Goal: Task Accomplishment & Management: Manage account settings

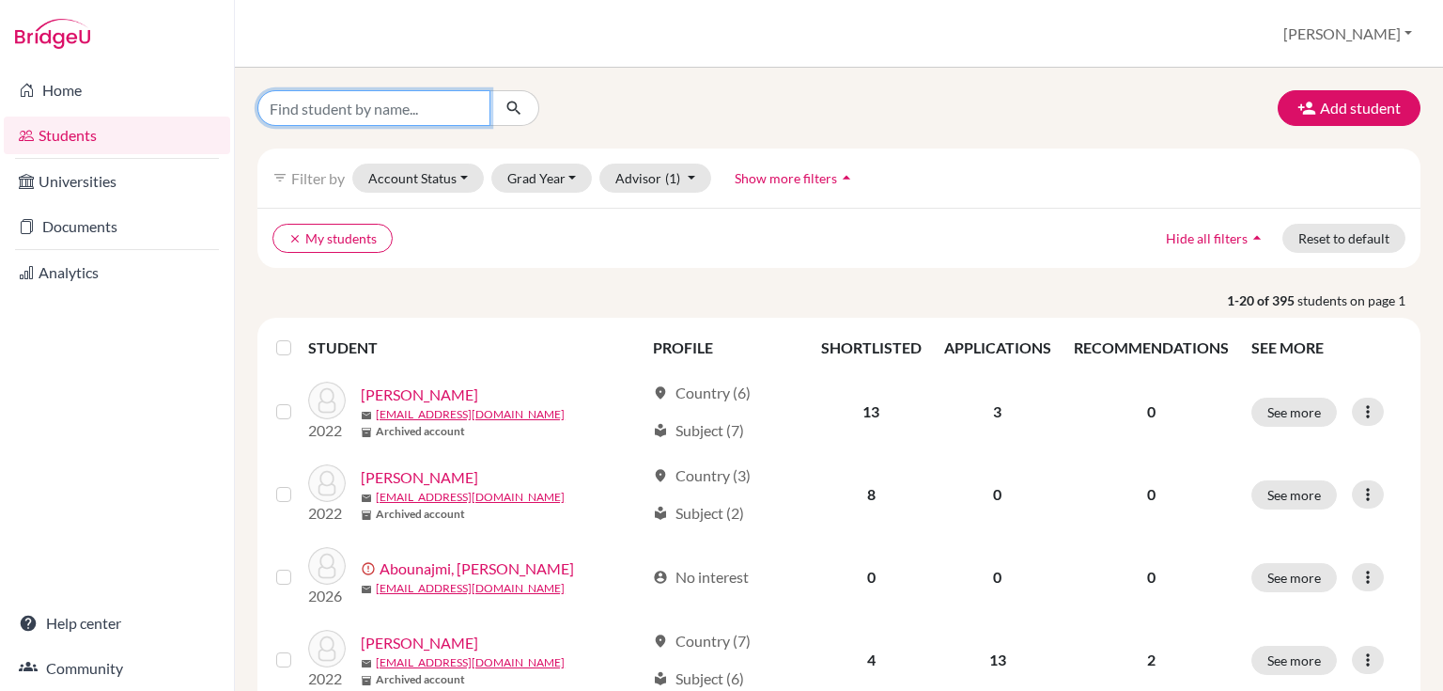
drag, startPoint x: 0, startPoint y: 0, endPoint x: 301, endPoint y: 101, distance: 317.3
click at [303, 102] on input "Find student by name..." at bounding box center [373, 108] width 233 height 36
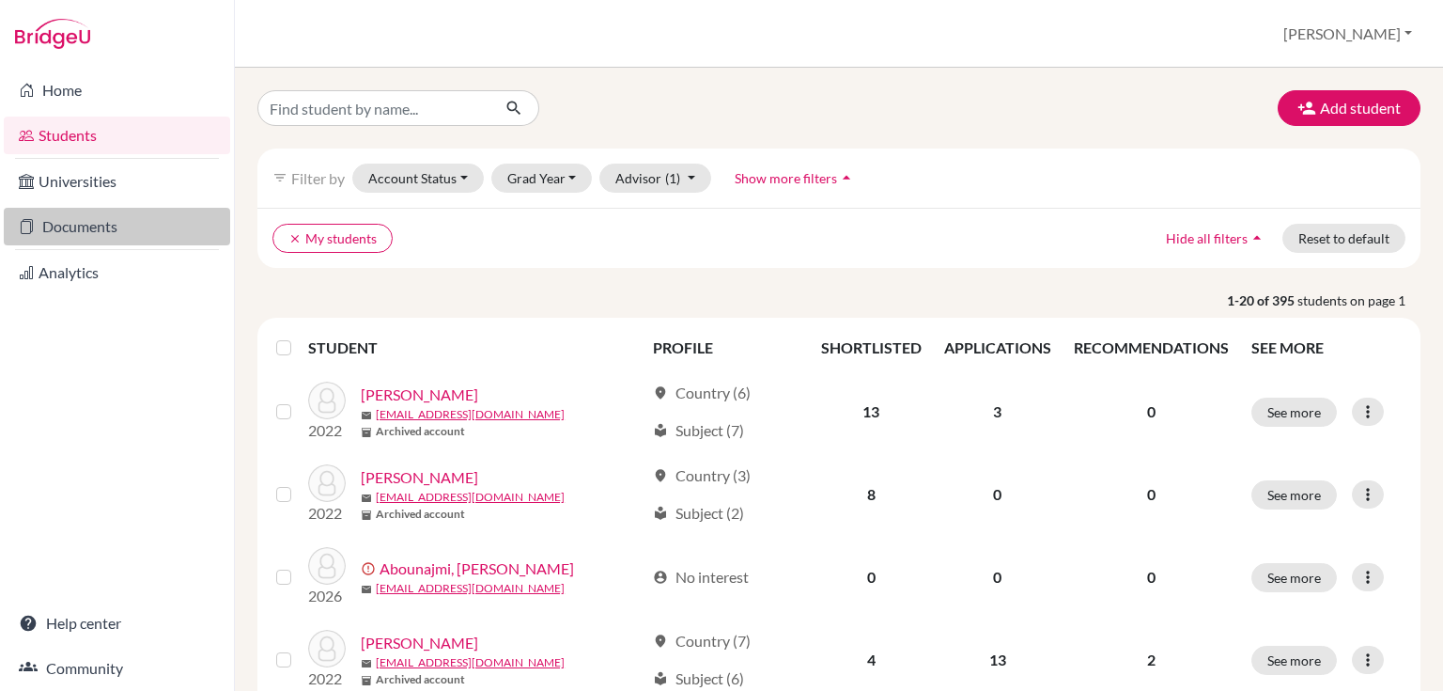
click at [64, 219] on link "Documents" at bounding box center [117, 227] width 226 height 38
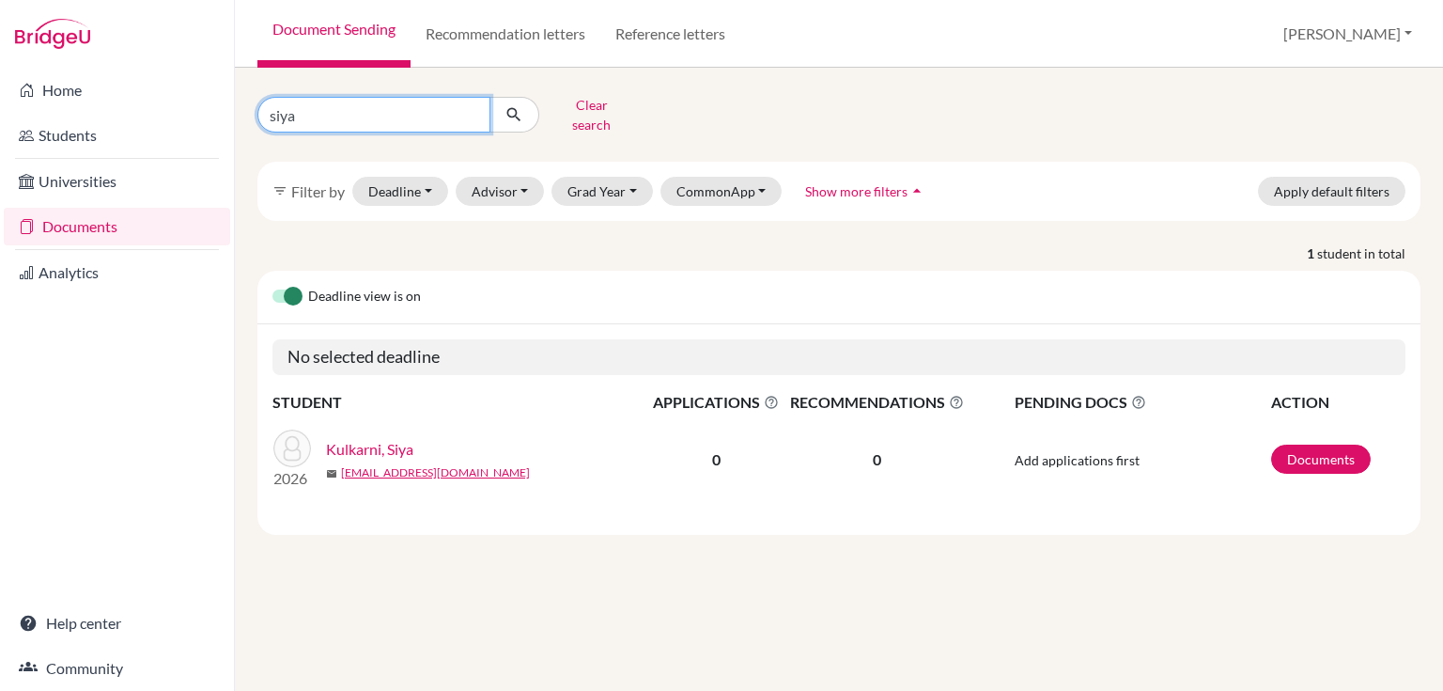
drag, startPoint x: 349, startPoint y: 105, endPoint x: 241, endPoint y: 81, distance: 111.7
click at [241, 81] on div "siya Clear search filter_list Filter by Deadline - Select a date range Or doubl…" at bounding box center [839, 379] width 1208 height 623
type input "leonardo"
click button "submit" at bounding box center [514, 115] width 50 height 36
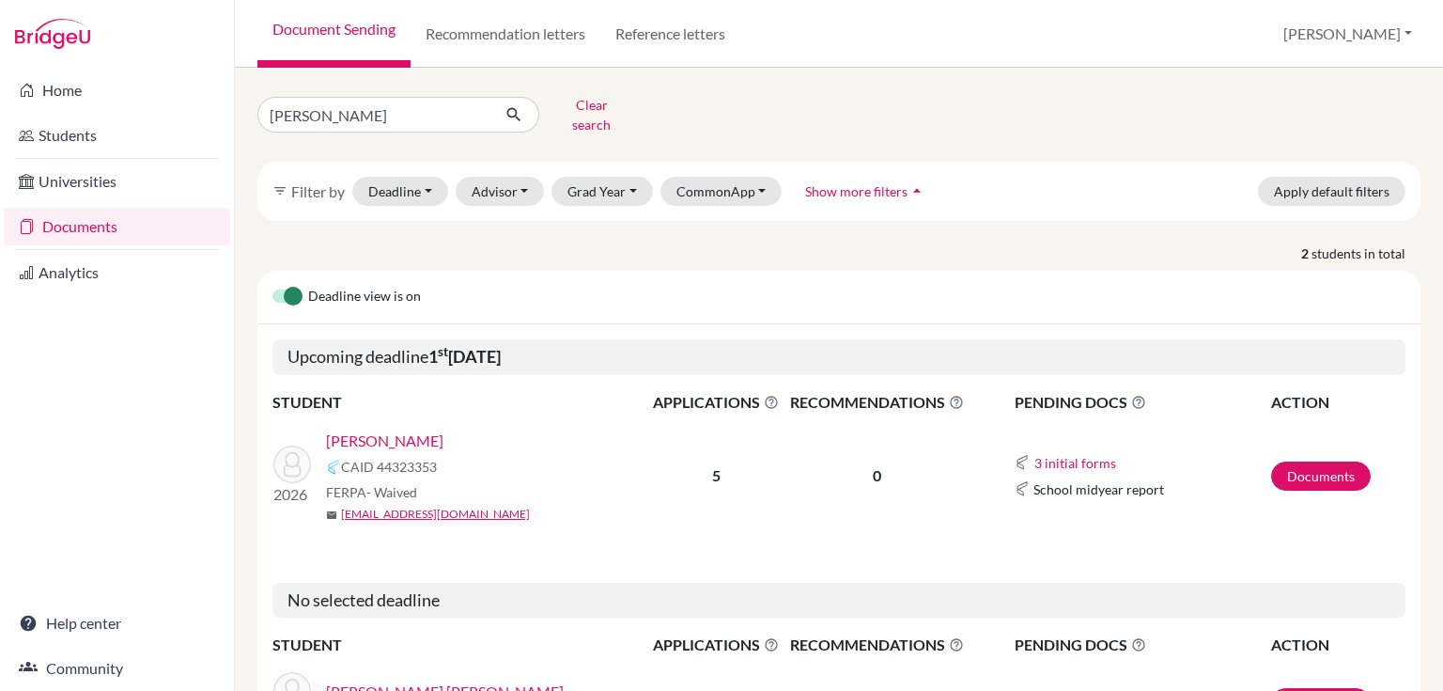
click at [398, 432] on link "Gambini, Leonardo" at bounding box center [384, 440] width 117 height 23
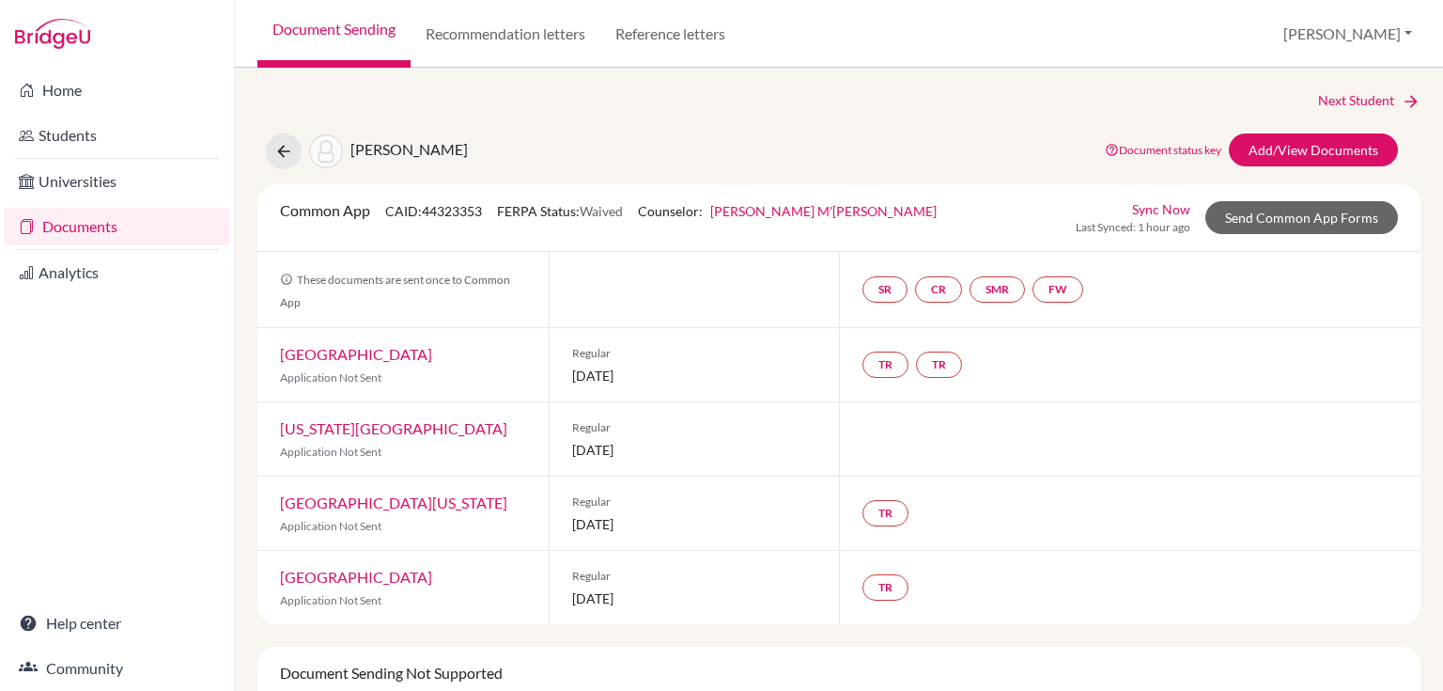
click at [43, 229] on link "Documents" at bounding box center [117, 227] width 226 height 38
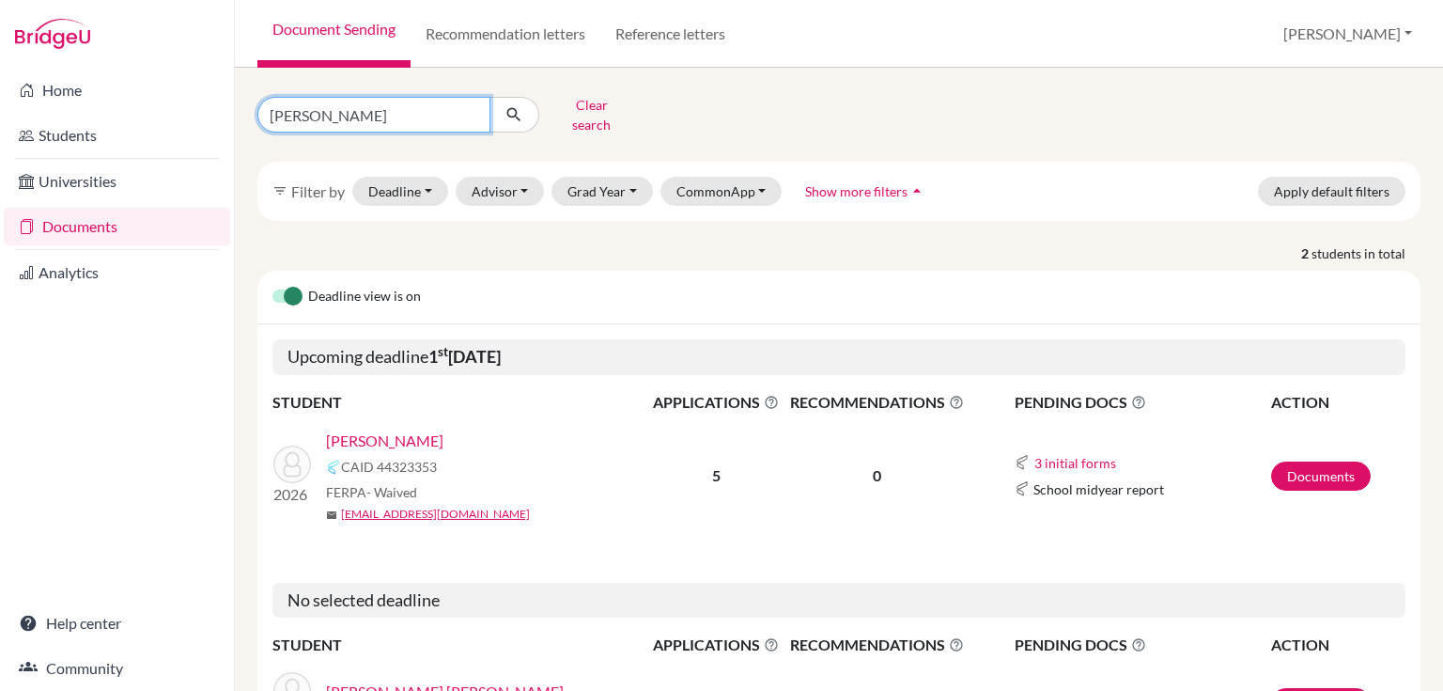
click at [322, 101] on input "[PERSON_NAME]" at bounding box center [373, 115] width 233 height 36
drag, startPoint x: 349, startPoint y: 107, endPoint x: 229, endPoint y: 108, distance: 120.3
click at [229, 108] on div "Home Students Universities Documents Analytics Help center Community Document S…" at bounding box center [721, 345] width 1443 height 691
type input "karina"
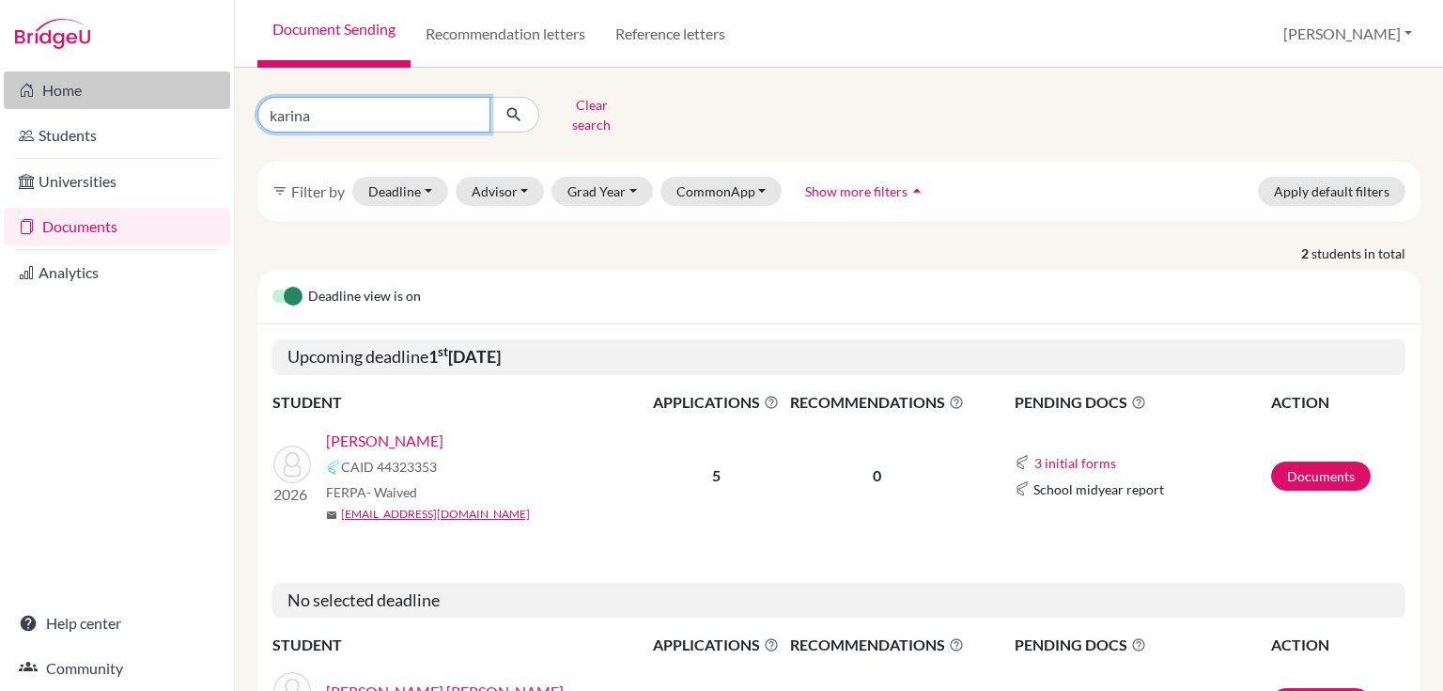
click button "submit" at bounding box center [514, 115] width 50 height 36
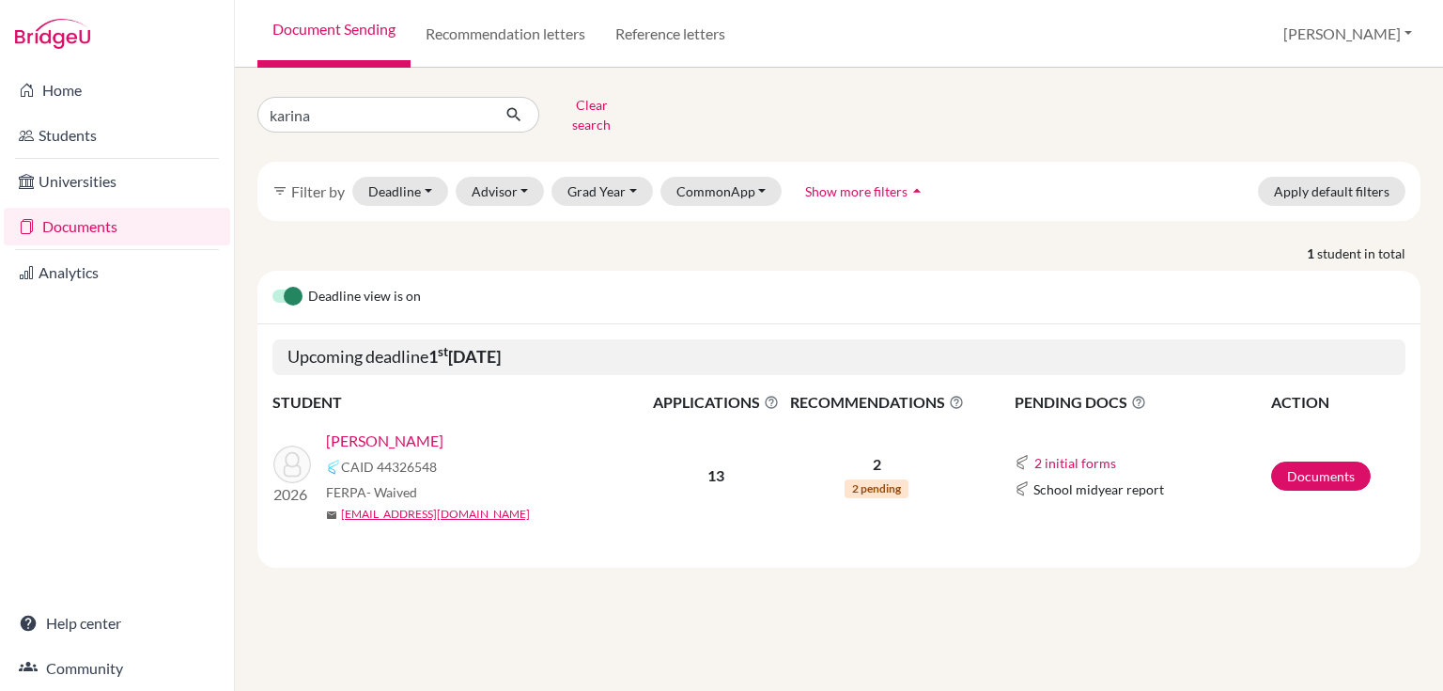
click at [383, 429] on link "[PERSON_NAME]" at bounding box center [384, 440] width 117 height 23
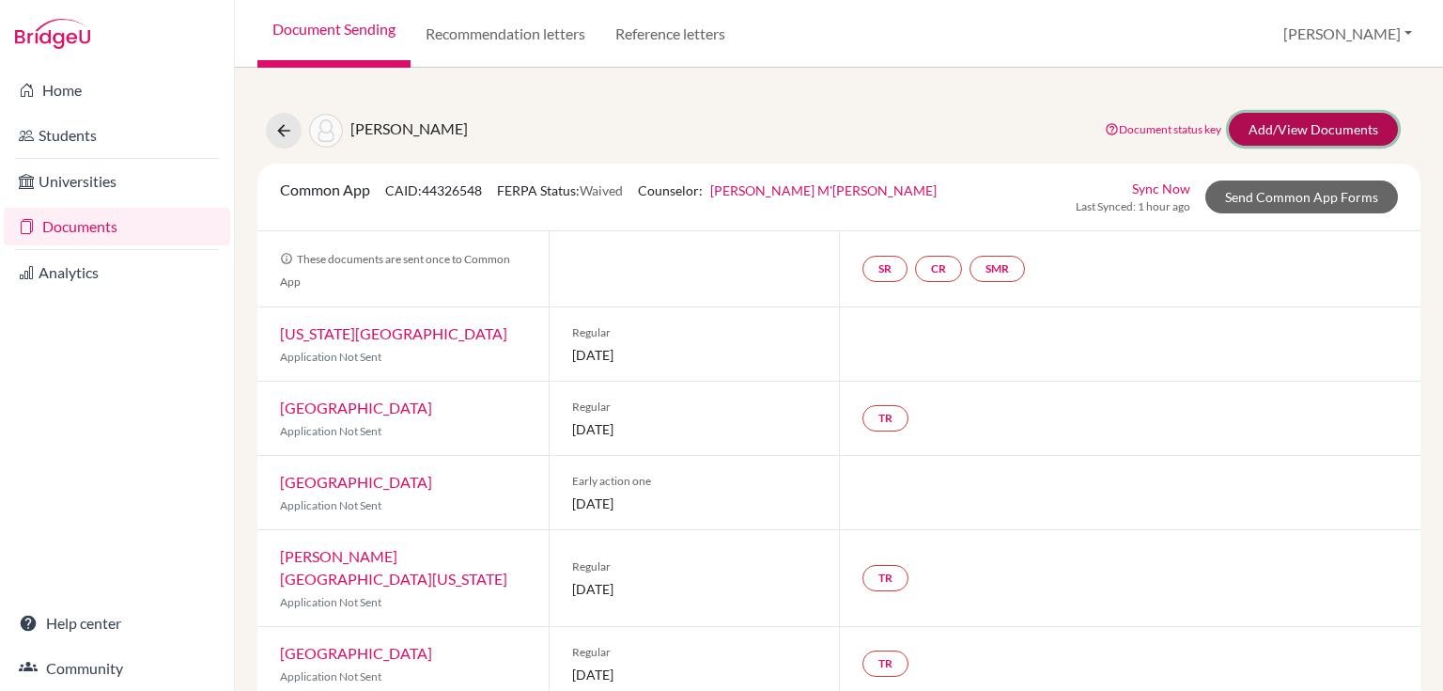
click at [1243, 126] on link "Add/View Documents" at bounding box center [1313, 129] width 169 height 33
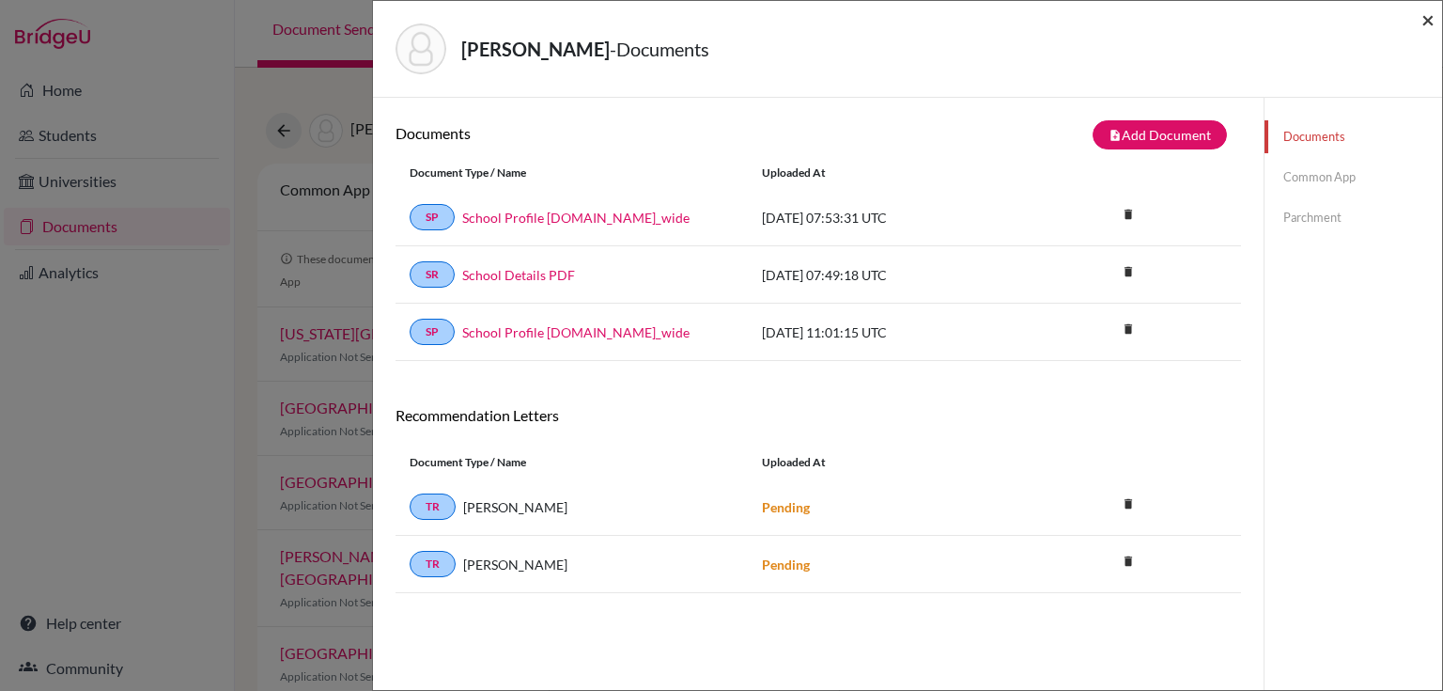
click at [1428, 15] on span "×" at bounding box center [1427, 19] width 13 height 27
click at [1424, 25] on span "×" at bounding box center [1427, 19] width 13 height 27
click at [1431, 16] on span "×" at bounding box center [1427, 19] width 13 height 27
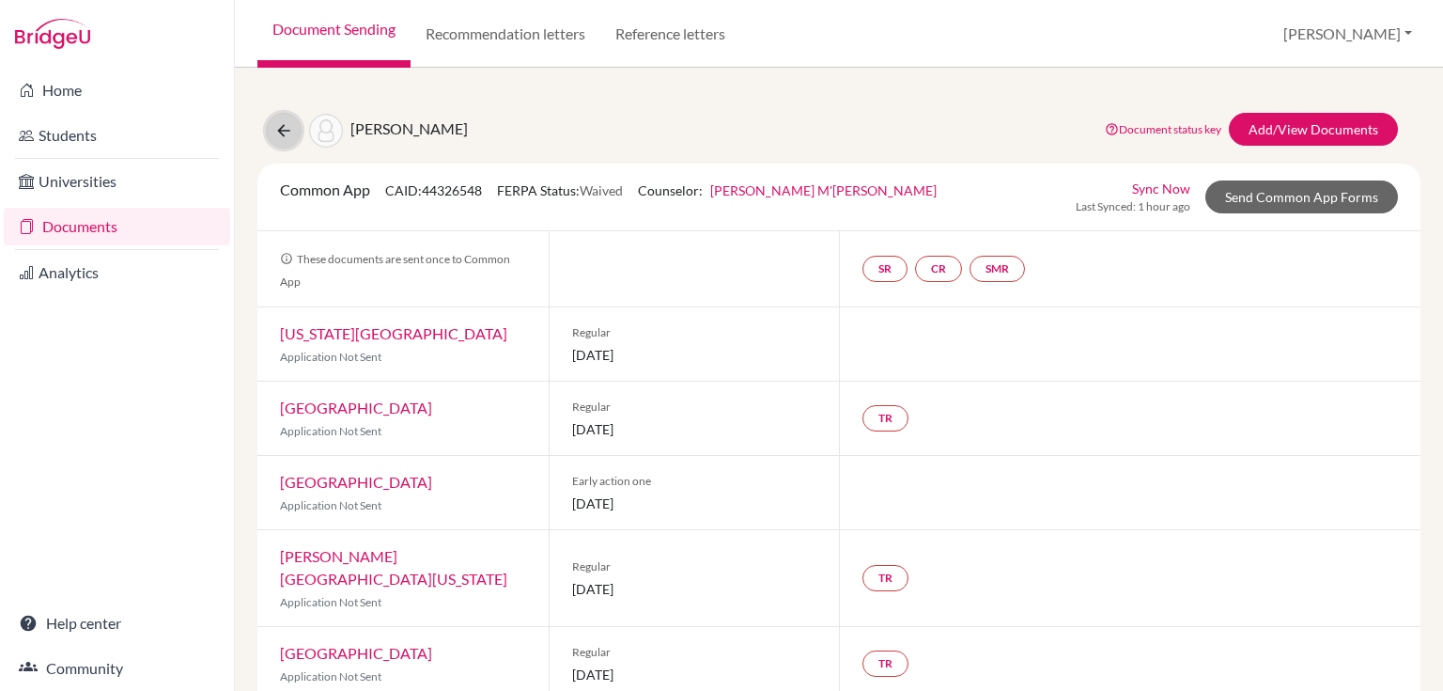
click at [288, 119] on button at bounding box center [284, 131] width 36 height 36
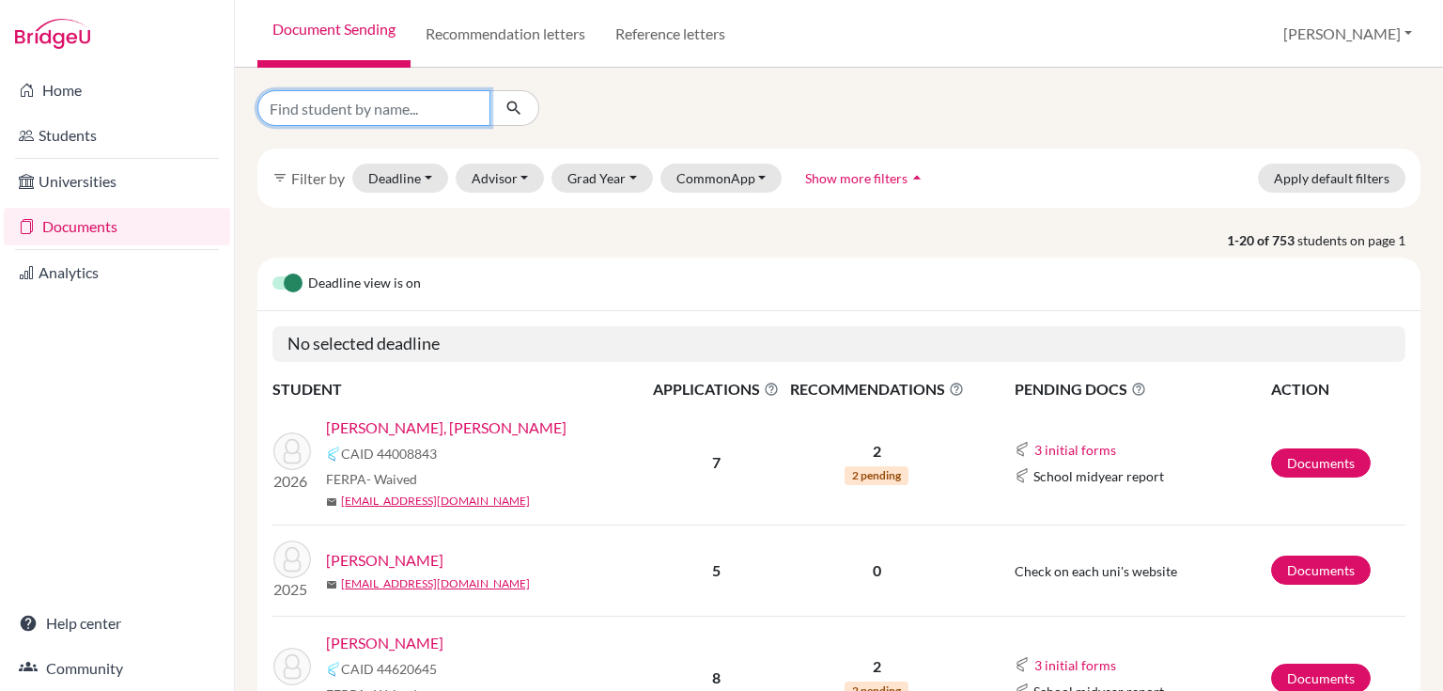
click at [314, 100] on input "Find student by name..." at bounding box center [373, 108] width 233 height 36
type input "rohan"
click button "submit" at bounding box center [514, 108] width 50 height 36
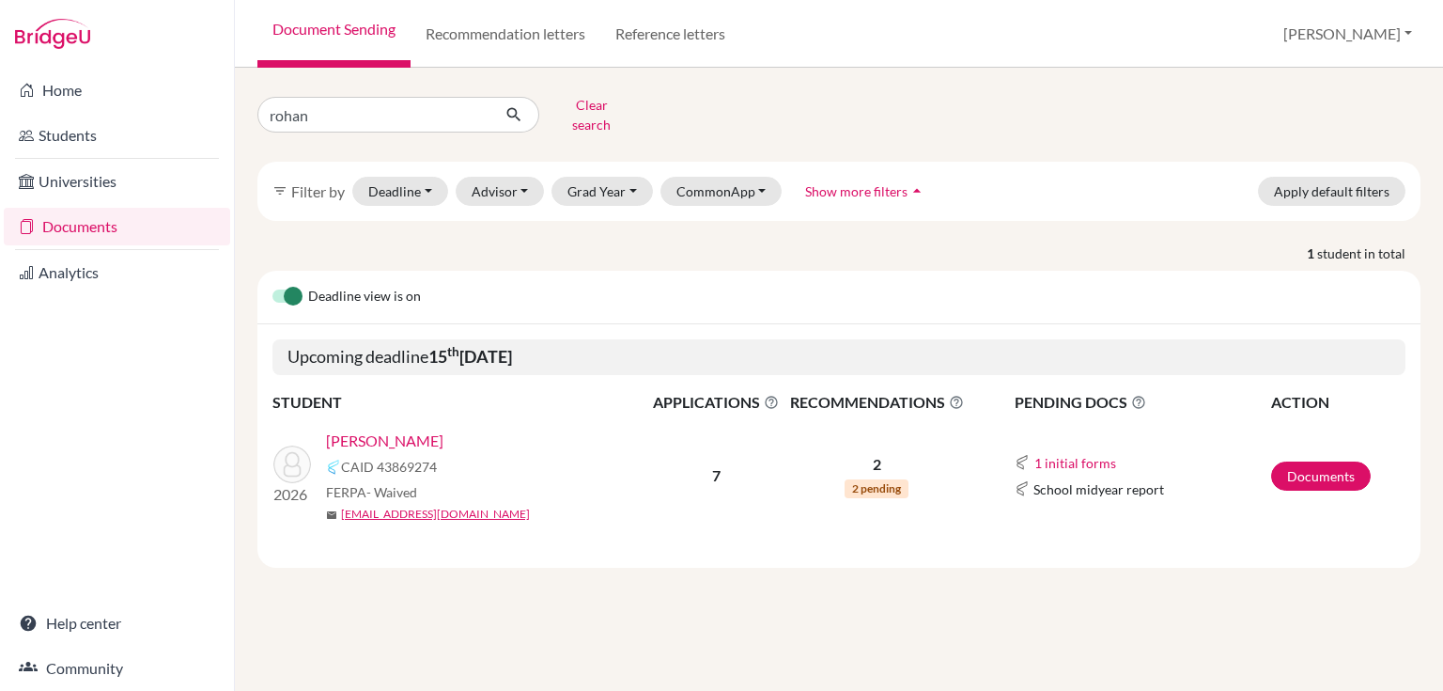
click at [398, 429] on link "[PERSON_NAME]" at bounding box center [384, 440] width 117 height 23
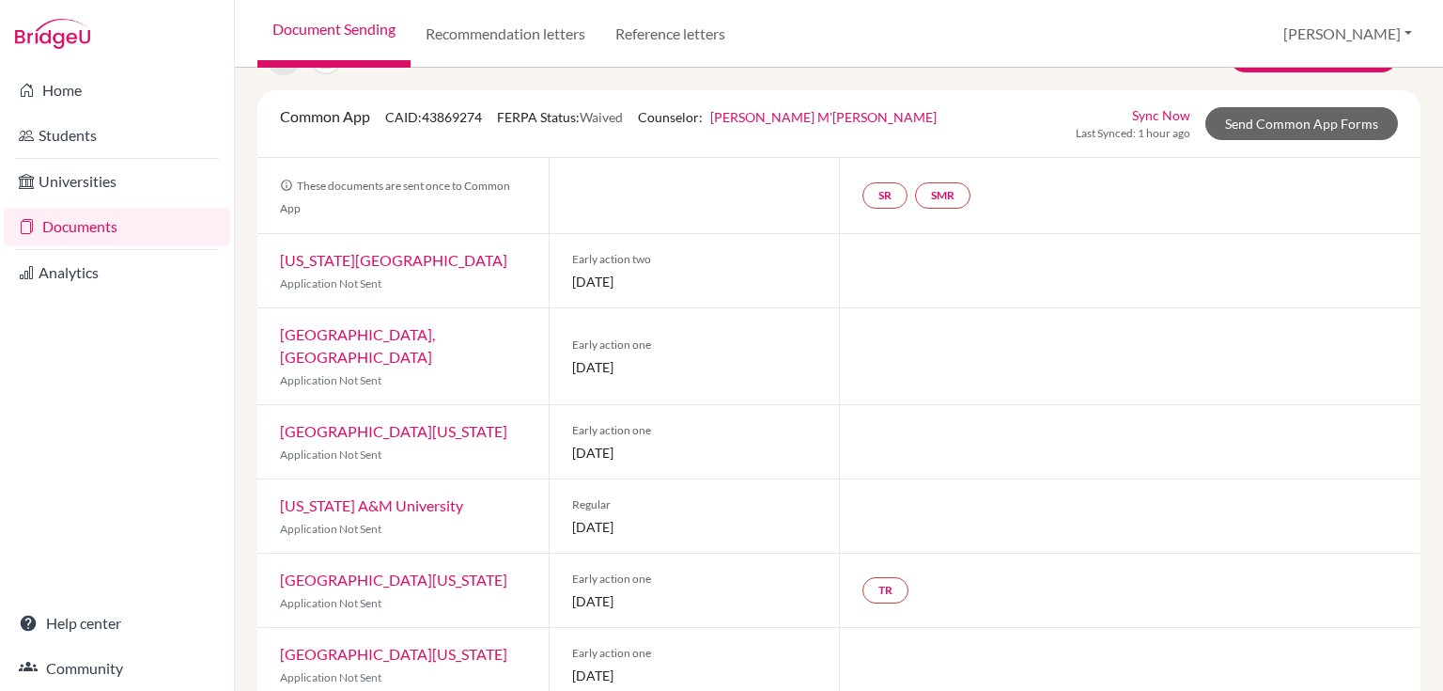
scroll to position [178, 0]
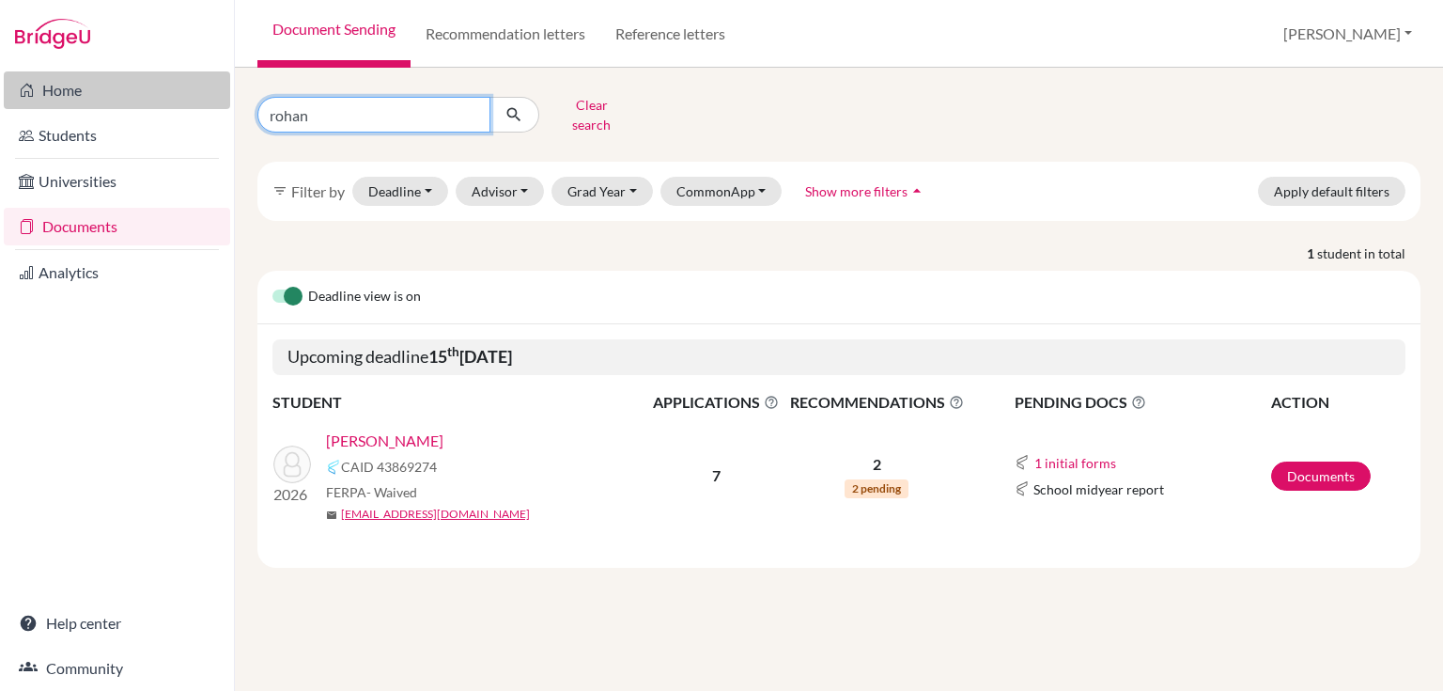
drag, startPoint x: 376, startPoint y: 116, endPoint x: 43, endPoint y: 75, distance: 335.0
click at [77, 89] on div "Home Students Universities Documents Analytics Help center Community Document S…" at bounding box center [721, 345] width 1443 height 691
type input "shrey"
click button "submit" at bounding box center [514, 115] width 50 height 36
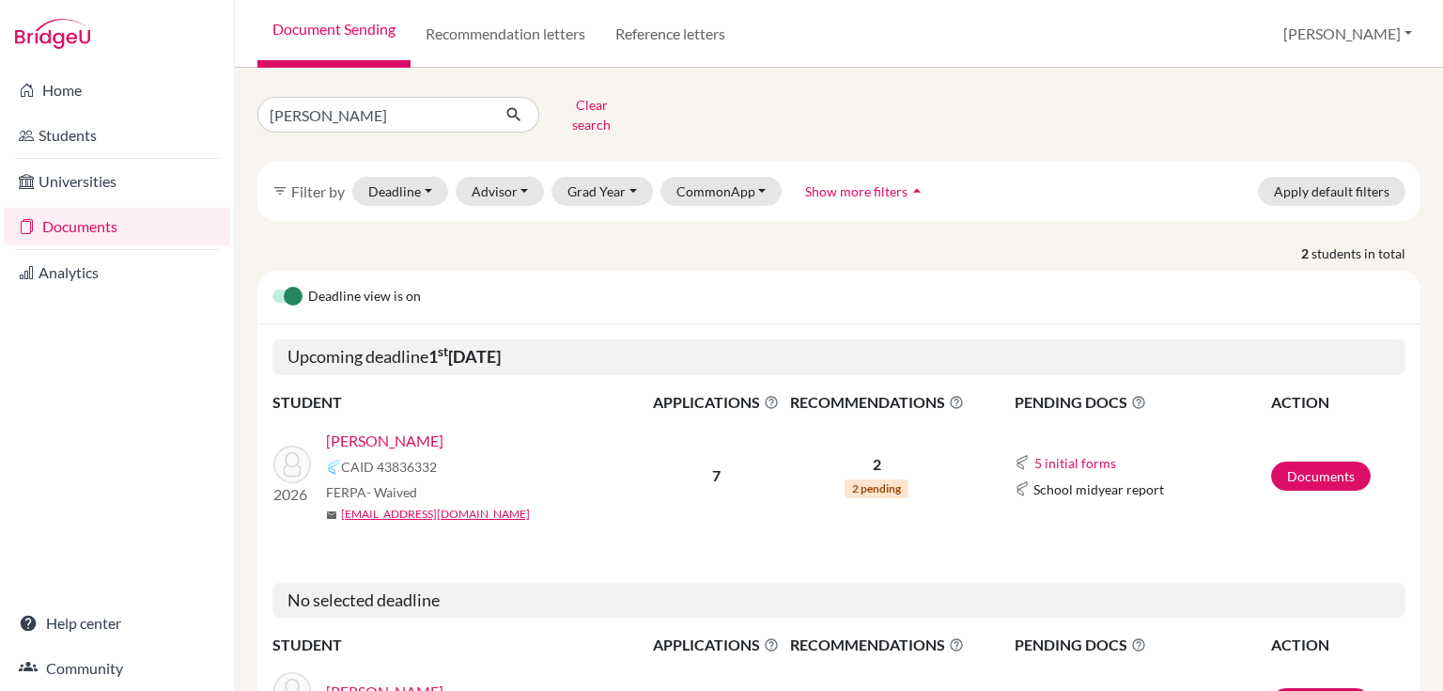
drag, startPoint x: 361, startPoint y: 430, endPoint x: 961, endPoint y: 319, distance: 610.5
click at [362, 430] on link "Nautiyal, Shrey" at bounding box center [384, 440] width 117 height 23
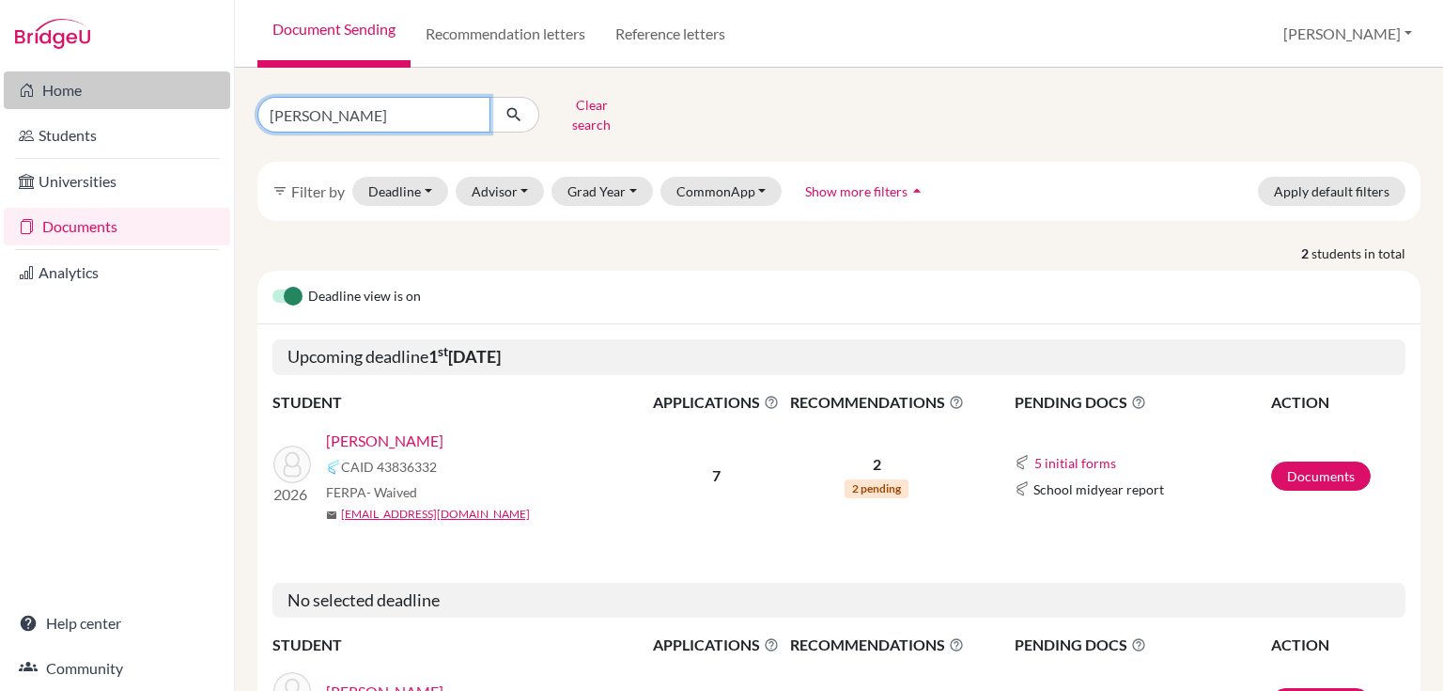
drag, startPoint x: 319, startPoint y: 100, endPoint x: 210, endPoint y: 94, distance: 110.1
click at [210, 95] on div "Home Students Universities Documents Analytics Help center Community Document S…" at bounding box center [721, 345] width 1443 height 691
type input "o"
type input "isabela"
click button "submit" at bounding box center [514, 115] width 50 height 36
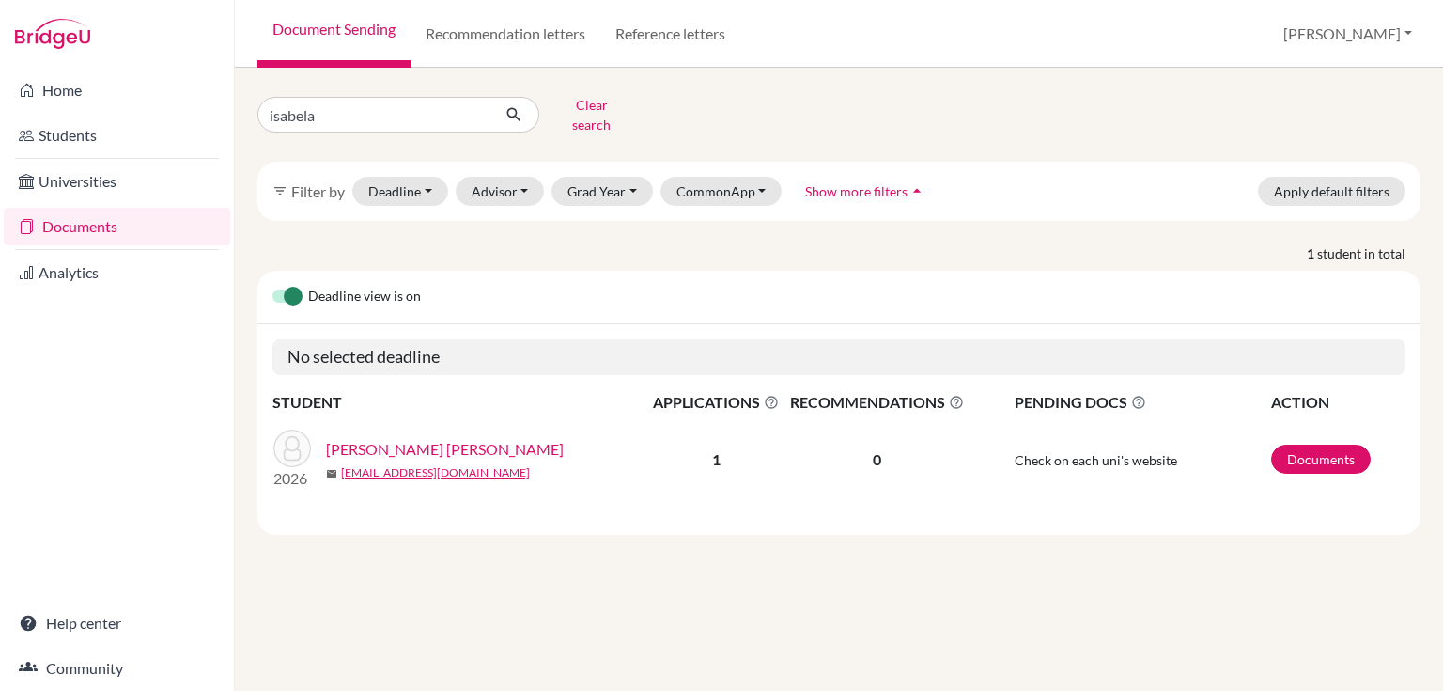
drag, startPoint x: 427, startPoint y: 435, endPoint x: 382, endPoint y: 435, distance: 44.2
click at [425, 438] on link "Plantz Baisch, Isabela" at bounding box center [445, 449] width 238 height 23
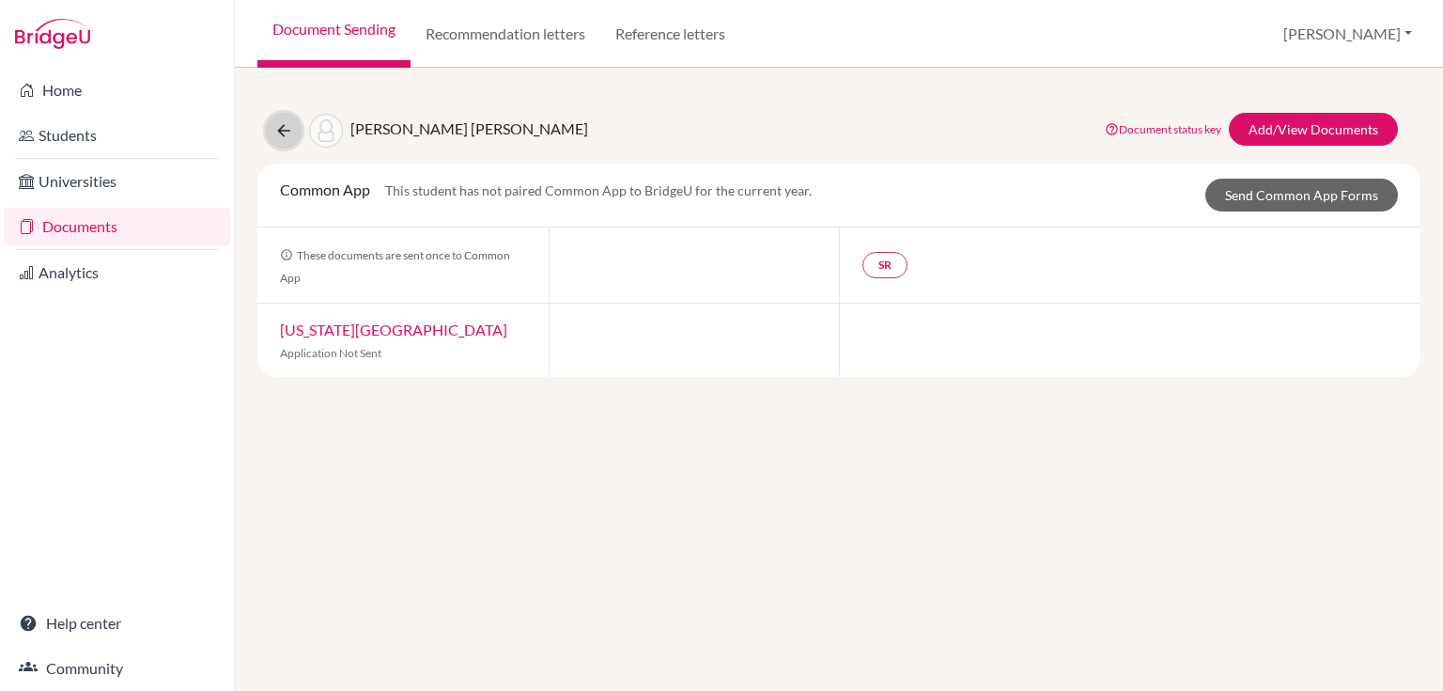
click at [286, 135] on icon at bounding box center [283, 130] width 19 height 19
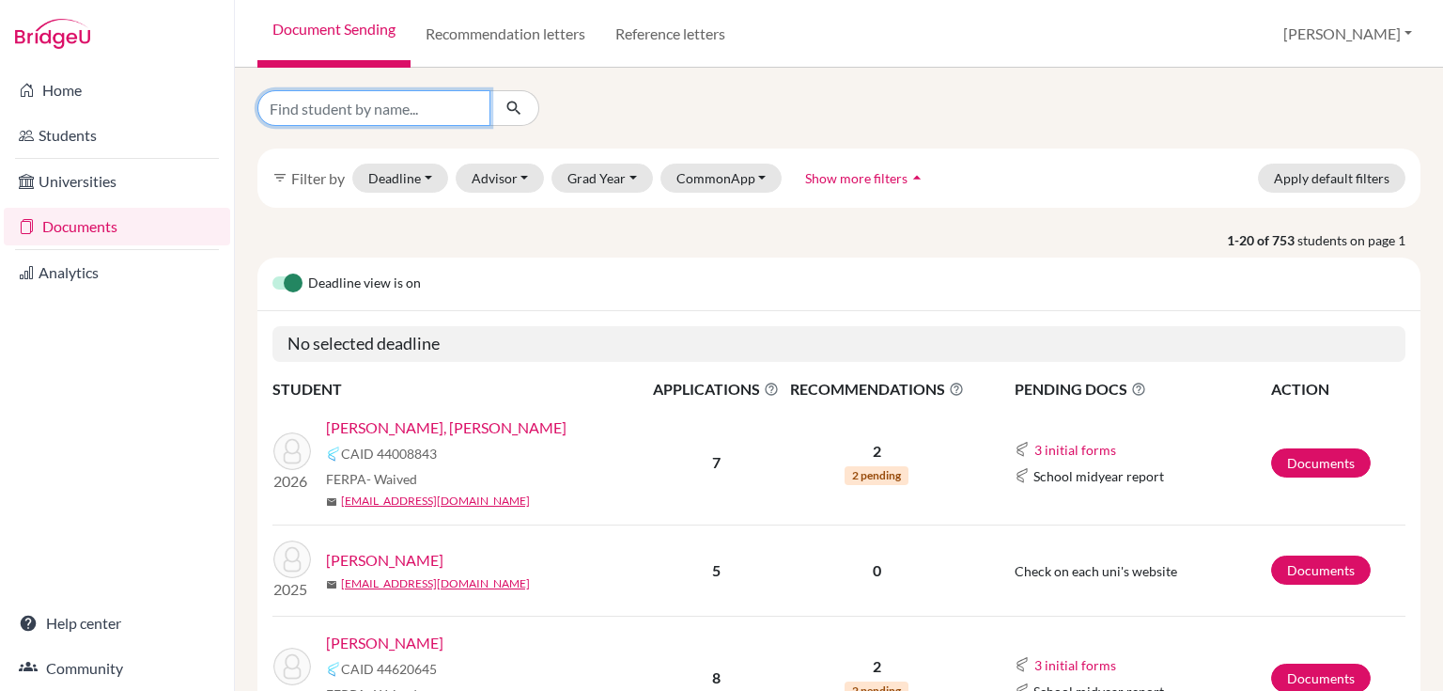
drag, startPoint x: 0, startPoint y: 0, endPoint x: 376, endPoint y: 109, distance: 391.3
click at [376, 109] on input "Find student by name..." at bounding box center [373, 108] width 233 height 36
type input "cinar"
click button "submit" at bounding box center [514, 108] width 50 height 36
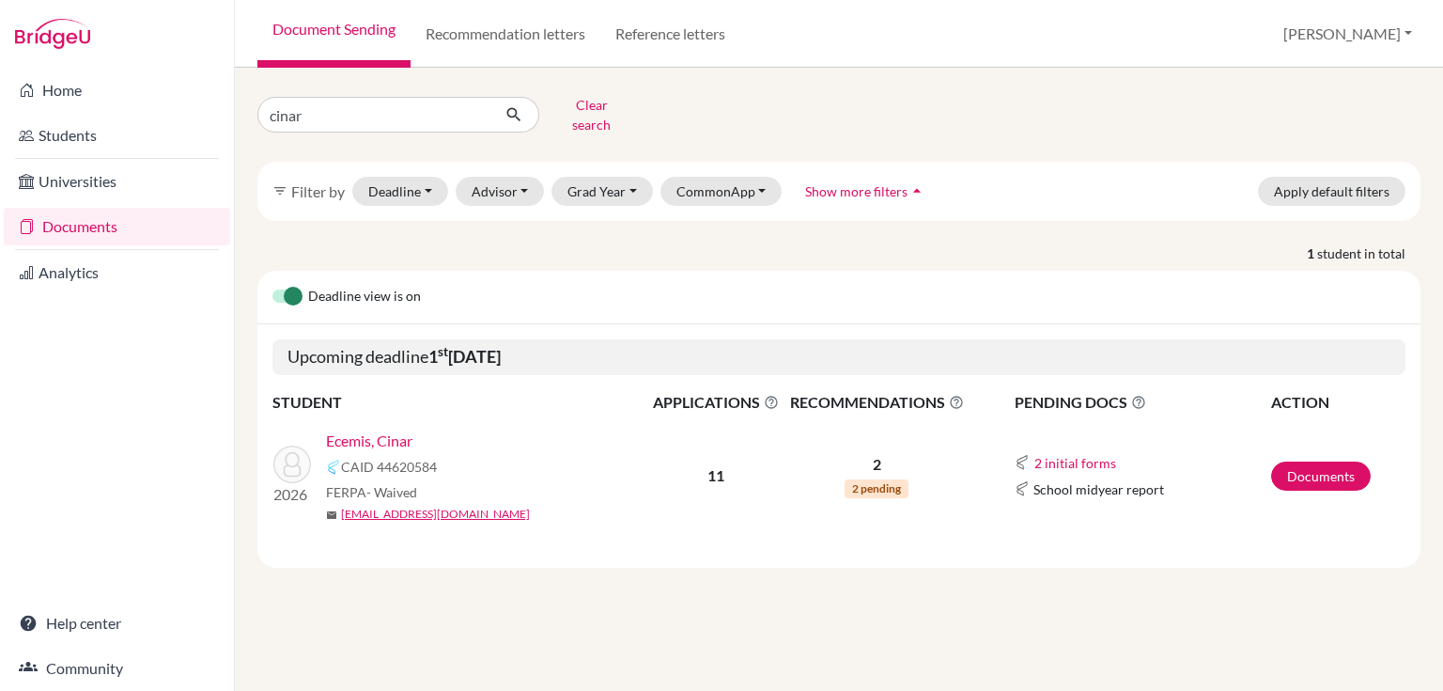
click at [392, 429] on link "Ecemis, Cinar" at bounding box center [369, 440] width 86 height 23
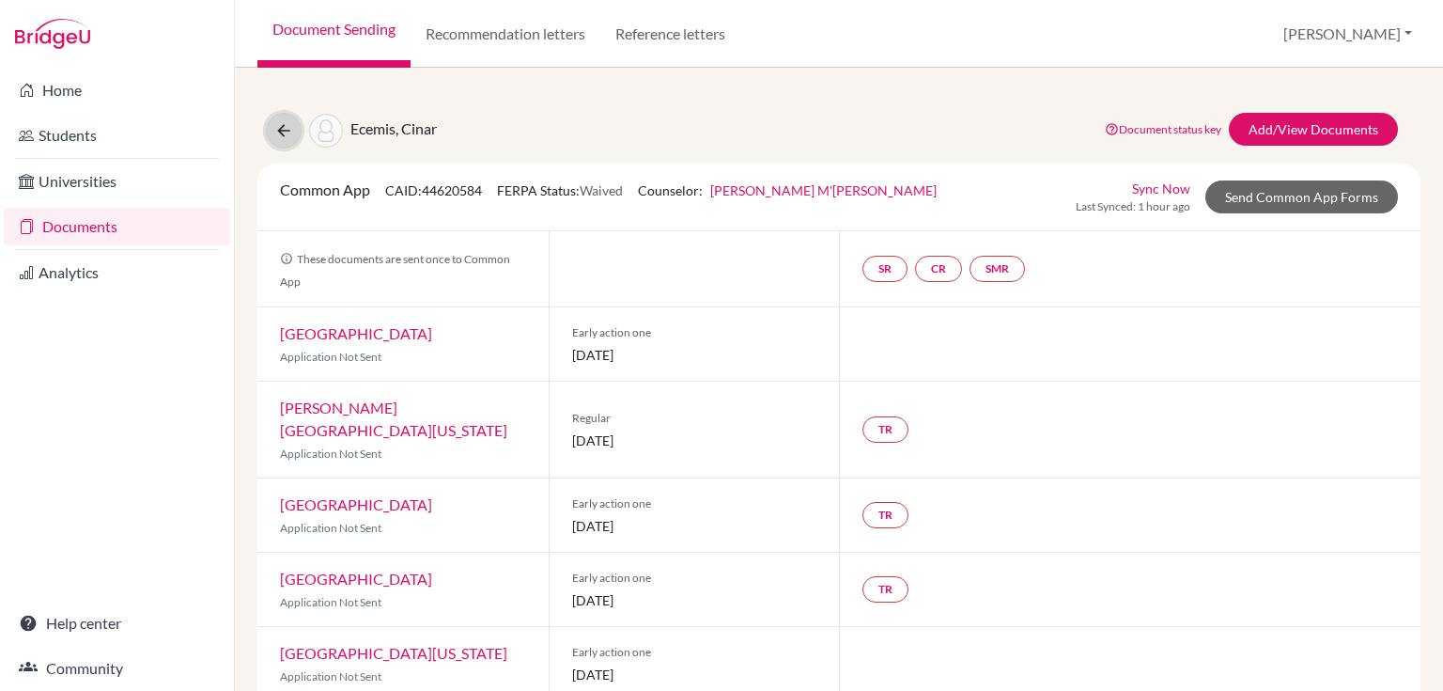
click at [282, 135] on icon at bounding box center [283, 130] width 19 height 19
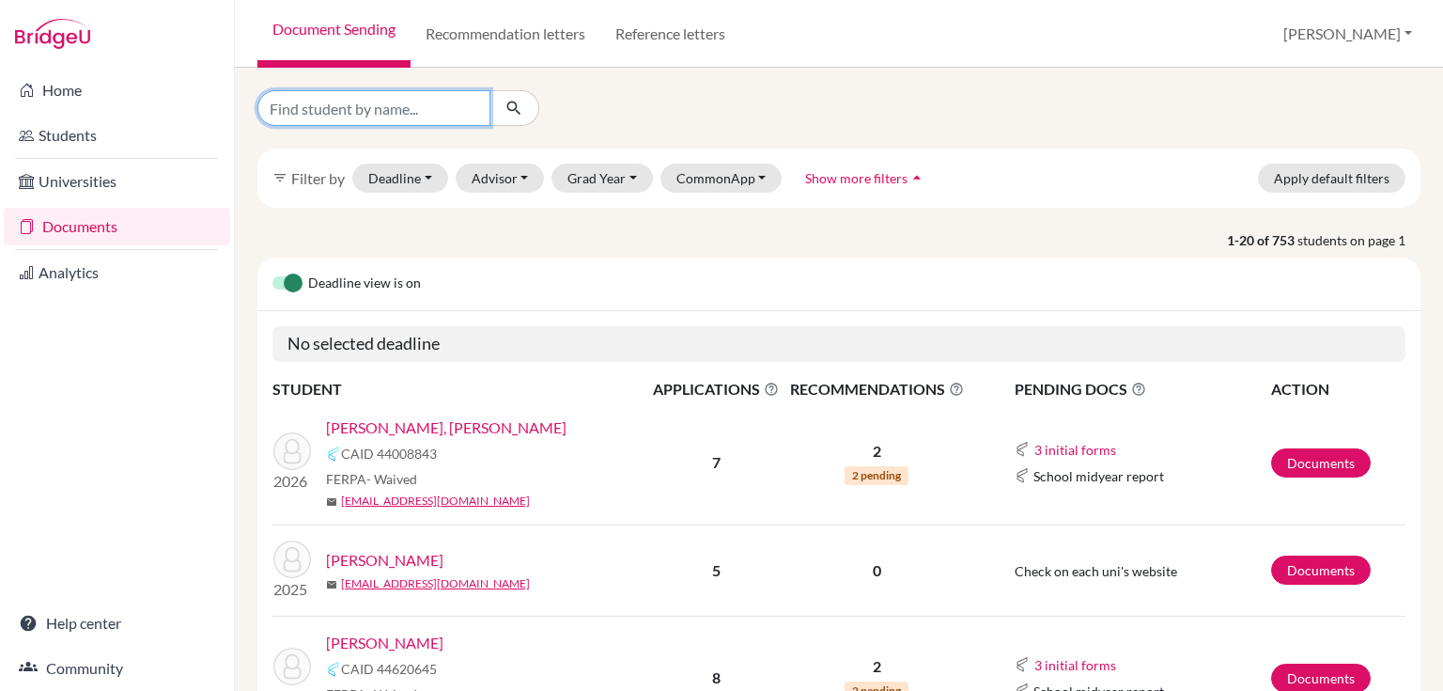
click at [341, 109] on input "Find student by name..." at bounding box center [373, 108] width 233 height 36
type input "aryan"
click button "submit" at bounding box center [514, 108] width 50 height 36
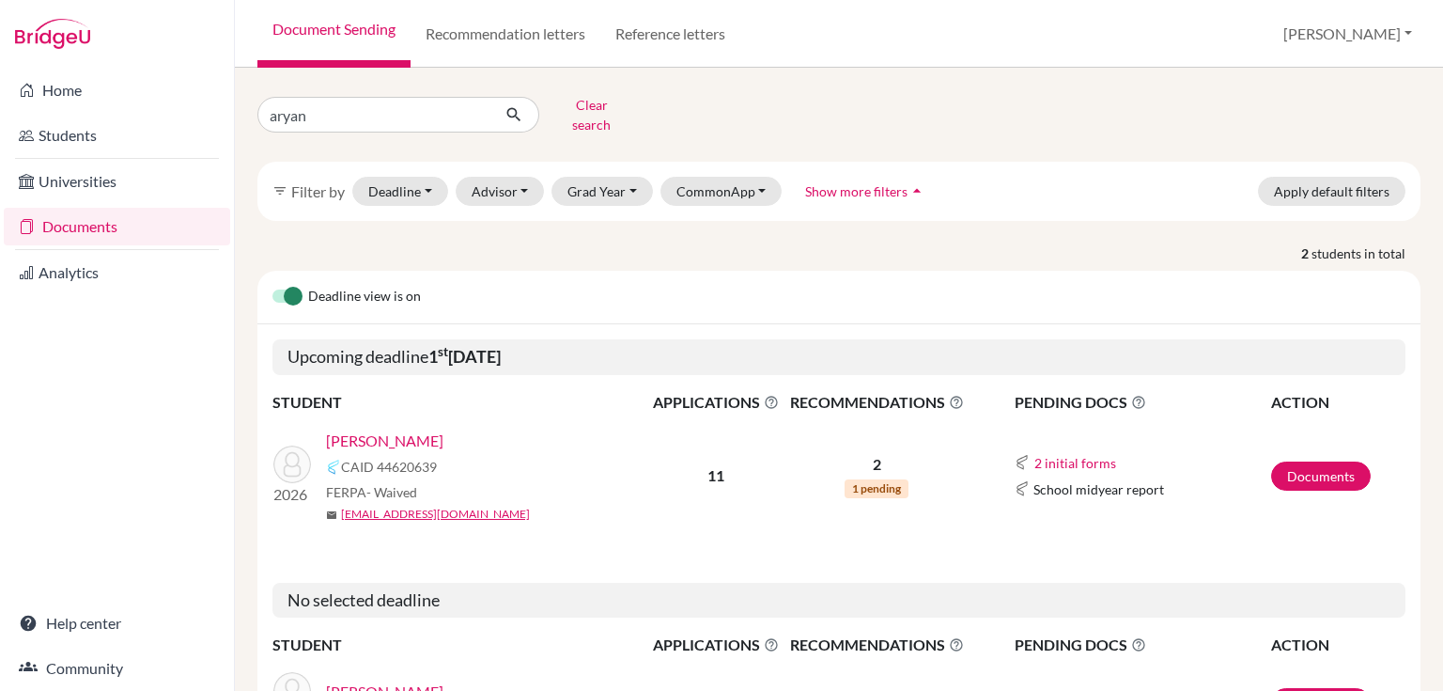
click at [382, 429] on link "Wadhwani, Aryan" at bounding box center [384, 440] width 117 height 23
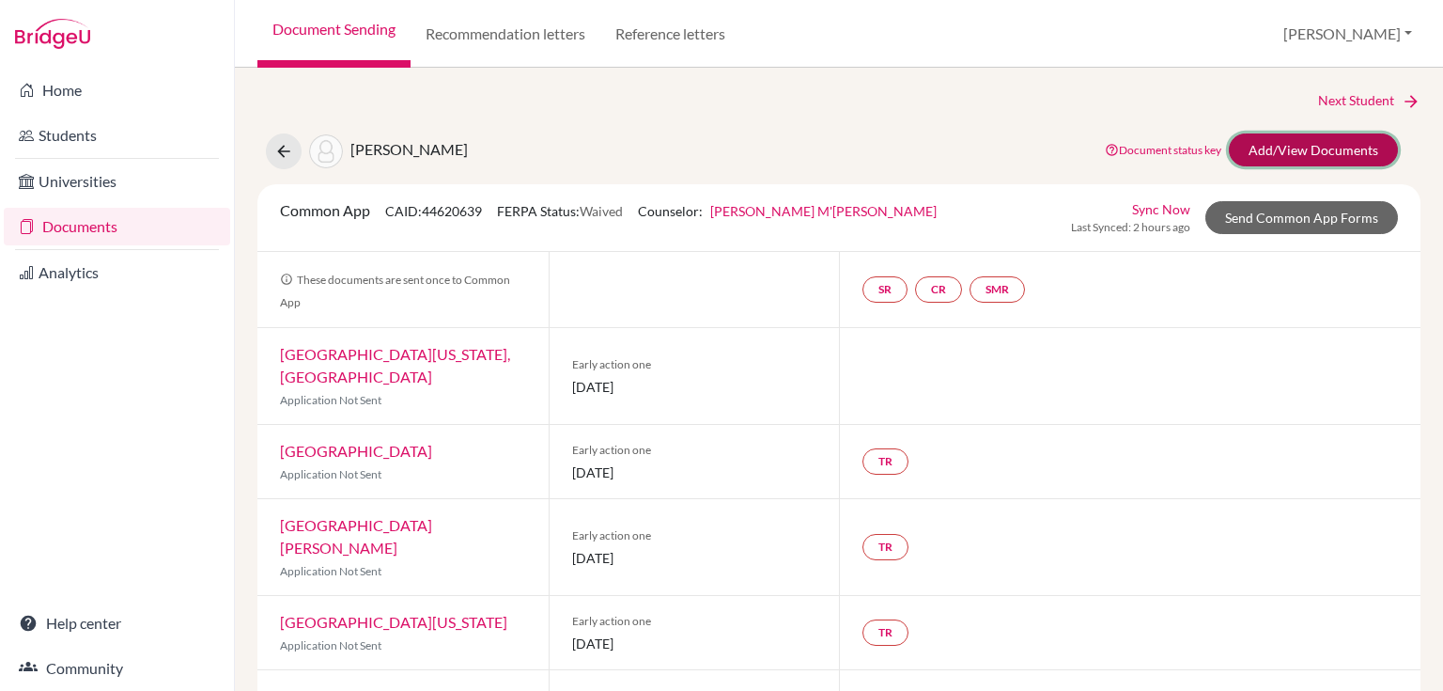
click at [1266, 153] on link "Add/View Documents" at bounding box center [1313, 149] width 169 height 33
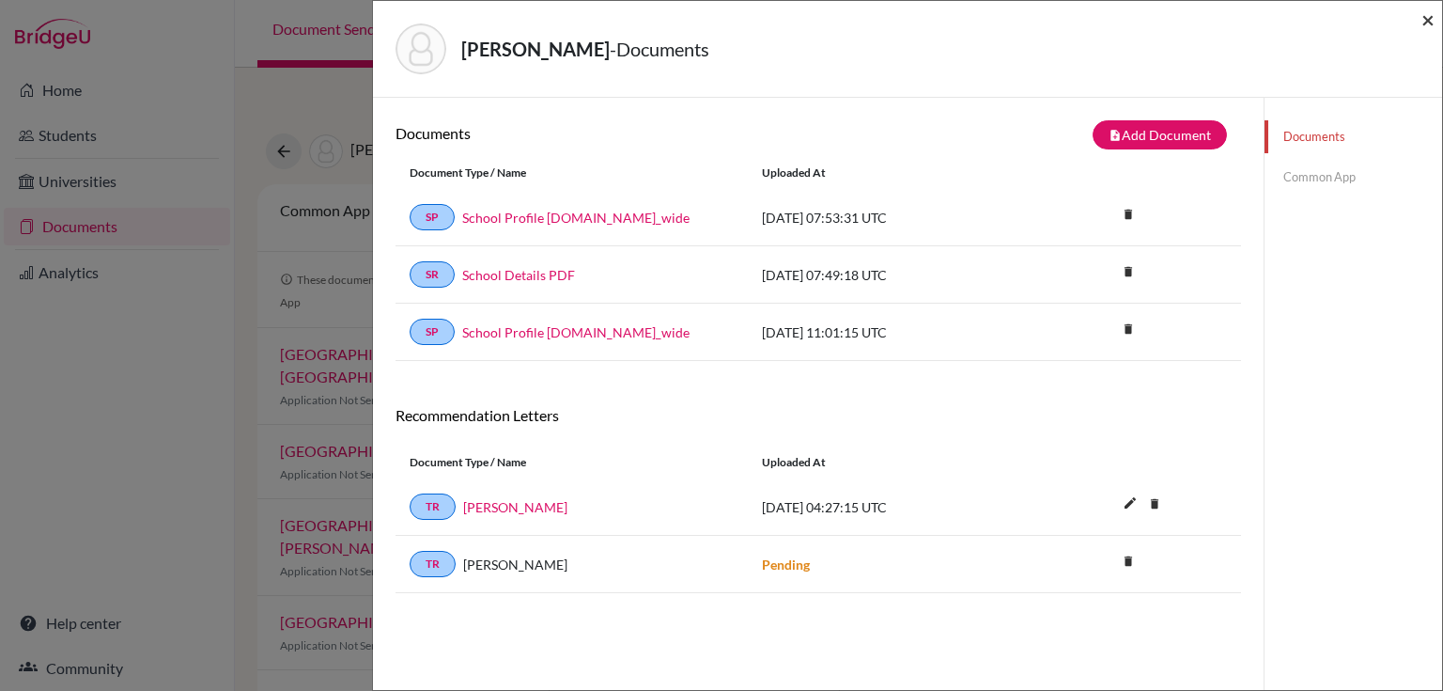
click at [1428, 21] on span "×" at bounding box center [1427, 19] width 13 height 27
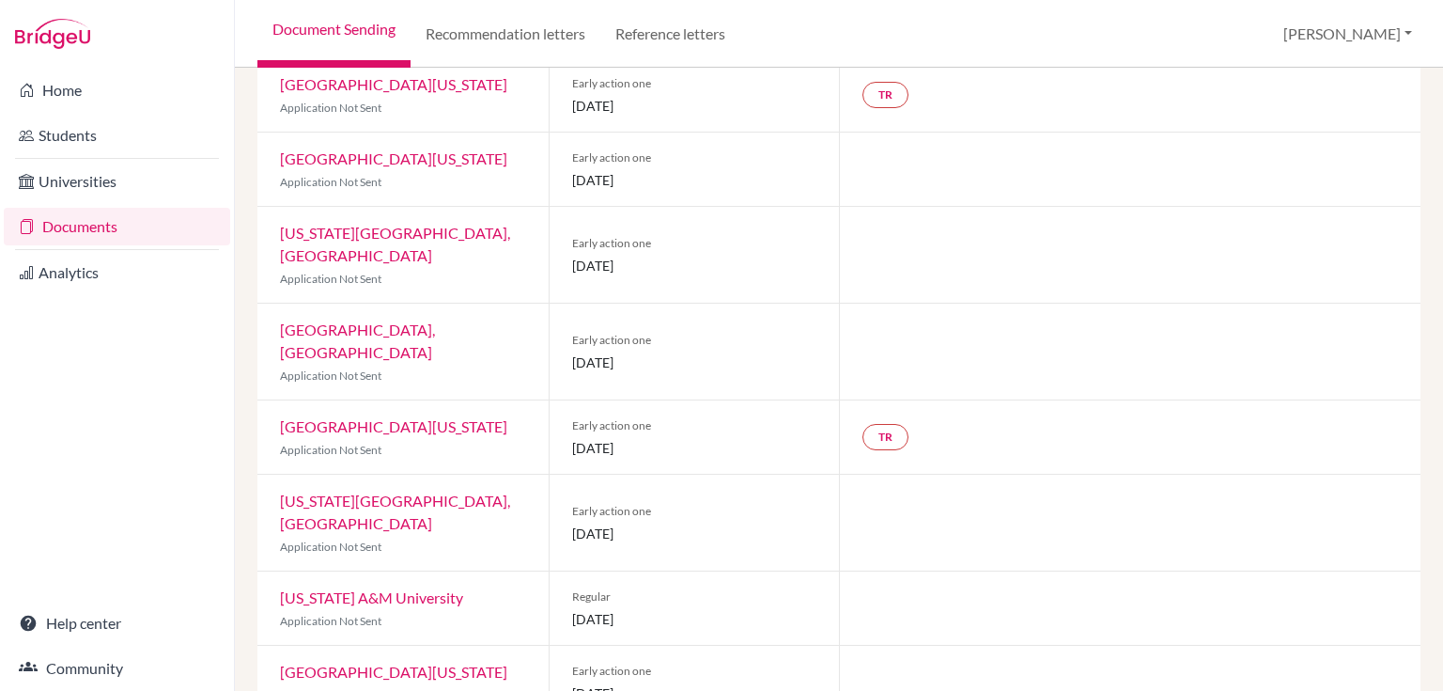
scroll to position [539, 0]
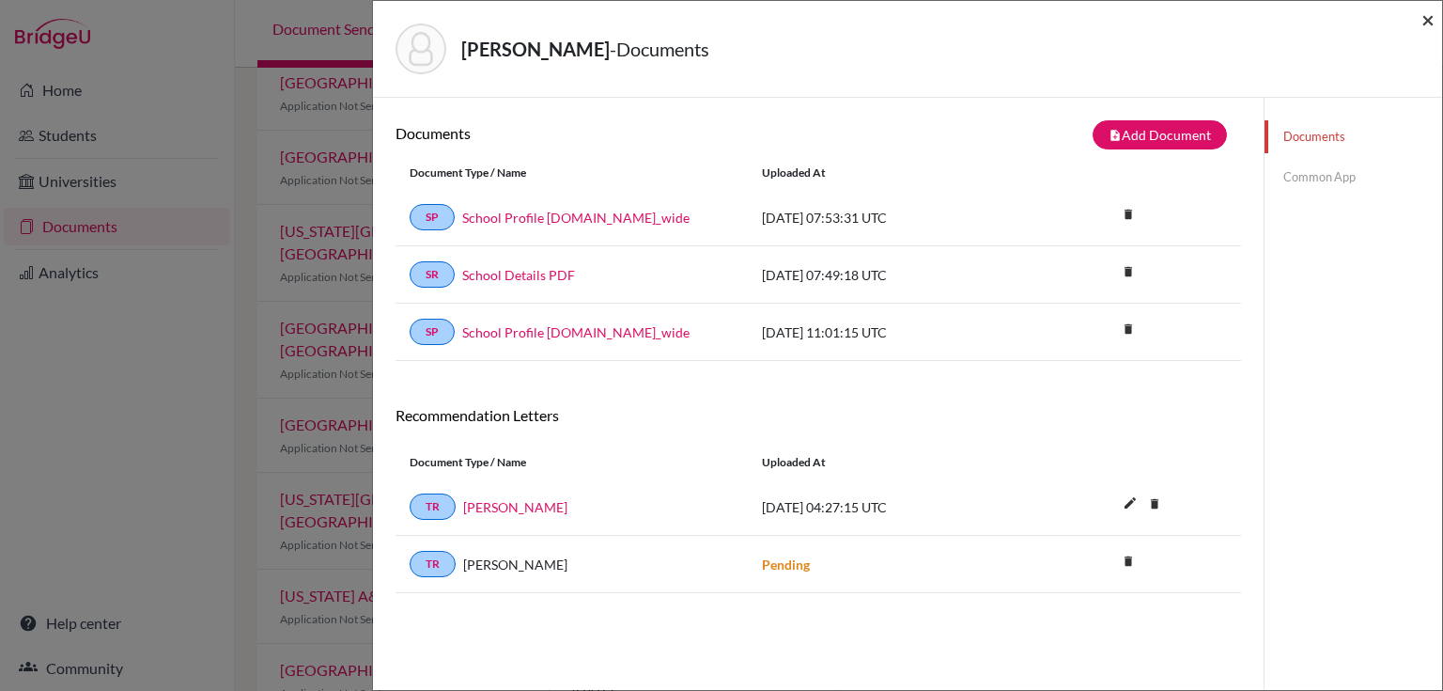
click at [1432, 23] on span "×" at bounding box center [1427, 19] width 13 height 27
click at [1428, 16] on span "×" at bounding box center [1427, 19] width 13 height 27
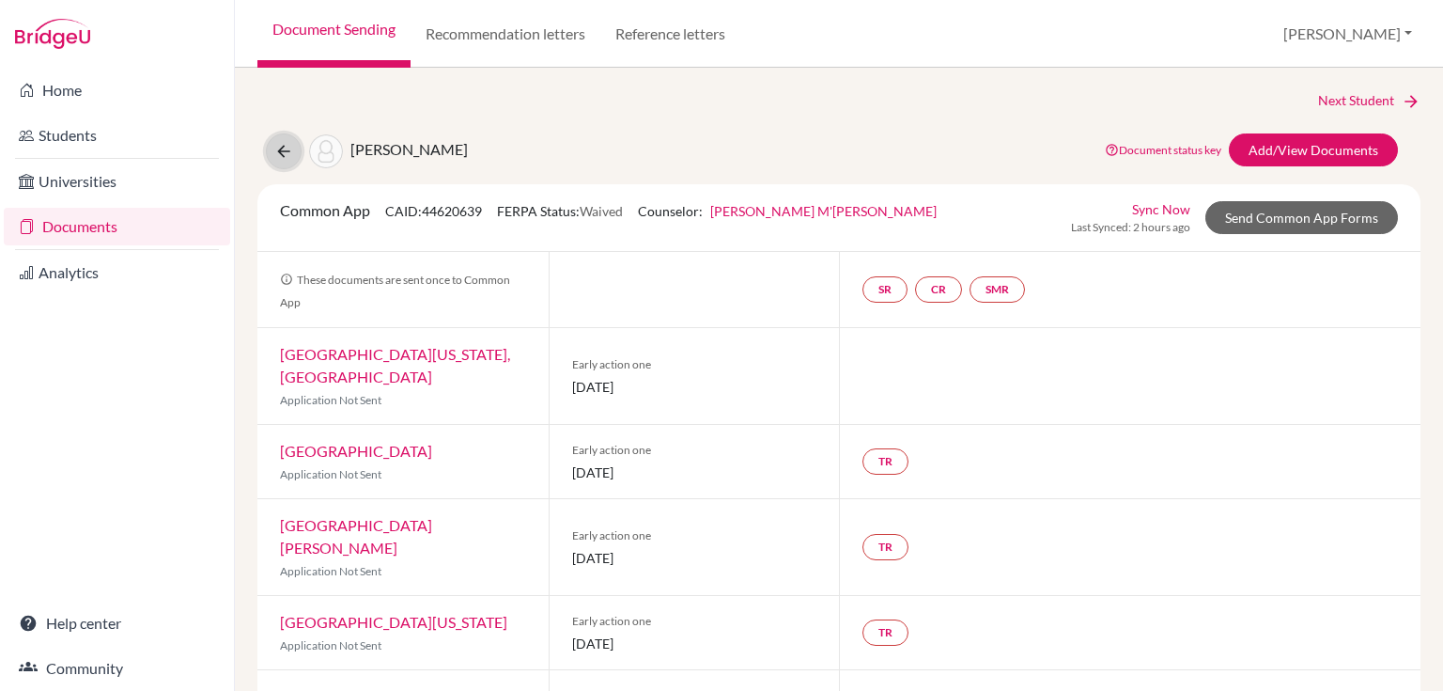
click at [297, 149] on button at bounding box center [284, 151] width 36 height 36
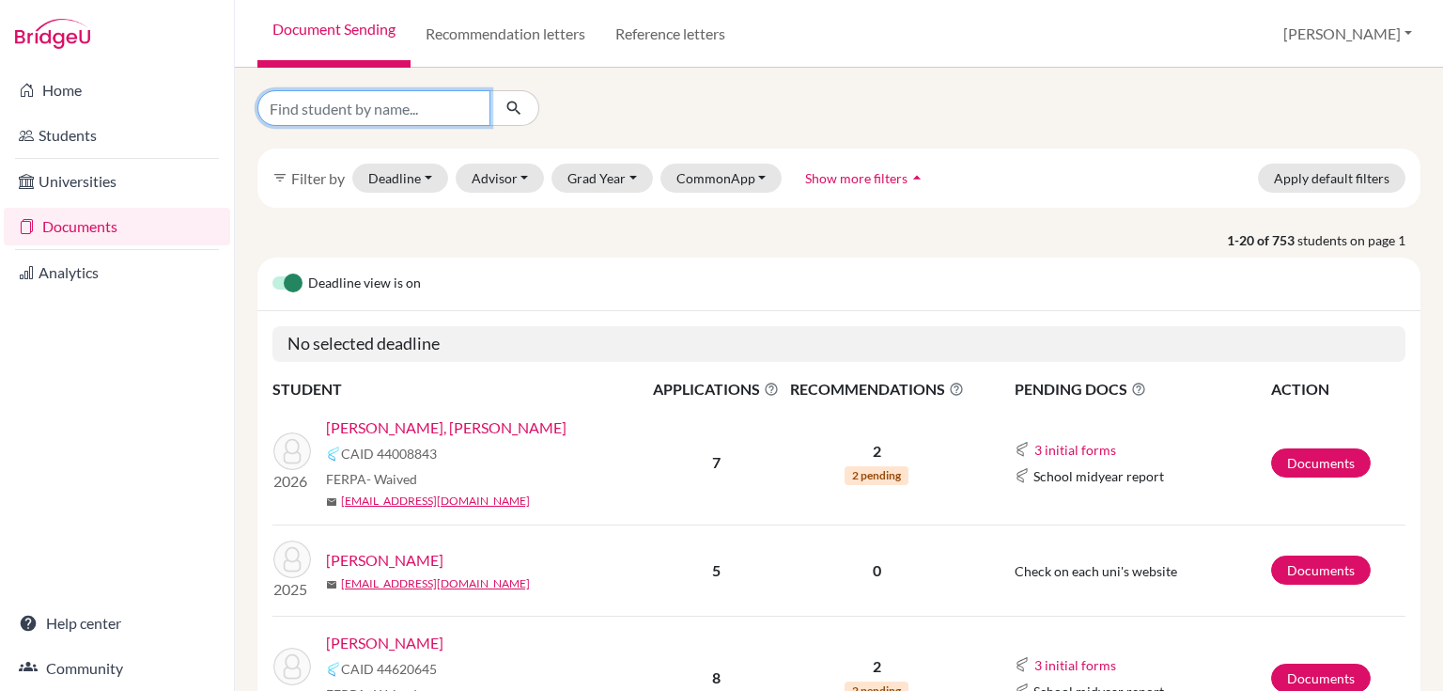
click at [315, 117] on input "Find student by name..." at bounding box center [373, 108] width 233 height 36
type input "mia"
click button "submit" at bounding box center [514, 108] width 50 height 36
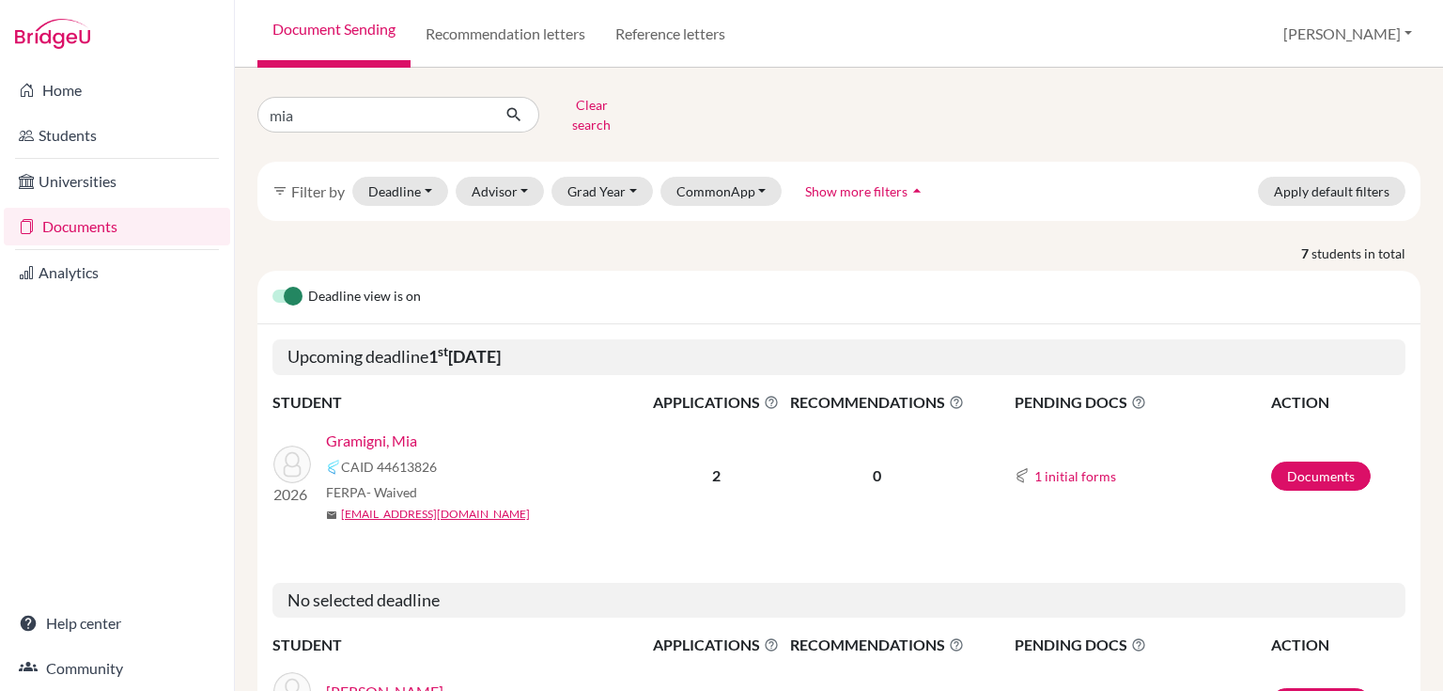
click at [368, 429] on link "Gramigni, Mia" at bounding box center [371, 440] width 91 height 23
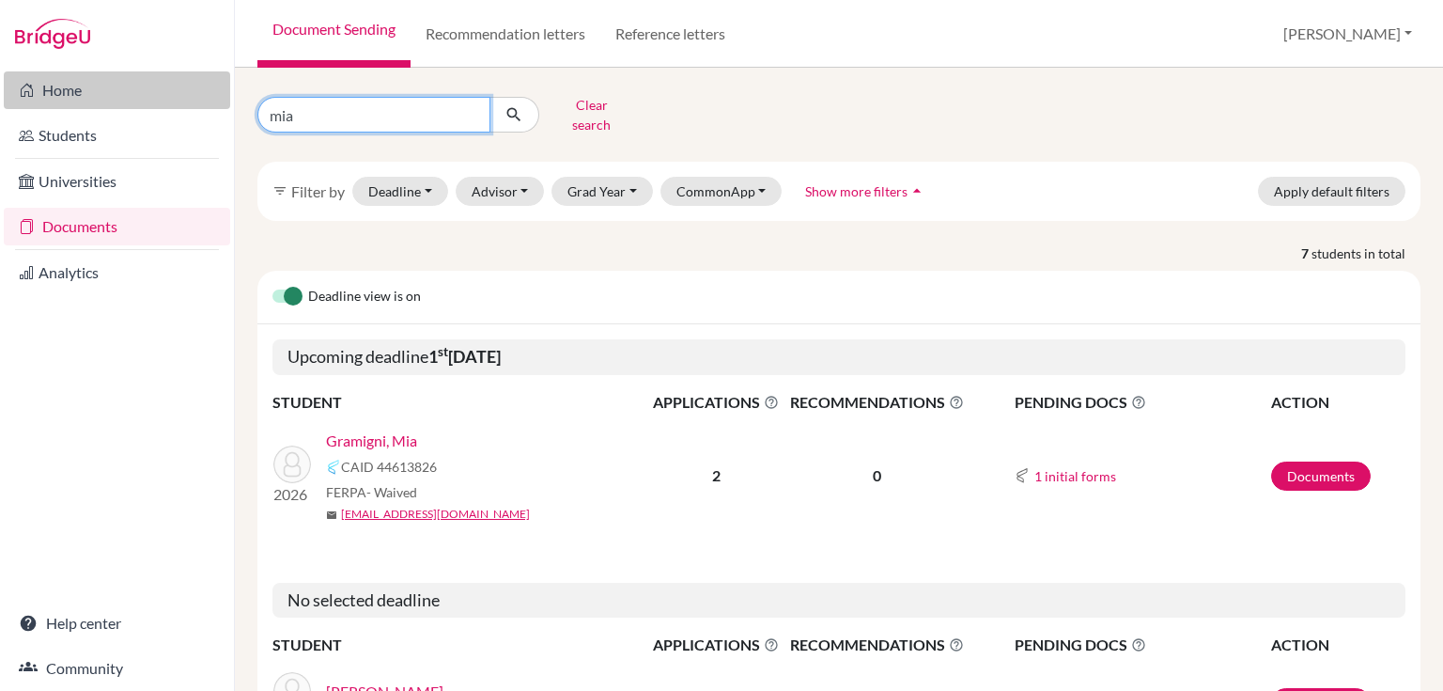
drag, startPoint x: 310, startPoint y: 113, endPoint x: 201, endPoint y: 88, distance: 111.7
click at [237, 105] on div "mia Clear search filter_list Filter by Deadline - Select a date range Or double…" at bounding box center [839, 379] width 1208 height 623
type input "wang"
click button "submit" at bounding box center [514, 115] width 50 height 36
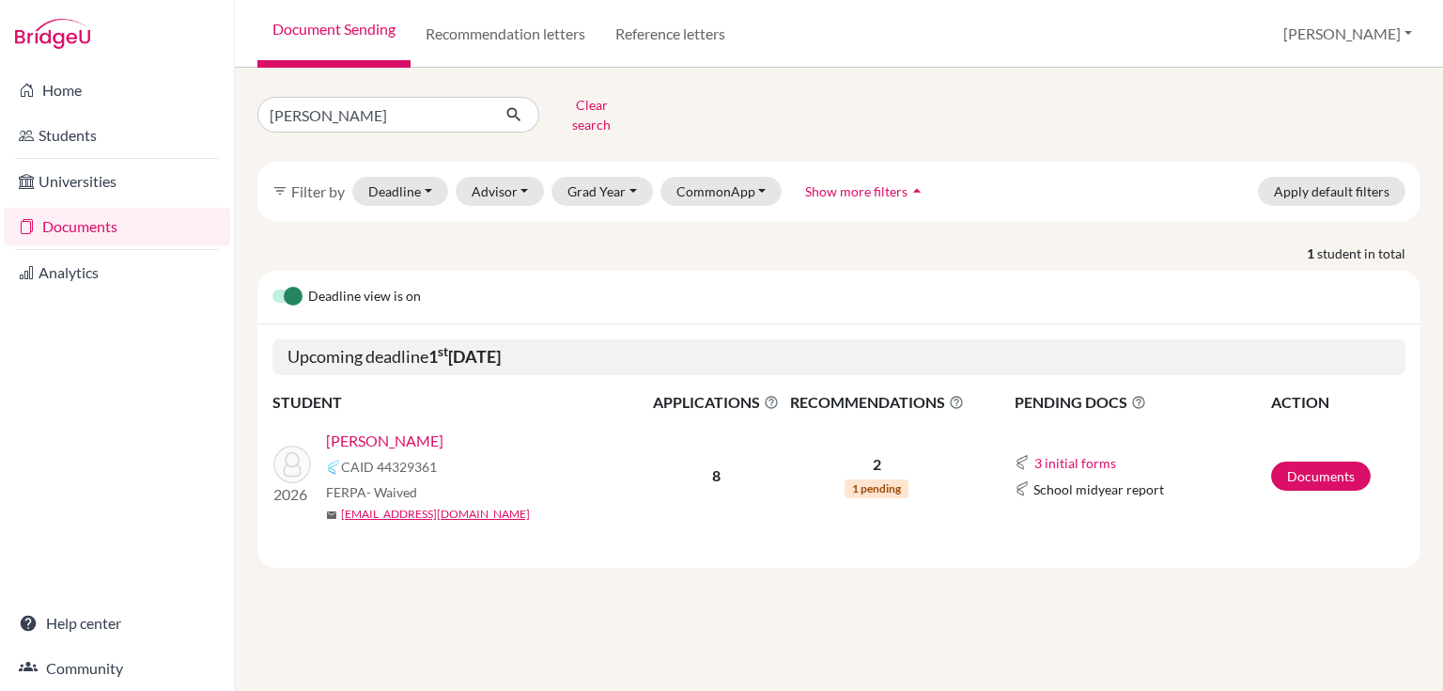
click at [344, 429] on link "[PERSON_NAME]" at bounding box center [384, 440] width 117 height 23
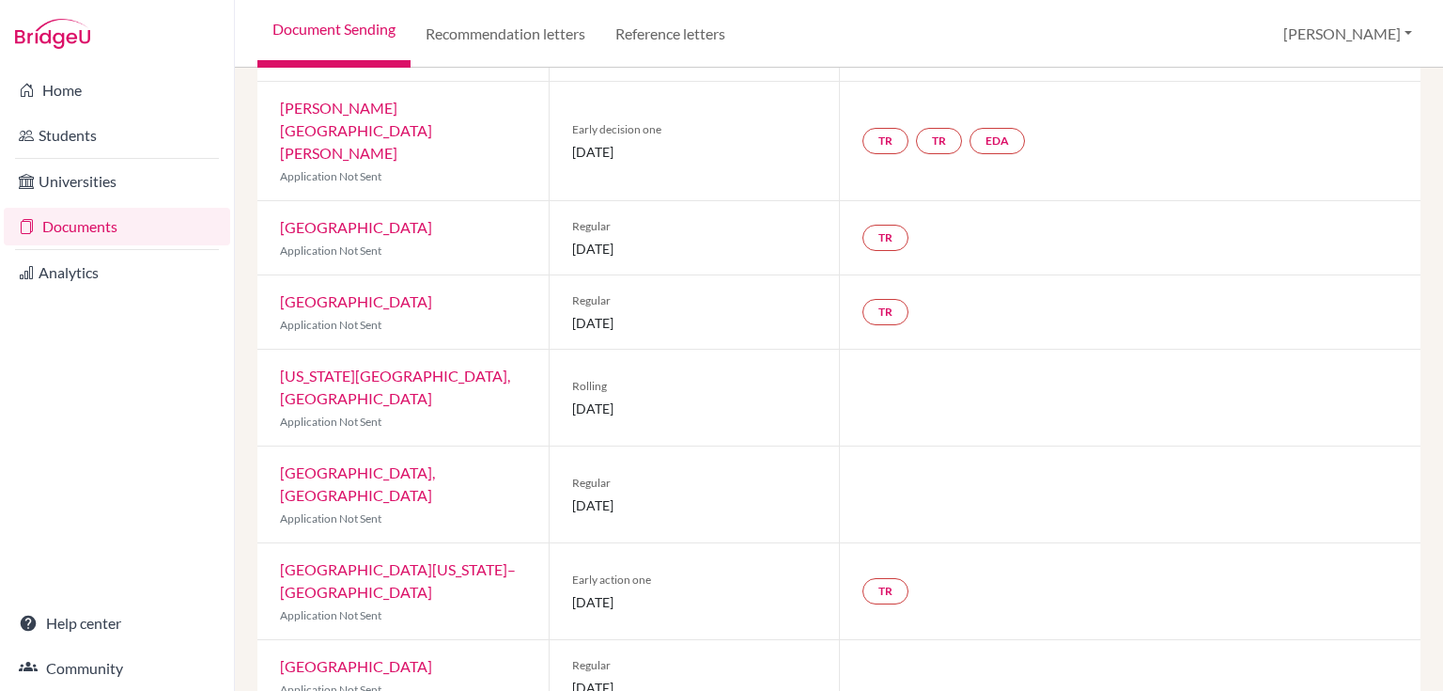
scroll to position [252, 0]
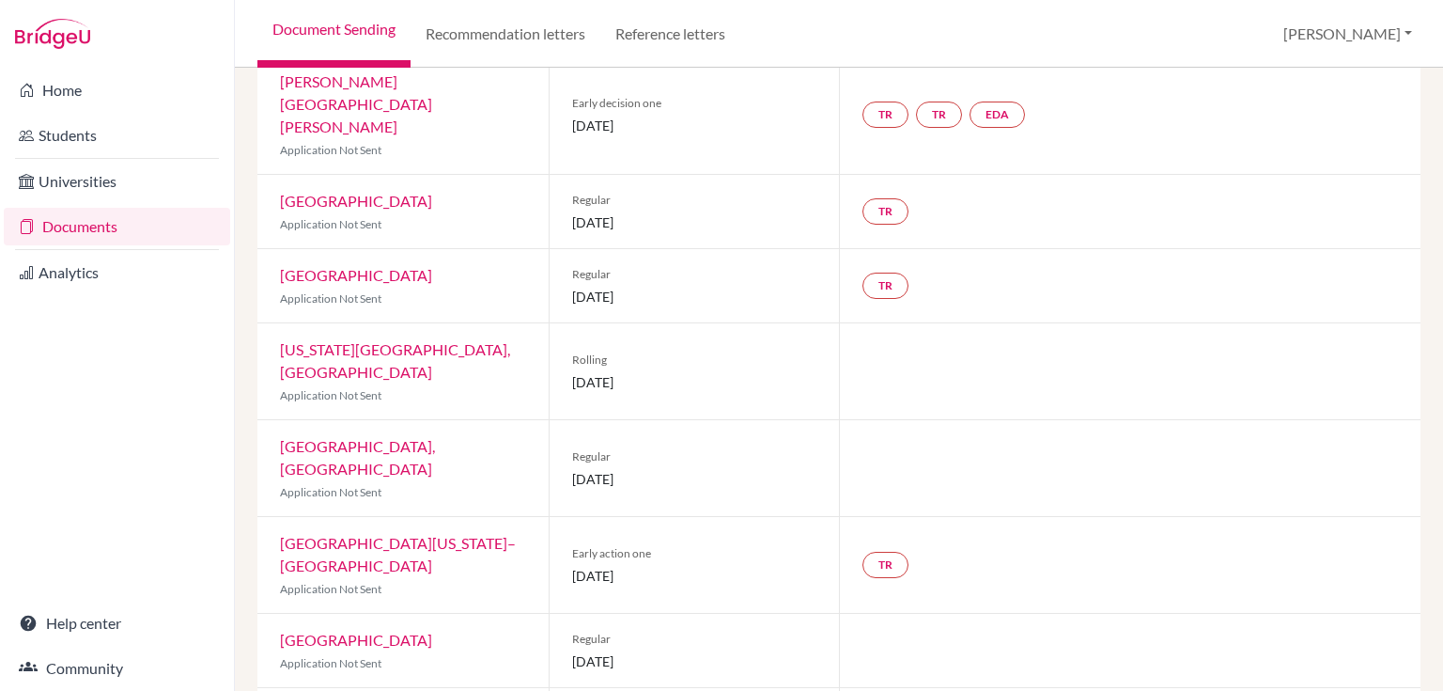
click at [1051, 613] on div at bounding box center [1130, 649] width 582 height 73
click at [59, 226] on link "Documents" at bounding box center [117, 227] width 226 height 38
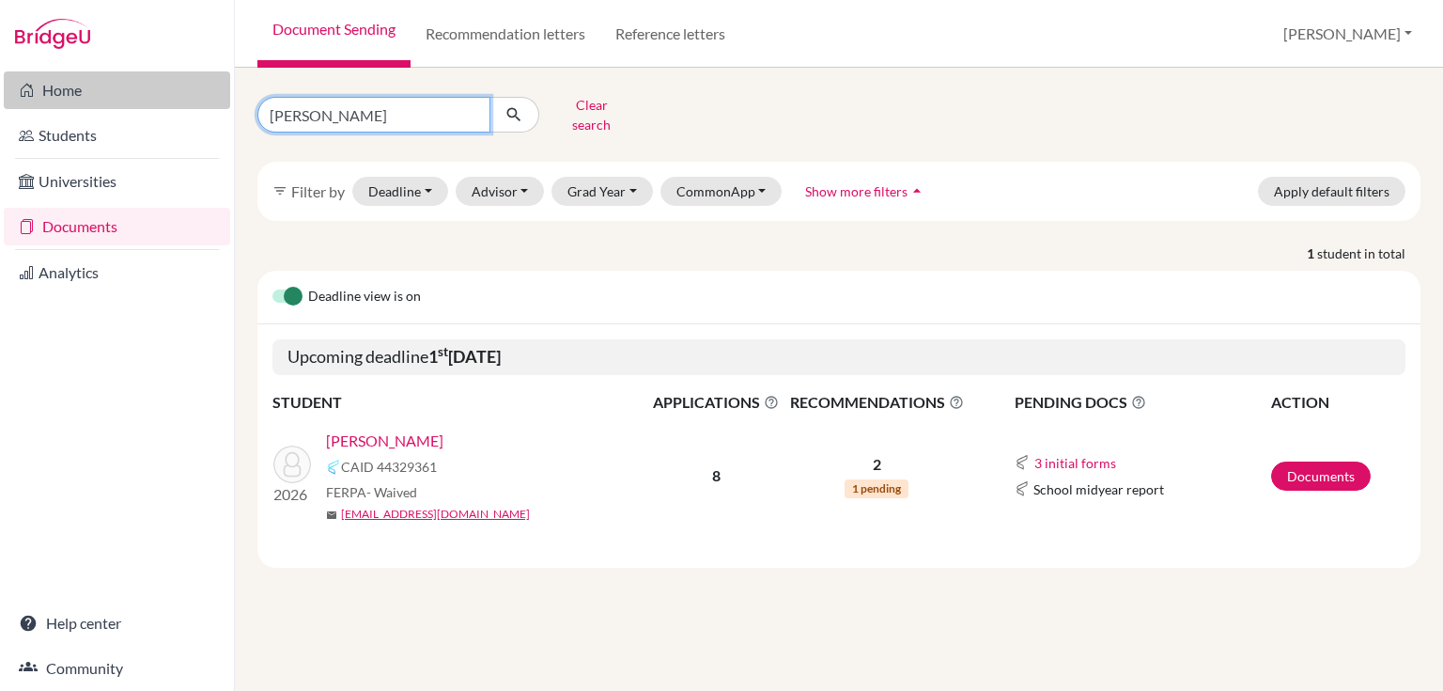
drag, startPoint x: 311, startPoint y: 108, endPoint x: 211, endPoint y: 96, distance: 100.3
click at [244, 102] on div "[PERSON_NAME] search" at bounding box center [441, 114] width 397 height 49
type input "shama"
click button "submit" at bounding box center [514, 115] width 50 height 36
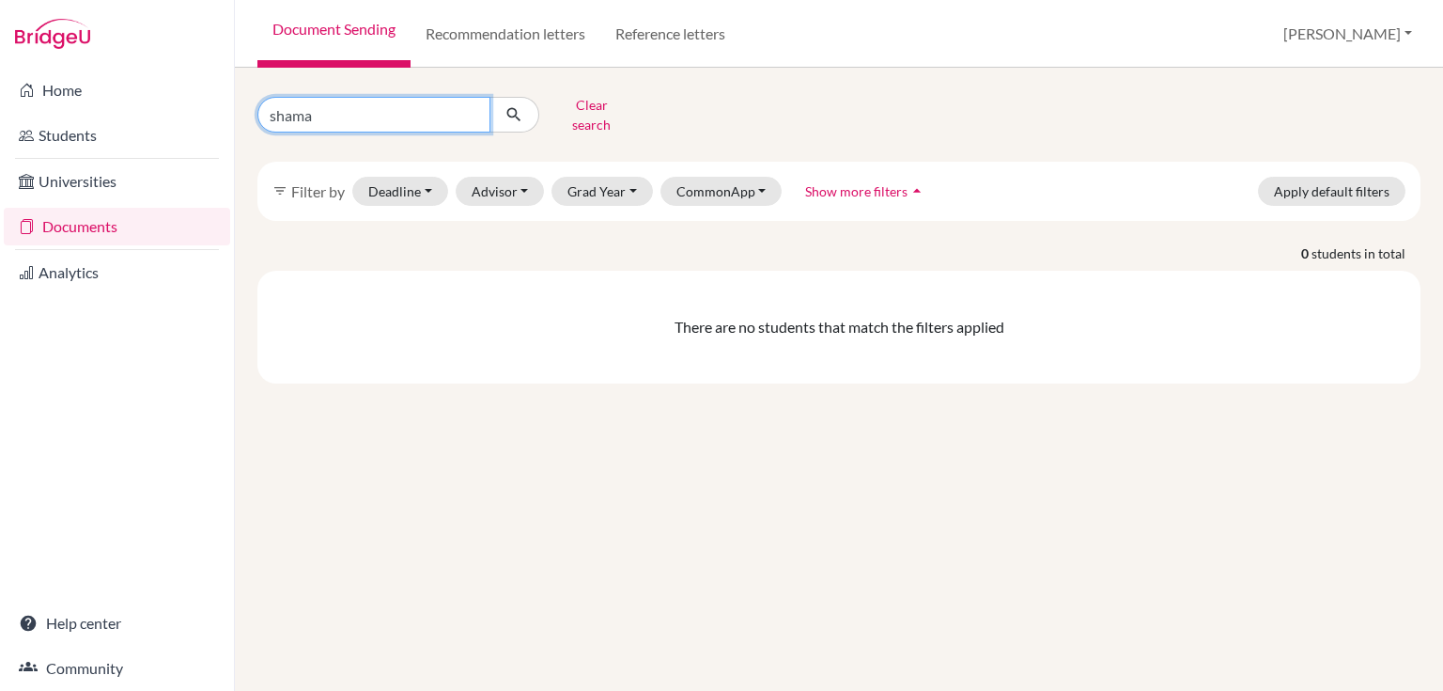
click at [314, 113] on input "shama" at bounding box center [373, 115] width 233 height 36
type input "shams"
click button "submit" at bounding box center [514, 115] width 50 height 36
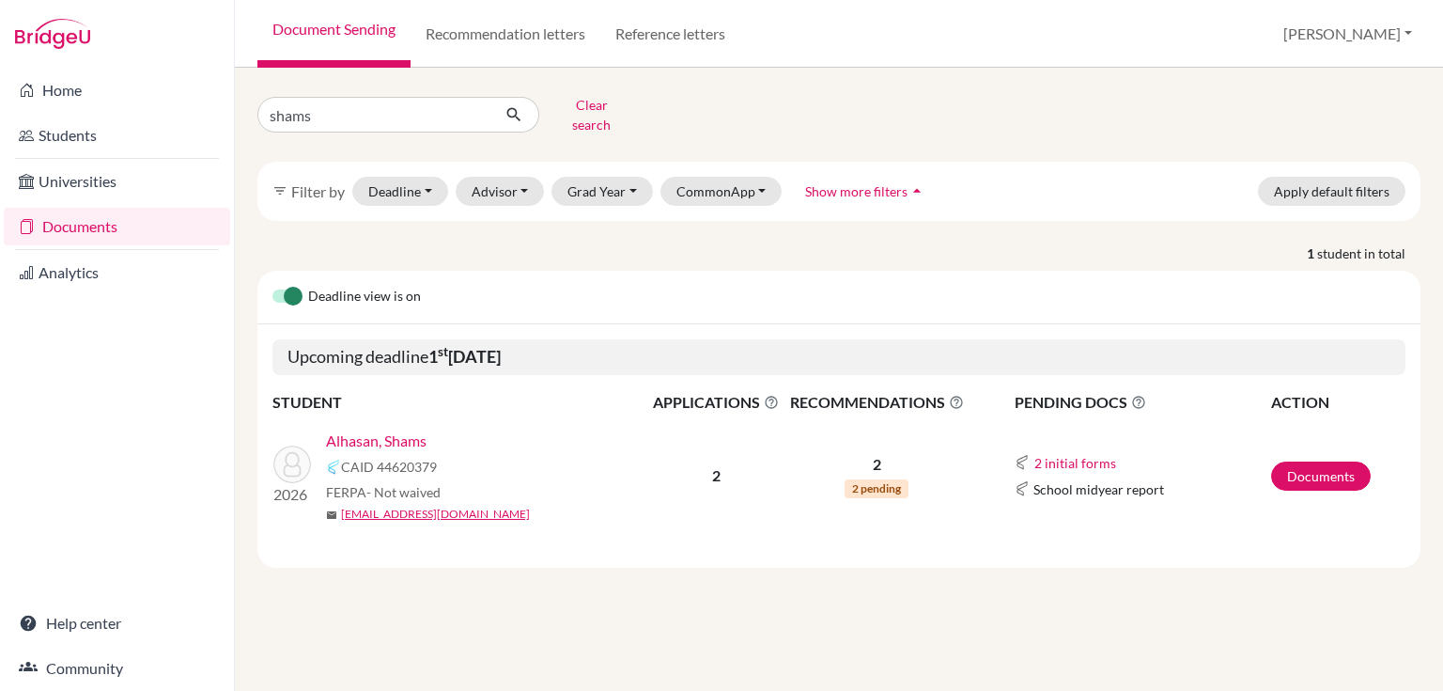
click at [355, 429] on link "Alhasan, Shams" at bounding box center [376, 440] width 101 height 23
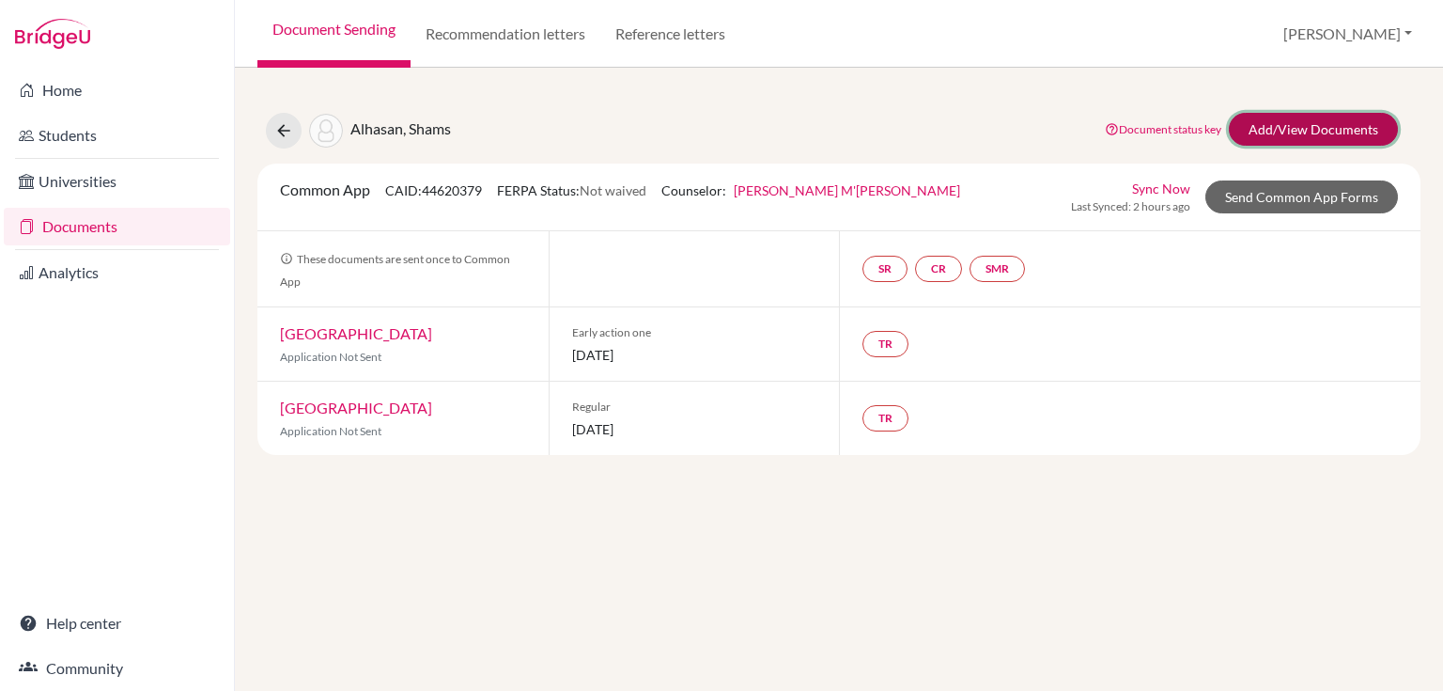
click at [1258, 122] on link "Add/View Documents" at bounding box center [1313, 129] width 169 height 33
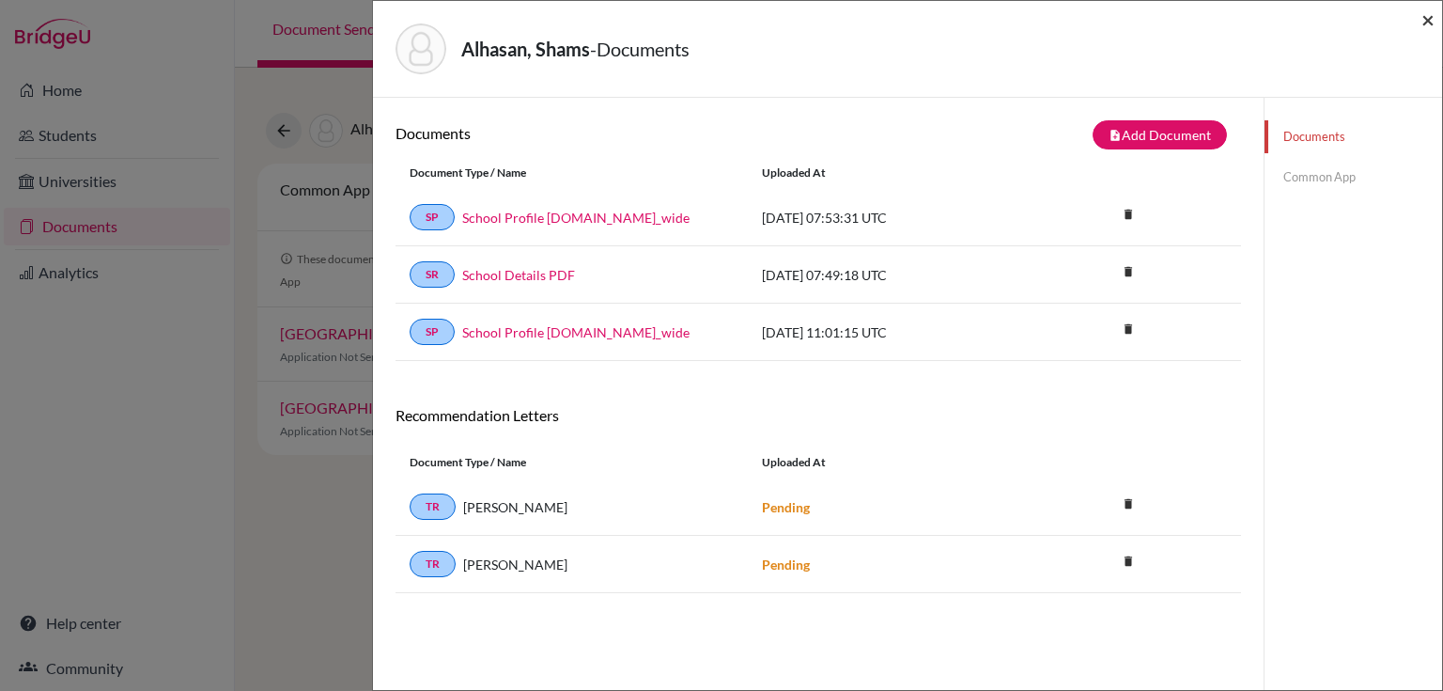
click at [1422, 24] on span "×" at bounding box center [1427, 19] width 13 height 27
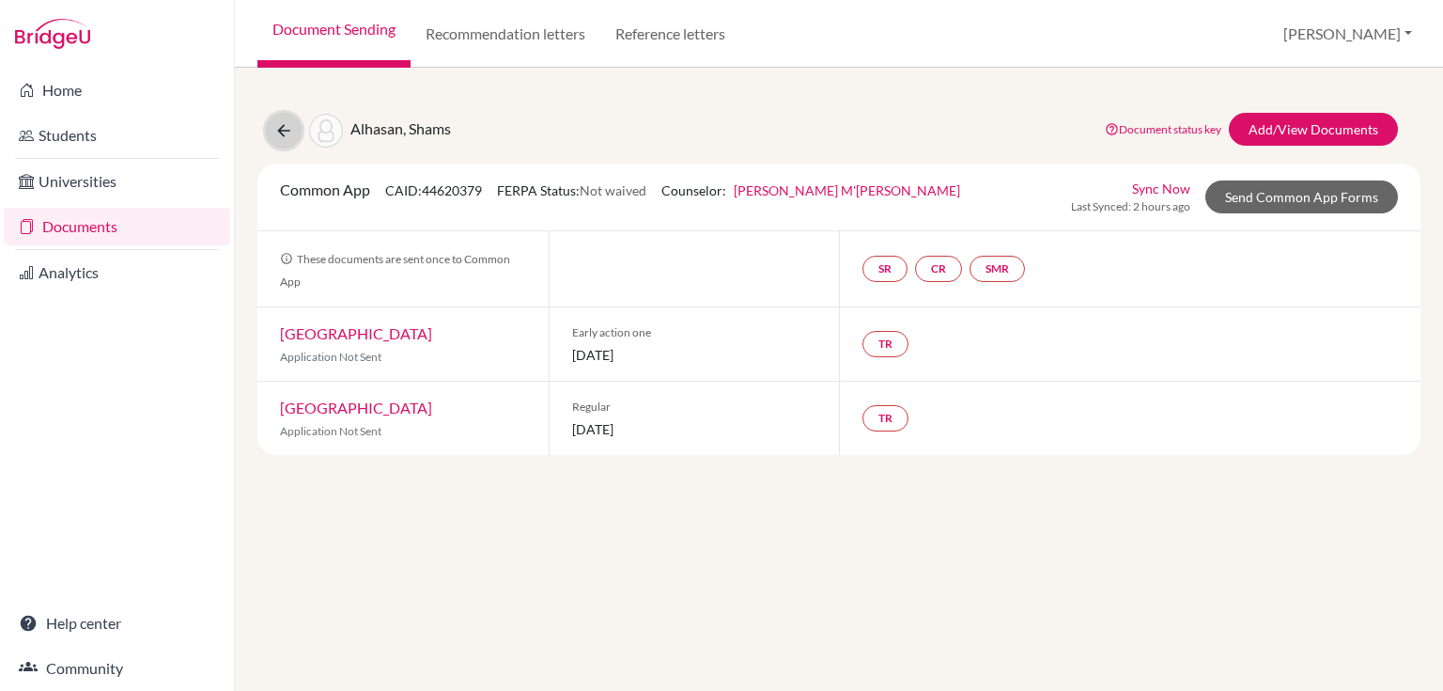
click at [269, 120] on button at bounding box center [284, 131] width 36 height 36
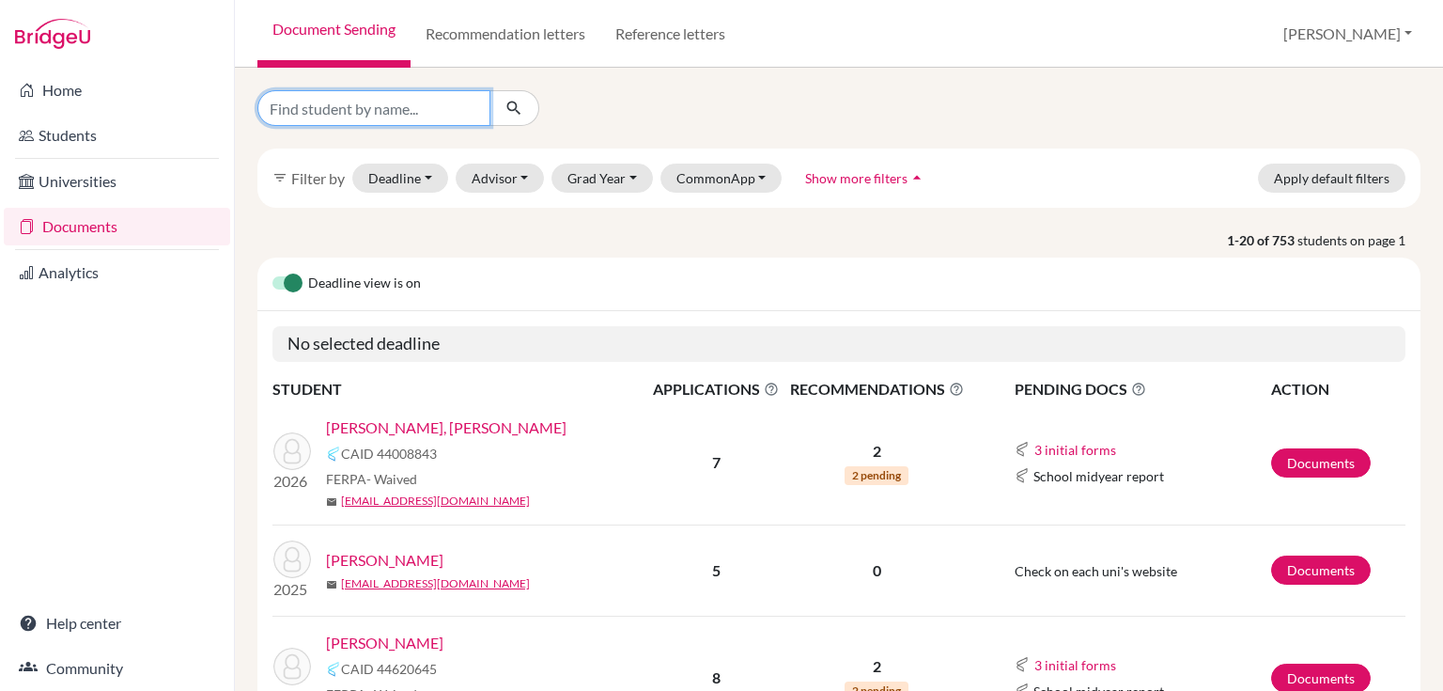
click at [327, 103] on input "Find student by name..." at bounding box center [373, 108] width 233 height 36
type input "filipp"
click button "submit" at bounding box center [514, 108] width 50 height 36
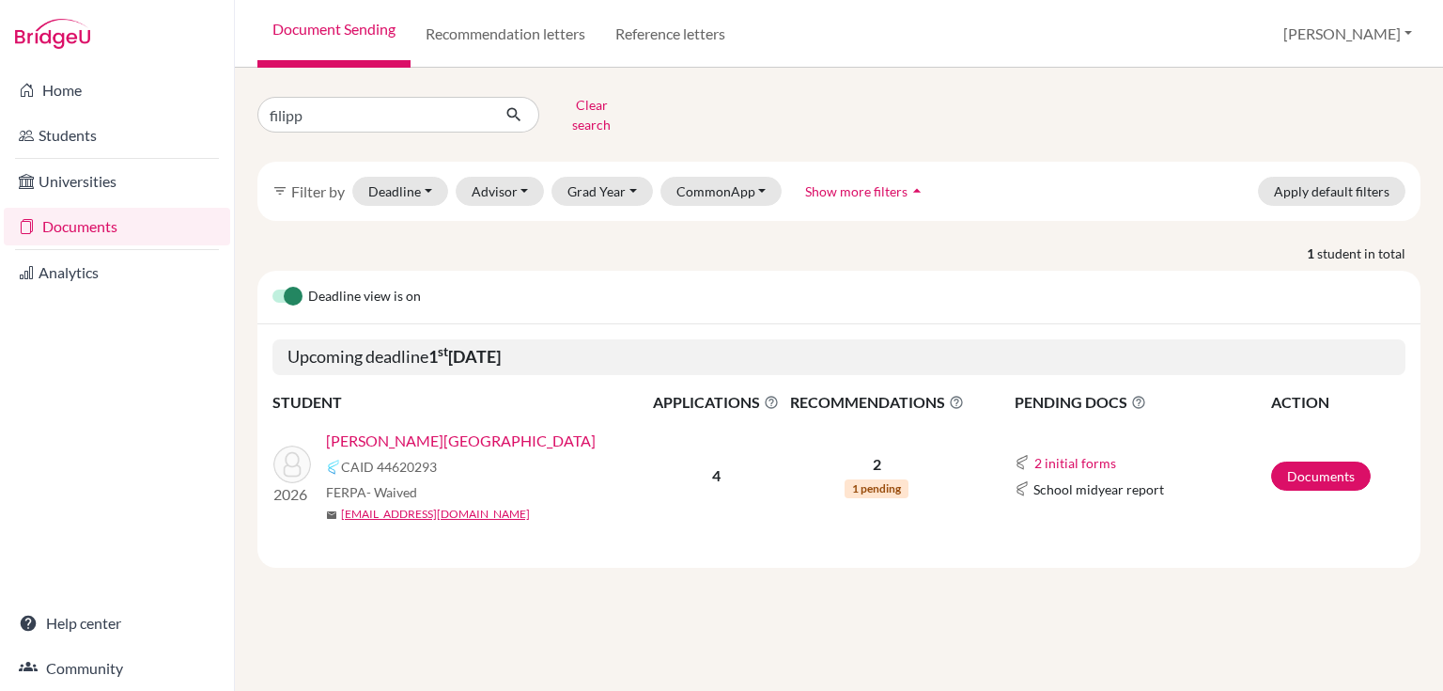
click at [403, 429] on link "Artemenko, Filipp" at bounding box center [461, 440] width 270 height 23
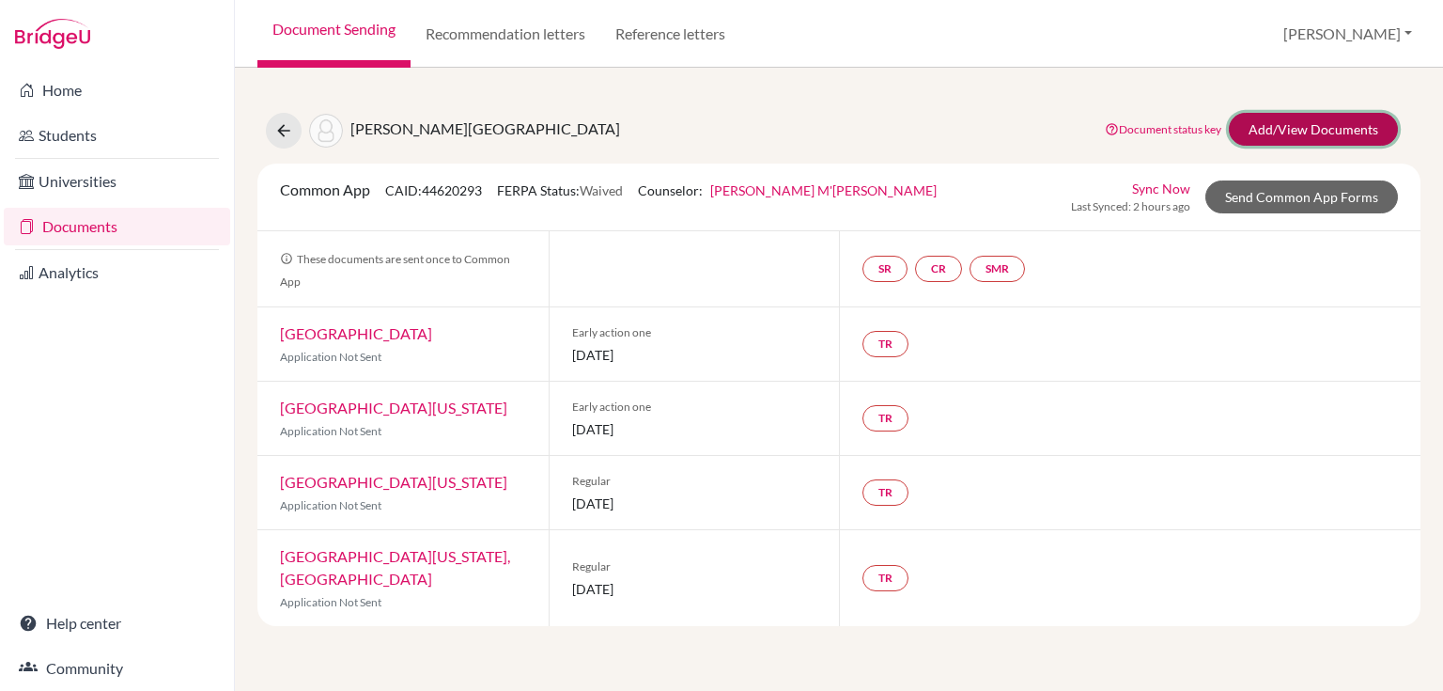
click at [1256, 135] on link "Add/View Documents" at bounding box center [1313, 129] width 169 height 33
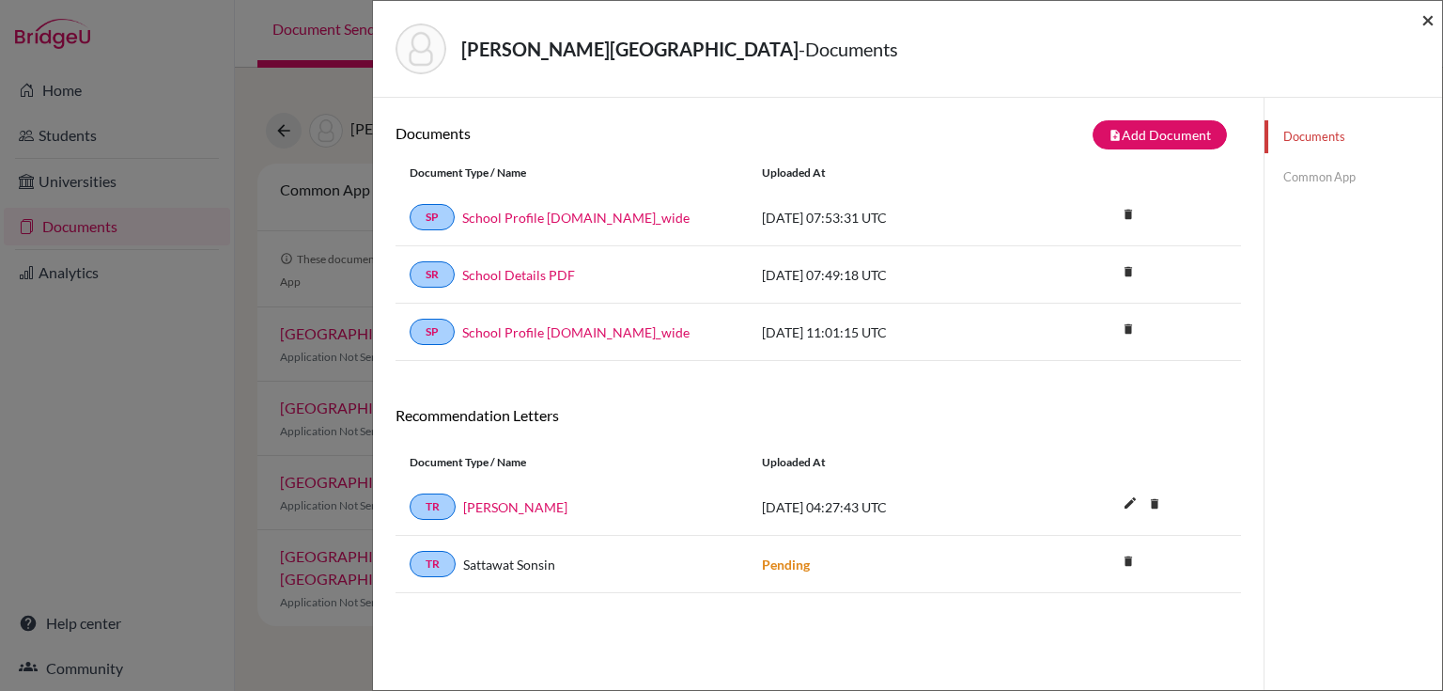
click at [1423, 25] on span "×" at bounding box center [1427, 19] width 13 height 27
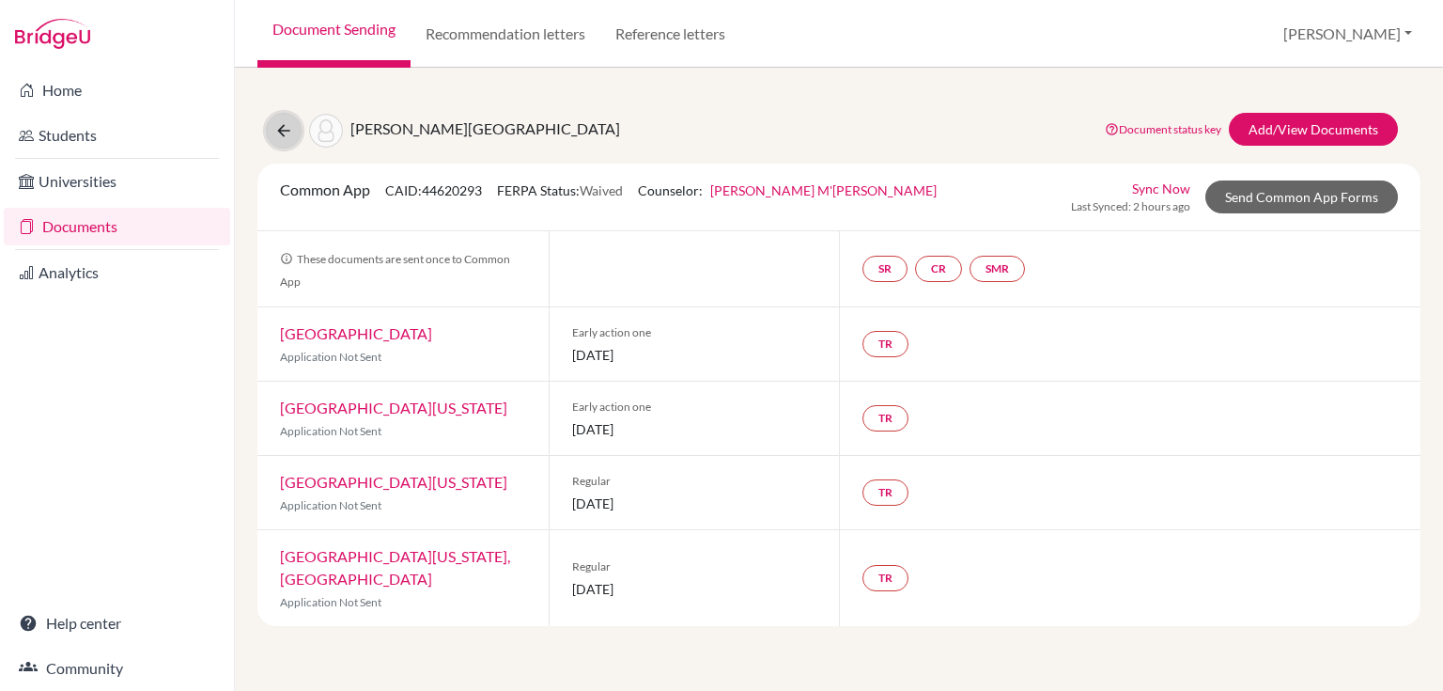
click at [286, 128] on icon at bounding box center [283, 130] width 19 height 19
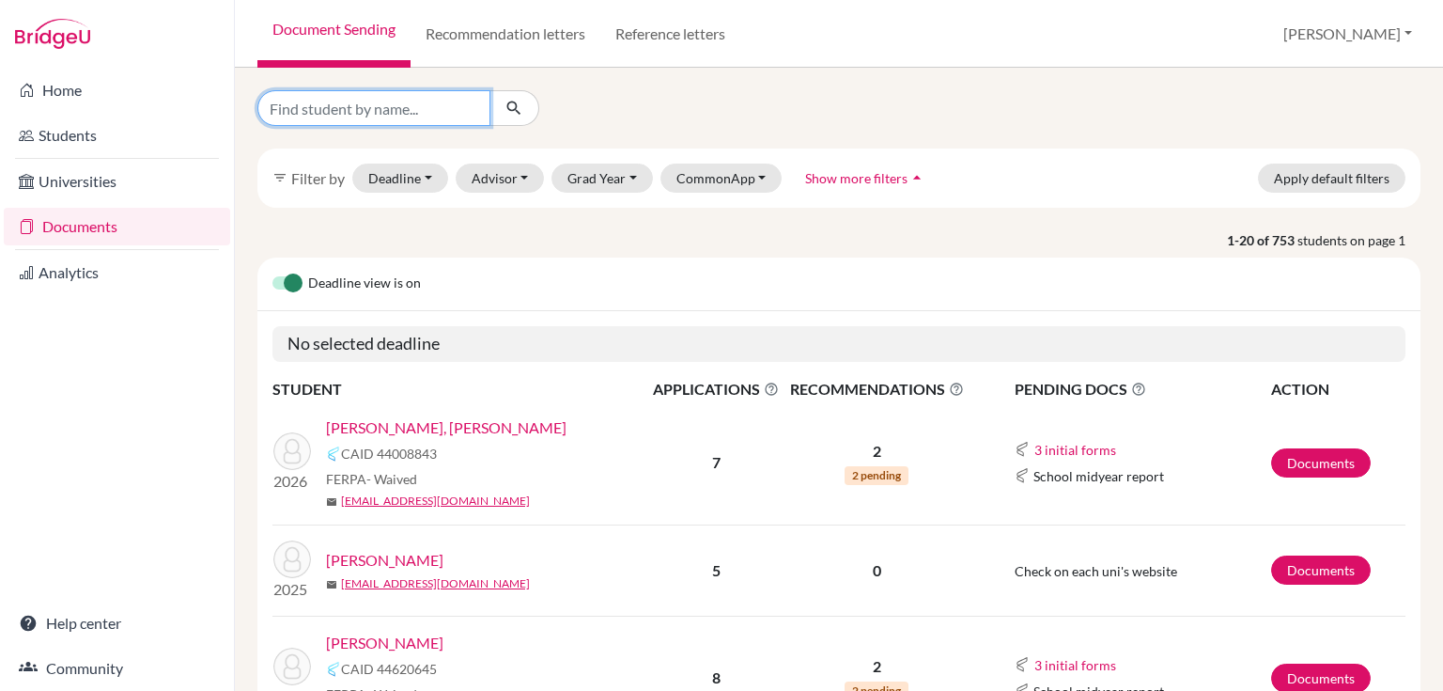
click at [327, 101] on input "Find student by name..." at bounding box center [373, 108] width 233 height 36
type input "yuhan"
click button "submit" at bounding box center [514, 108] width 50 height 36
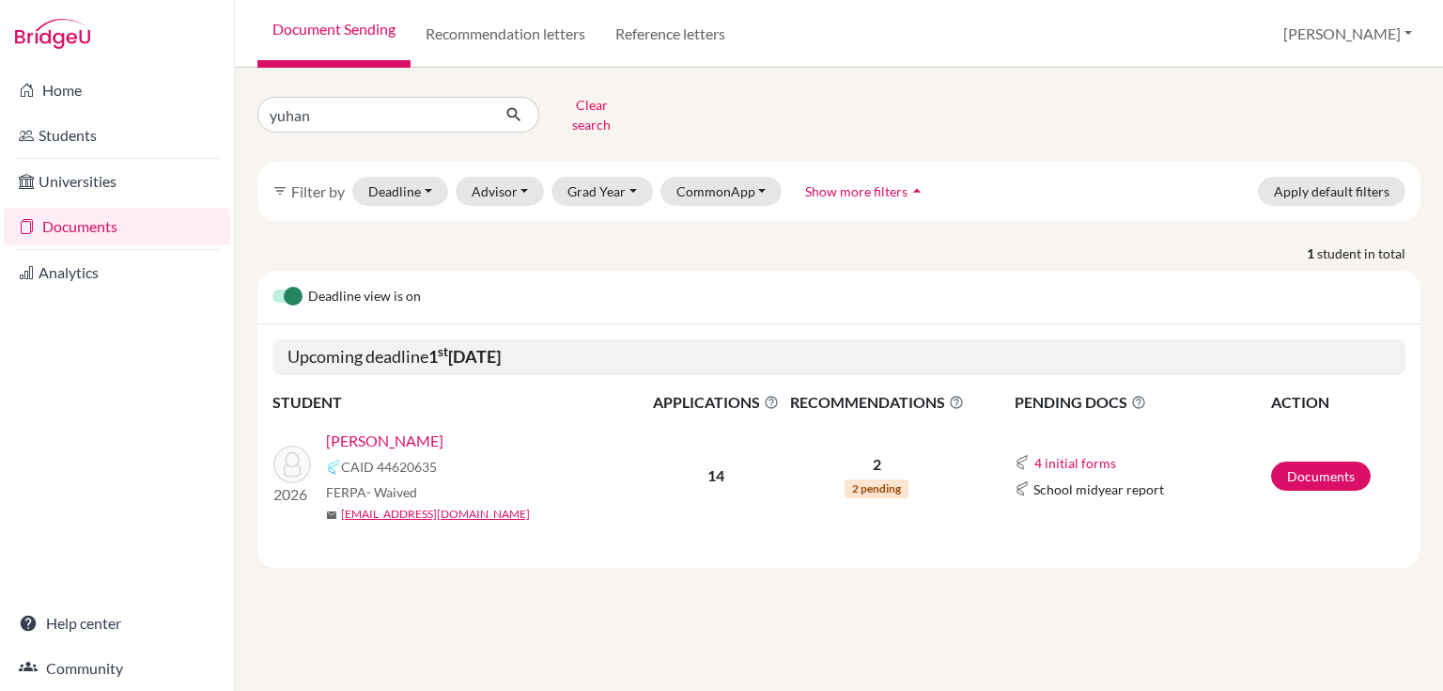
click at [369, 429] on link "[PERSON_NAME]" at bounding box center [384, 440] width 117 height 23
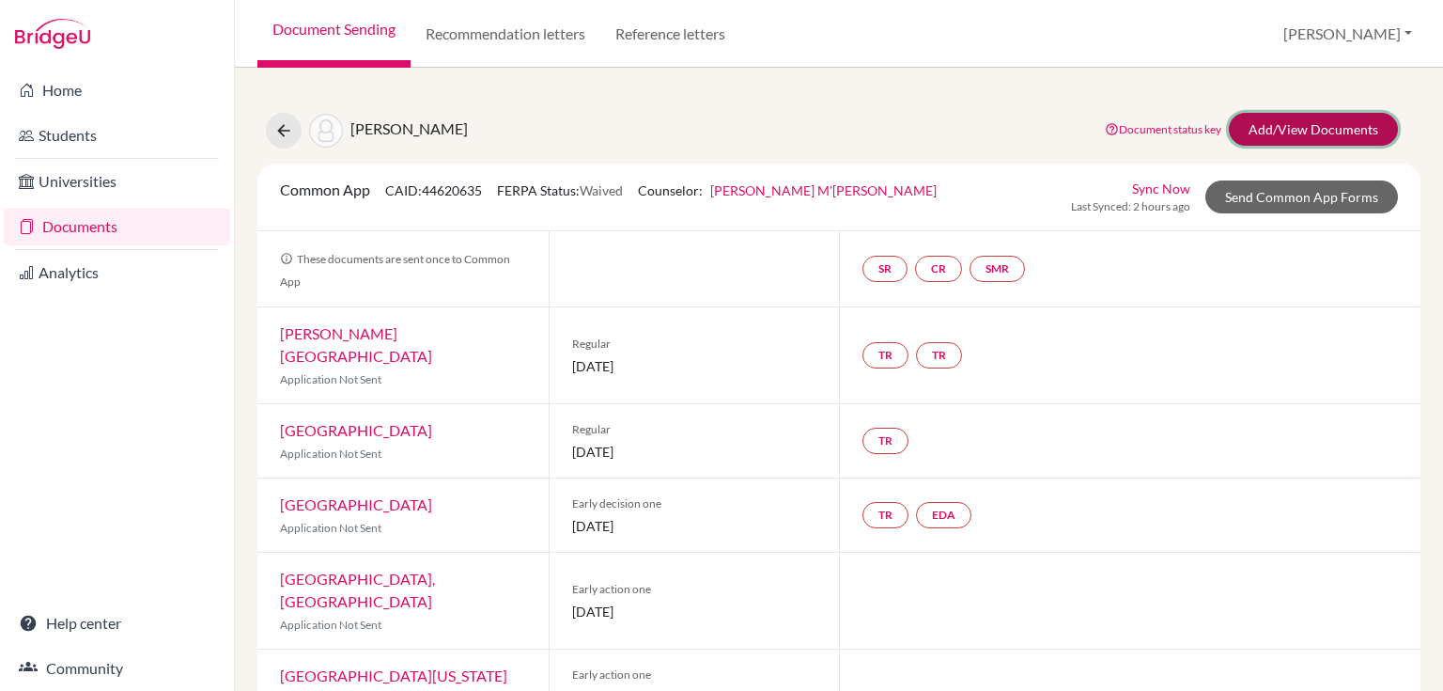
click at [1266, 113] on link "Add/View Documents" at bounding box center [1313, 129] width 169 height 33
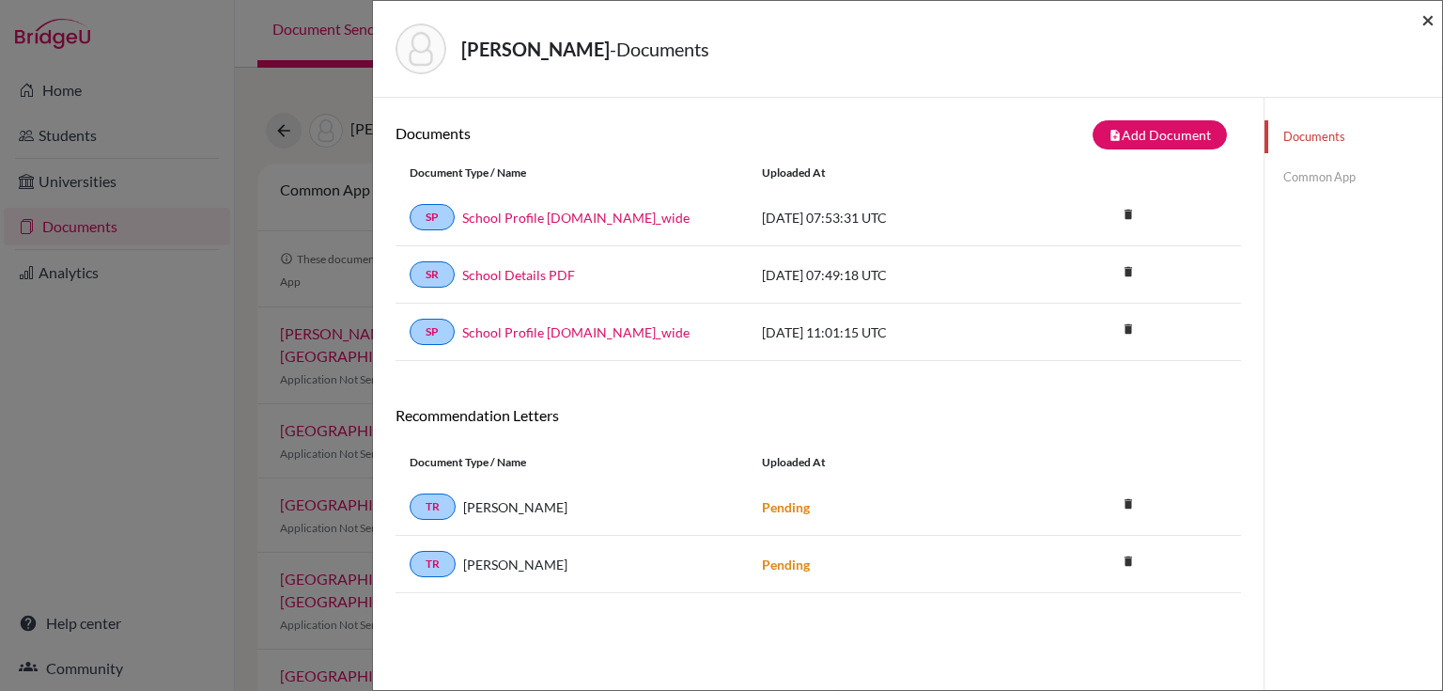
click at [1425, 23] on span "×" at bounding box center [1427, 19] width 13 height 27
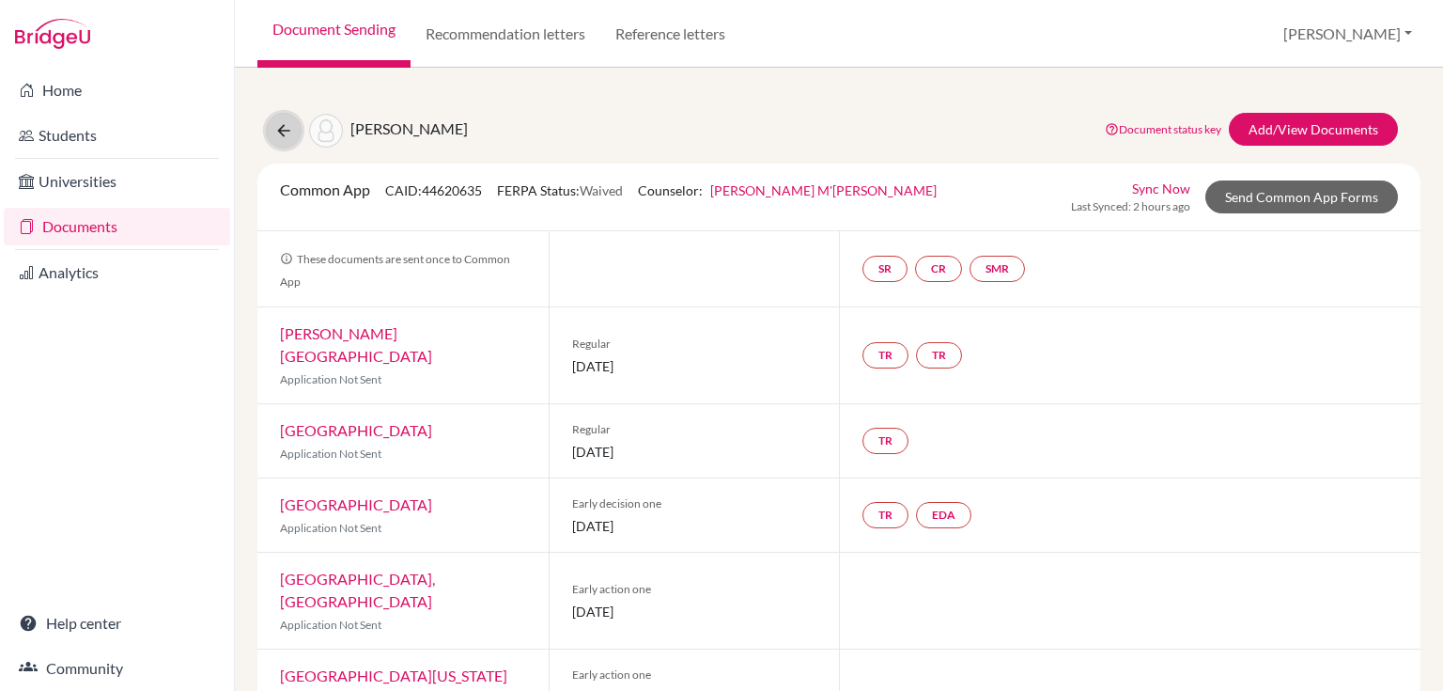
drag, startPoint x: 282, startPoint y: 120, endPoint x: 462, endPoint y: 82, distance: 184.4
click at [282, 120] on button at bounding box center [284, 131] width 36 height 36
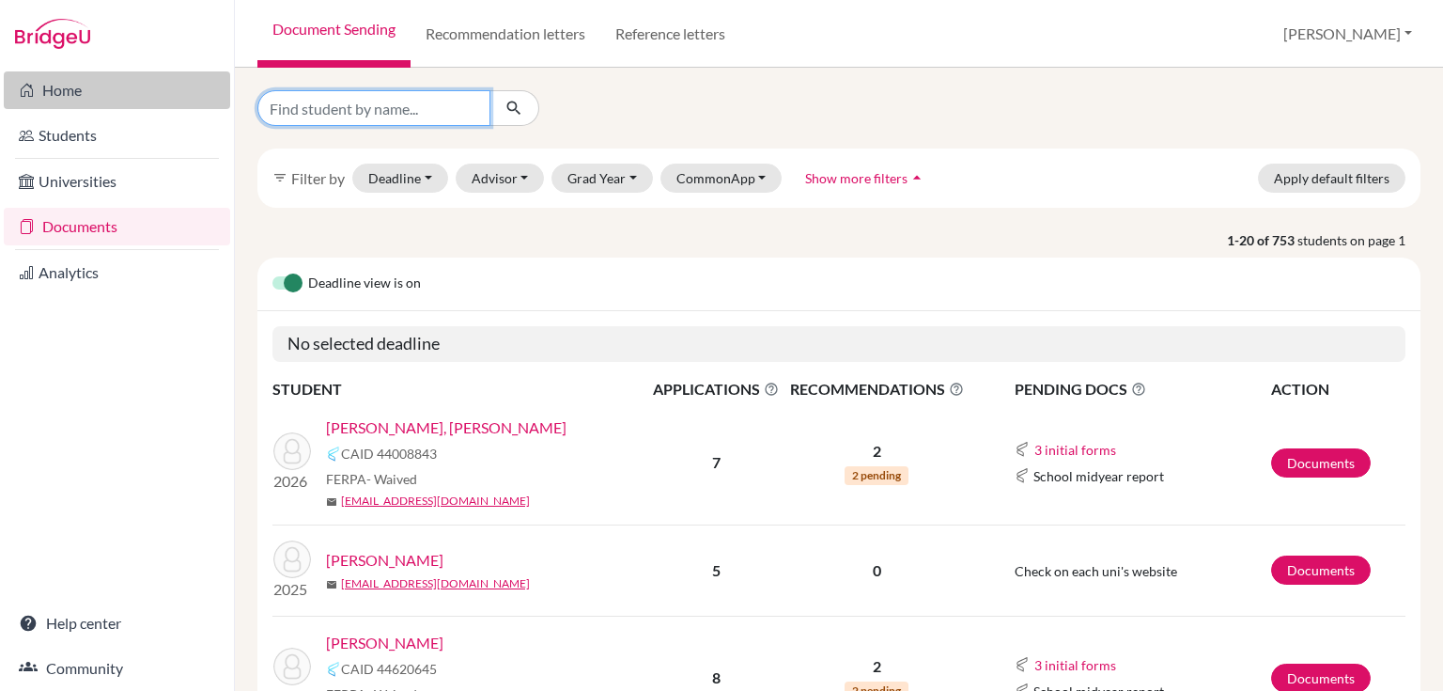
drag, startPoint x: 335, startPoint y: 113, endPoint x: 200, endPoint y: 83, distance: 138.6
click at [335, 113] on input "Find student by name..." at bounding box center [373, 108] width 233 height 36
type input "cinar"
click button "submit" at bounding box center [514, 108] width 50 height 36
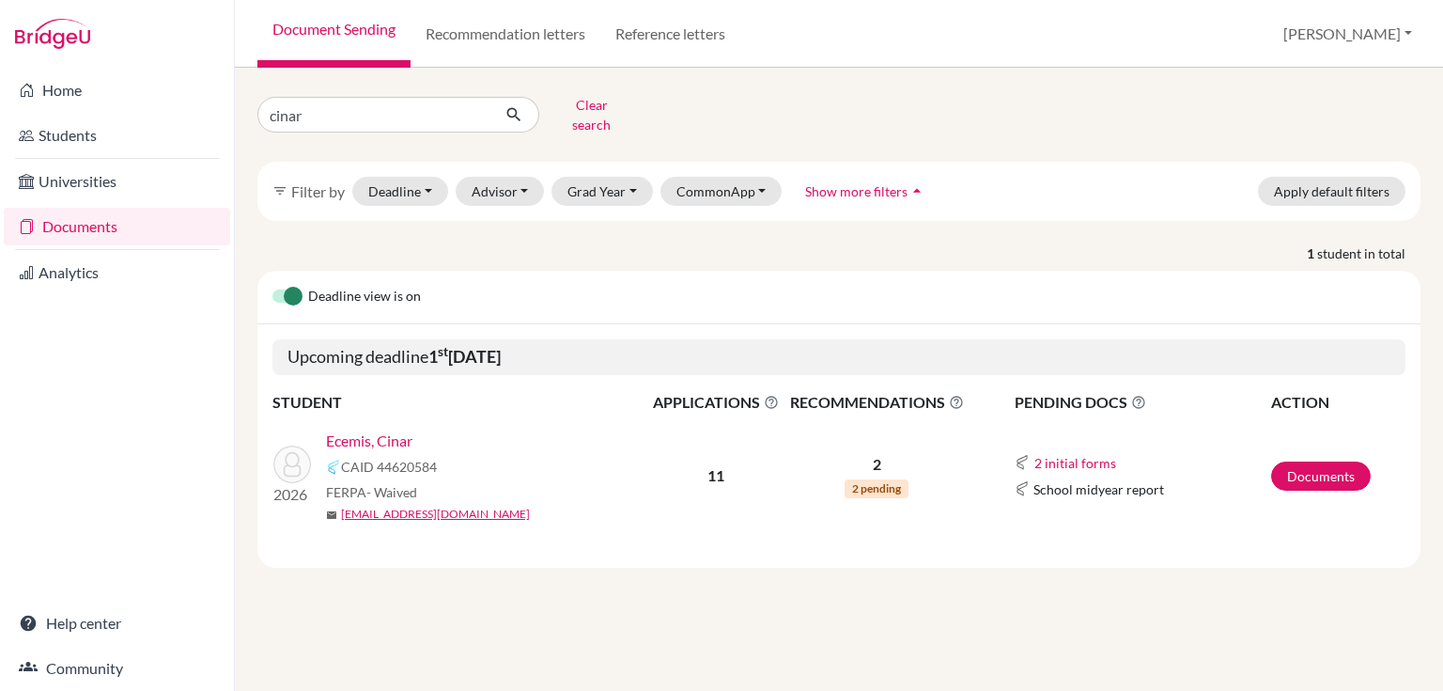
click at [407, 429] on link "Ecemis, Cinar" at bounding box center [369, 440] width 86 height 23
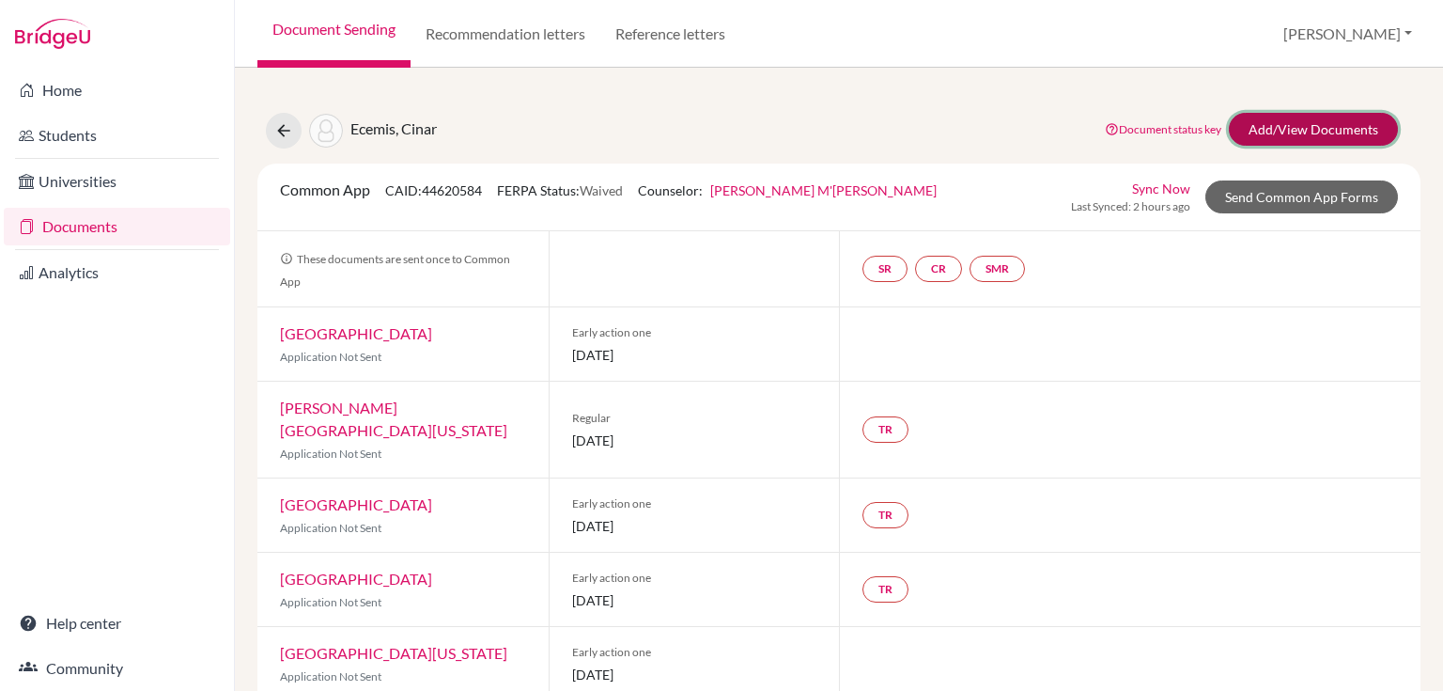
click at [1319, 135] on link "Add/View Documents" at bounding box center [1313, 129] width 169 height 33
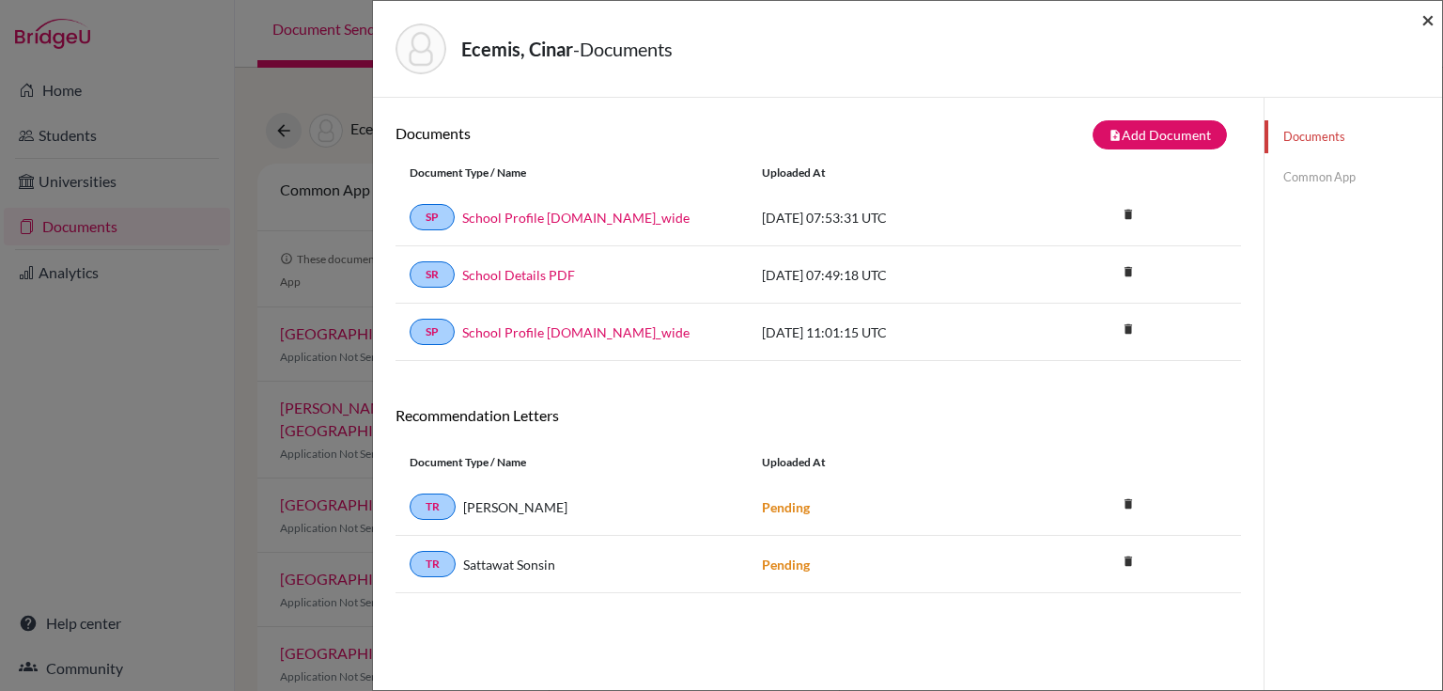
click at [1425, 14] on span "×" at bounding box center [1427, 19] width 13 height 27
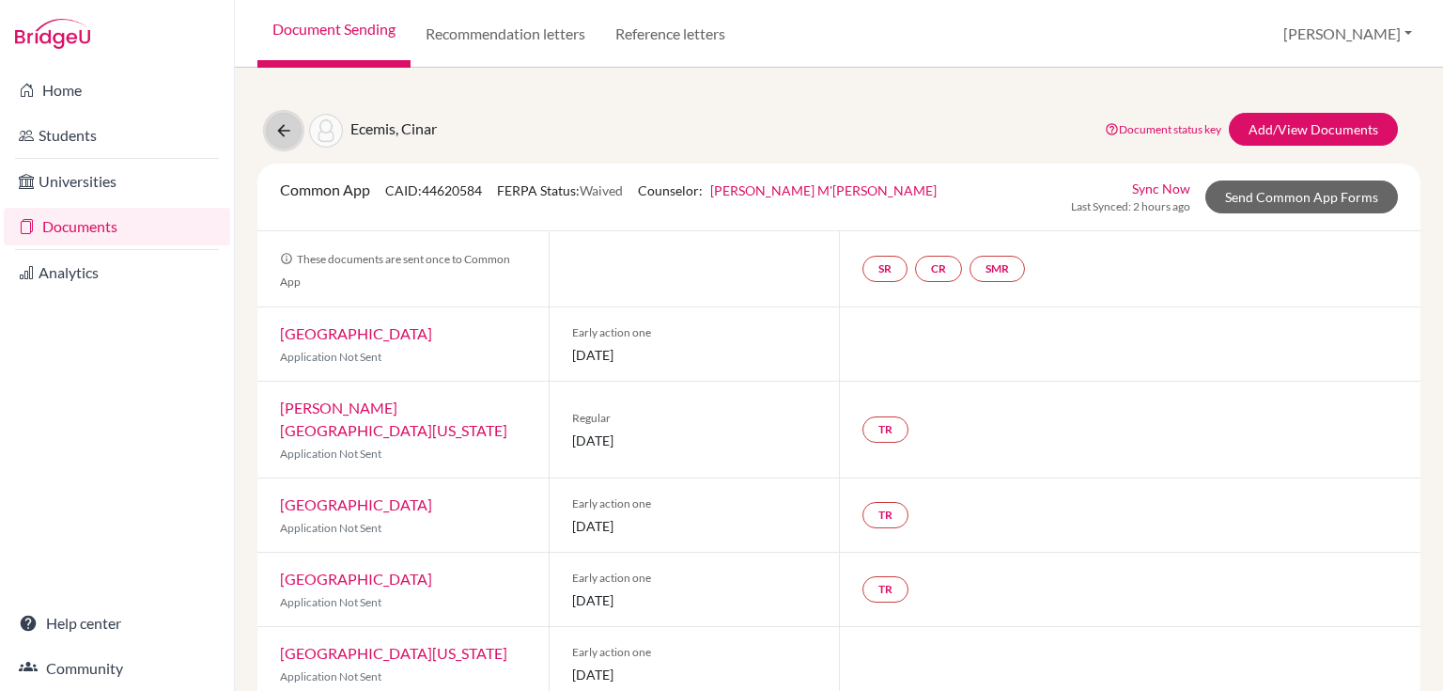
click at [275, 124] on icon at bounding box center [283, 130] width 19 height 19
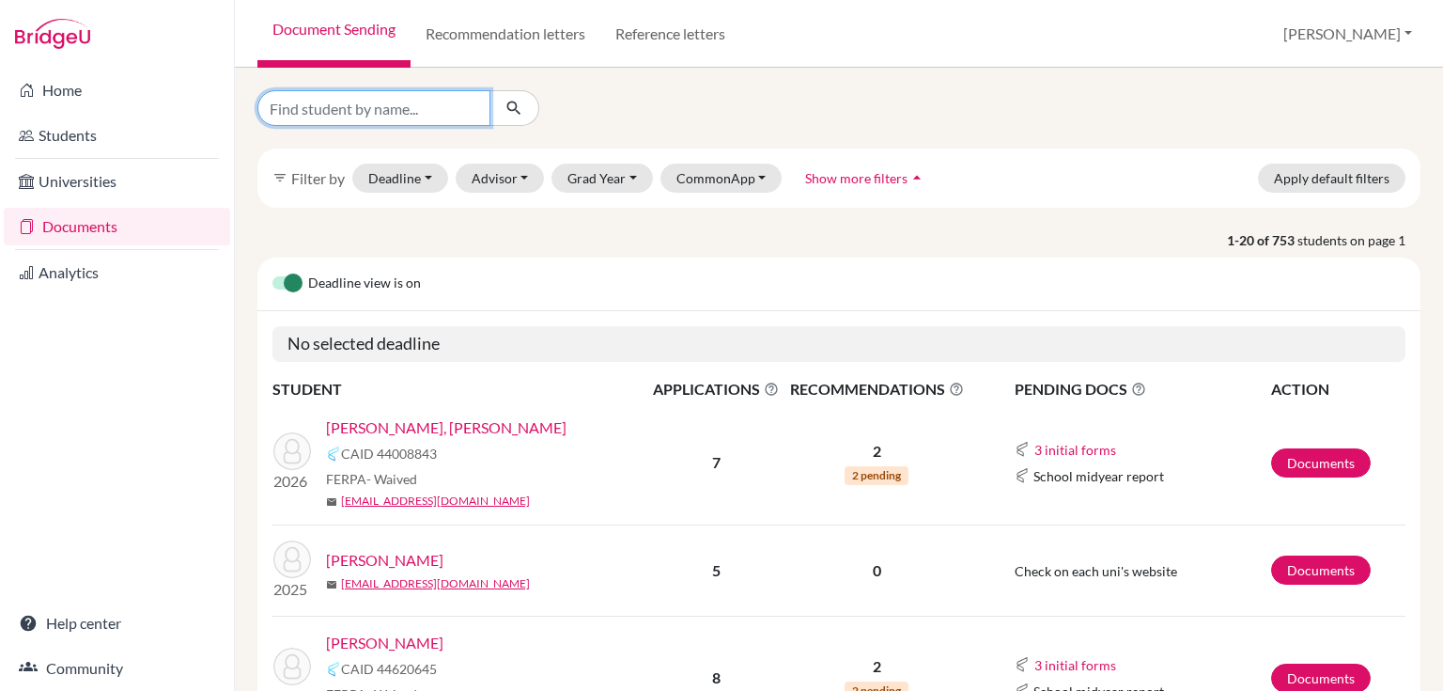
click at [349, 120] on input "Find student by name..." at bounding box center [373, 108] width 233 height 36
type input "leopold"
click button "submit" at bounding box center [514, 108] width 50 height 36
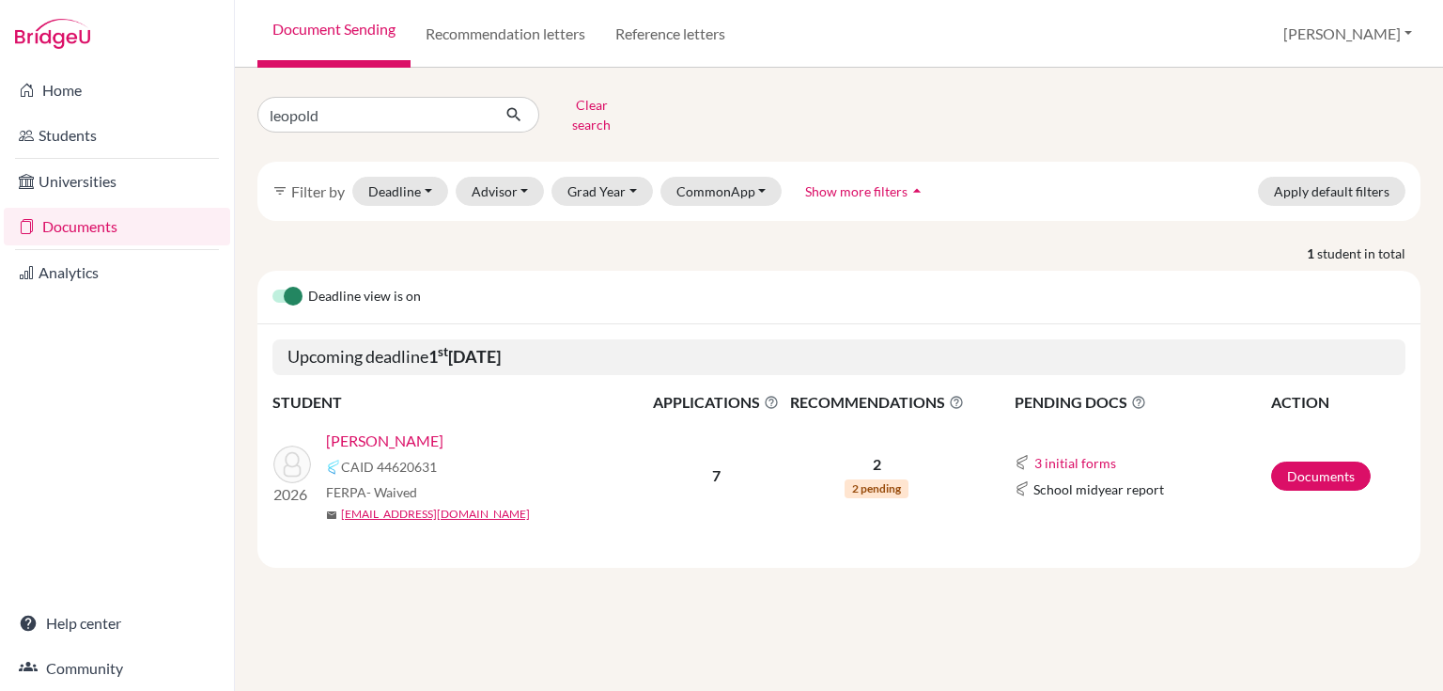
click at [405, 429] on link "Fournials, Leopold" at bounding box center [384, 440] width 117 height 23
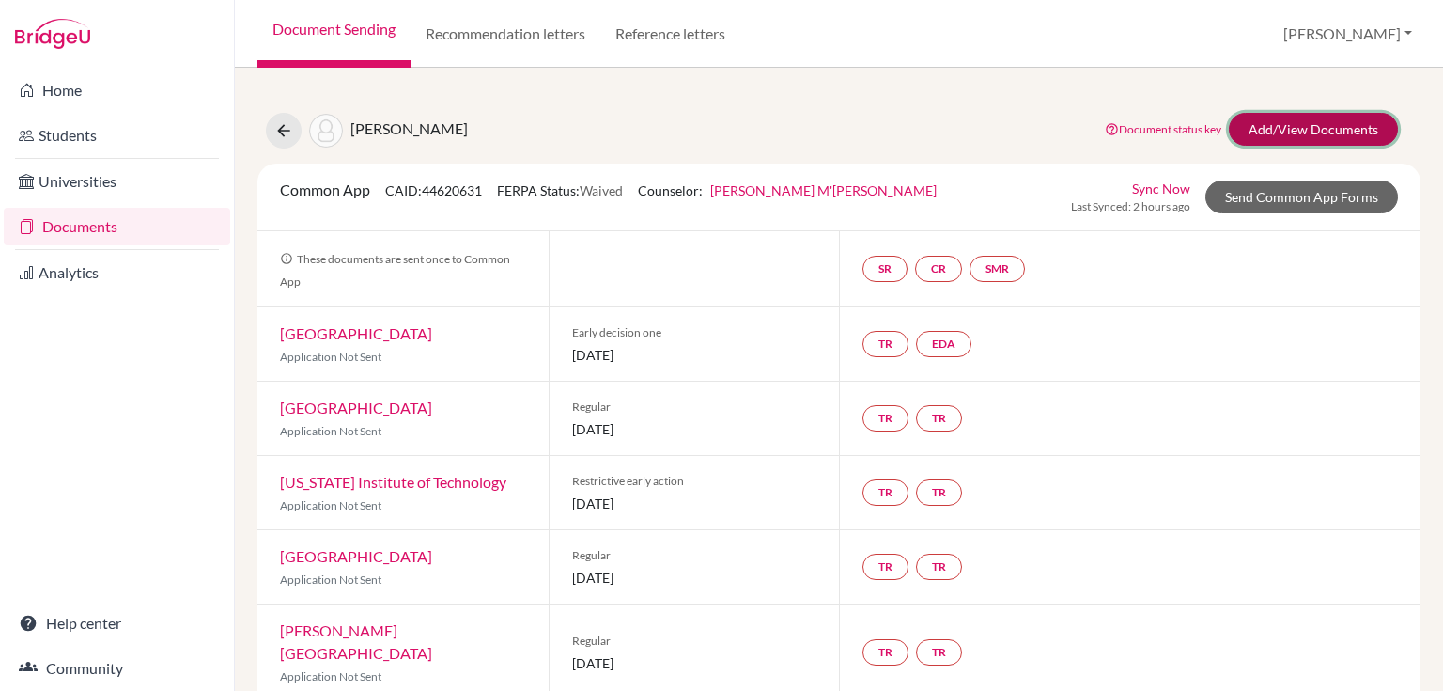
click at [1234, 119] on link "Add/View Documents" at bounding box center [1313, 129] width 169 height 33
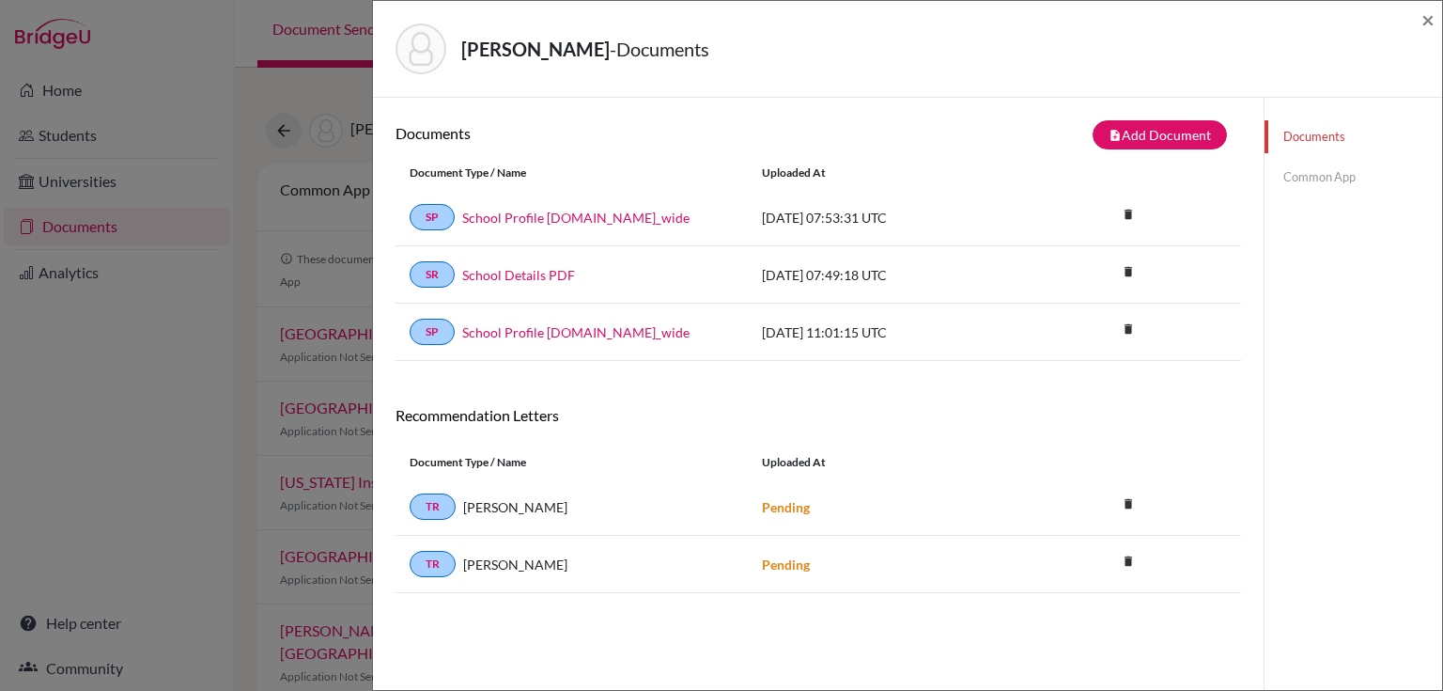
click at [1420, 18] on div "Fournials, Leopold - Documents ×" at bounding box center [907, 48] width 1054 height 81
click at [1423, 25] on span "×" at bounding box center [1427, 19] width 13 height 27
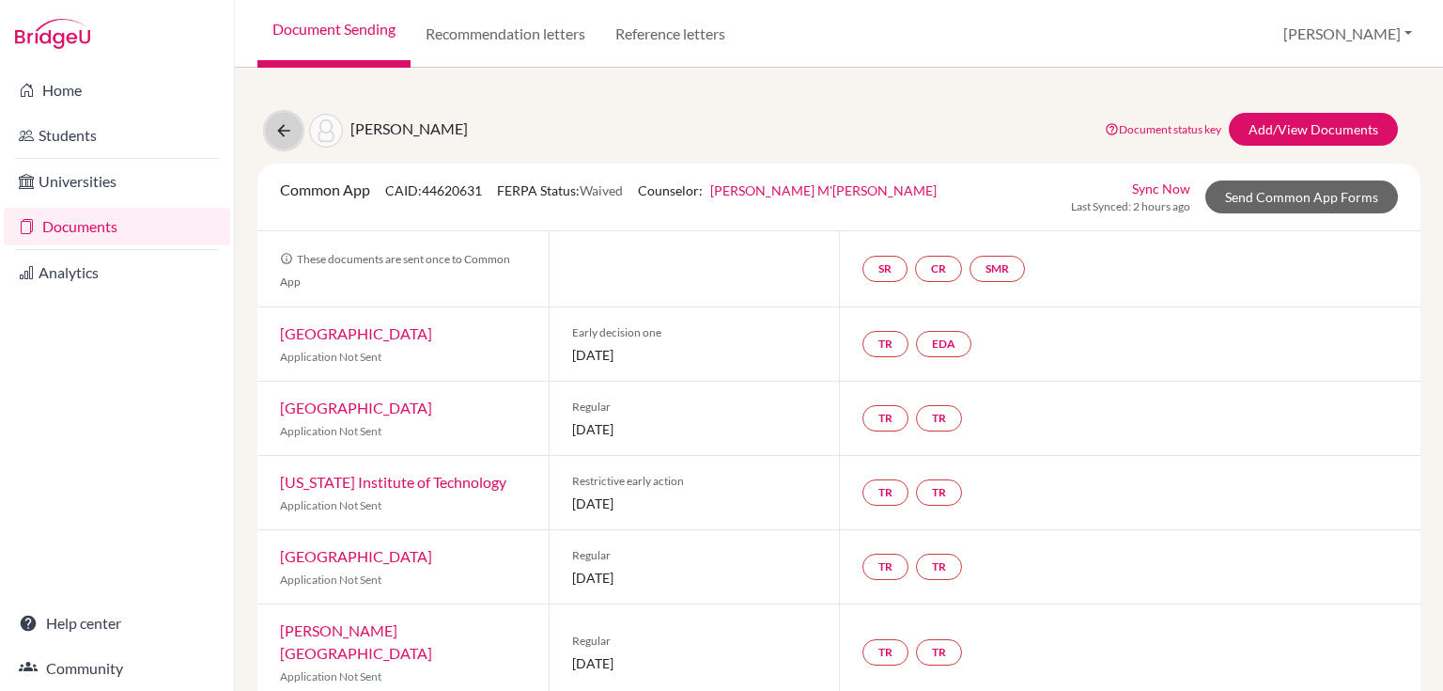
click at [291, 132] on icon at bounding box center [283, 130] width 19 height 19
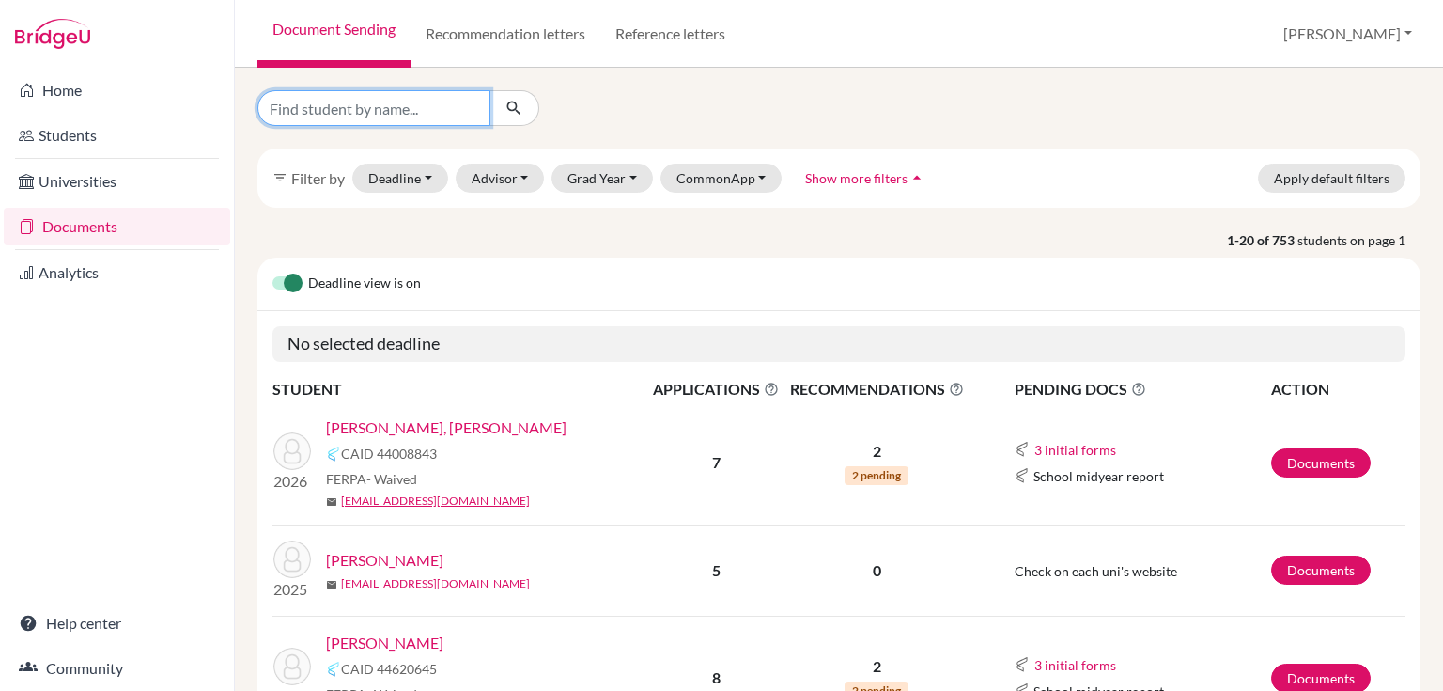
click at [290, 125] on input "Find student by name..." at bounding box center [373, 108] width 233 height 36
type input "leonardo"
click button "submit" at bounding box center [514, 108] width 50 height 36
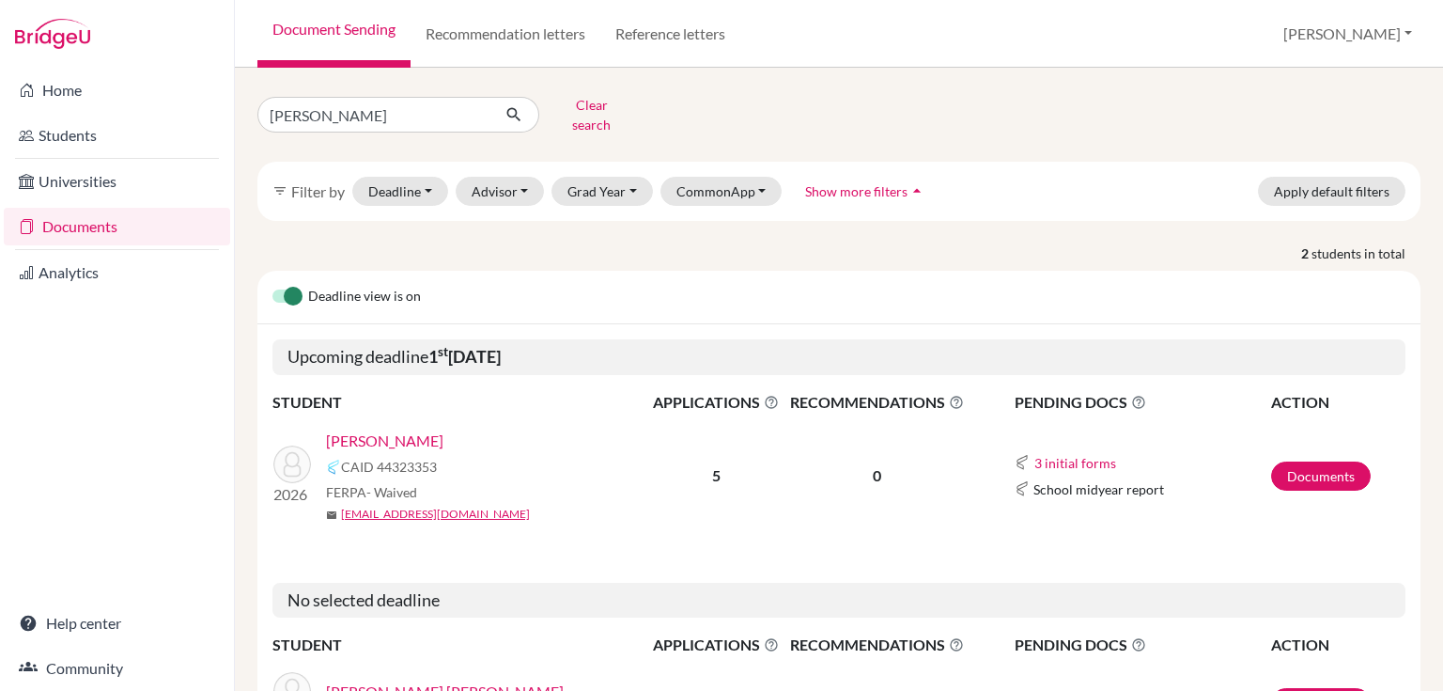
click at [401, 432] on link "[PERSON_NAME]" at bounding box center [384, 440] width 117 height 23
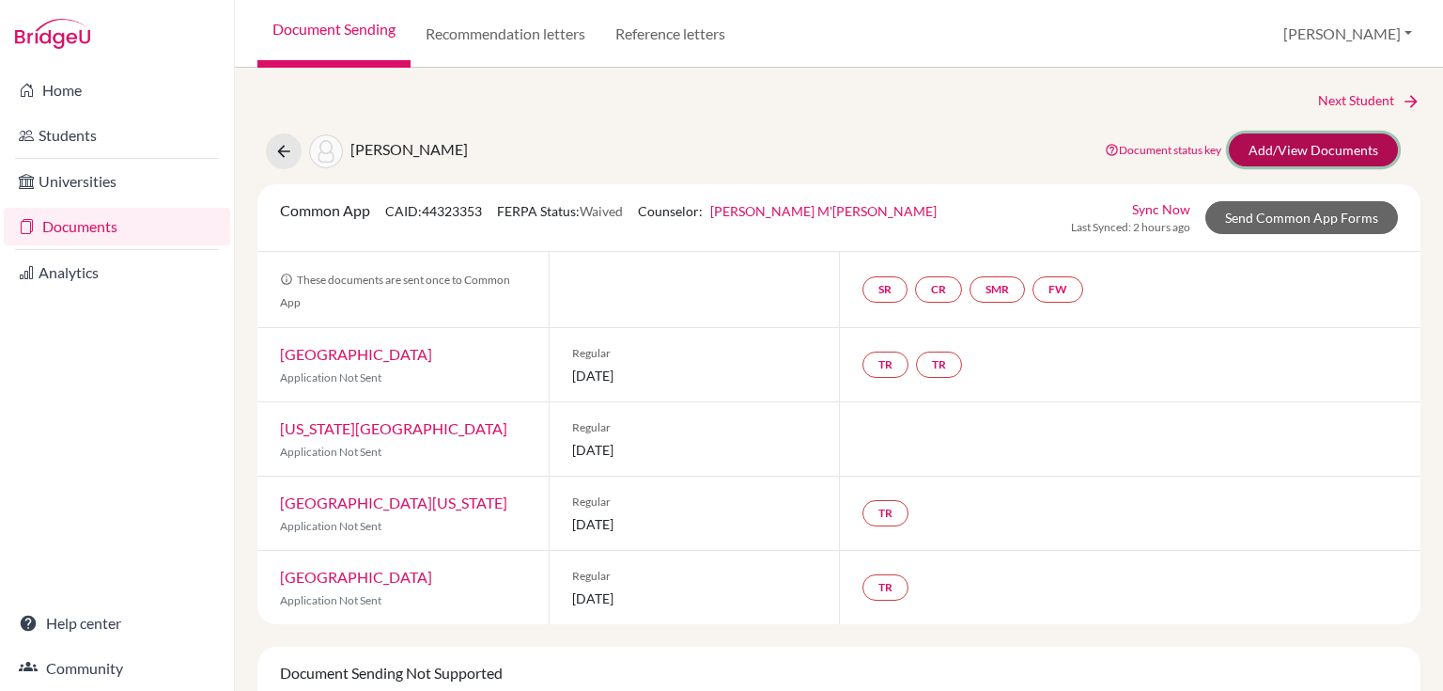
click at [1308, 154] on link "Add/View Documents" at bounding box center [1313, 149] width 169 height 33
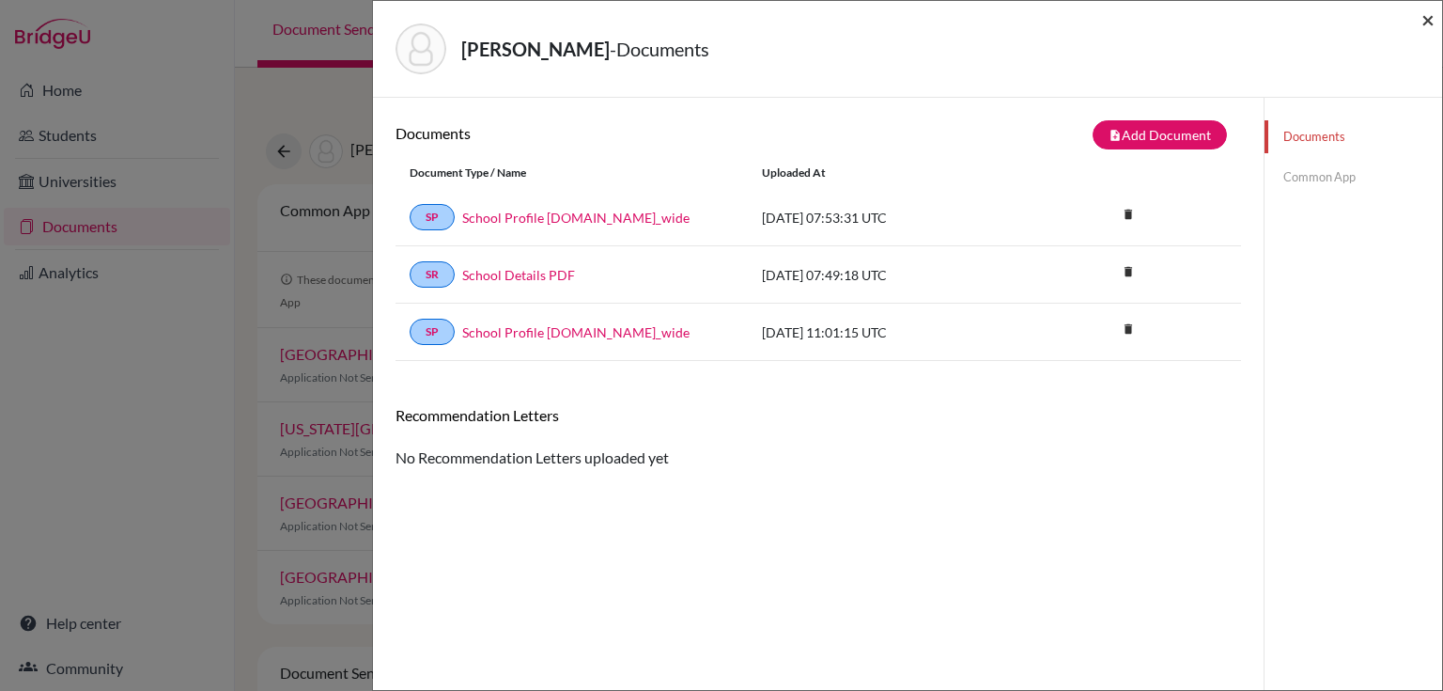
click at [1428, 21] on span "×" at bounding box center [1427, 19] width 13 height 27
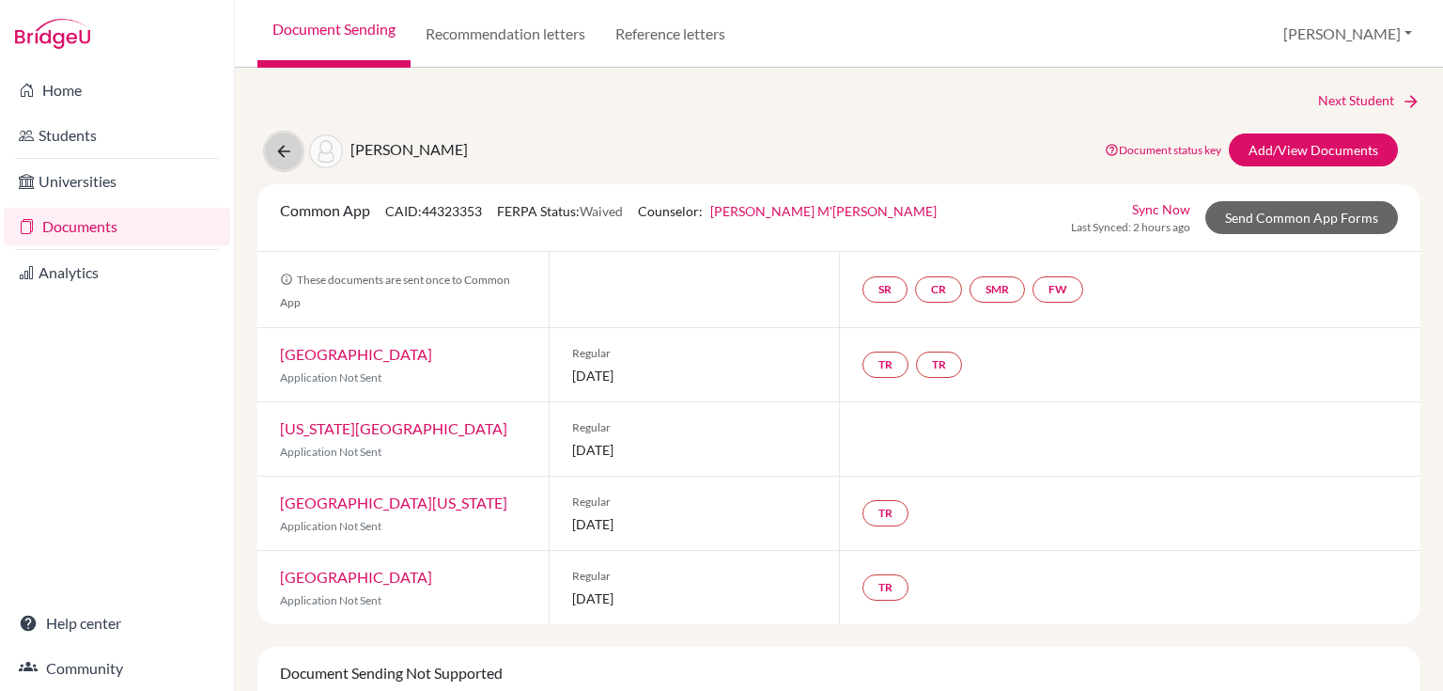
click at [289, 138] on button at bounding box center [284, 151] width 36 height 36
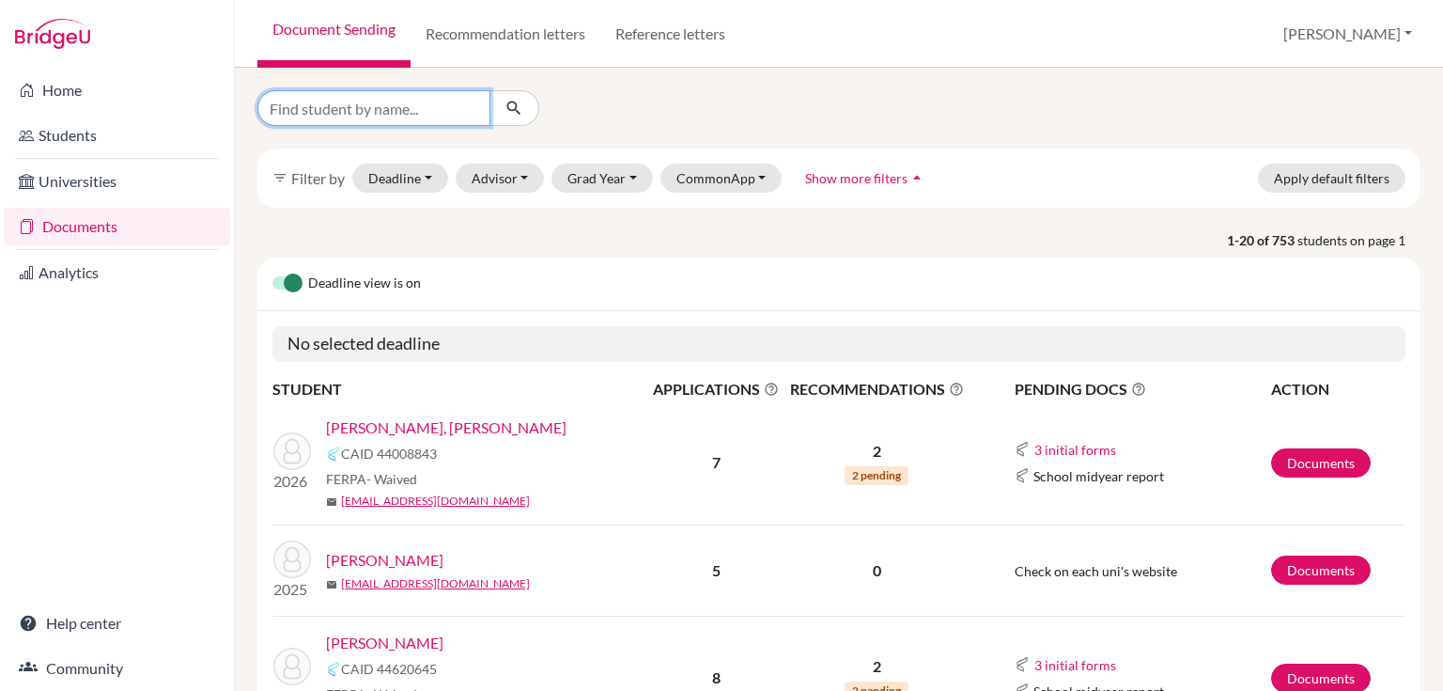
click at [333, 101] on input "Find student by name..." at bounding box center [373, 108] width 233 height 36
type input "[PERSON_NAME]"
click button "submit" at bounding box center [514, 108] width 50 height 36
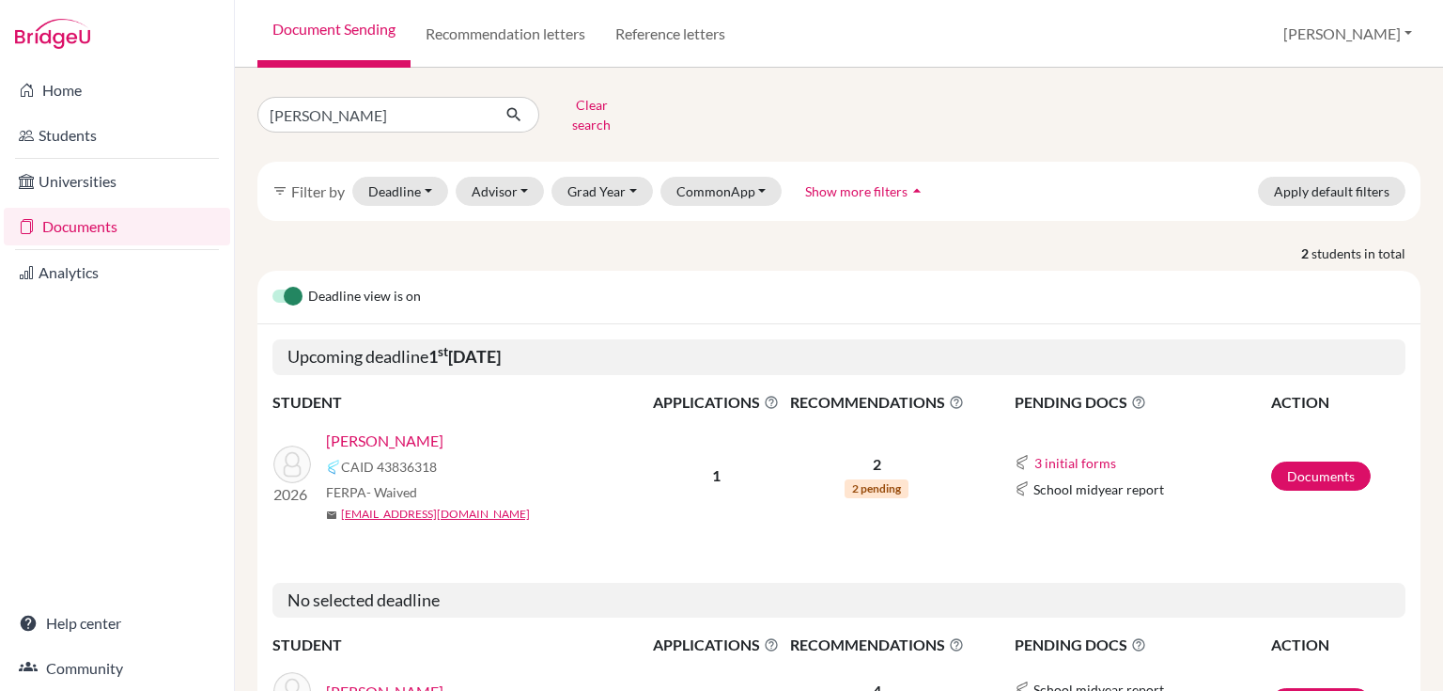
click at [356, 429] on link "Gomez, Pablo" at bounding box center [384, 440] width 117 height 23
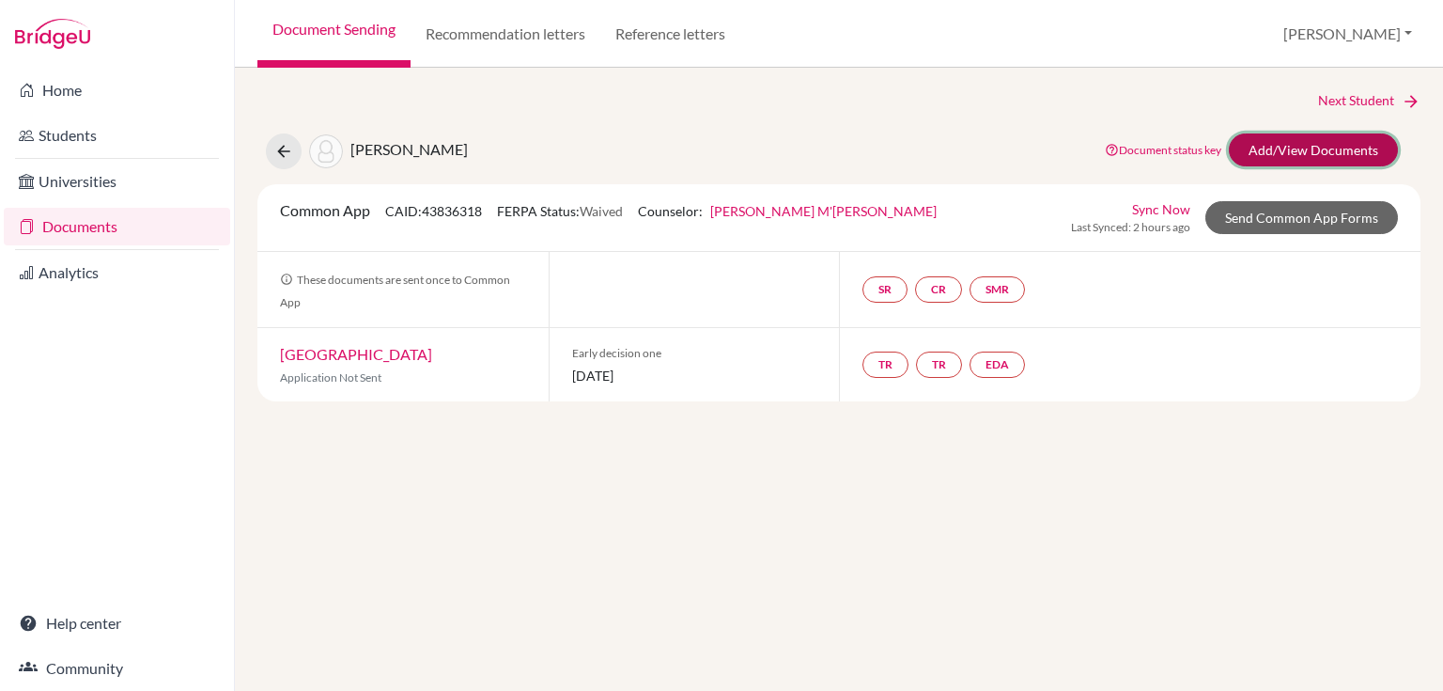
click at [1248, 149] on link "Add/View Documents" at bounding box center [1313, 149] width 169 height 33
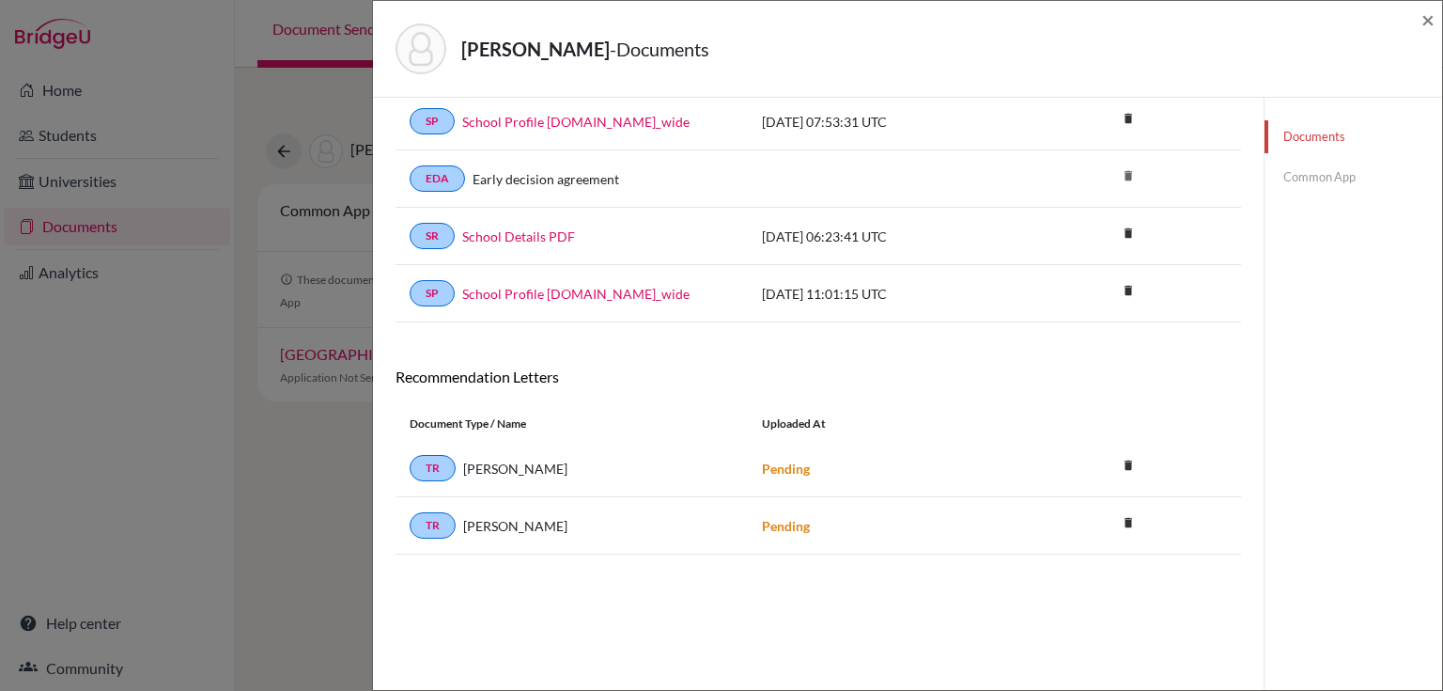
scroll to position [98, 0]
click at [1434, 19] on span "×" at bounding box center [1427, 19] width 13 height 27
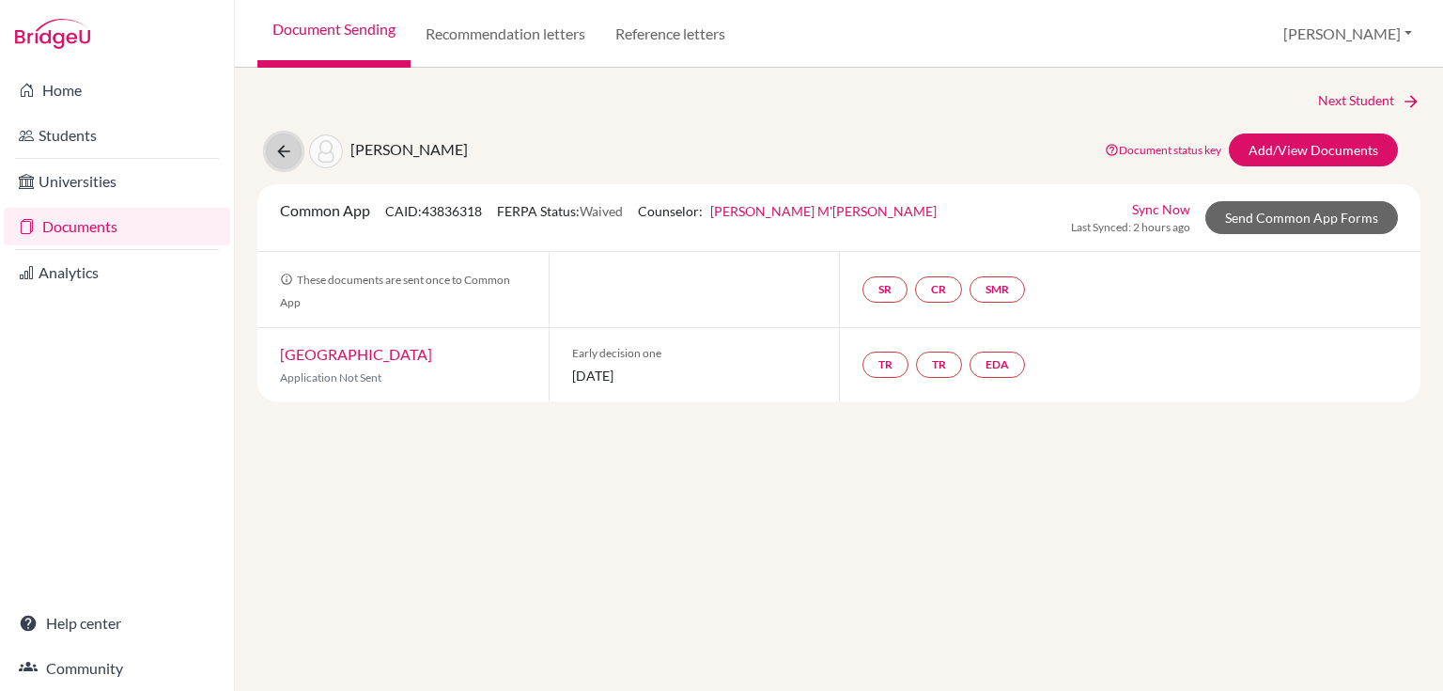
click at [279, 142] on icon at bounding box center [283, 151] width 19 height 19
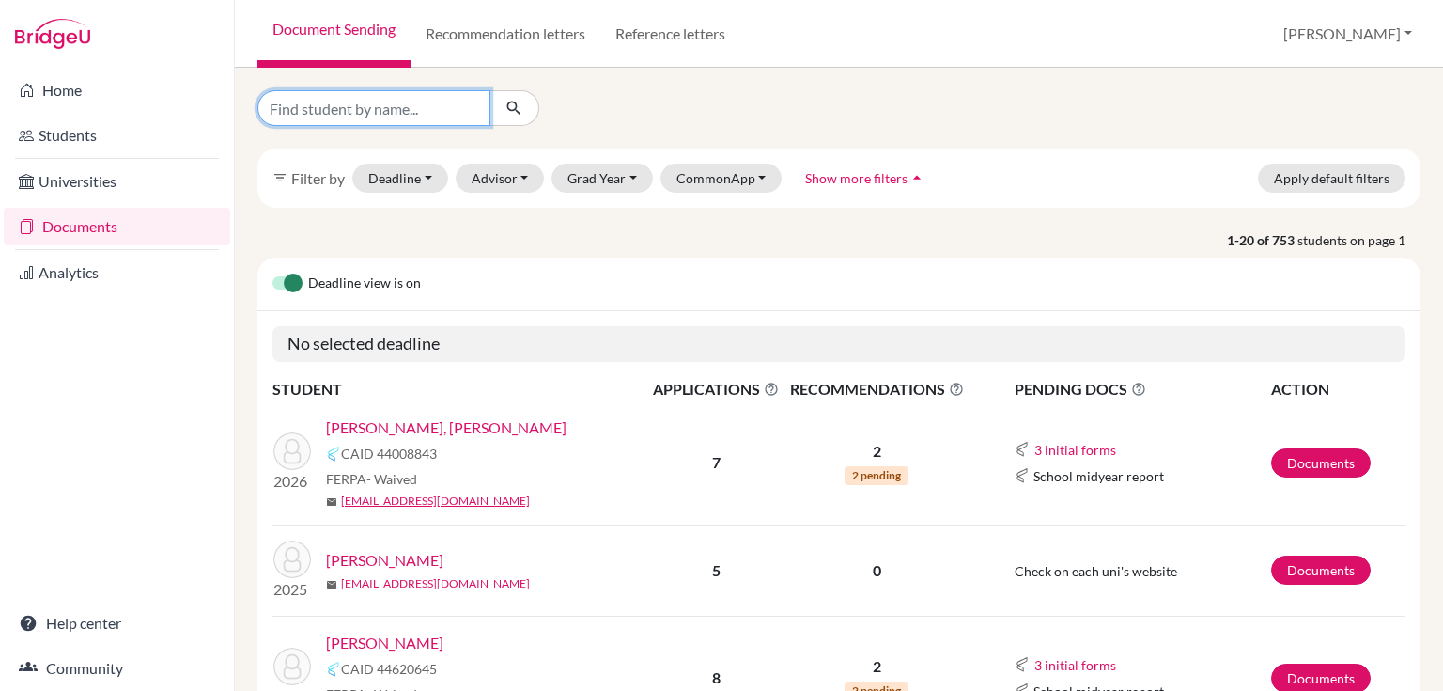
drag, startPoint x: 307, startPoint y: 105, endPoint x: 297, endPoint y: 114, distance: 13.4
click at [307, 105] on input "Find student by name..." at bounding box center [373, 108] width 233 height 36
type input "mia"
click button "submit" at bounding box center [514, 108] width 50 height 36
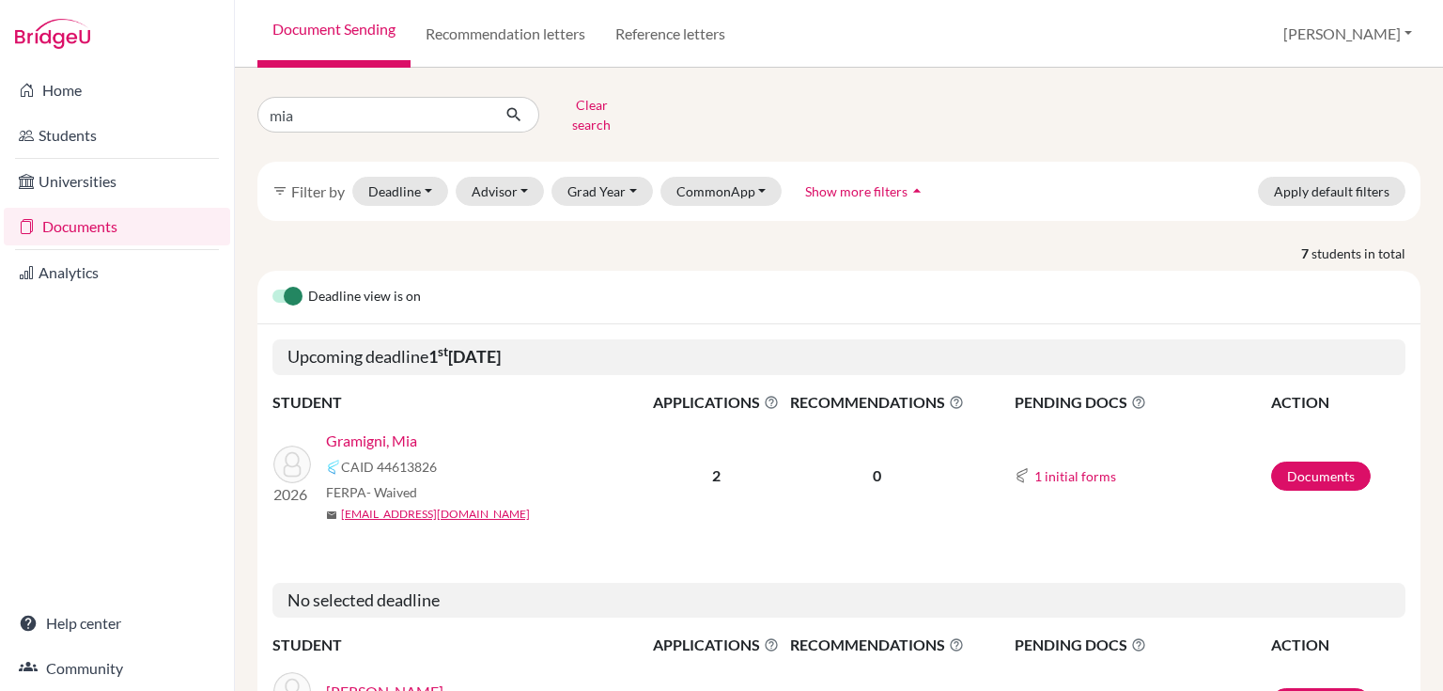
click at [395, 429] on link "Gramigni, Mia" at bounding box center [371, 440] width 91 height 23
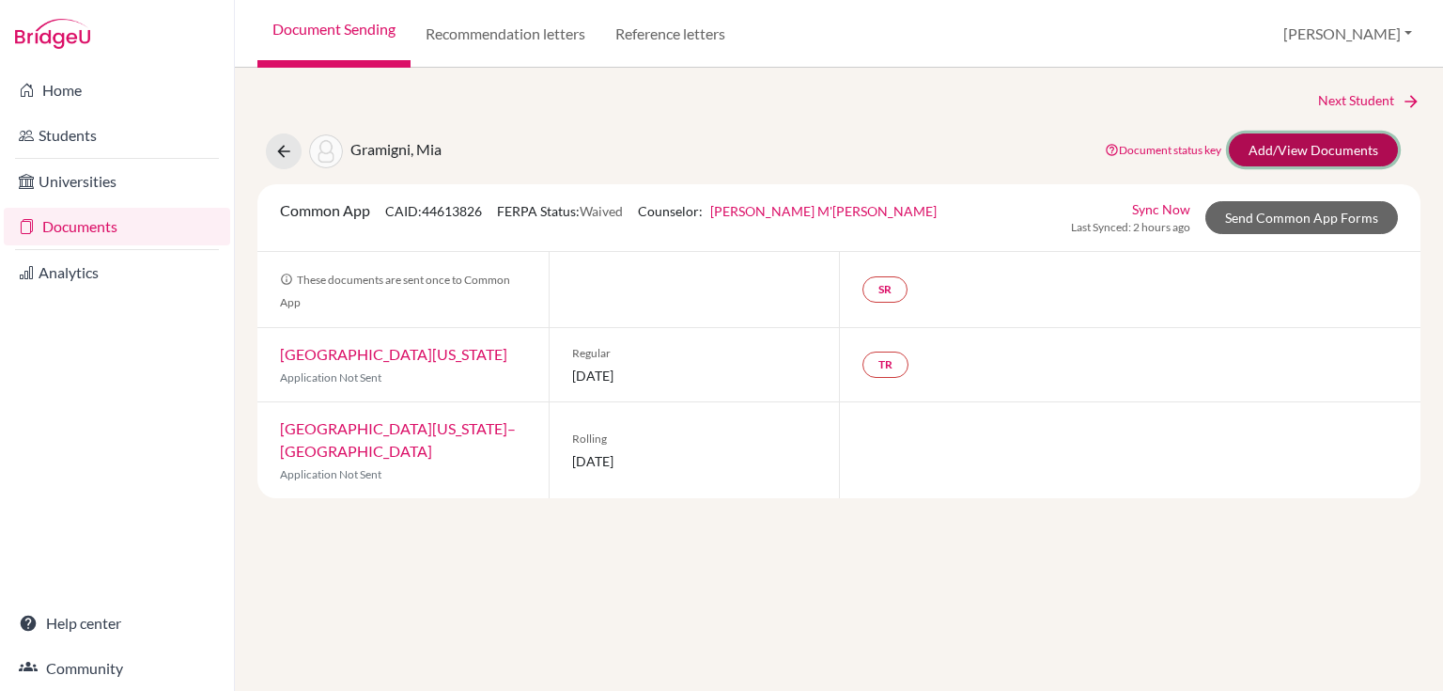
click at [1265, 143] on link "Add/View Documents" at bounding box center [1313, 149] width 169 height 33
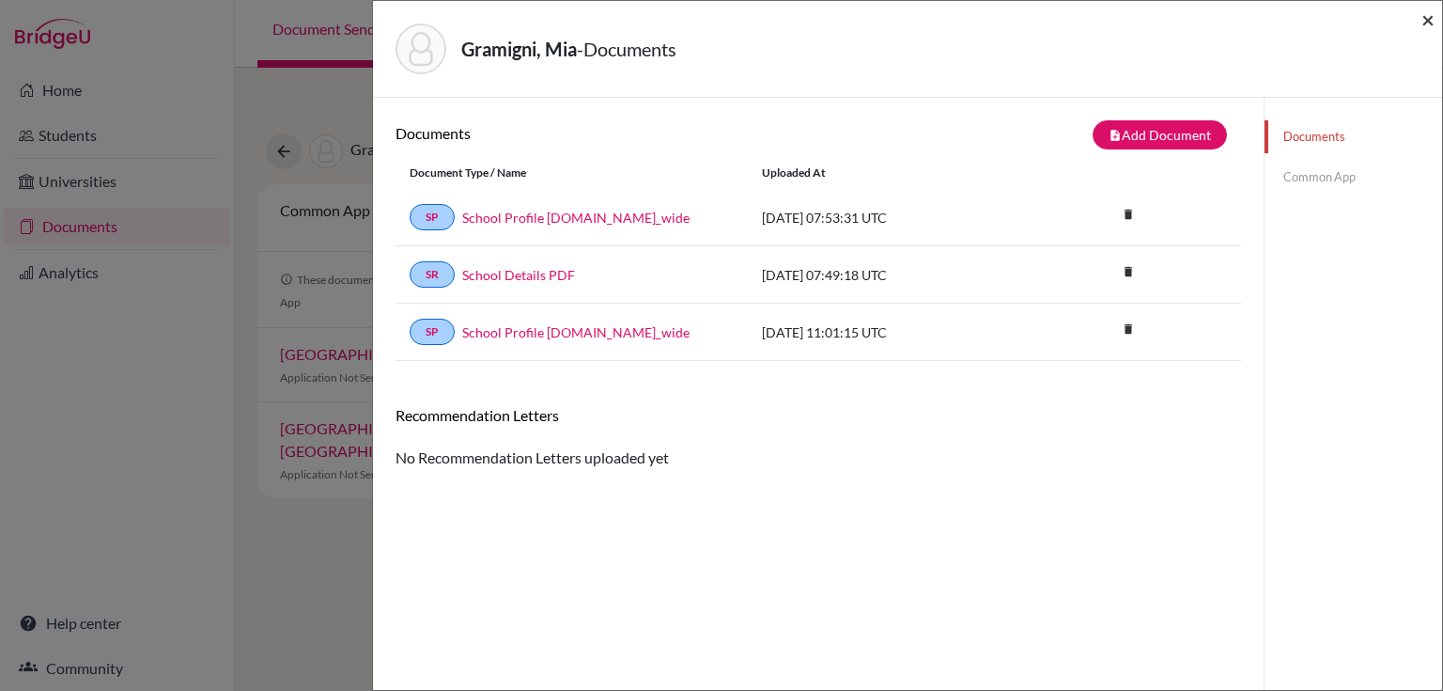
click at [1423, 22] on span "×" at bounding box center [1427, 19] width 13 height 27
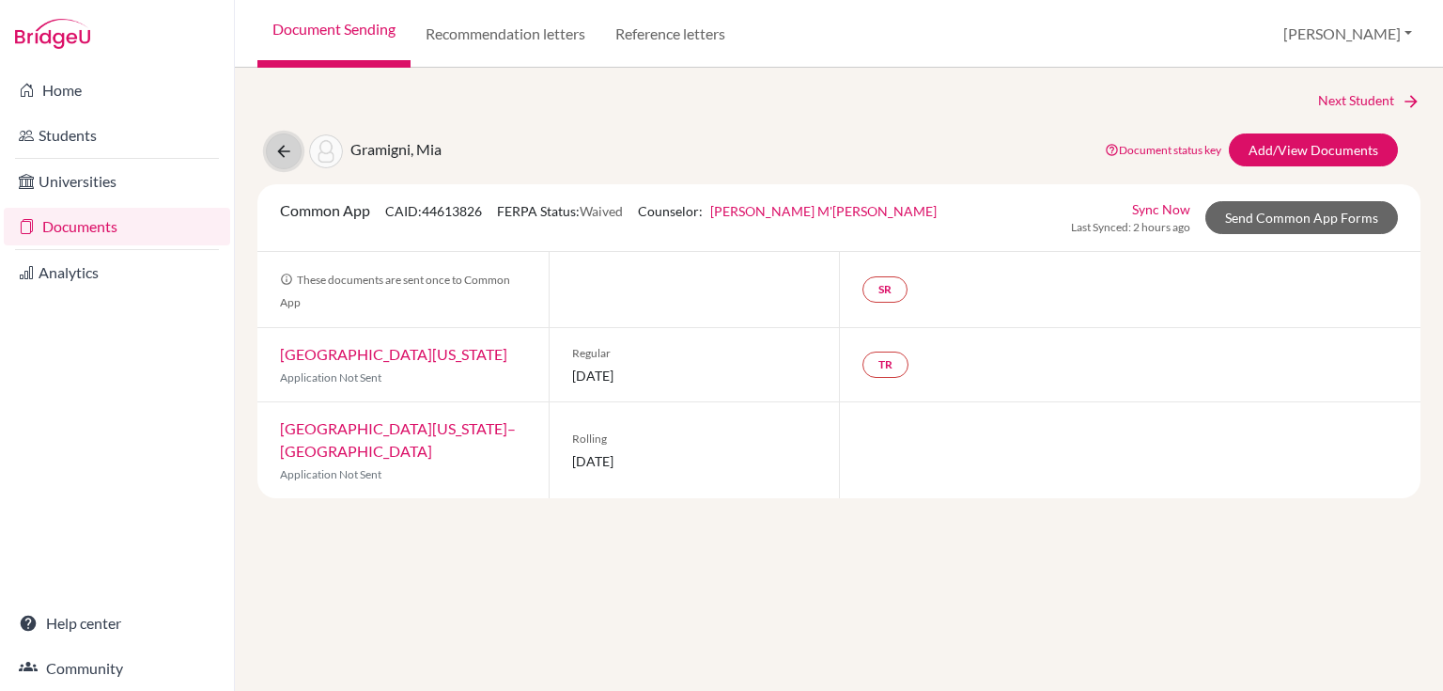
click at [288, 154] on icon at bounding box center [283, 151] width 19 height 19
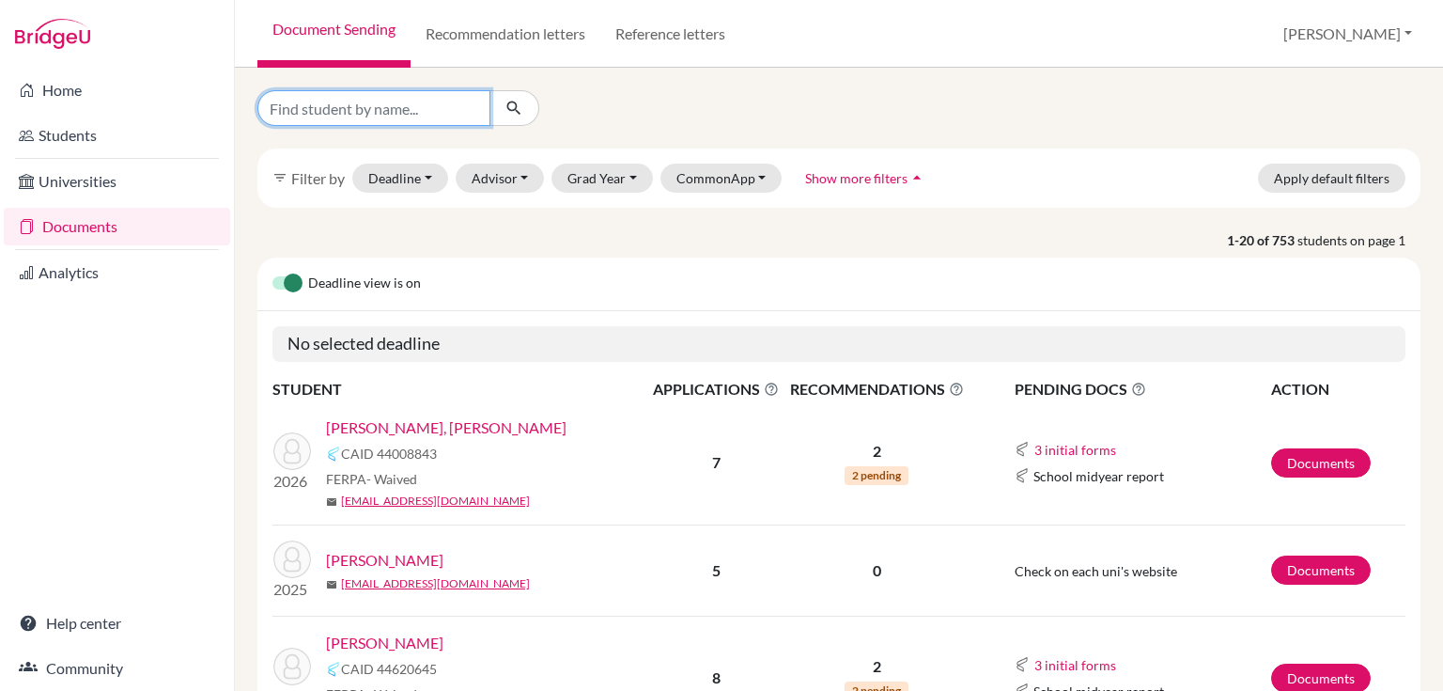
drag, startPoint x: 297, startPoint y: 108, endPoint x: 265, endPoint y: 105, distance: 32.1
click at [297, 108] on input "Find student by name..." at bounding box center [373, 108] width 233 height 36
type input "aryan"
click button "submit" at bounding box center [514, 108] width 50 height 36
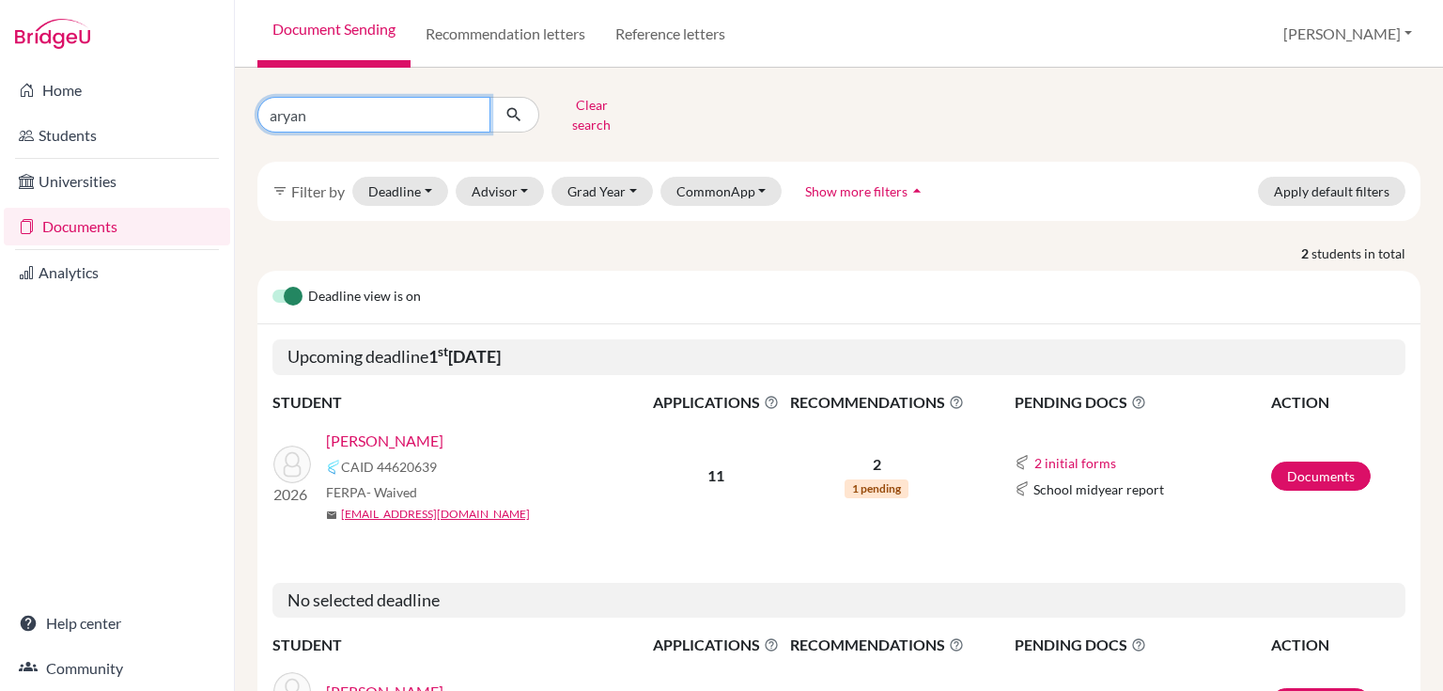
click at [326, 109] on input "aryan" at bounding box center [373, 115] width 233 height 36
type input "ayaan"
click button "submit" at bounding box center [514, 115] width 50 height 36
click at [365, 456] on div "CAID 44620636" at bounding box center [493, 467] width 335 height 23
click at [362, 429] on link "[DEMOGRAPHIC_DATA][PERSON_NAME]" at bounding box center [468, 440] width 284 height 23
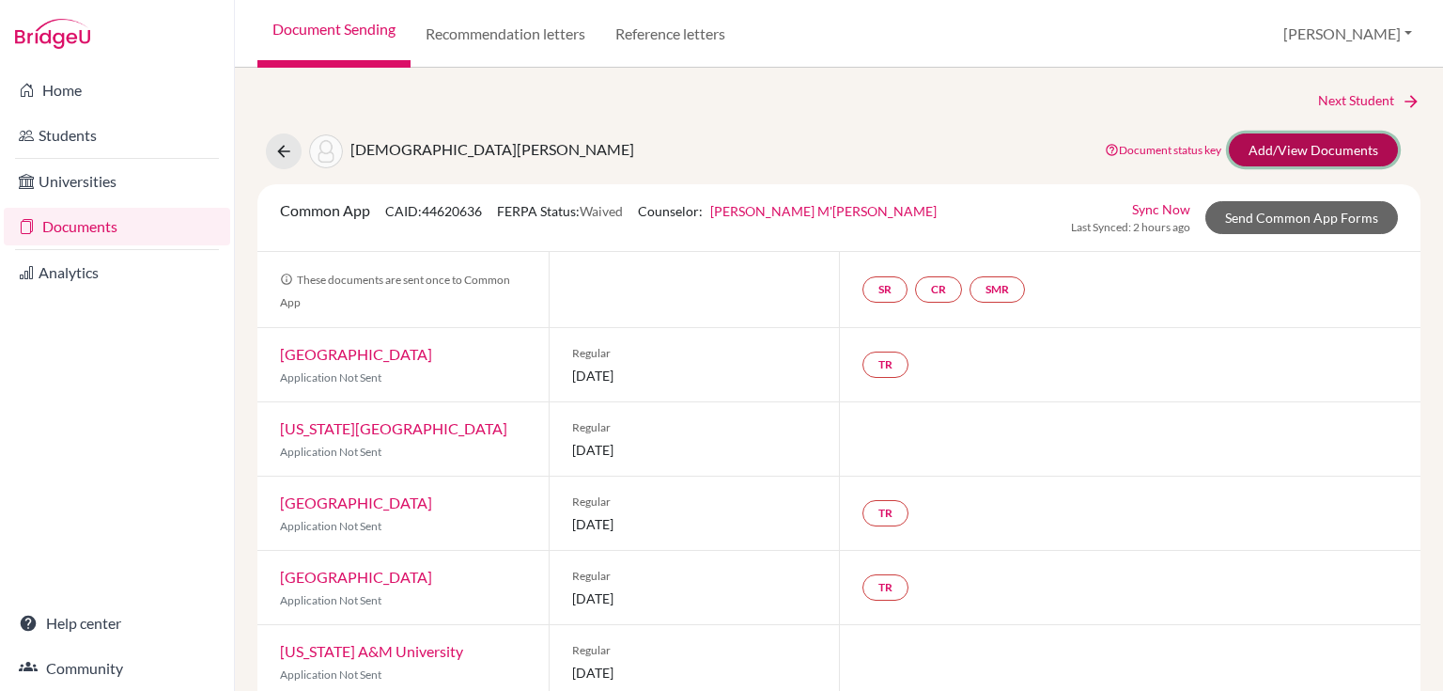
click at [1296, 153] on link "Add/View Documents" at bounding box center [1313, 149] width 169 height 33
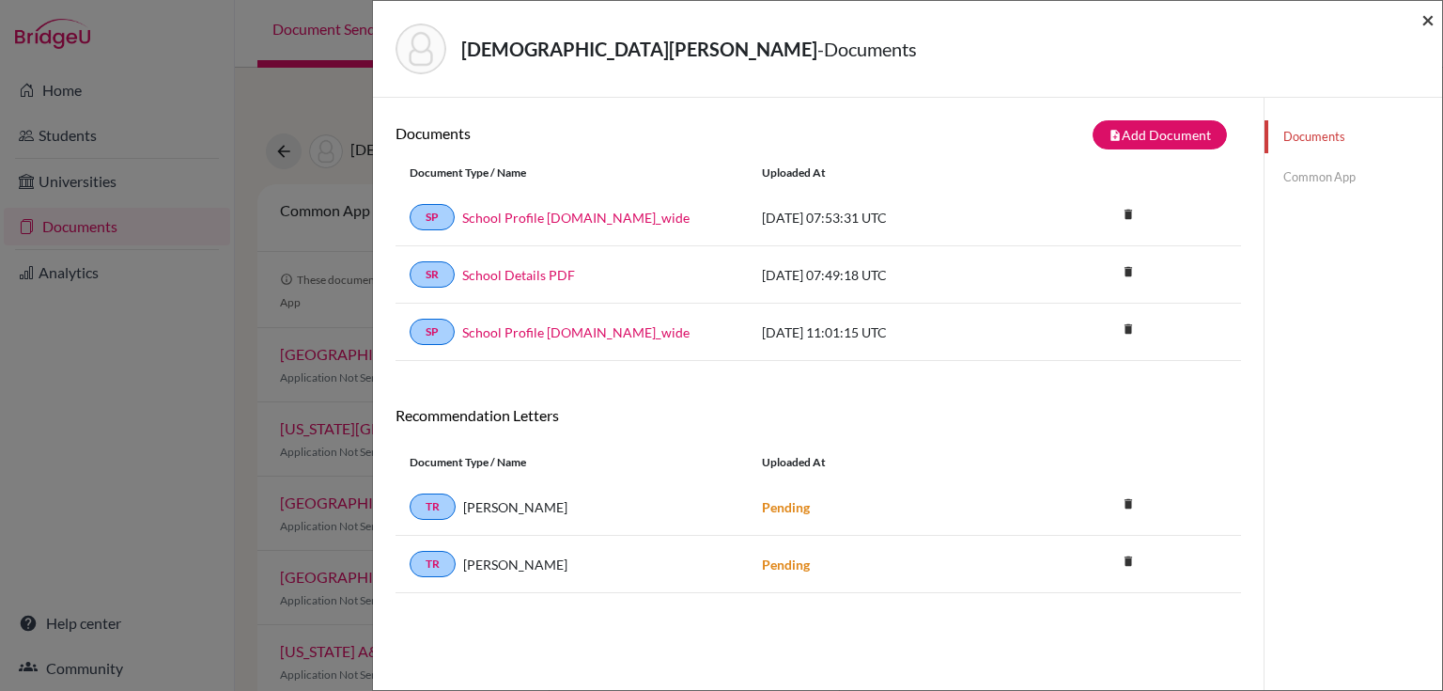
click at [1421, 19] on span "×" at bounding box center [1427, 19] width 13 height 27
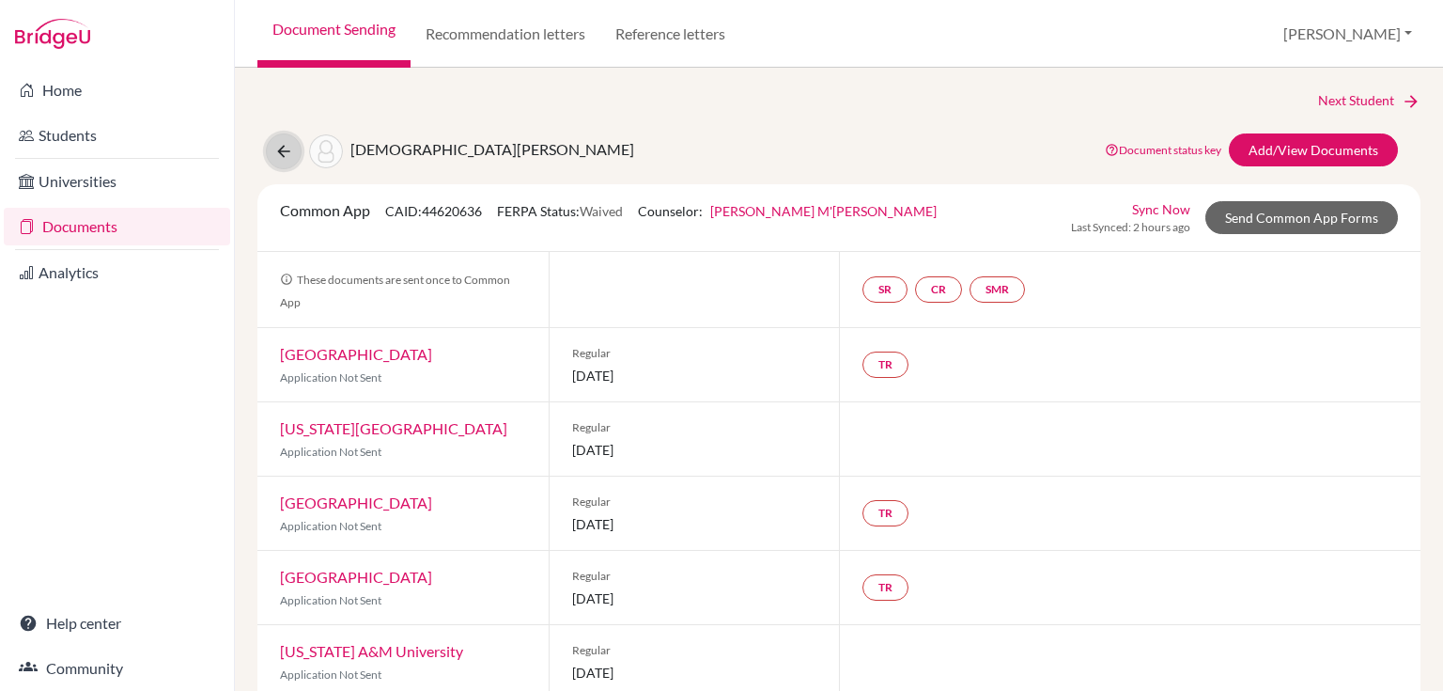
click at [278, 139] on button at bounding box center [284, 151] width 36 height 36
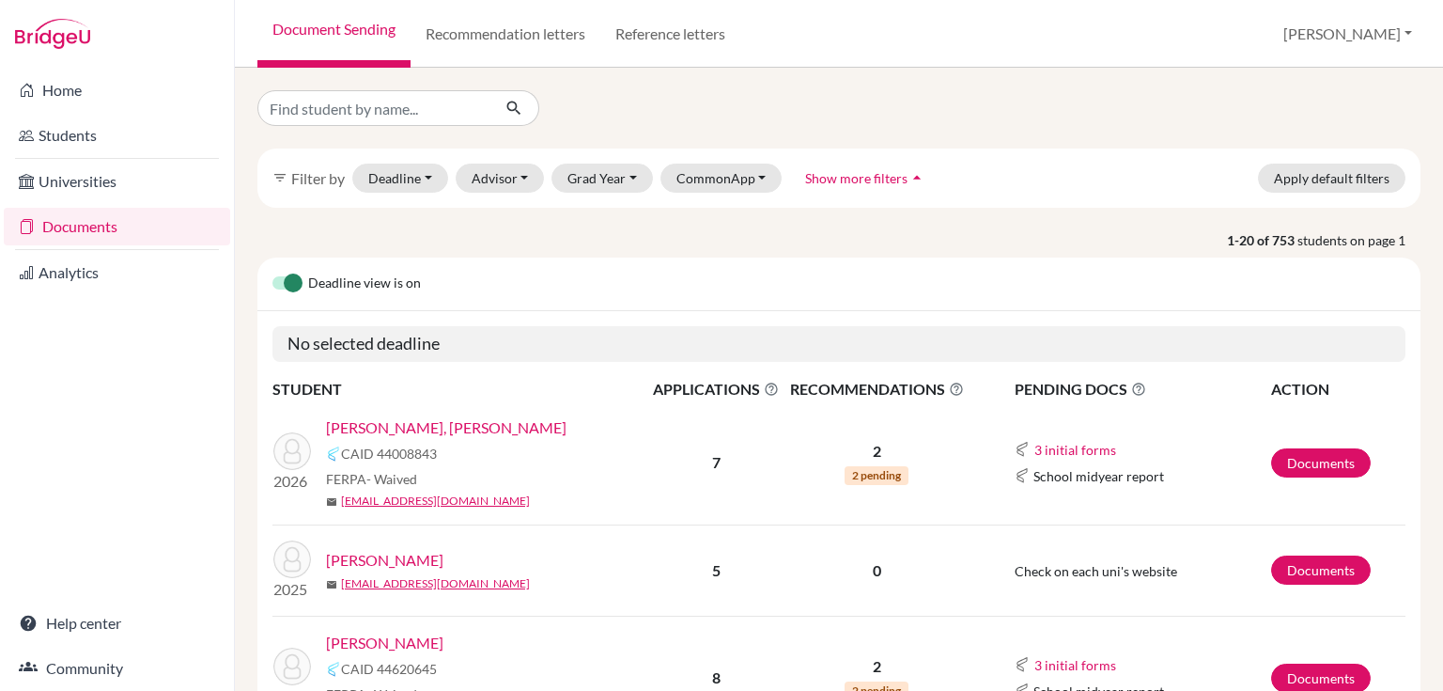
drag, startPoint x: 0, startPoint y: 0, endPoint x: 319, endPoint y: 111, distance: 338.1
click at [320, 126] on div "filter_list Filter by Deadline - Select a date range Or double click for a sing…" at bounding box center [838, 477] width 1163 height 775
click at [322, 101] on input "Find student by name..." at bounding box center [373, 108] width 233 height 36
type input "[PERSON_NAME]"
click button "submit" at bounding box center [514, 108] width 50 height 36
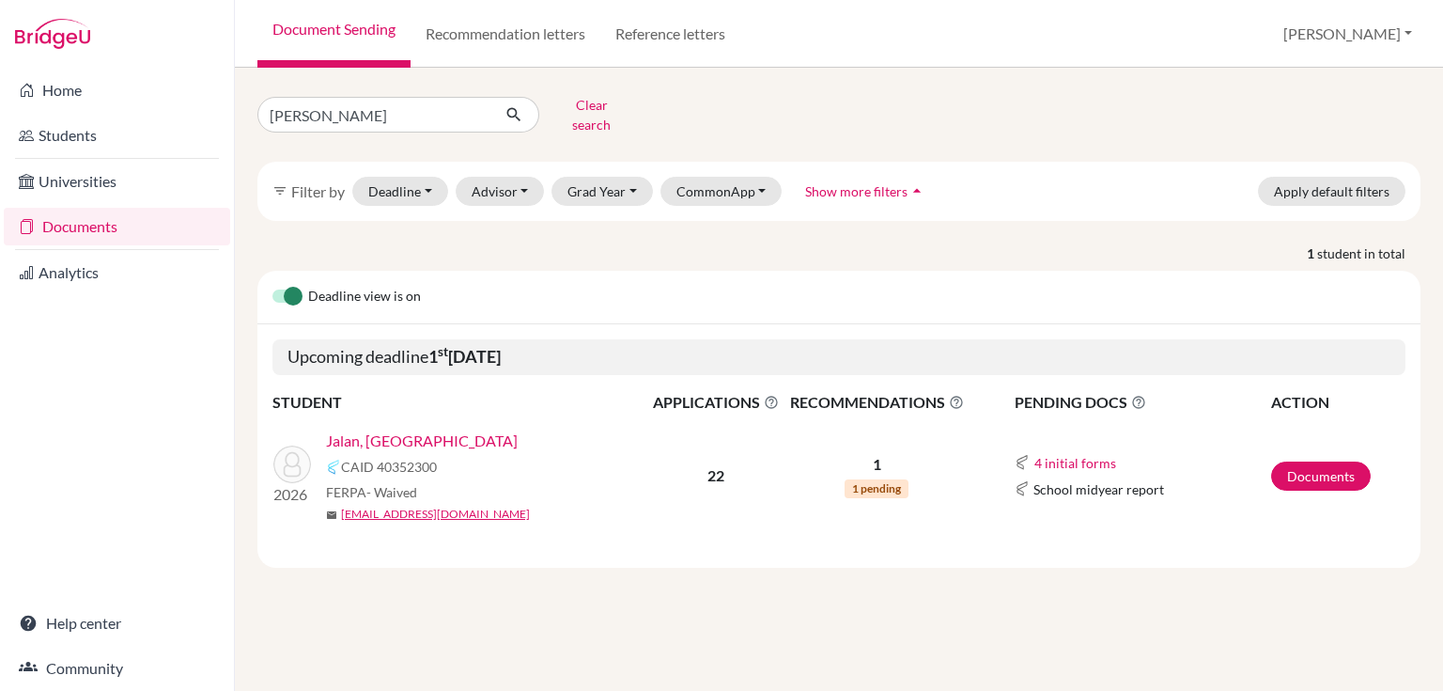
click at [378, 429] on link "Jalan, [GEOGRAPHIC_DATA]" at bounding box center [422, 440] width 192 height 23
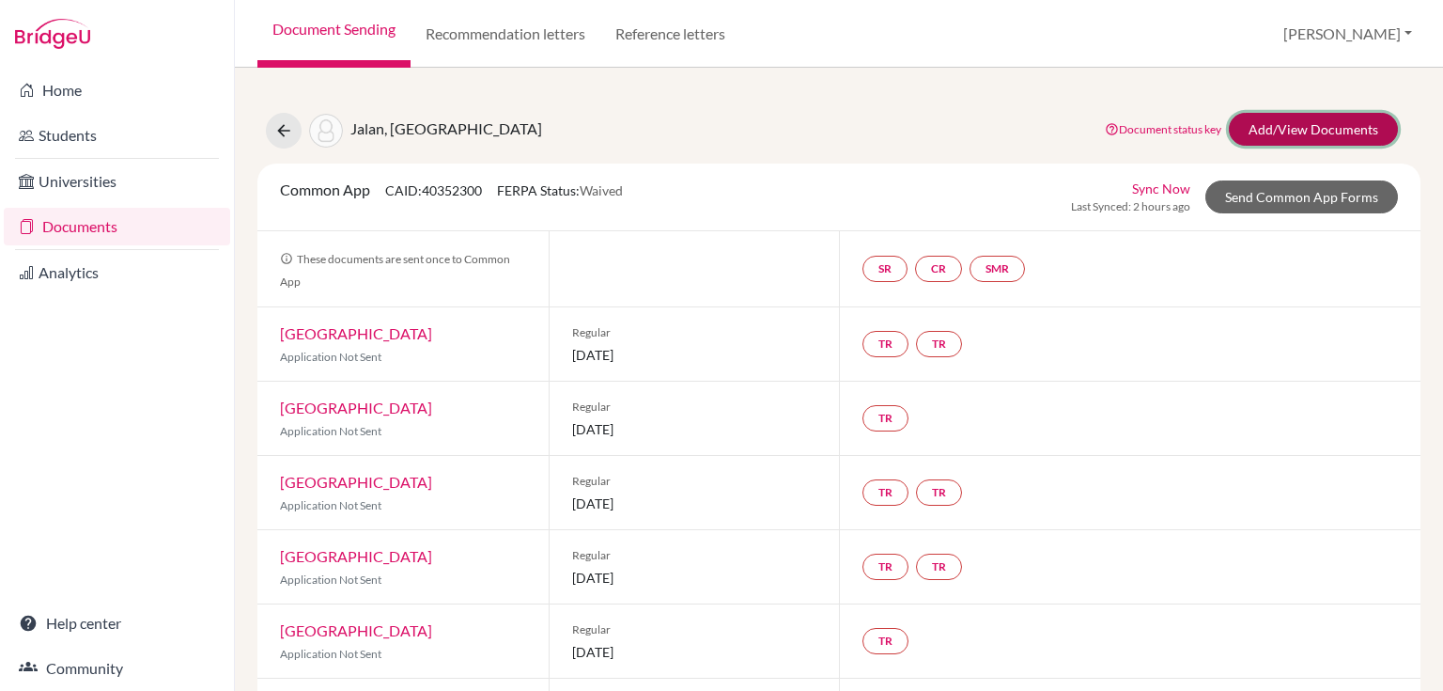
click at [1270, 142] on link "Add/View Documents" at bounding box center [1313, 129] width 169 height 33
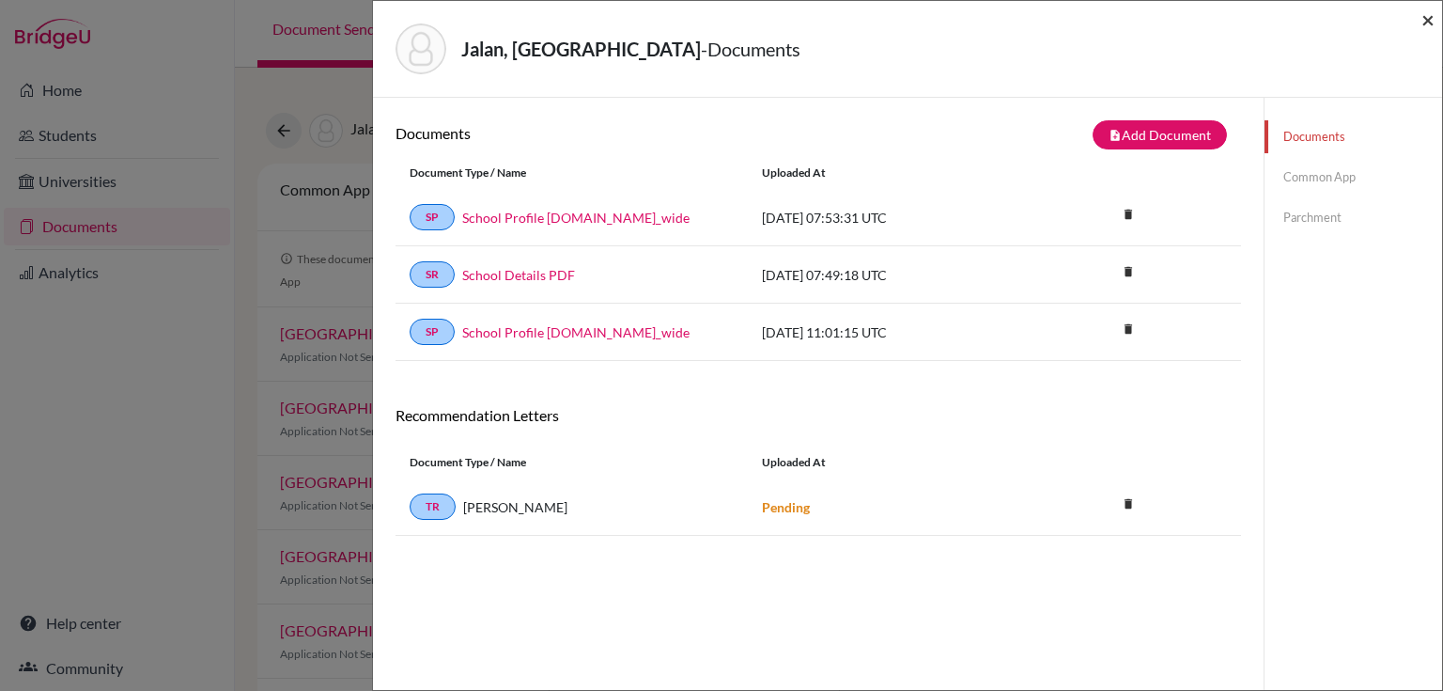
click at [1427, 16] on span "×" at bounding box center [1427, 19] width 13 height 27
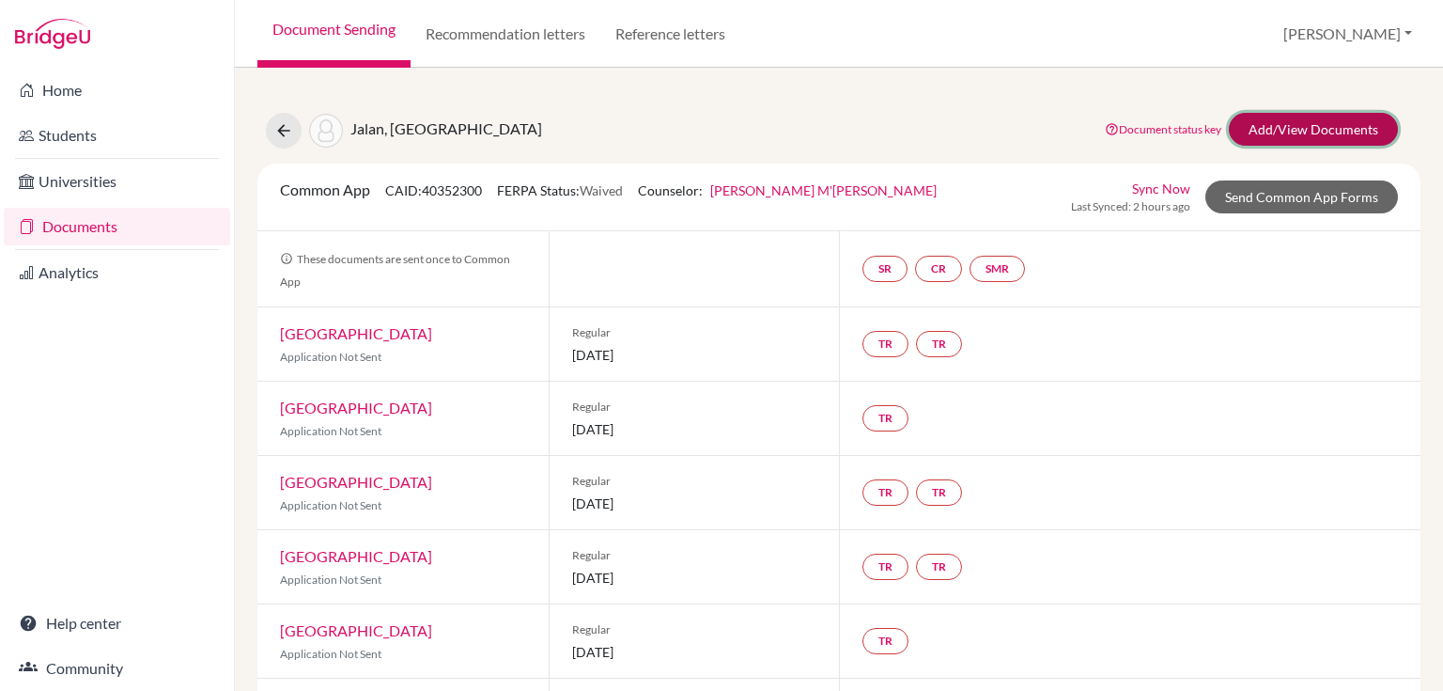
click at [1237, 142] on link "Add/View Documents" at bounding box center [1313, 129] width 169 height 33
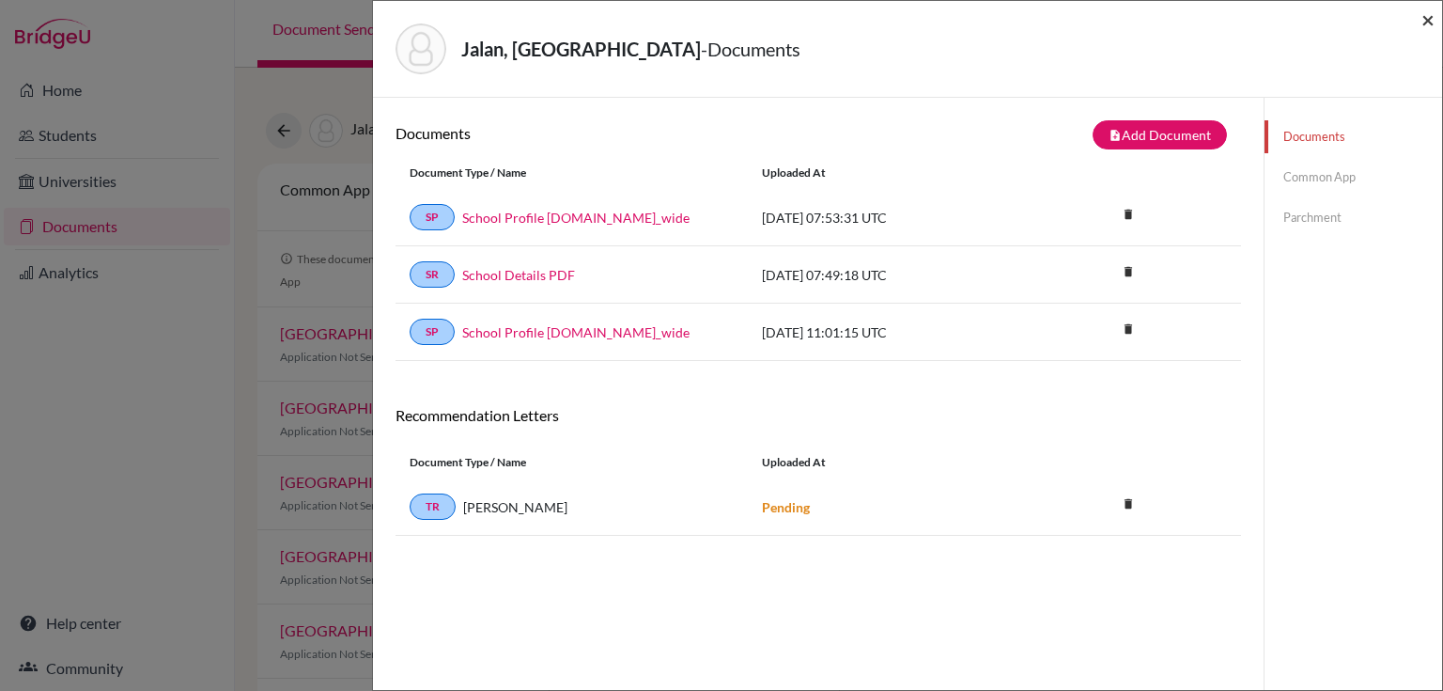
click at [1433, 15] on span "×" at bounding box center [1427, 19] width 13 height 27
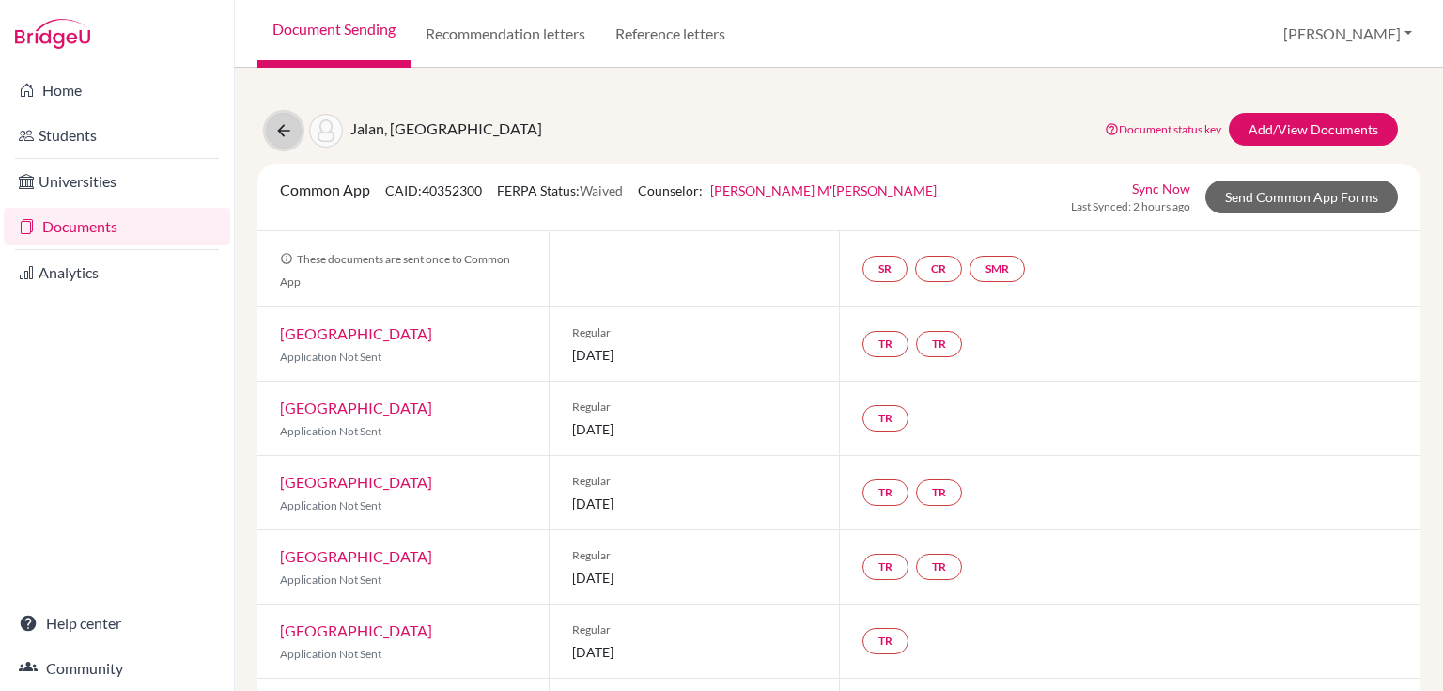
click at [289, 117] on button at bounding box center [284, 131] width 36 height 36
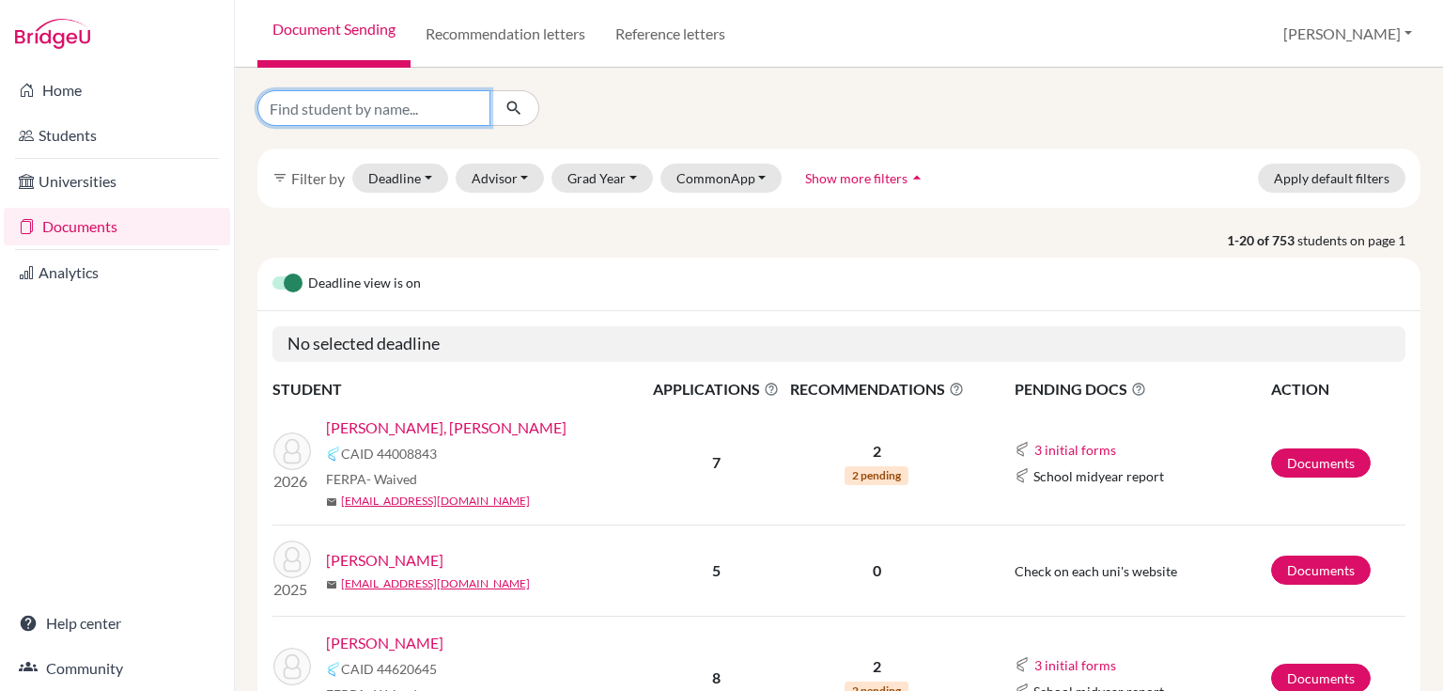
click at [334, 116] on input "Find student by name..." at bounding box center [373, 108] width 233 height 36
type input "karina"
click button "submit" at bounding box center [514, 108] width 50 height 36
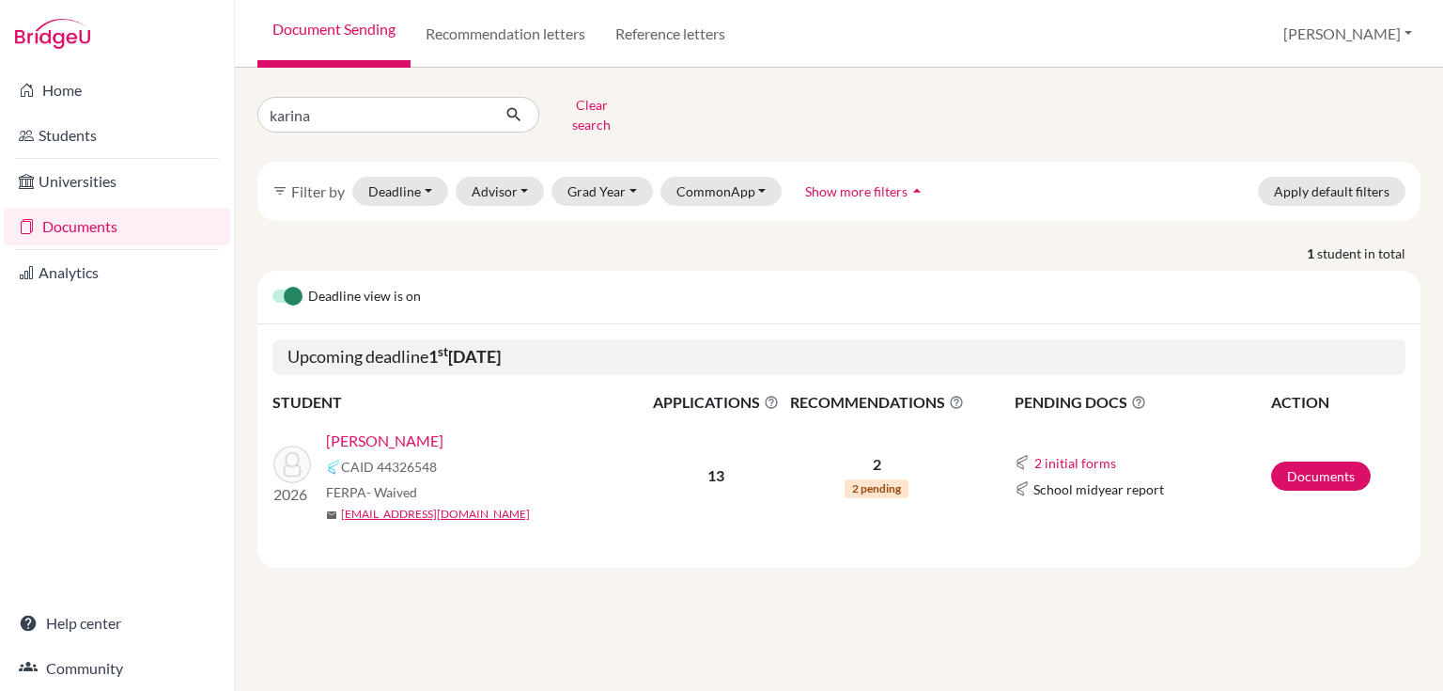
click at [341, 432] on link "[PERSON_NAME]" at bounding box center [384, 440] width 117 height 23
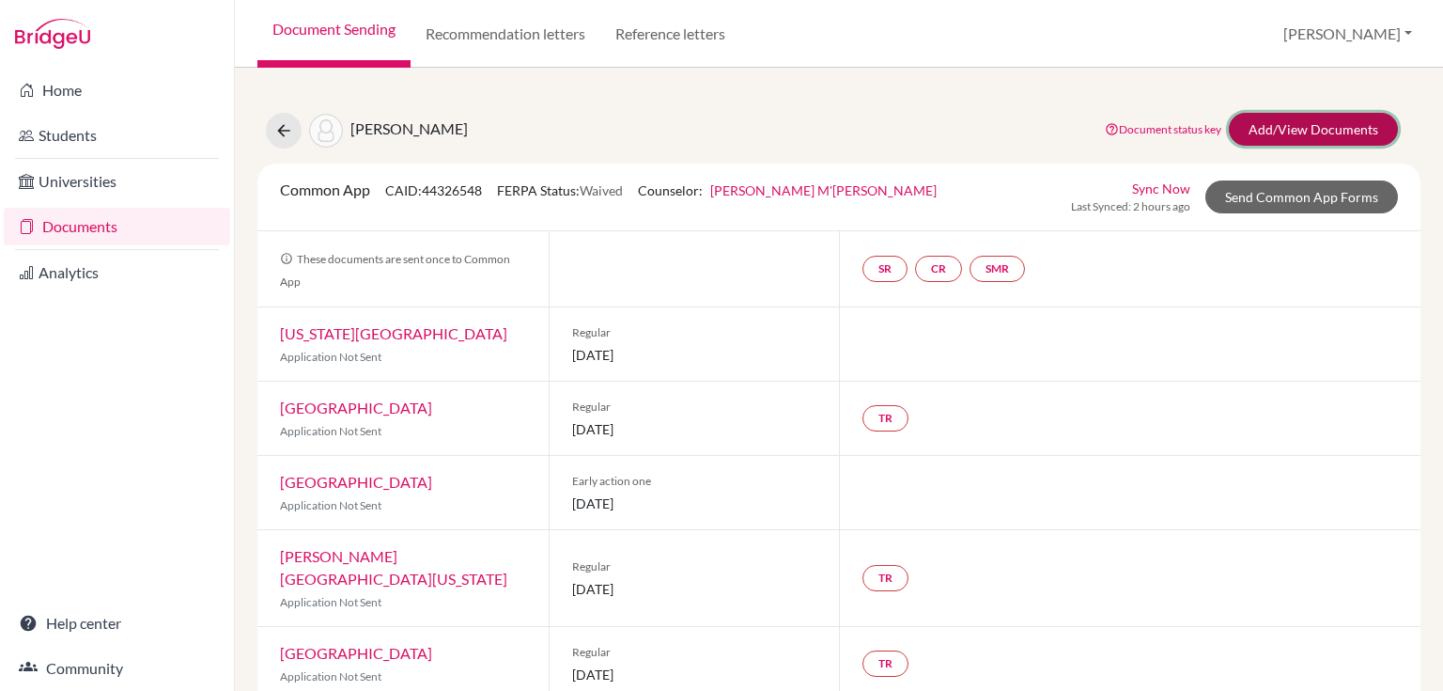
click at [1259, 119] on link "Add/View Documents" at bounding box center [1313, 129] width 169 height 33
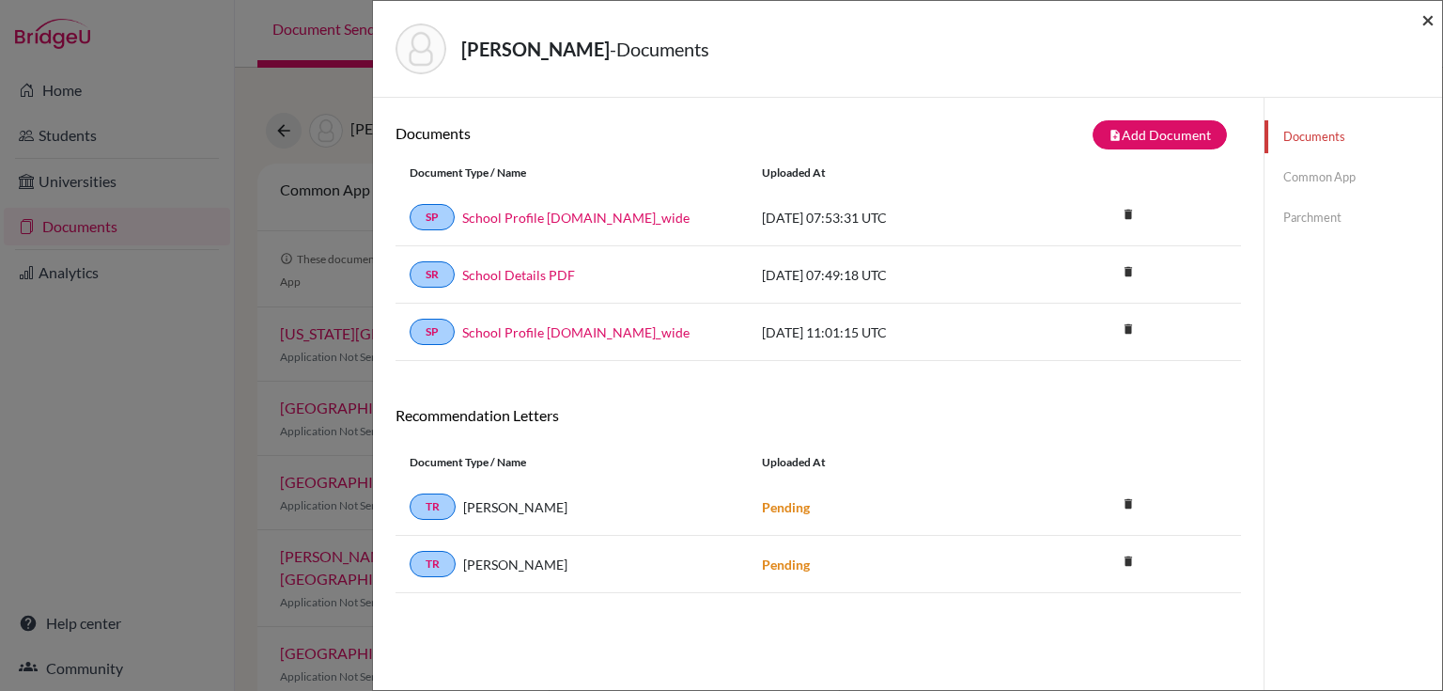
click at [1425, 19] on span "×" at bounding box center [1427, 19] width 13 height 27
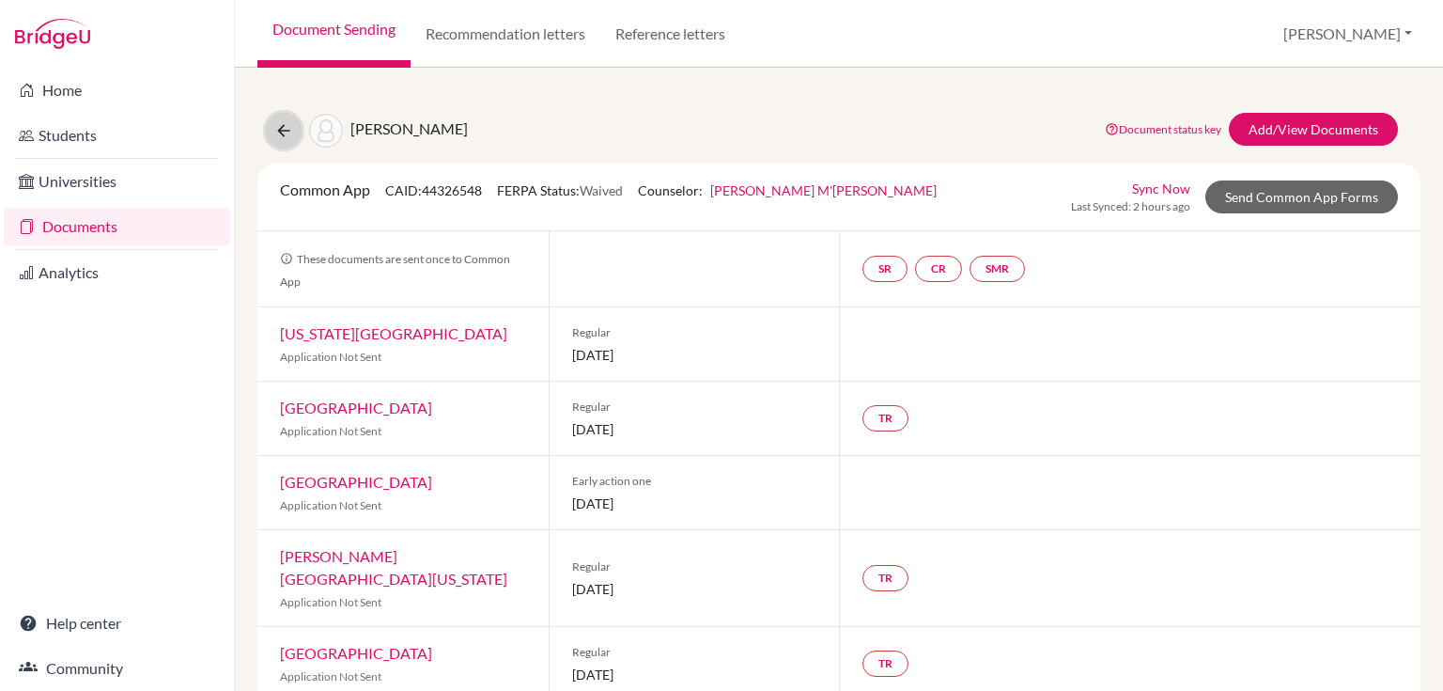
click at [277, 122] on icon at bounding box center [283, 130] width 19 height 19
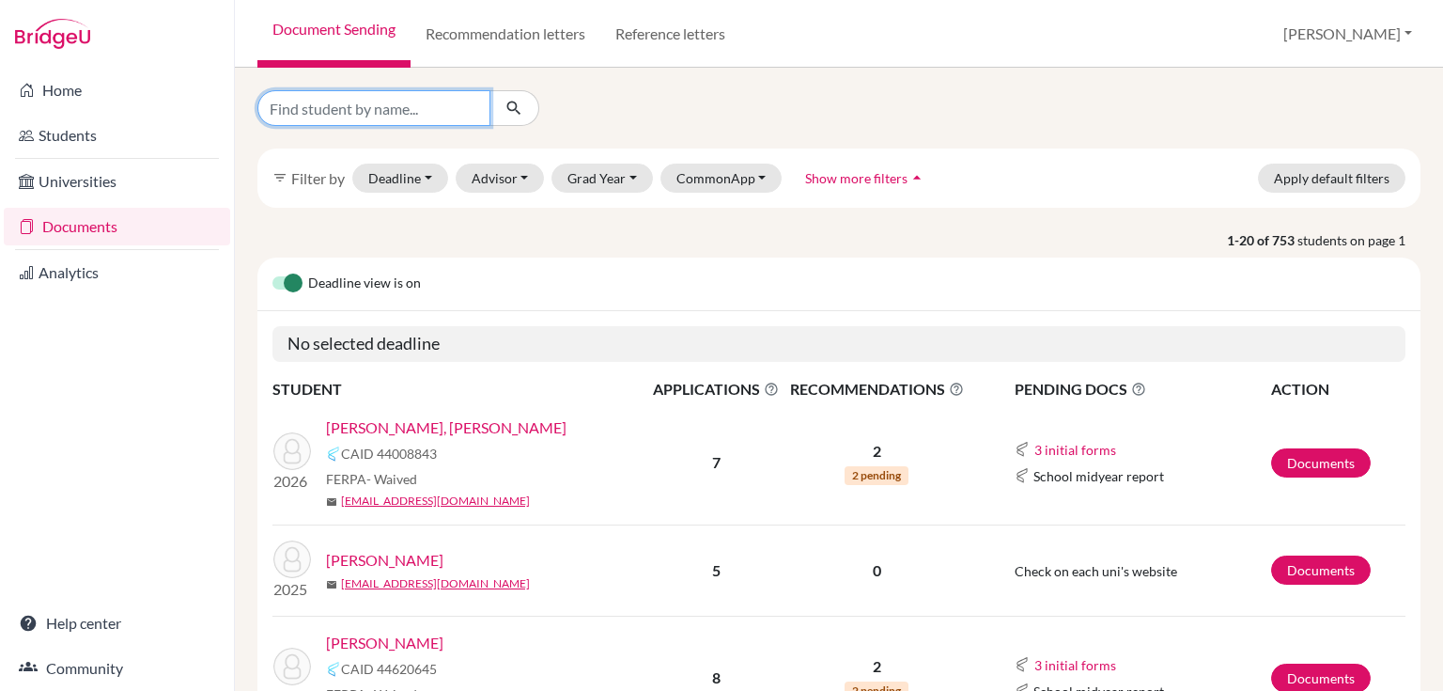
click at [303, 101] on input "Find student by name..." at bounding box center [373, 108] width 233 height 36
type input "[PERSON_NAME]"
click button "submit" at bounding box center [514, 108] width 50 height 36
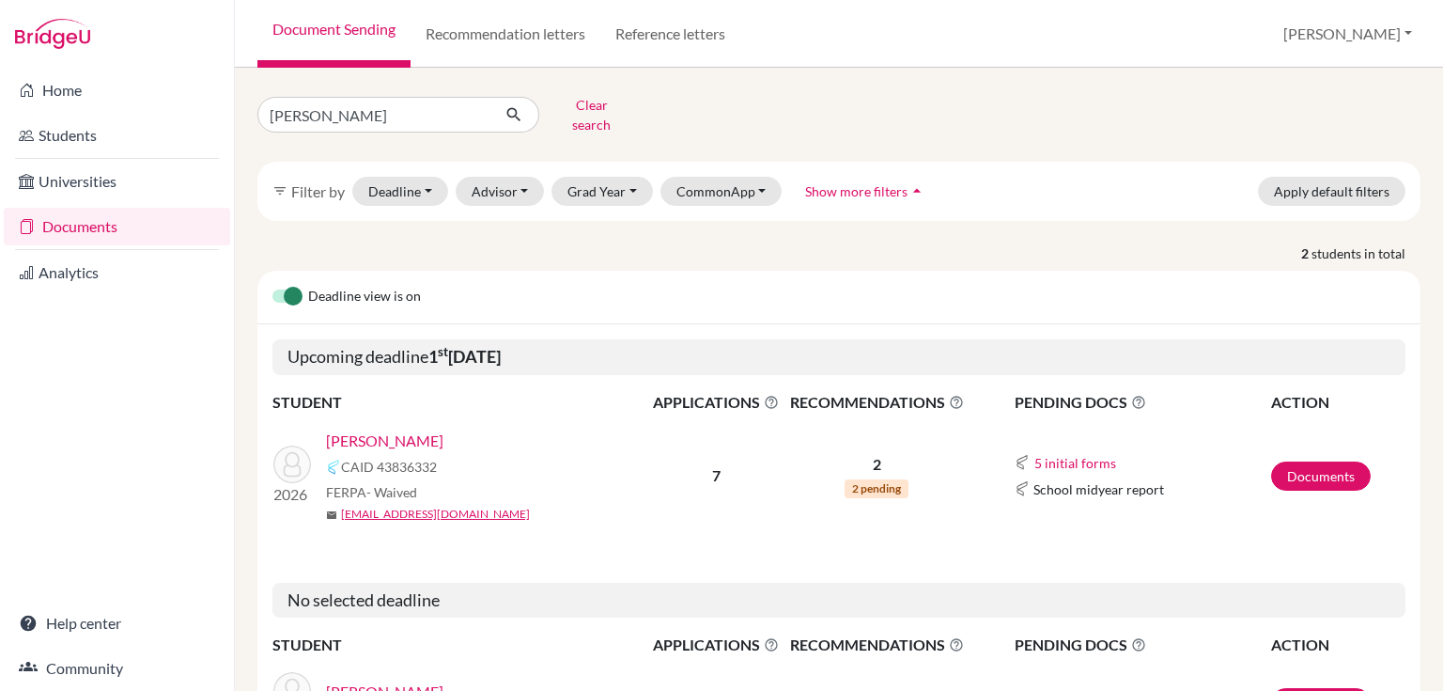
click at [369, 429] on link "[PERSON_NAME]" at bounding box center [384, 440] width 117 height 23
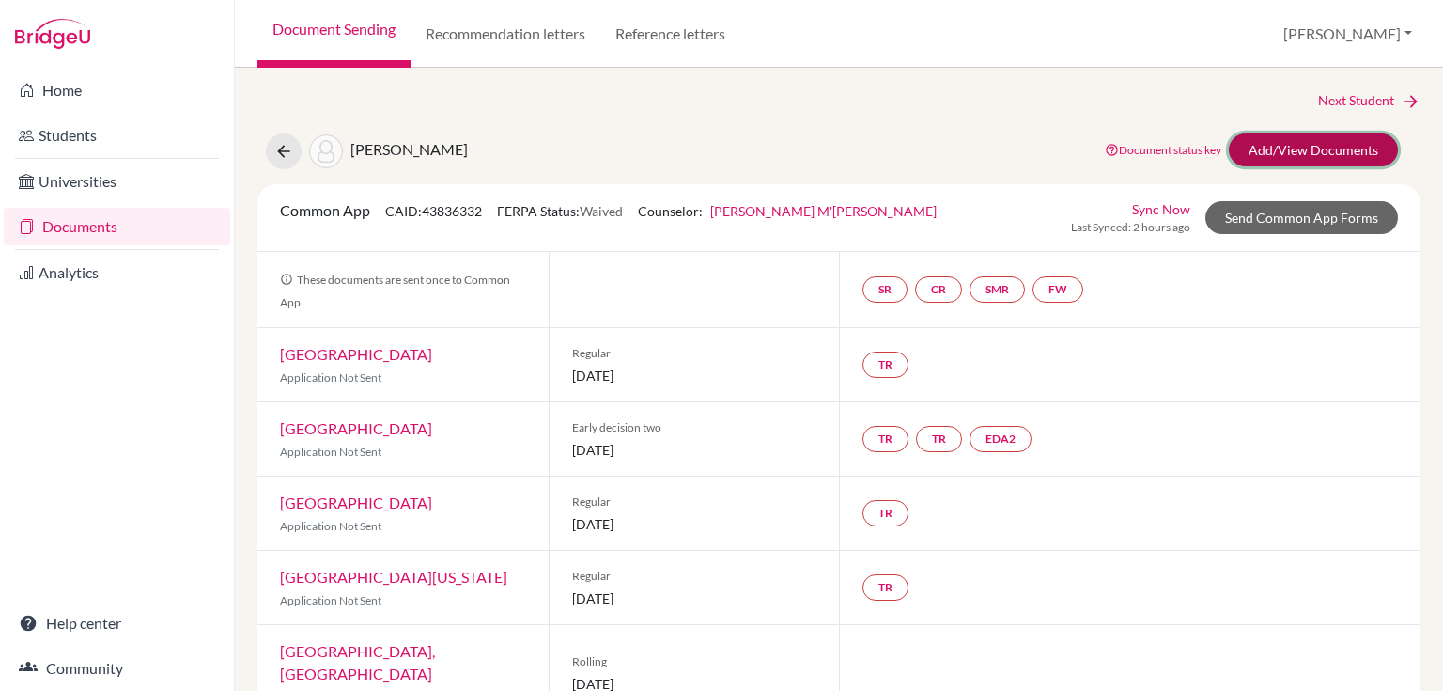
click at [1259, 150] on link "Add/View Documents" at bounding box center [1313, 149] width 169 height 33
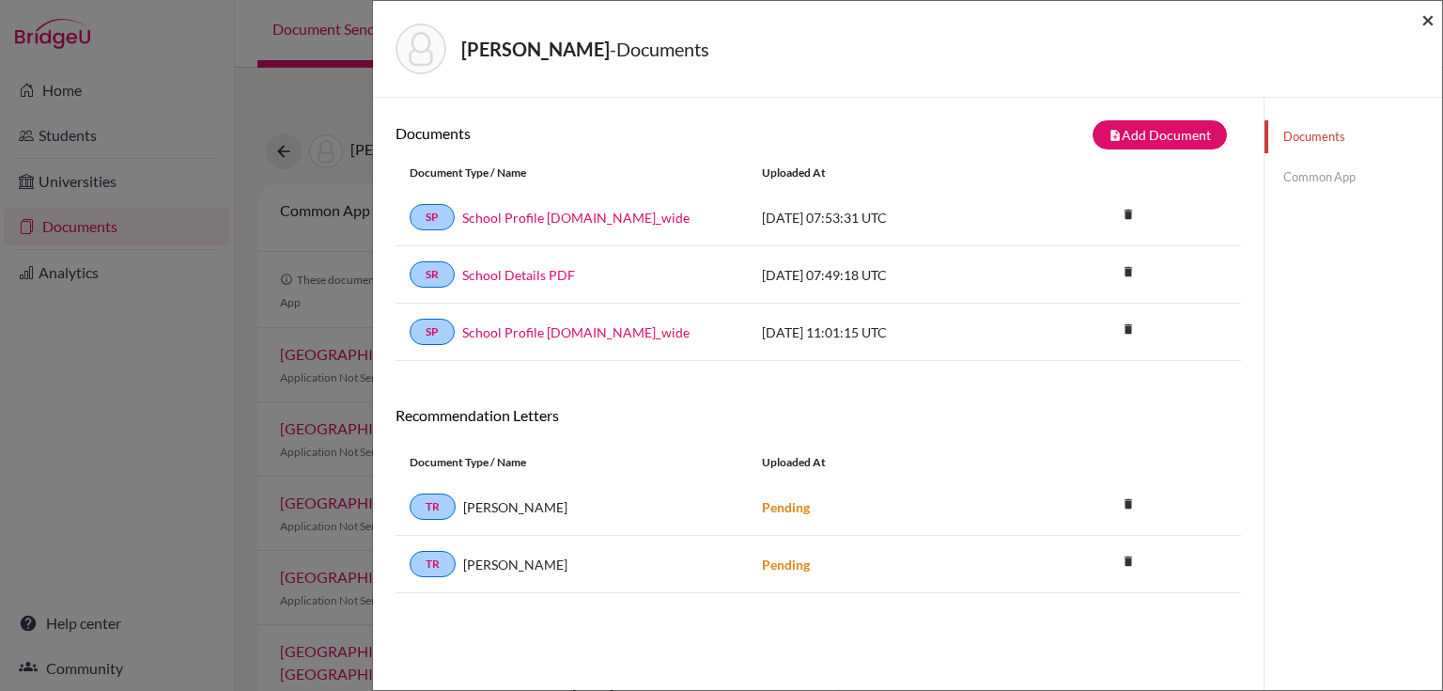
click at [1428, 17] on span "×" at bounding box center [1427, 19] width 13 height 27
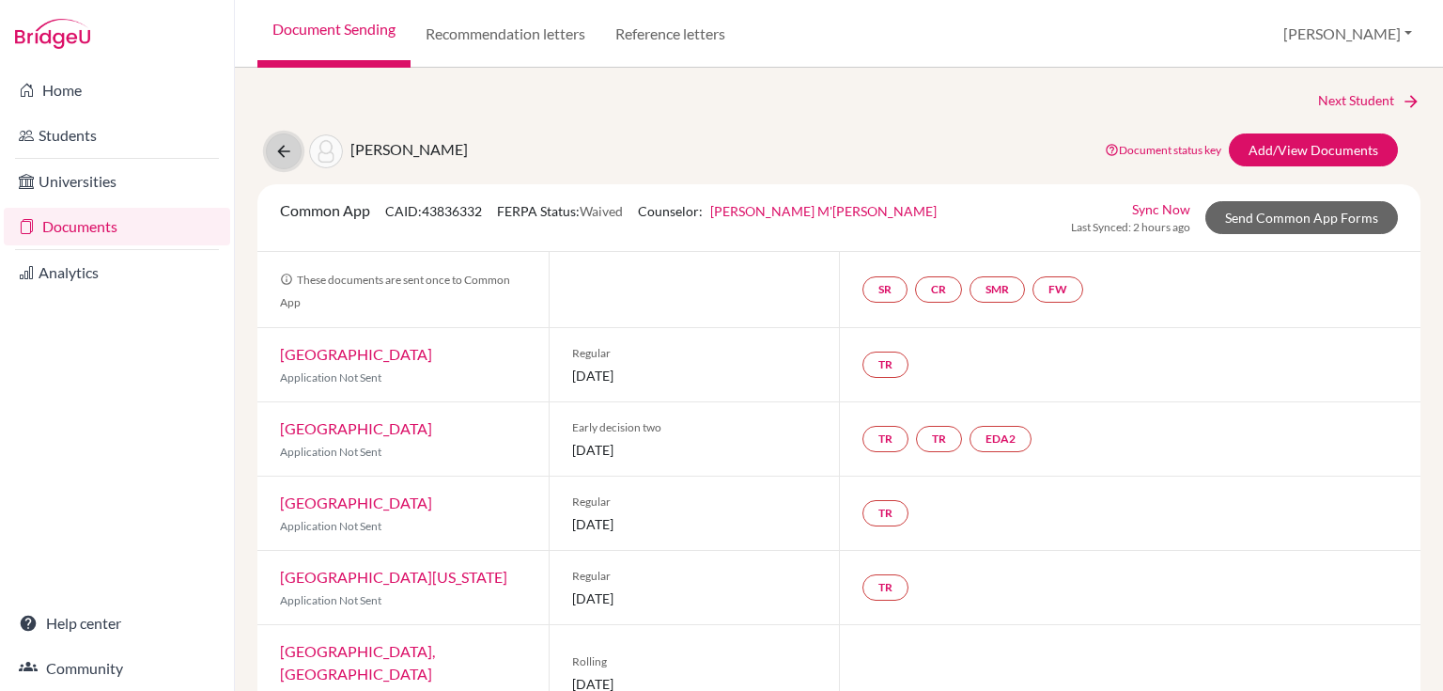
click at [282, 147] on icon at bounding box center [283, 151] width 19 height 19
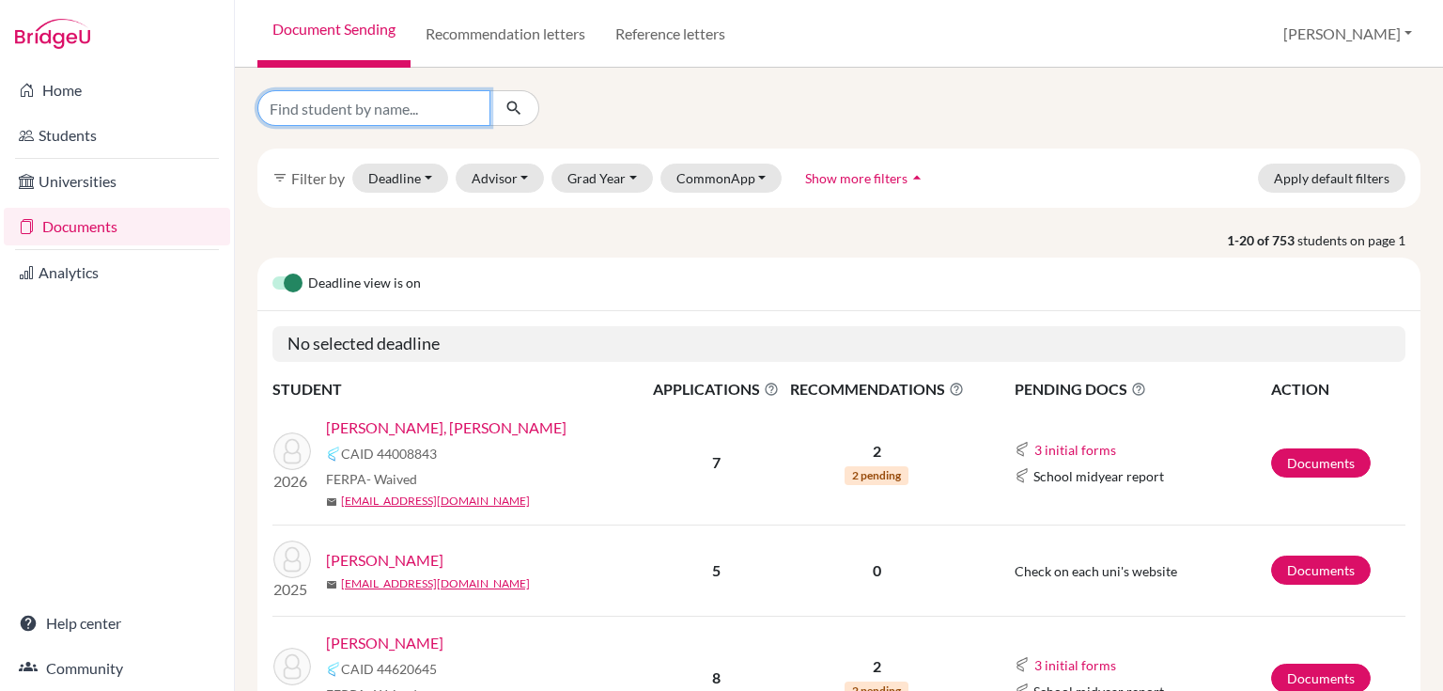
click at [373, 116] on input "Find student by name..." at bounding box center [373, 108] width 233 height 36
type input "rohan"
click button "submit" at bounding box center [514, 108] width 50 height 36
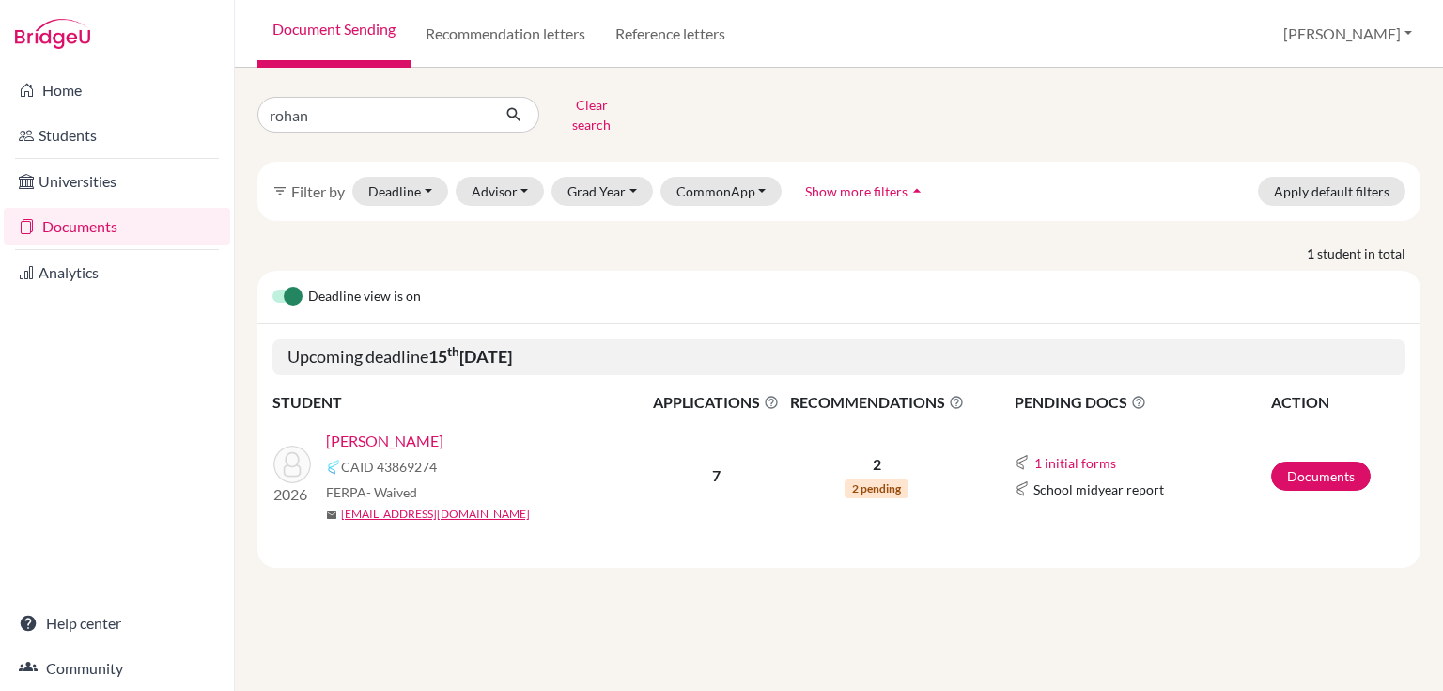
click at [381, 429] on link "Parasramka, Rohan" at bounding box center [384, 440] width 117 height 23
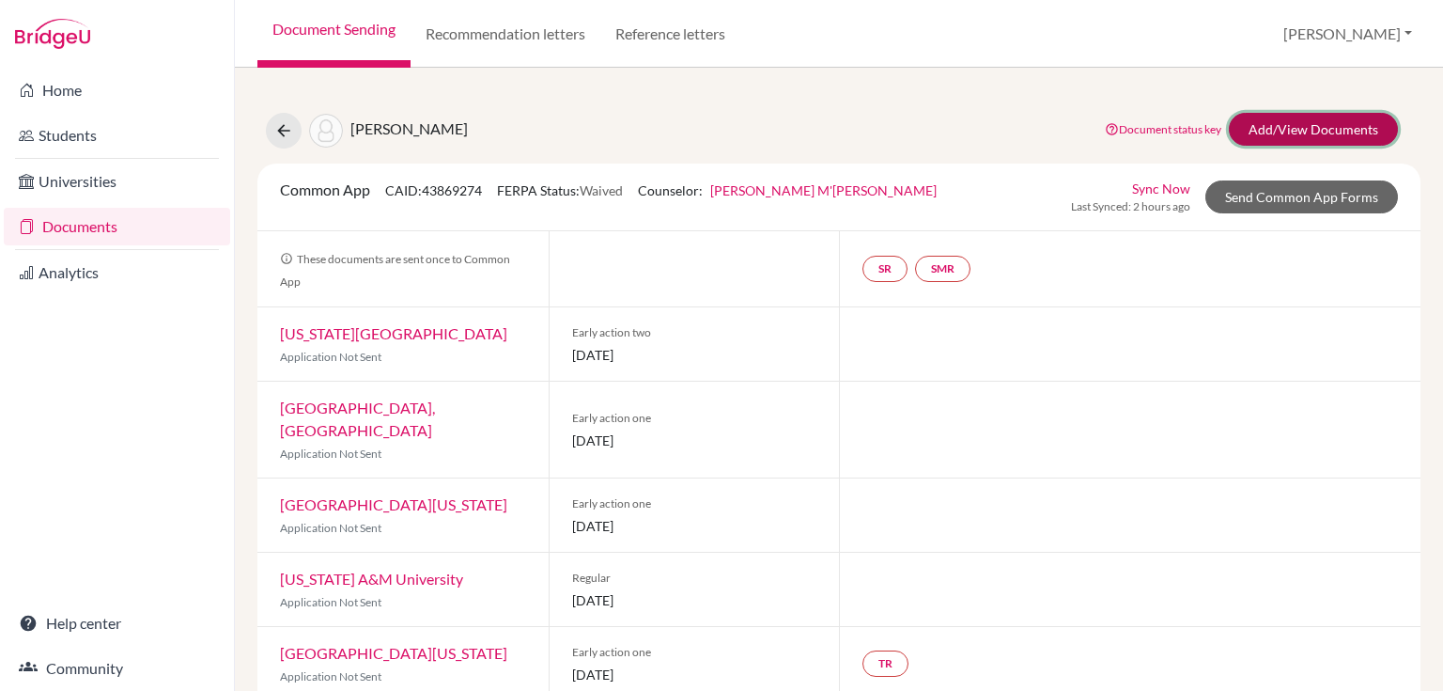
click at [1293, 120] on link "Add/View Documents" at bounding box center [1313, 129] width 169 height 33
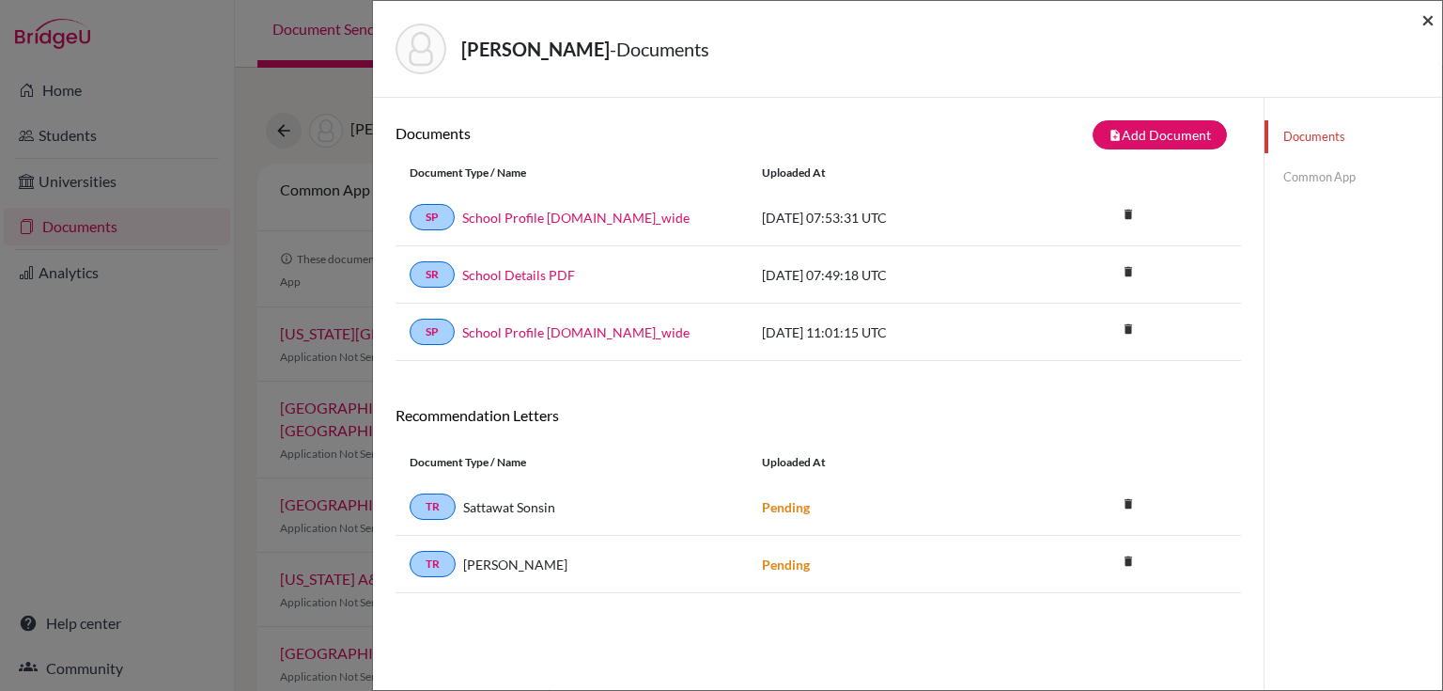
click at [1424, 19] on span "×" at bounding box center [1427, 19] width 13 height 27
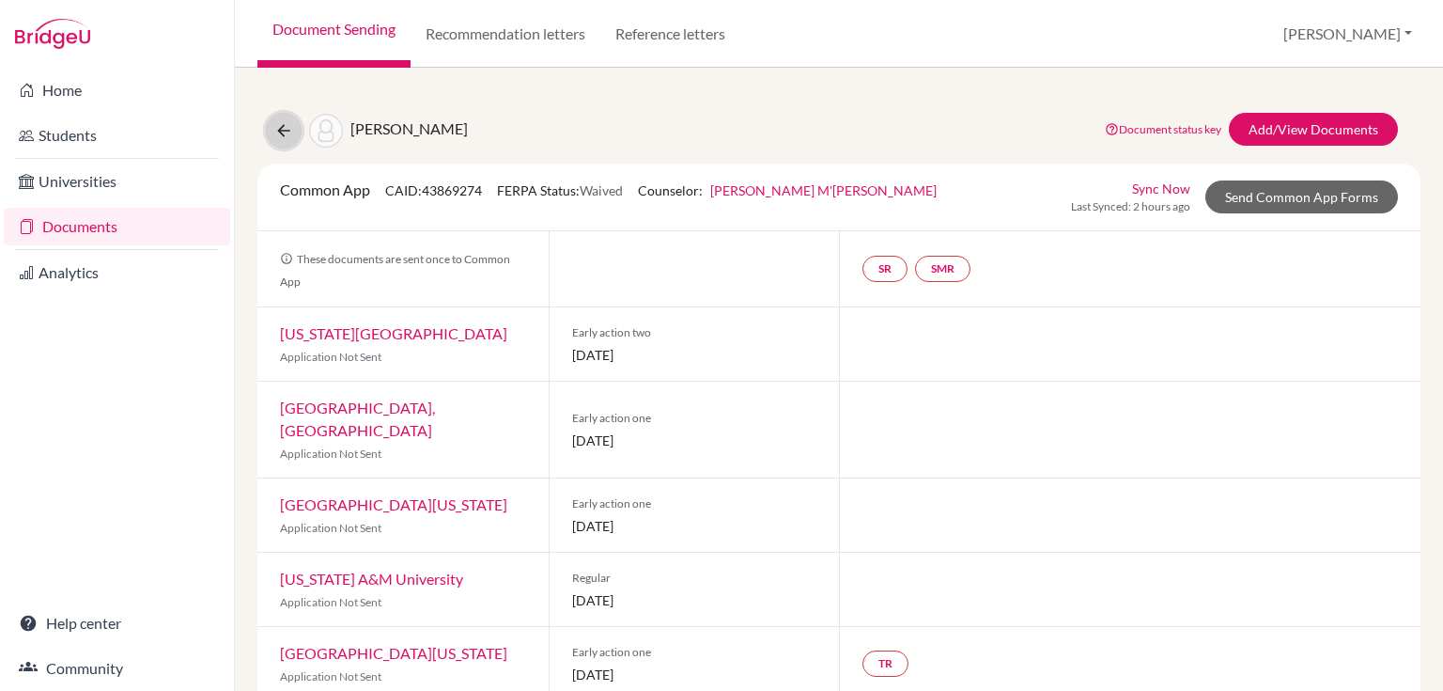
click at [286, 128] on icon at bounding box center [283, 130] width 19 height 19
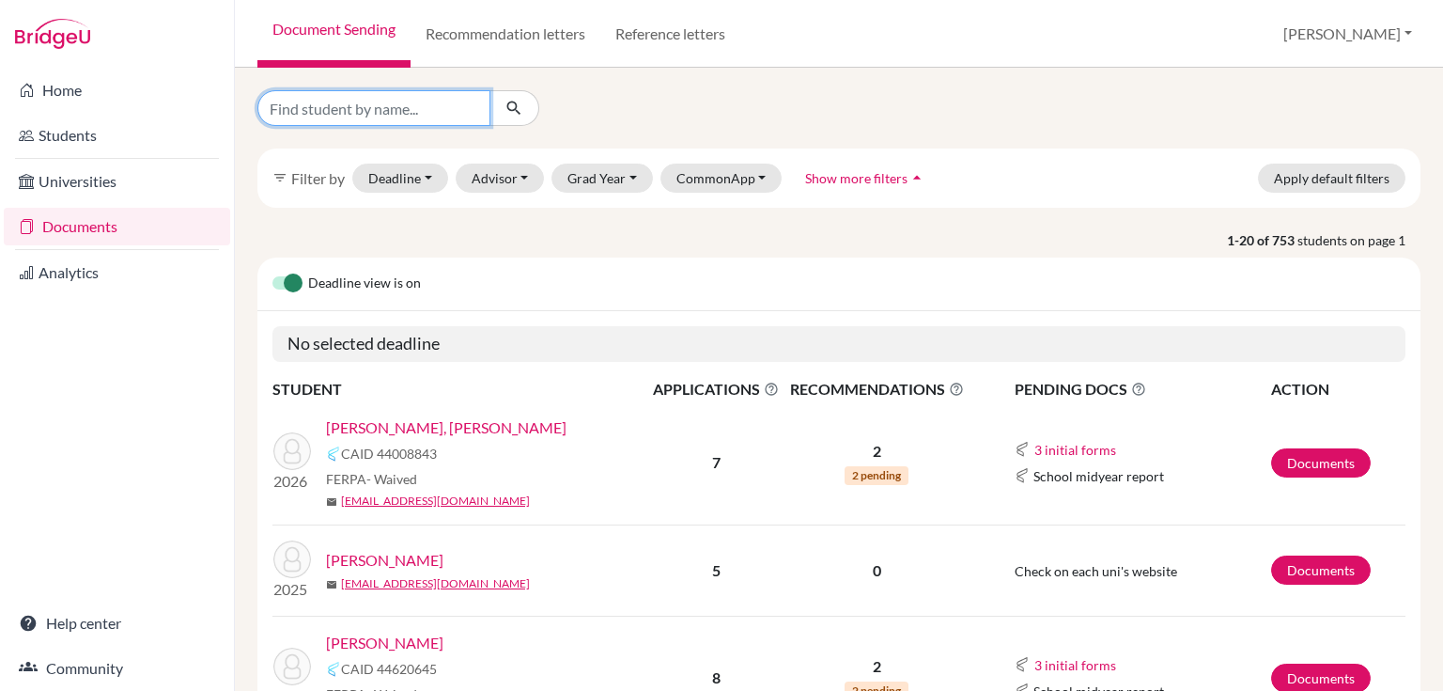
click at [343, 105] on input "Find student by name..." at bounding box center [373, 108] width 233 height 36
type input "isabela"
click button "submit" at bounding box center [514, 108] width 50 height 36
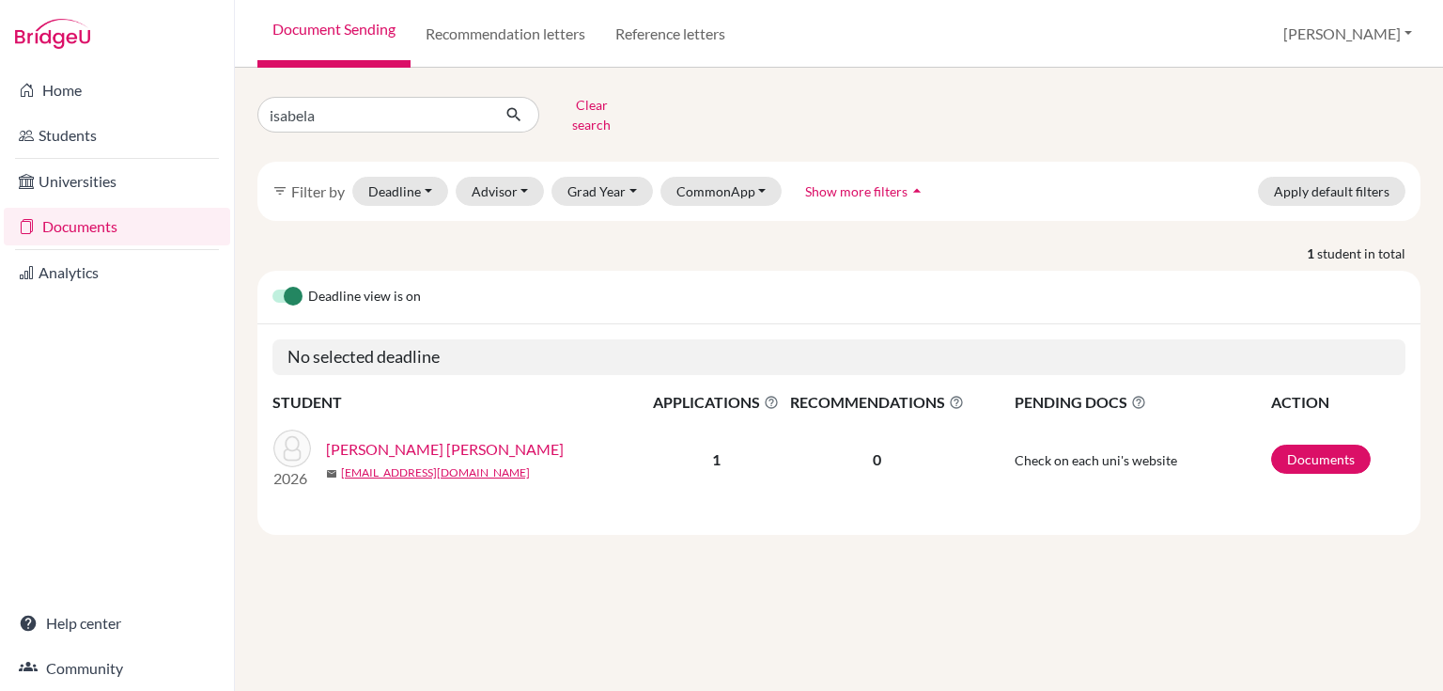
click at [342, 438] on link "[PERSON_NAME] [PERSON_NAME]" at bounding box center [445, 449] width 238 height 23
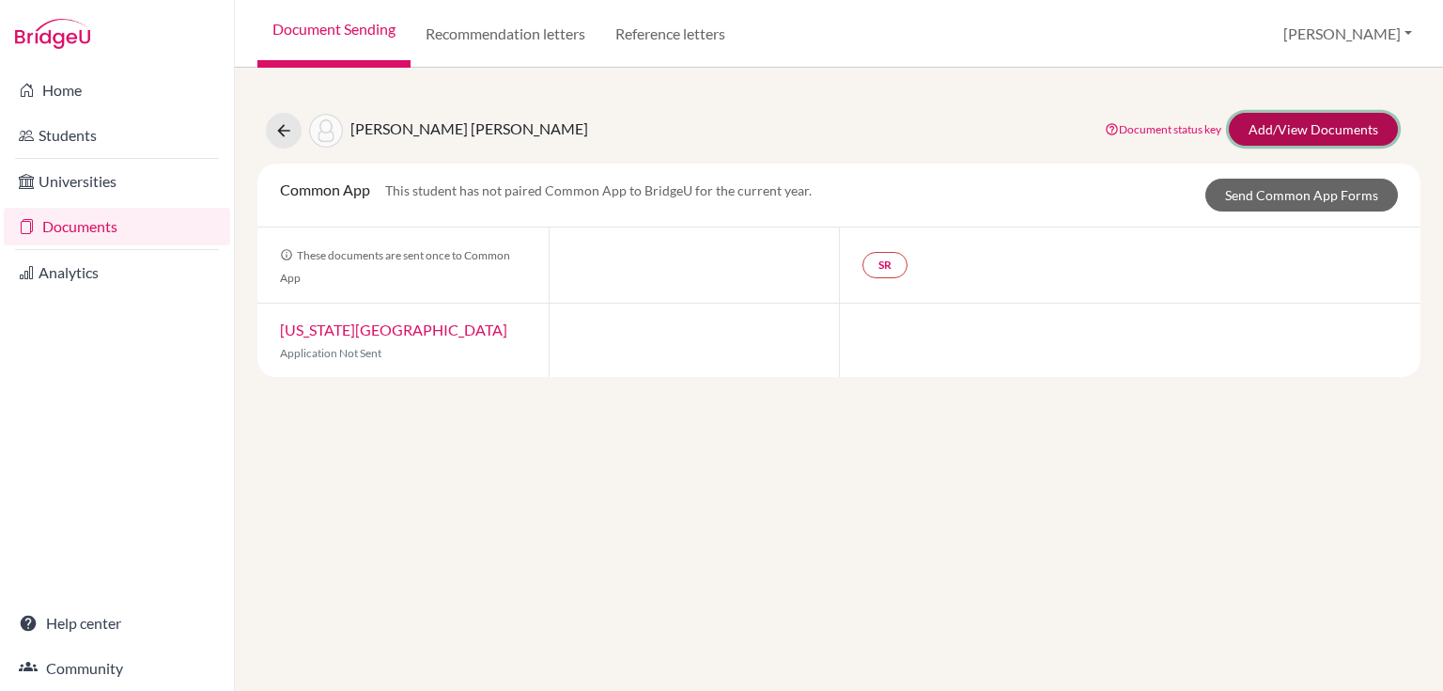
click at [1315, 132] on link "Add/View Documents" at bounding box center [1313, 129] width 169 height 33
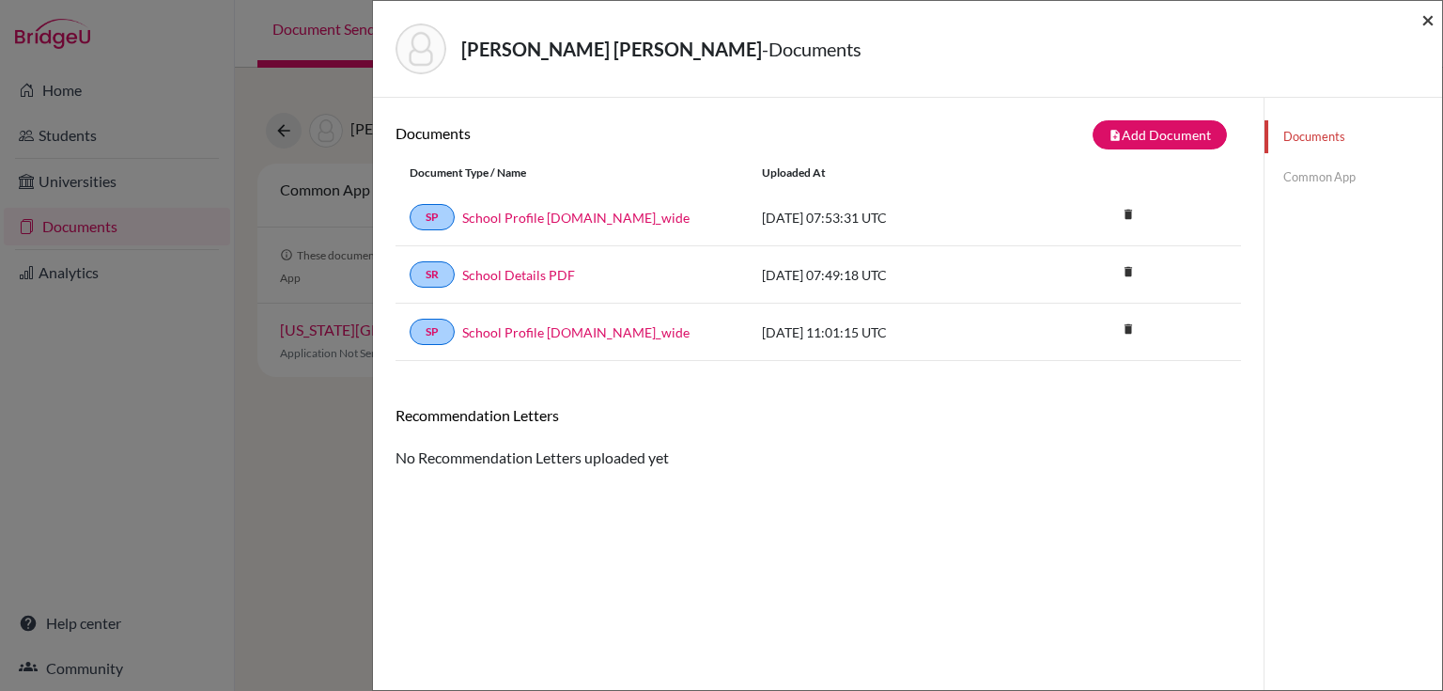
click at [1423, 19] on span "×" at bounding box center [1427, 19] width 13 height 27
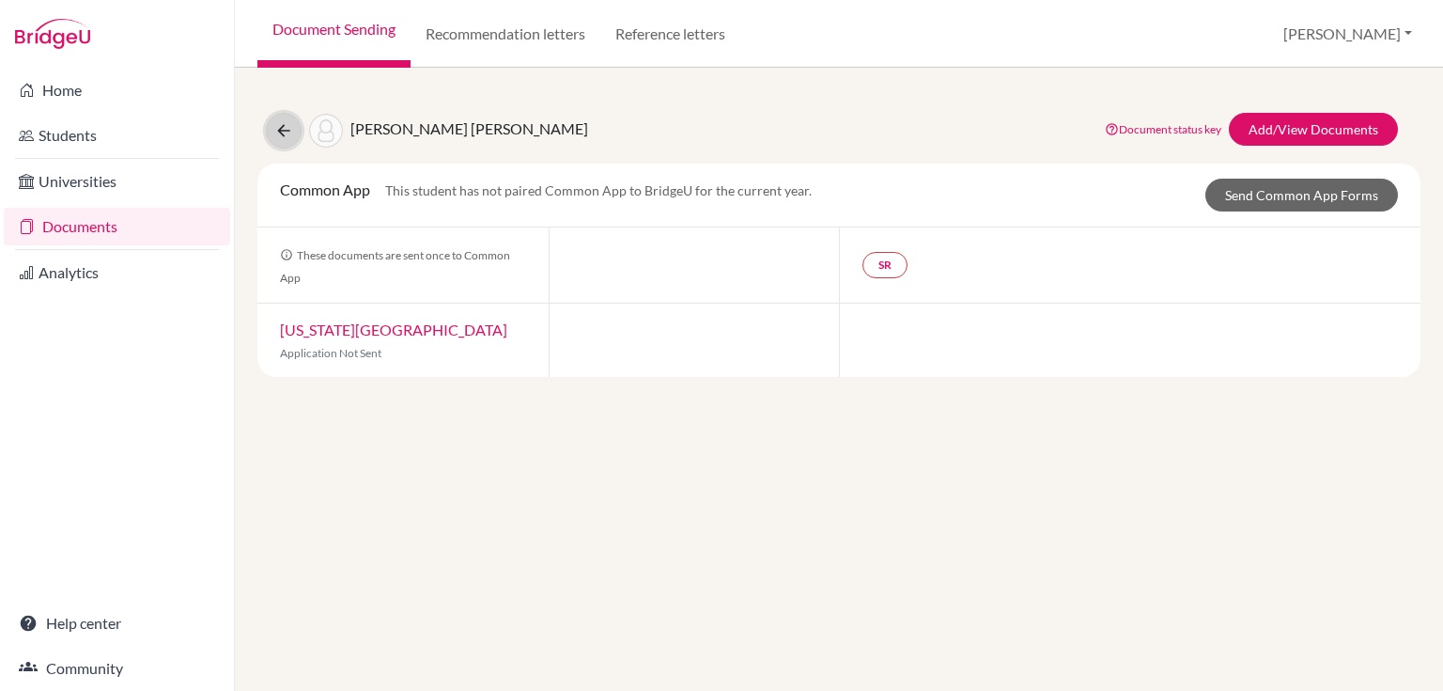
click at [278, 128] on icon at bounding box center [283, 130] width 19 height 19
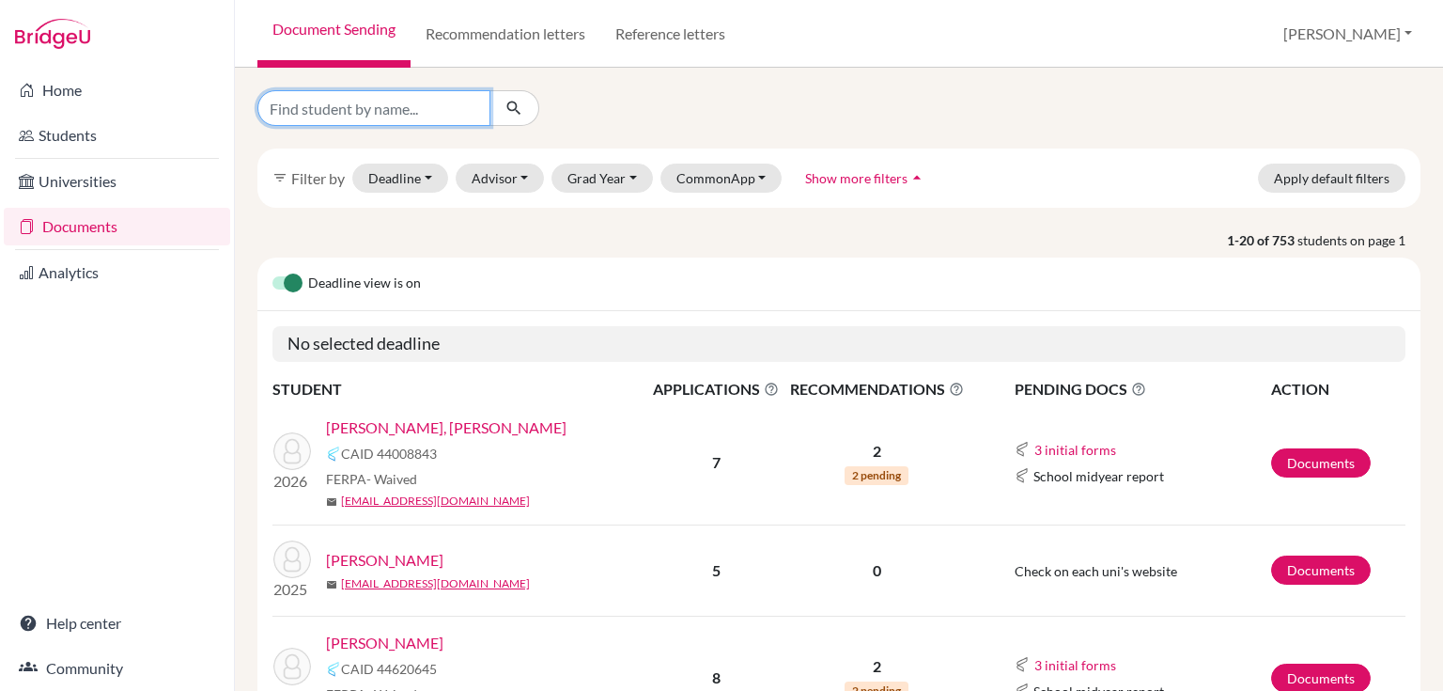
click at [338, 103] on input "Find student by name..." at bounding box center [373, 108] width 233 height 36
type input "sebastian"
click button "submit" at bounding box center [514, 108] width 50 height 36
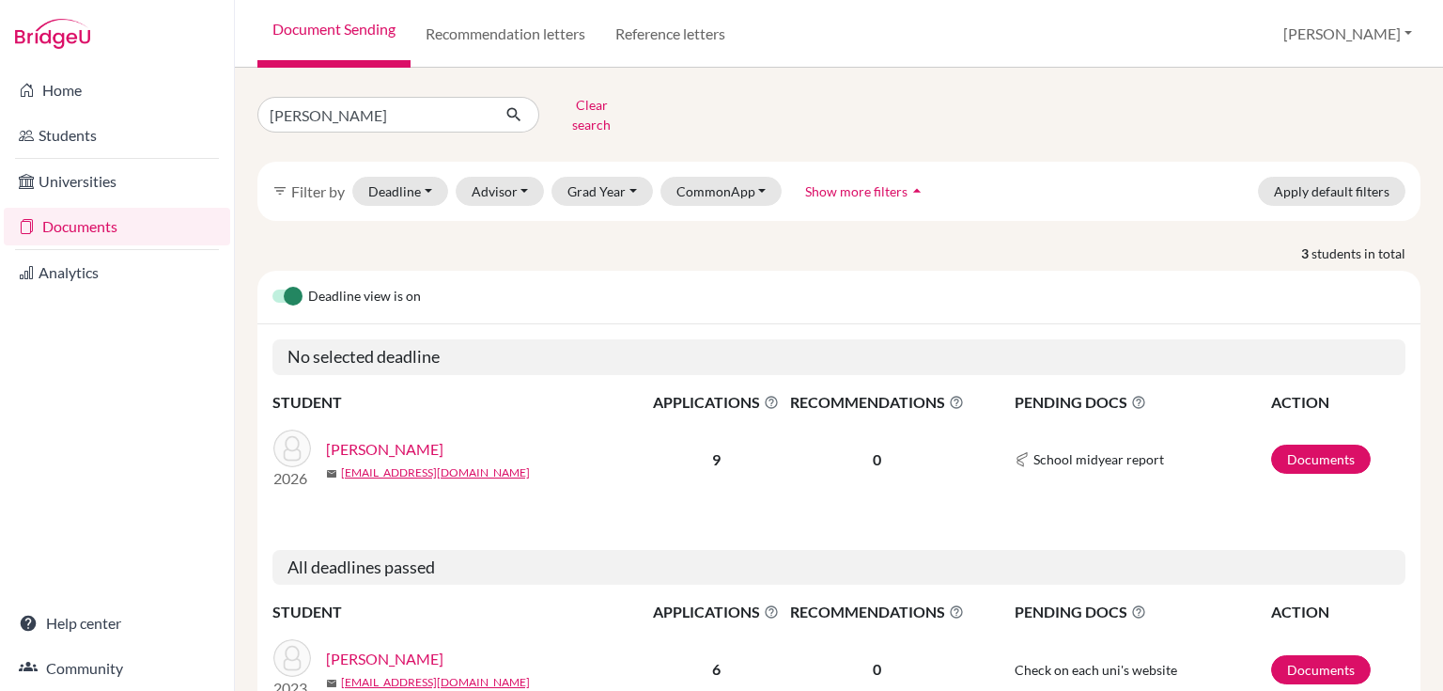
click at [394, 438] on link "Romano, Sebastian" at bounding box center [384, 449] width 117 height 23
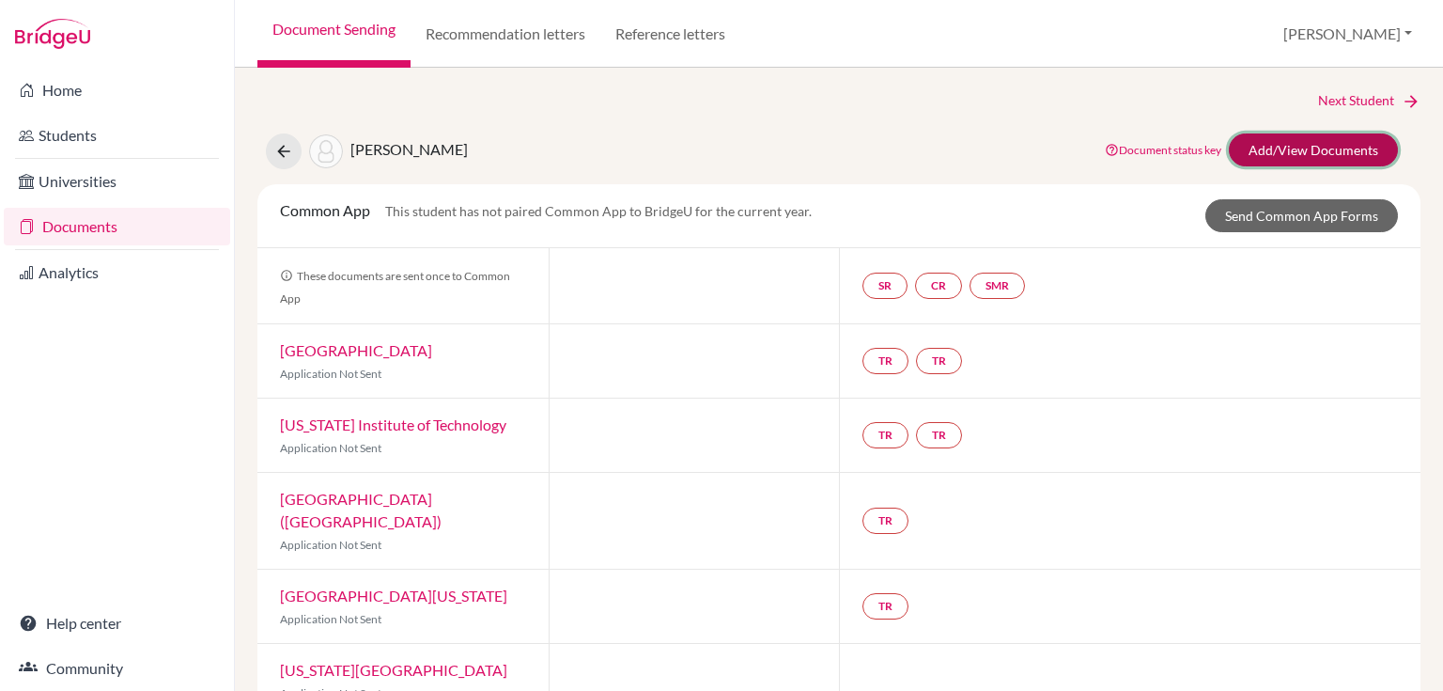
click at [1261, 148] on link "Add/View Documents" at bounding box center [1313, 149] width 169 height 33
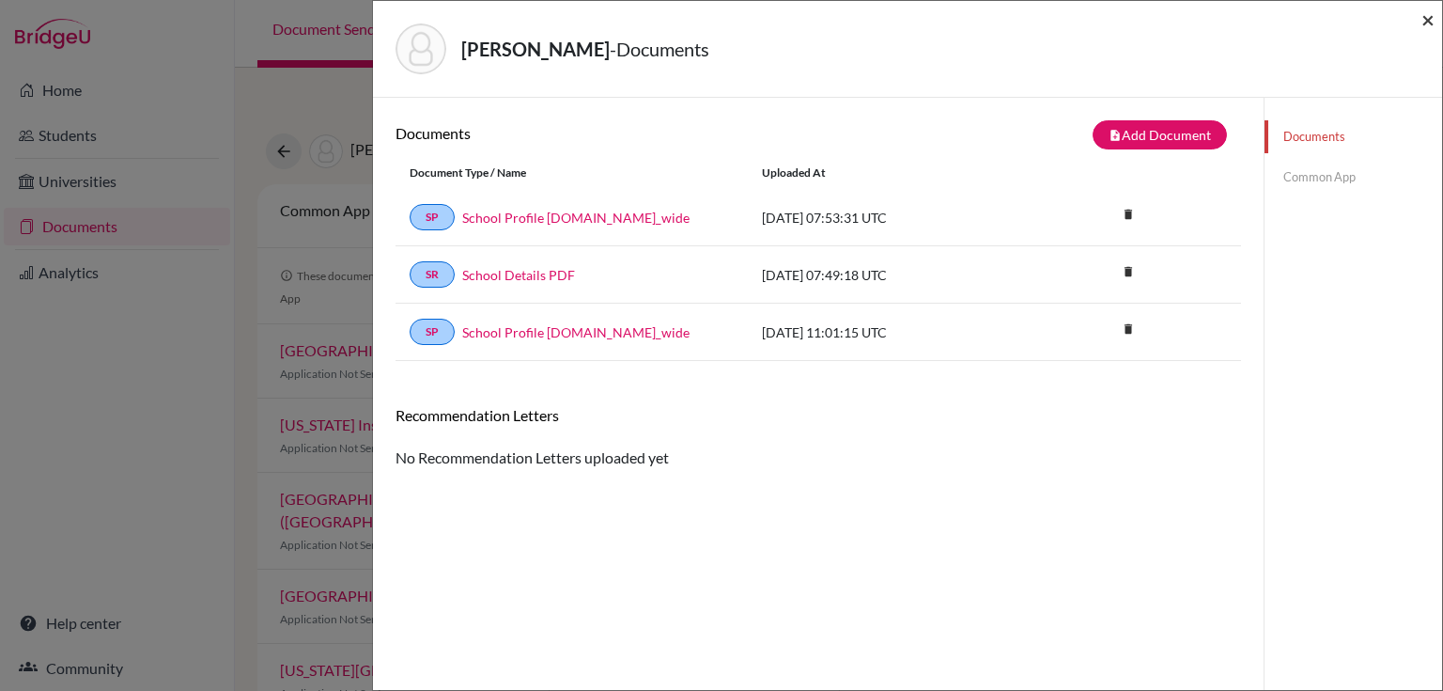
click at [1425, 18] on span "×" at bounding box center [1427, 19] width 13 height 27
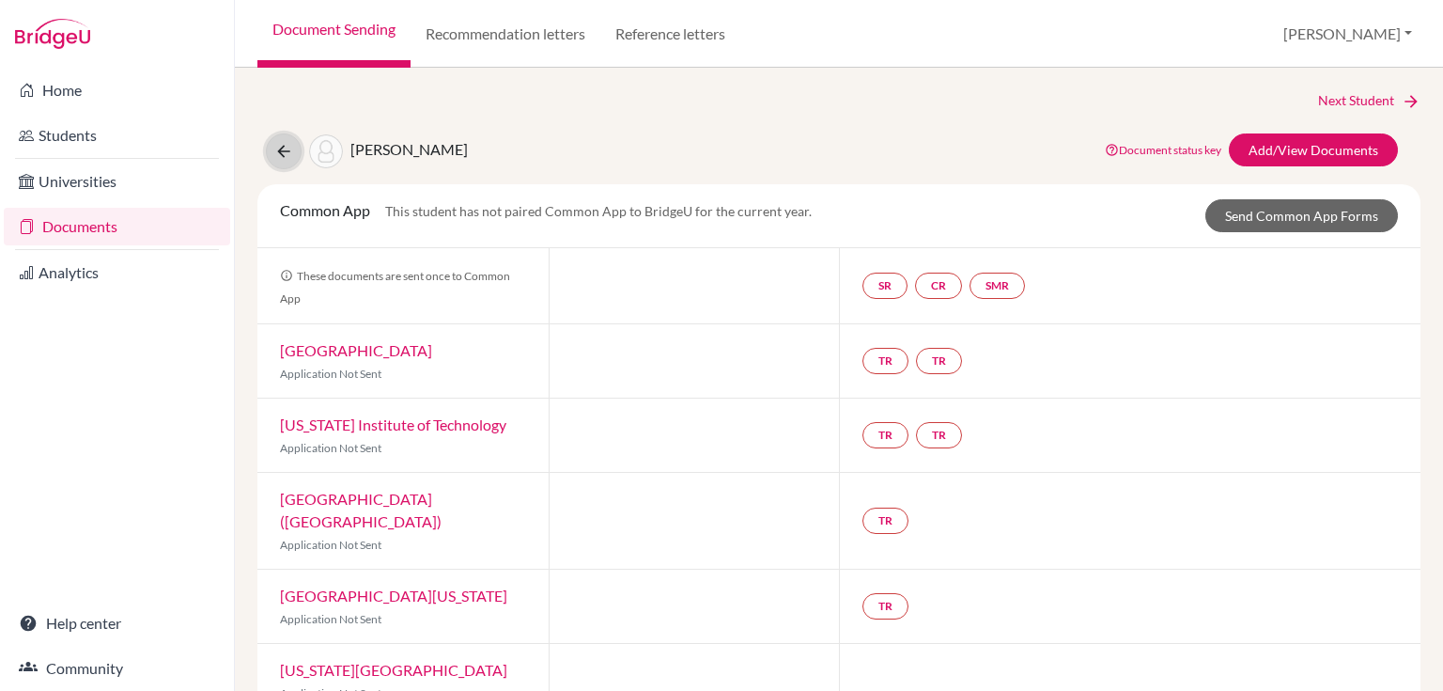
click at [281, 145] on icon at bounding box center [283, 151] width 19 height 19
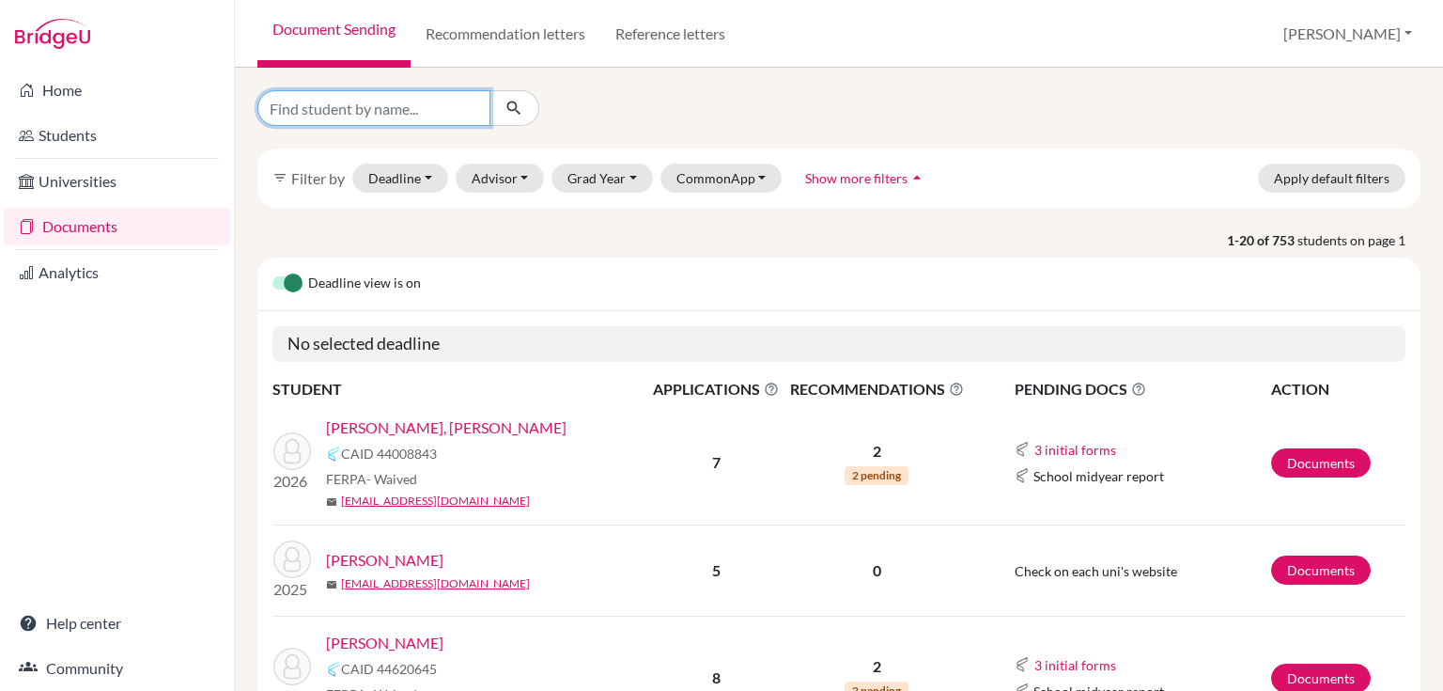
drag, startPoint x: 343, startPoint y: 117, endPoint x: 269, endPoint y: 139, distance: 77.3
click at [343, 117] on input "Find student by name..." at bounding box center [373, 108] width 233 height 36
type input "vilela"
click button "submit" at bounding box center [514, 108] width 50 height 36
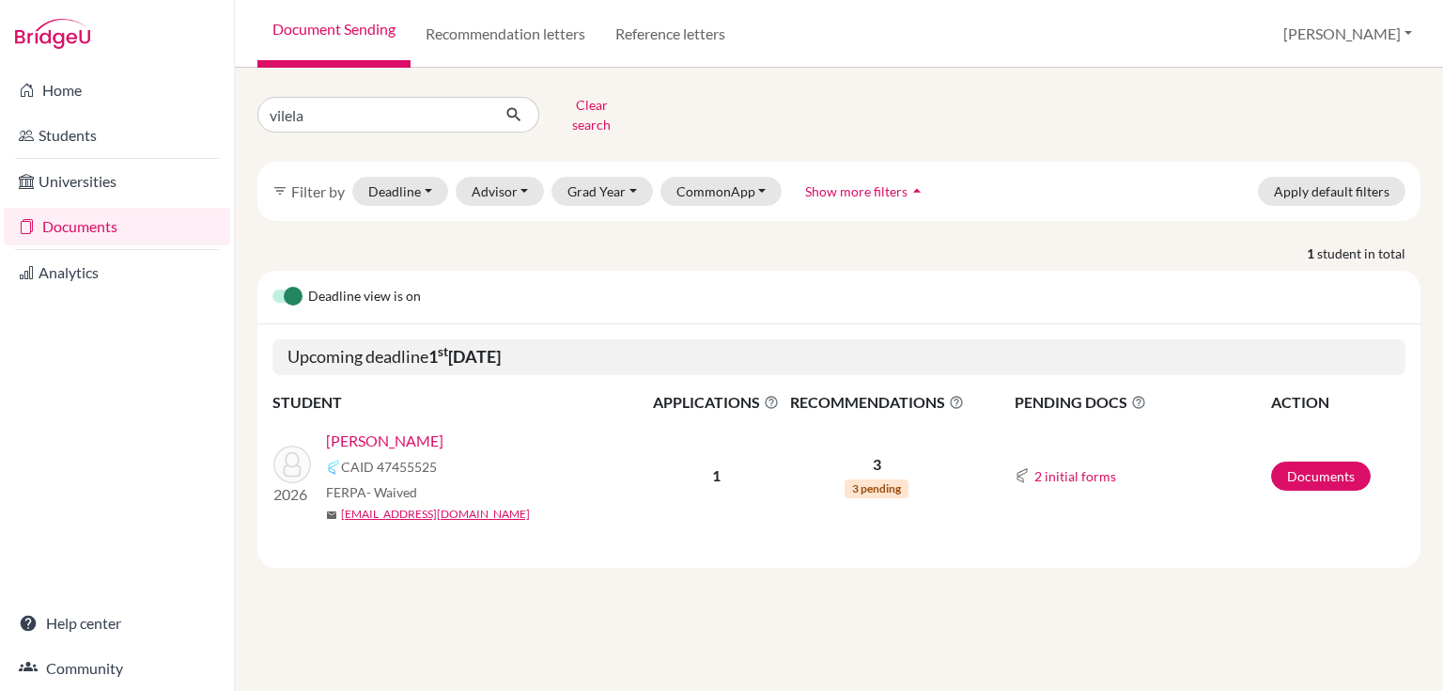
click at [371, 429] on link "Vilela, Nicholas" at bounding box center [384, 440] width 117 height 23
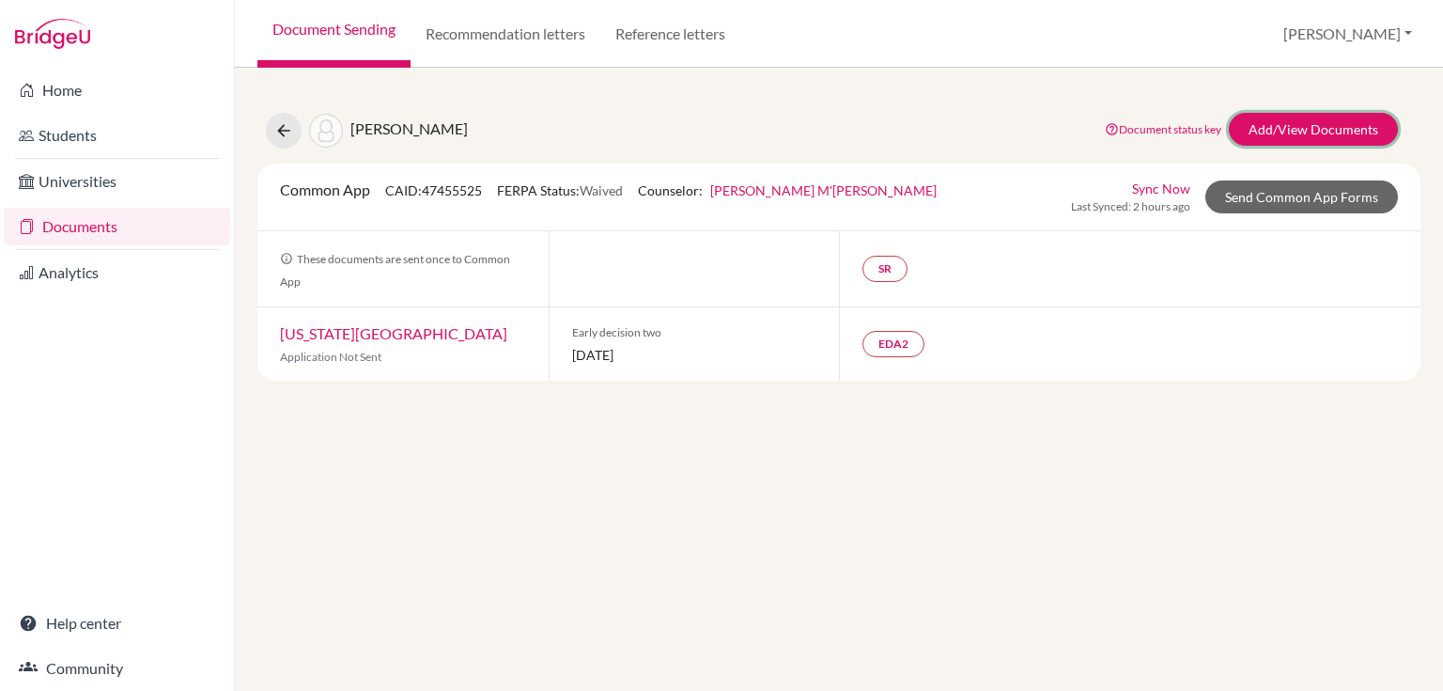
click at [1300, 130] on link "Add/View Documents" at bounding box center [1313, 129] width 169 height 33
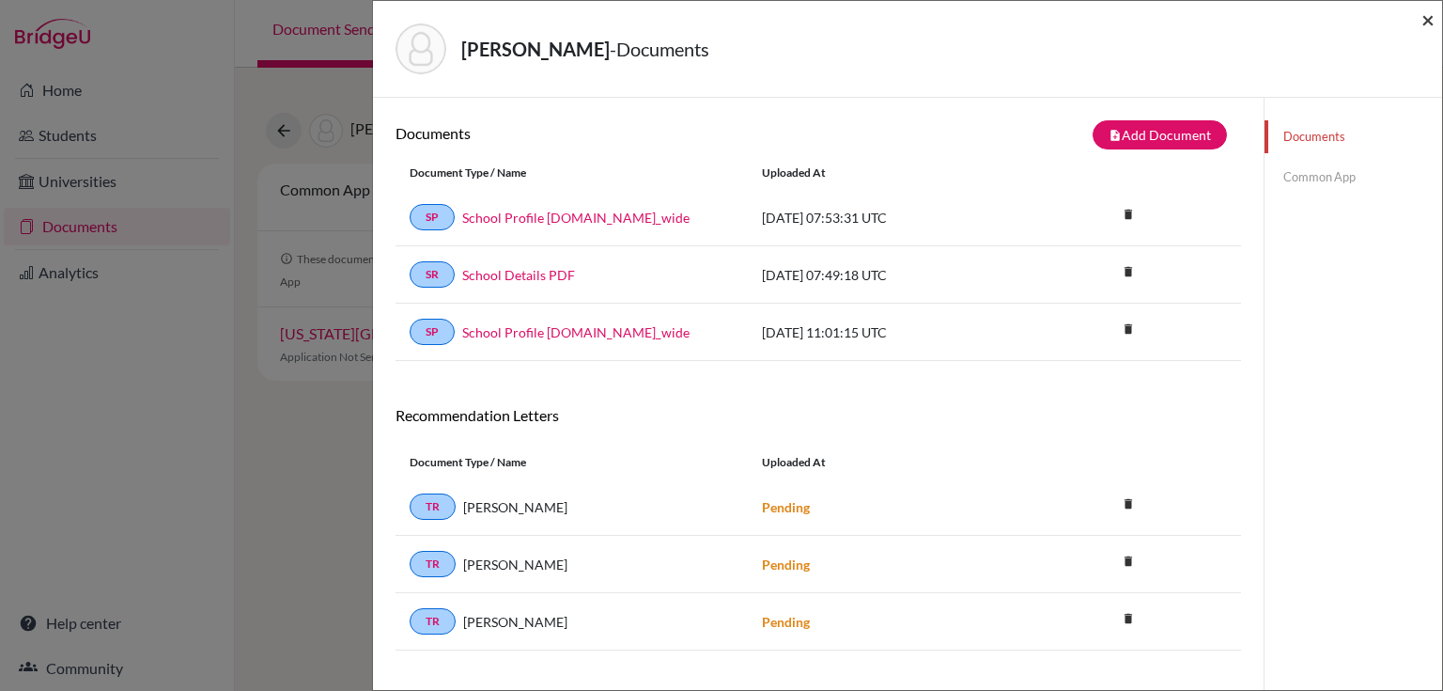
click at [1428, 17] on span "×" at bounding box center [1427, 19] width 13 height 27
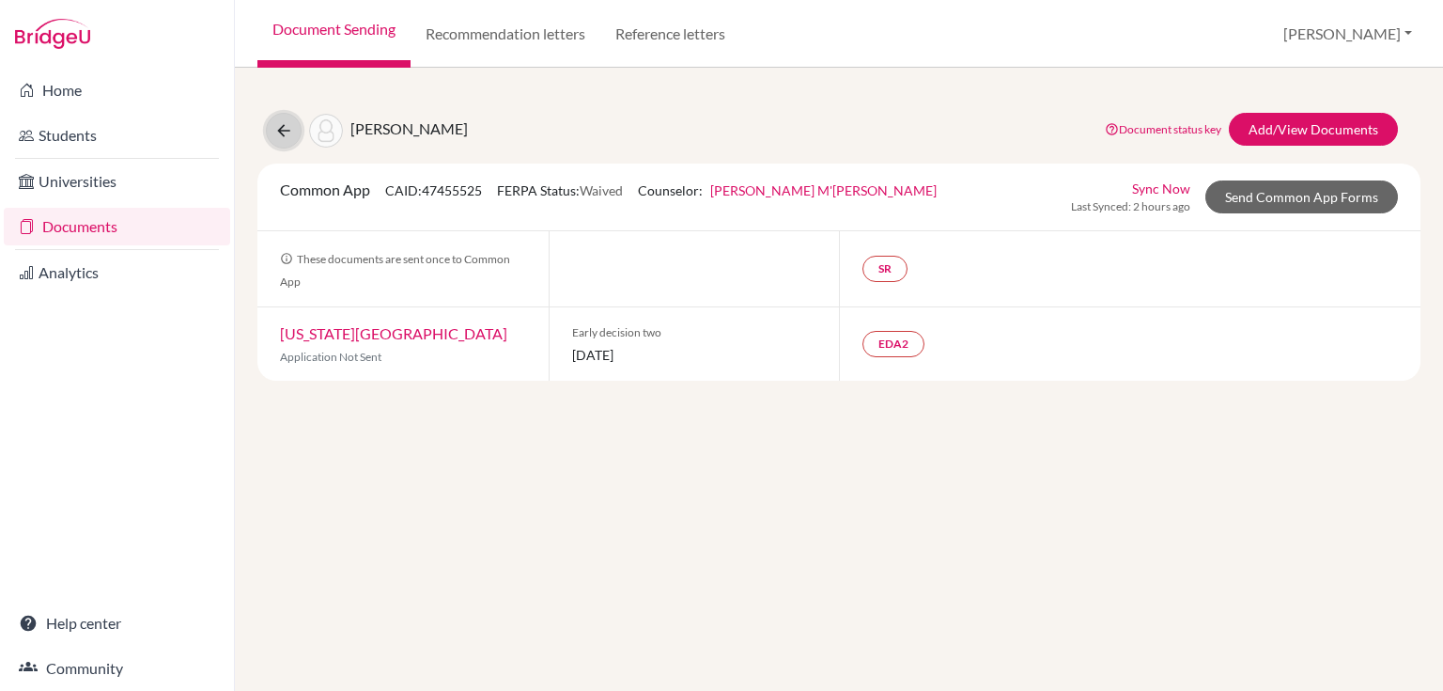
click at [299, 132] on button at bounding box center [284, 131] width 36 height 36
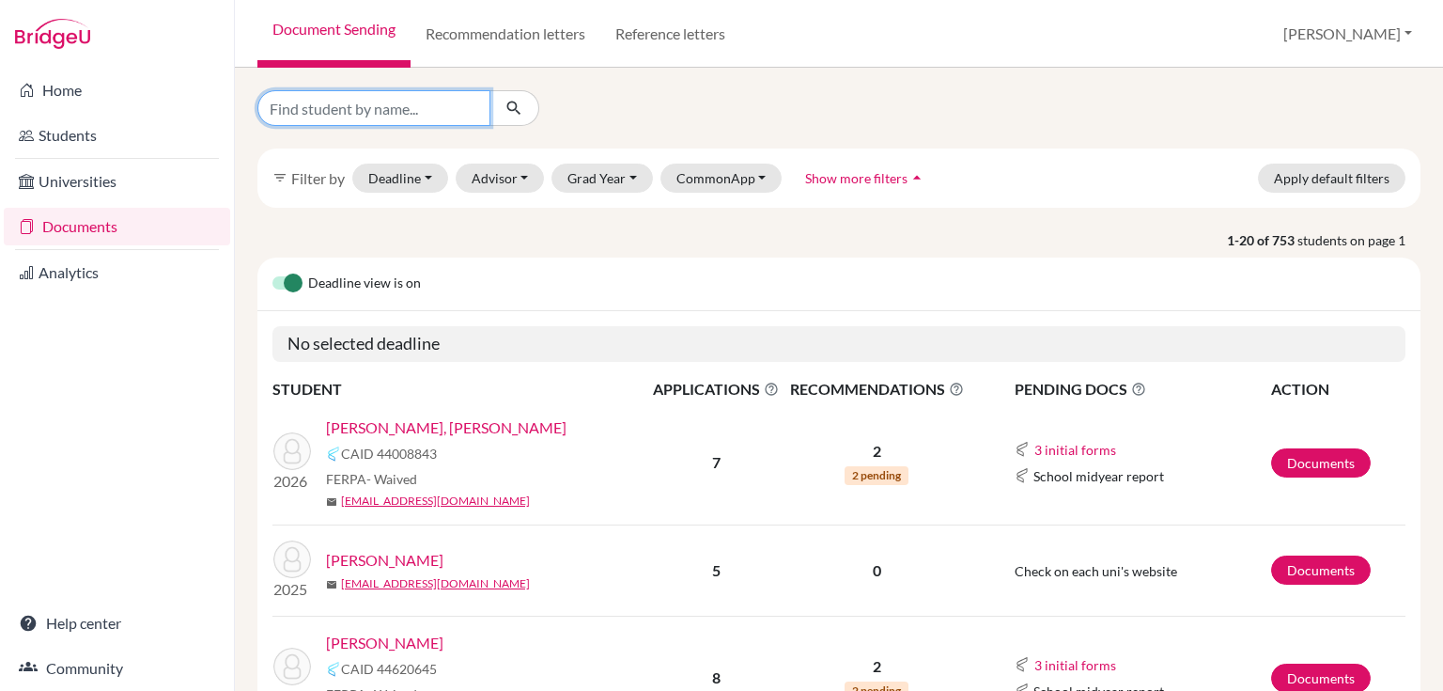
click at [299, 112] on input "Find student by name..." at bounding box center [373, 108] width 233 height 36
type input "aryan"
click button "submit" at bounding box center [514, 108] width 50 height 36
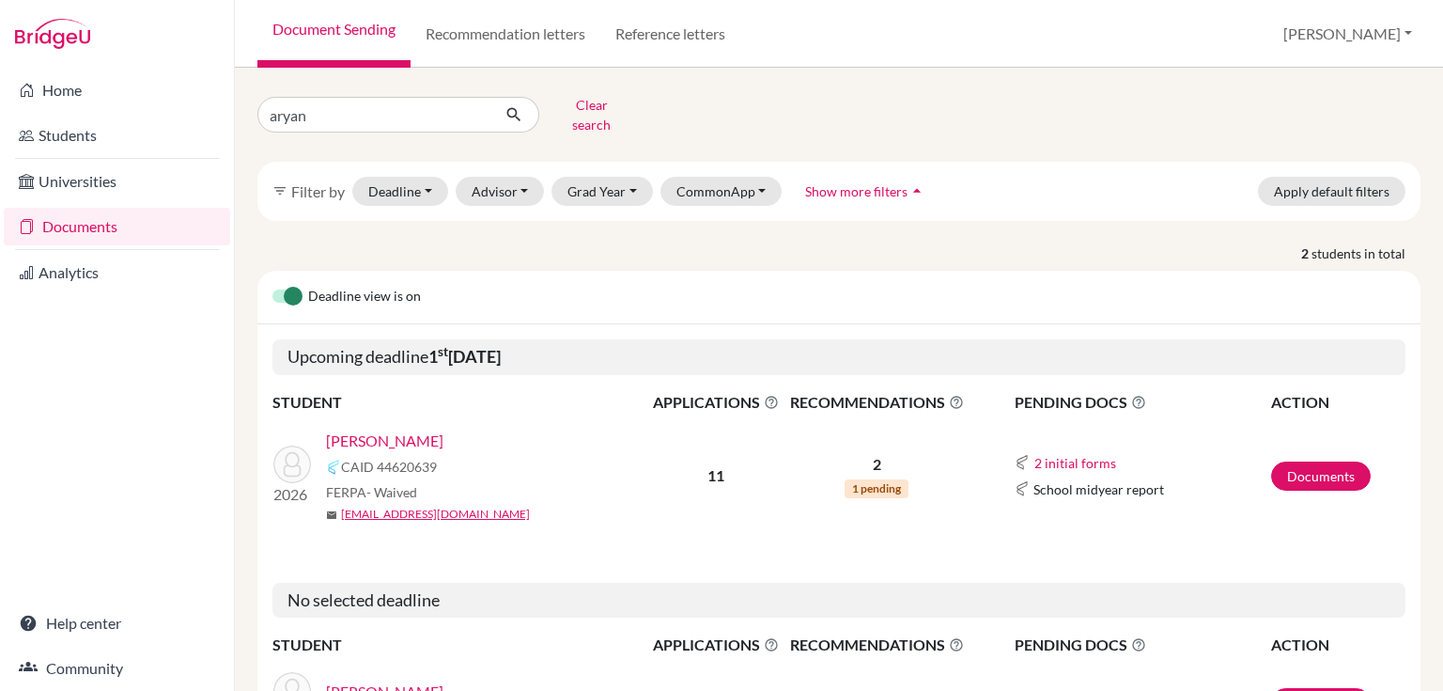
click at [387, 434] on link "[PERSON_NAME]" at bounding box center [384, 440] width 117 height 23
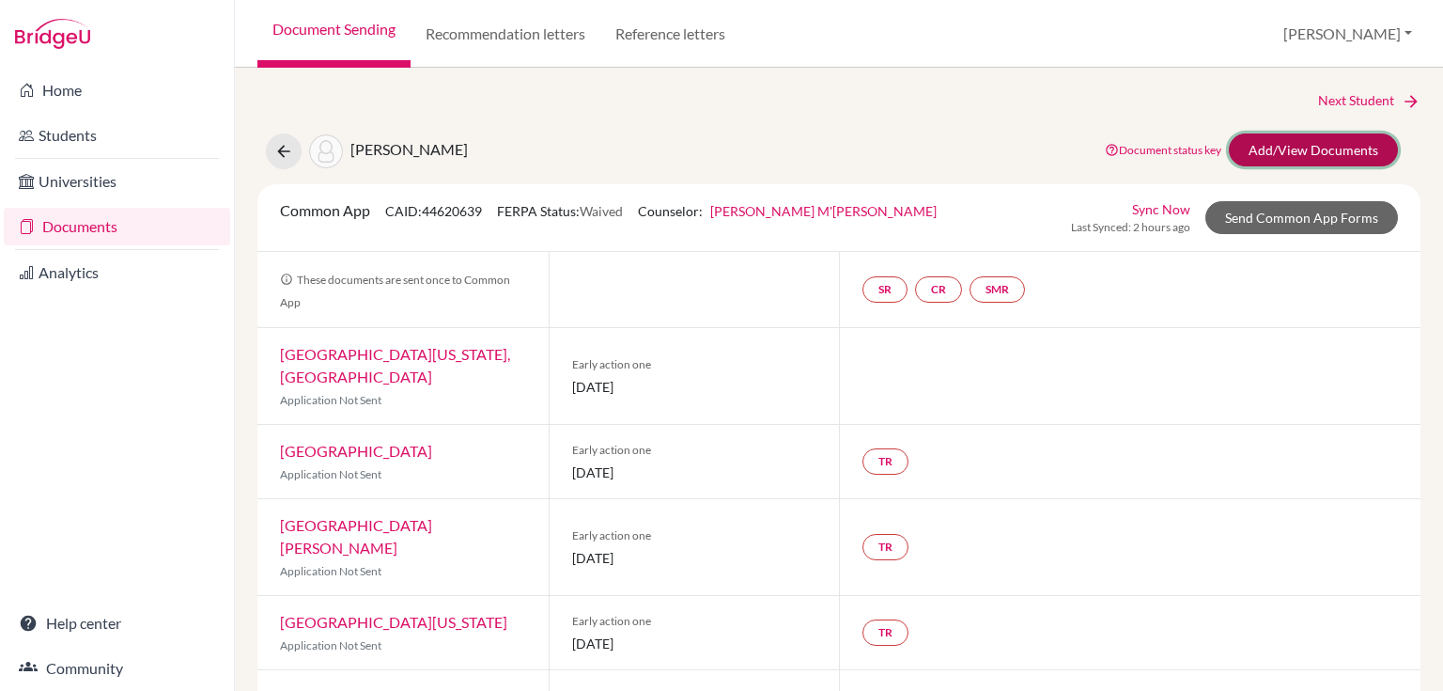
click at [1232, 149] on link "Add/View Documents" at bounding box center [1313, 149] width 169 height 33
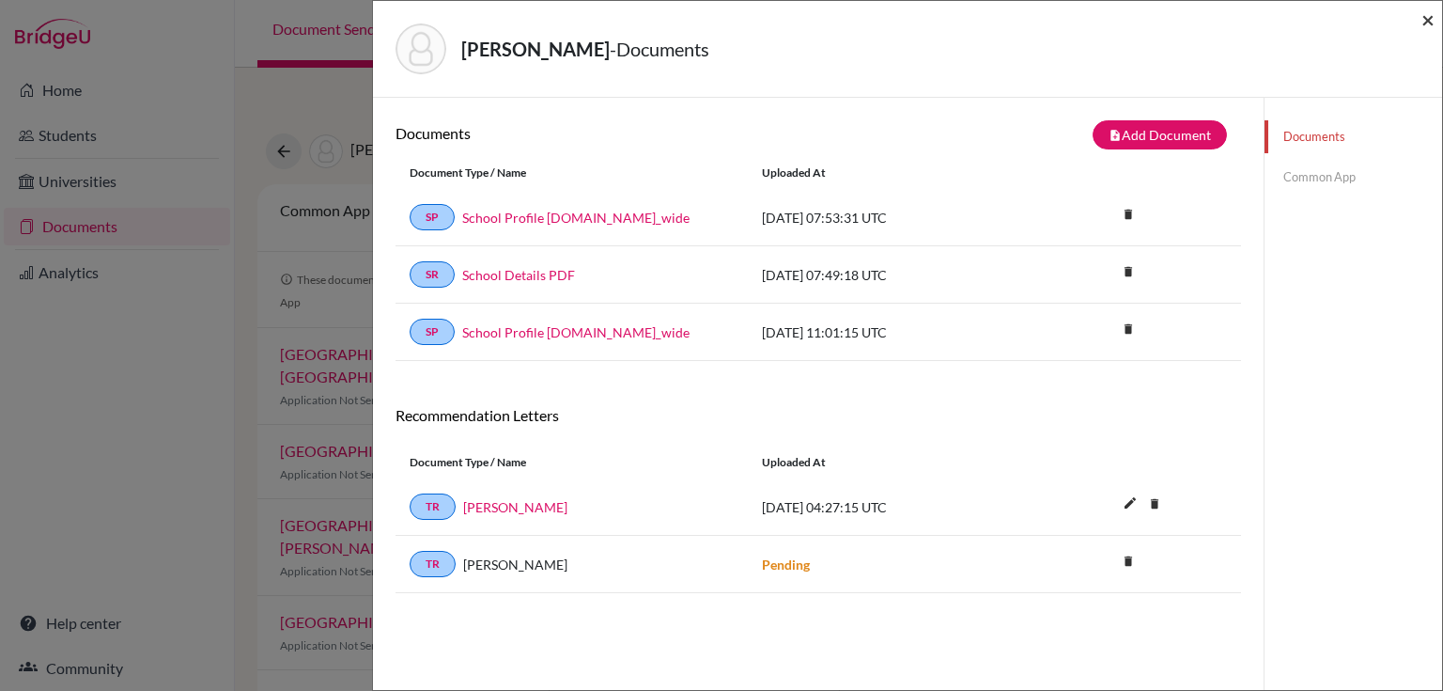
click at [1425, 19] on span "×" at bounding box center [1427, 19] width 13 height 27
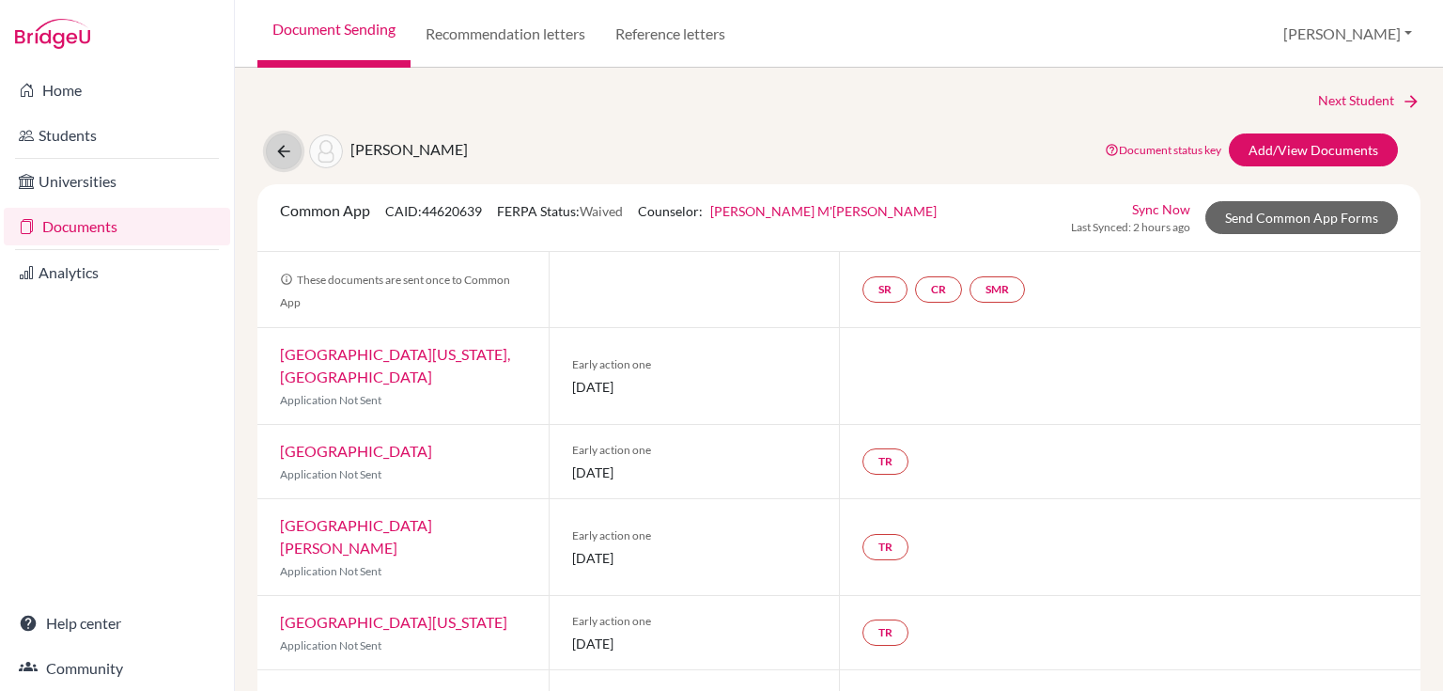
click at [294, 150] on button at bounding box center [284, 151] width 36 height 36
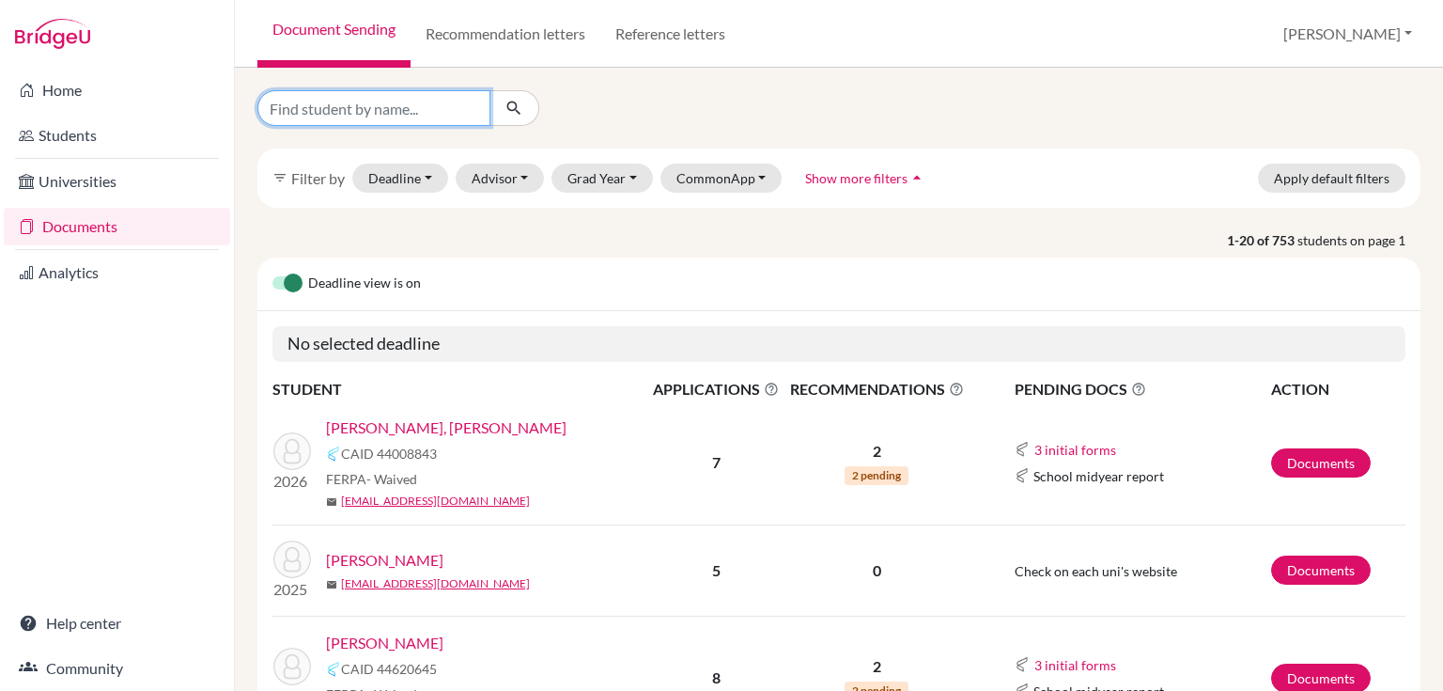
drag, startPoint x: 320, startPoint y: 115, endPoint x: 258, endPoint y: 101, distance: 63.6
click at [319, 115] on input "Find student by name..." at bounding box center [373, 108] width 233 height 36
type input "nico"
click button "submit" at bounding box center [514, 108] width 50 height 36
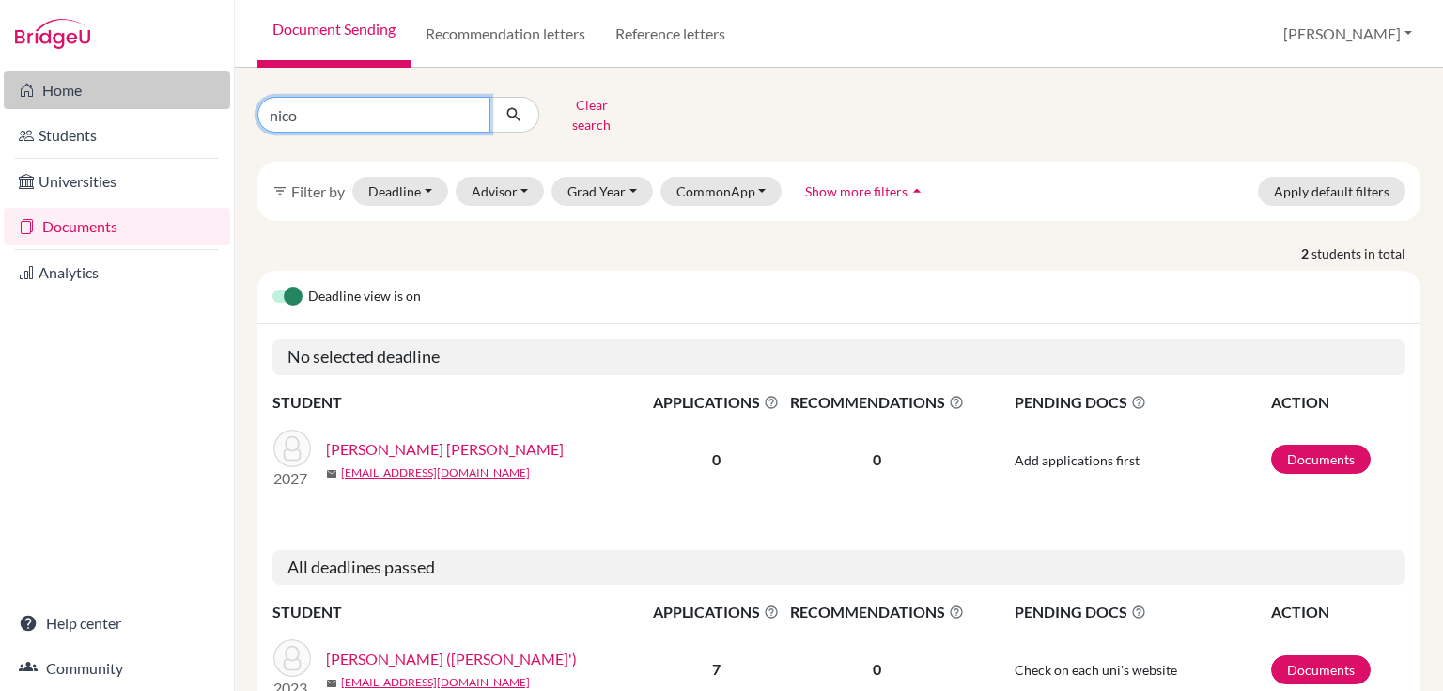
drag, startPoint x: 308, startPoint y: 102, endPoint x: 204, endPoint y: 108, distance: 104.4
click at [204, 108] on div "Home Students Universities Documents Analytics Help center Community Document S…" at bounding box center [721, 345] width 1443 height 691
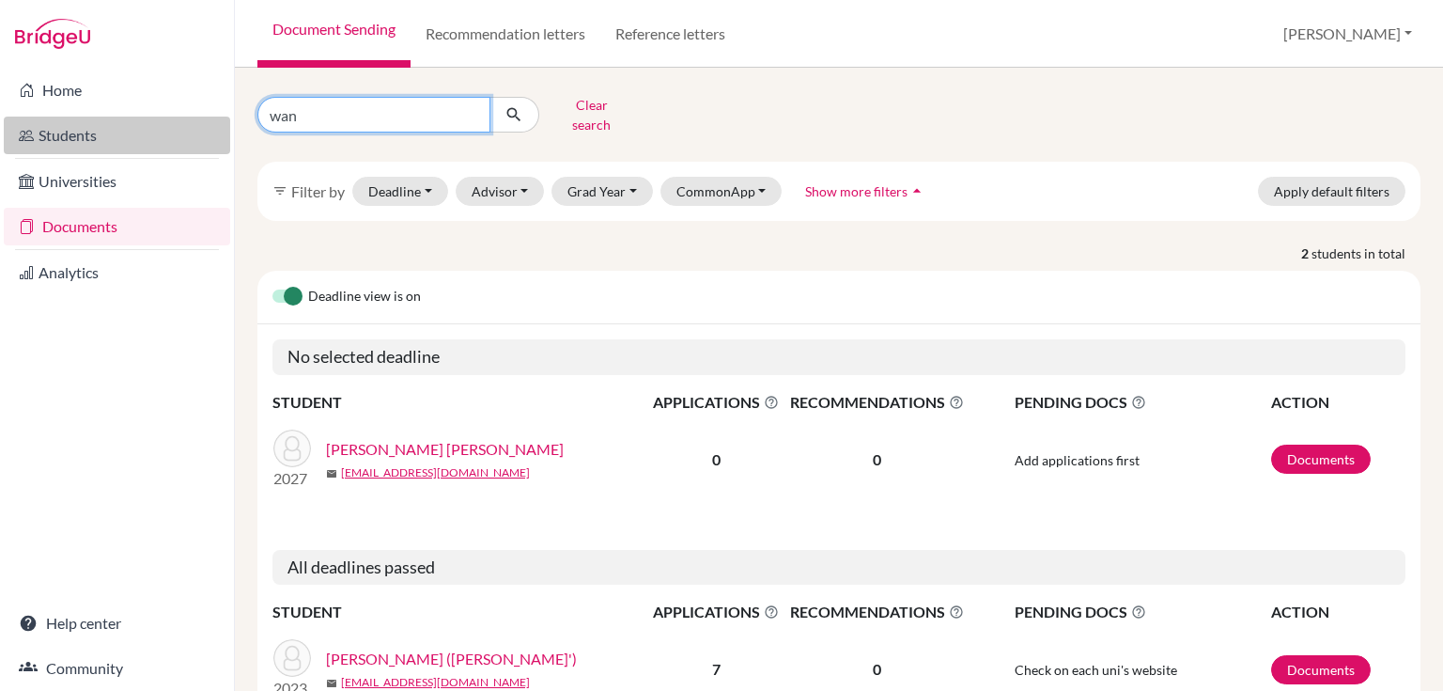
type input "wang"
click button "submit" at bounding box center [514, 115] width 50 height 36
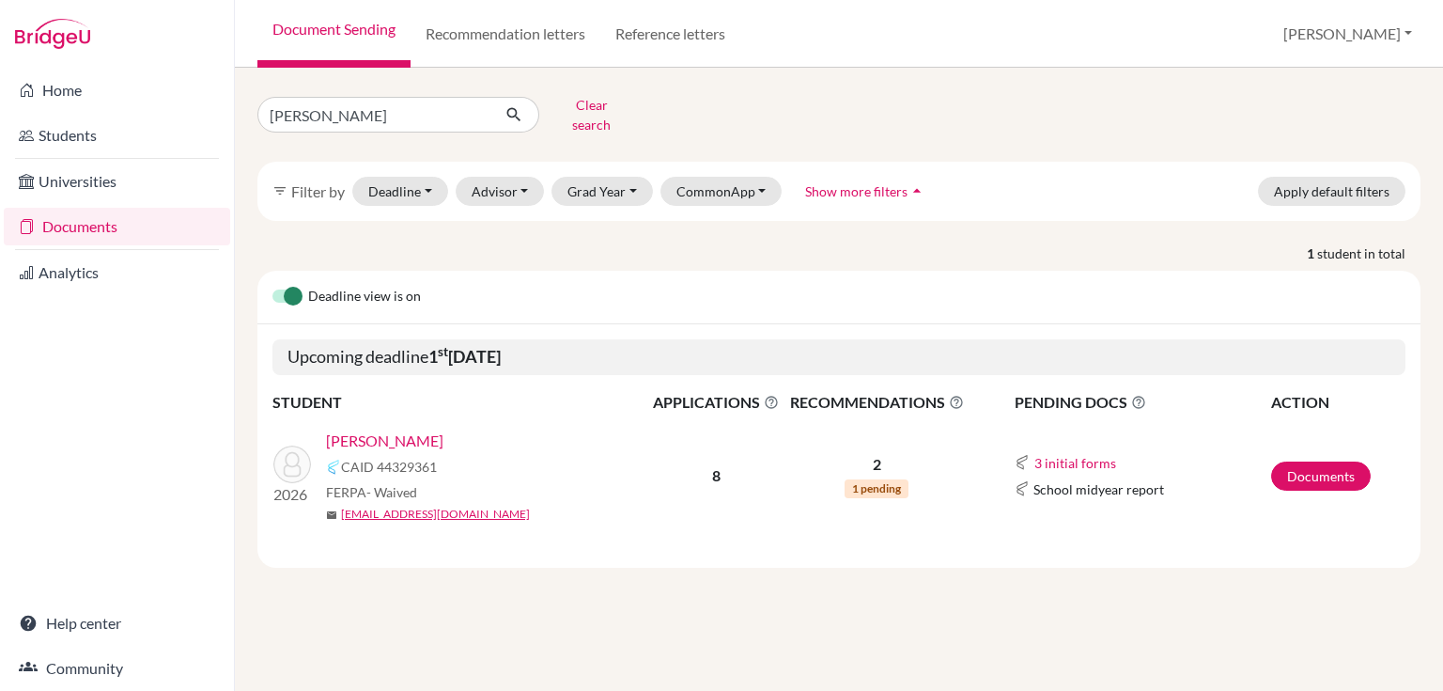
click at [370, 434] on link "Wang, Xiaodan" at bounding box center [384, 440] width 117 height 23
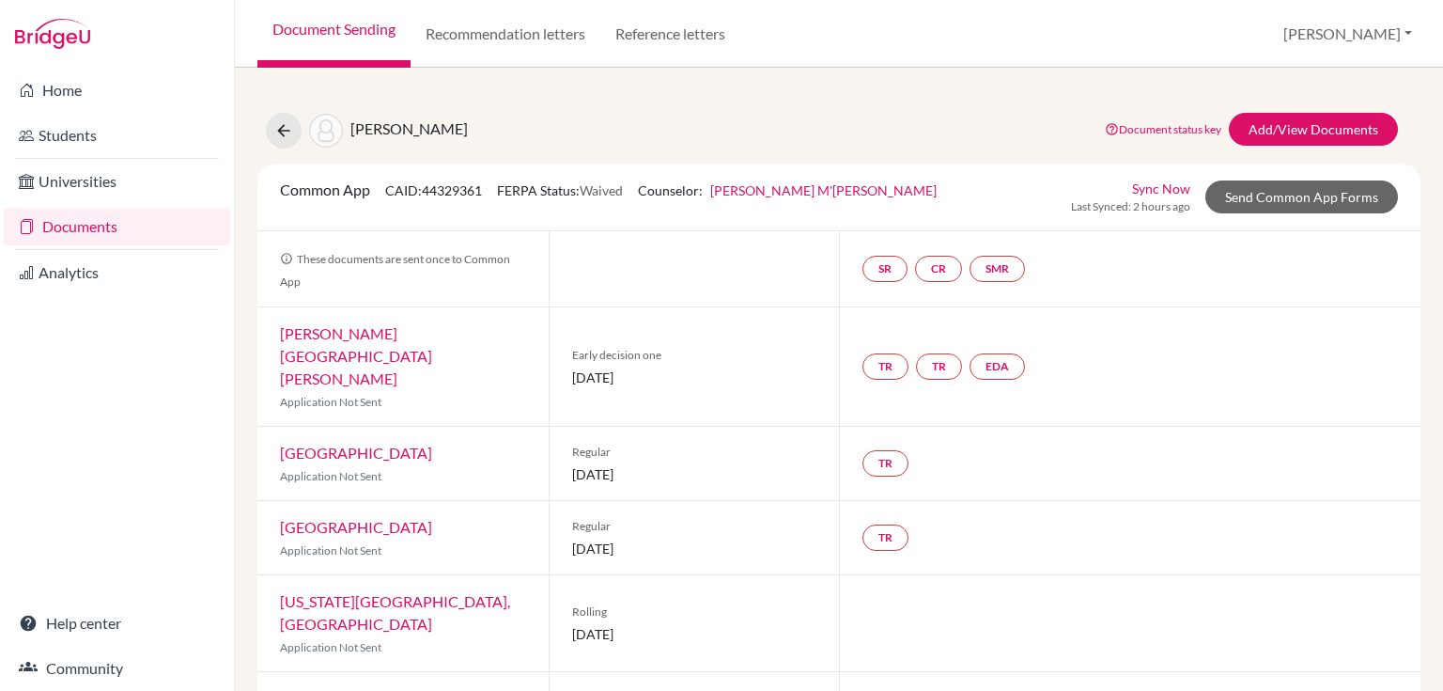
click at [1275, 146] on div "Document status key TR Requirement. Document not uploaded yet. TR Document uplo…" at bounding box center [1247, 131] width 329 height 36
click at [1274, 132] on link "Add/View Documents" at bounding box center [1313, 129] width 169 height 33
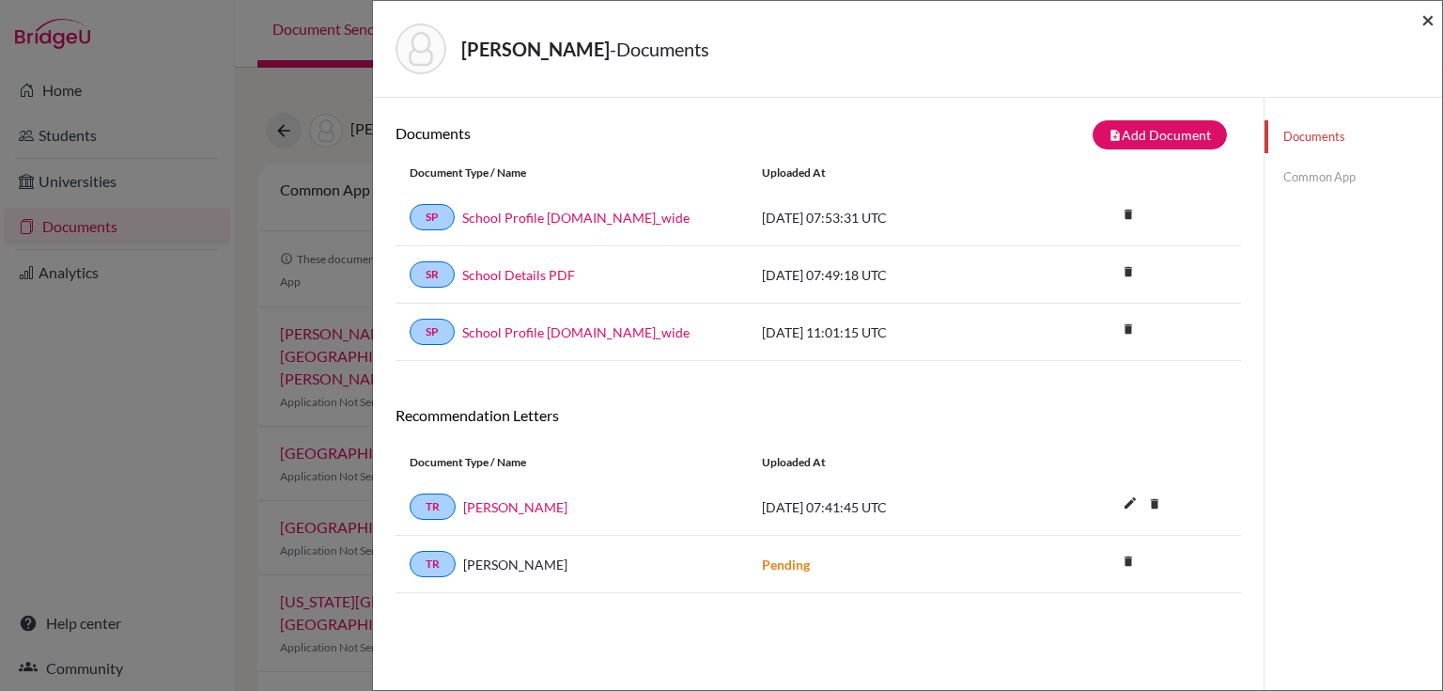
click at [1429, 23] on span "×" at bounding box center [1427, 19] width 13 height 27
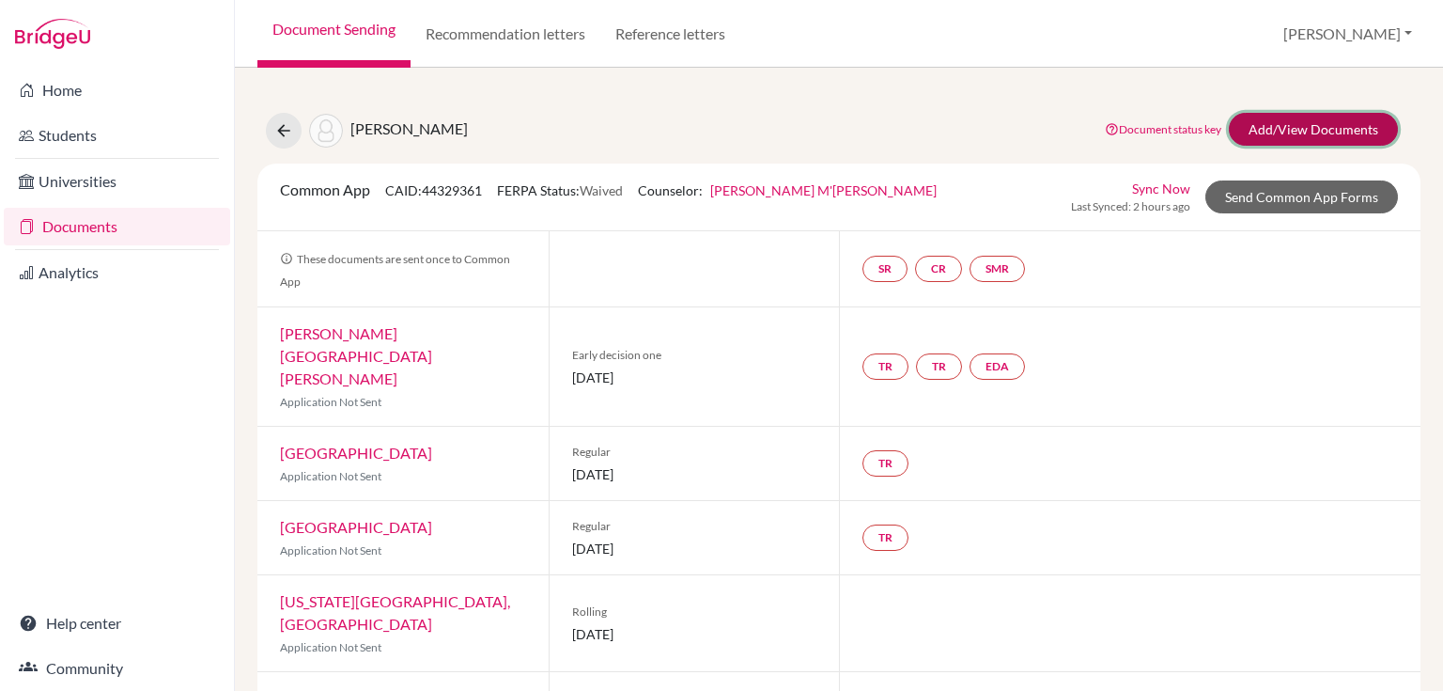
click at [1252, 145] on link "Add/View Documents" at bounding box center [1313, 129] width 169 height 33
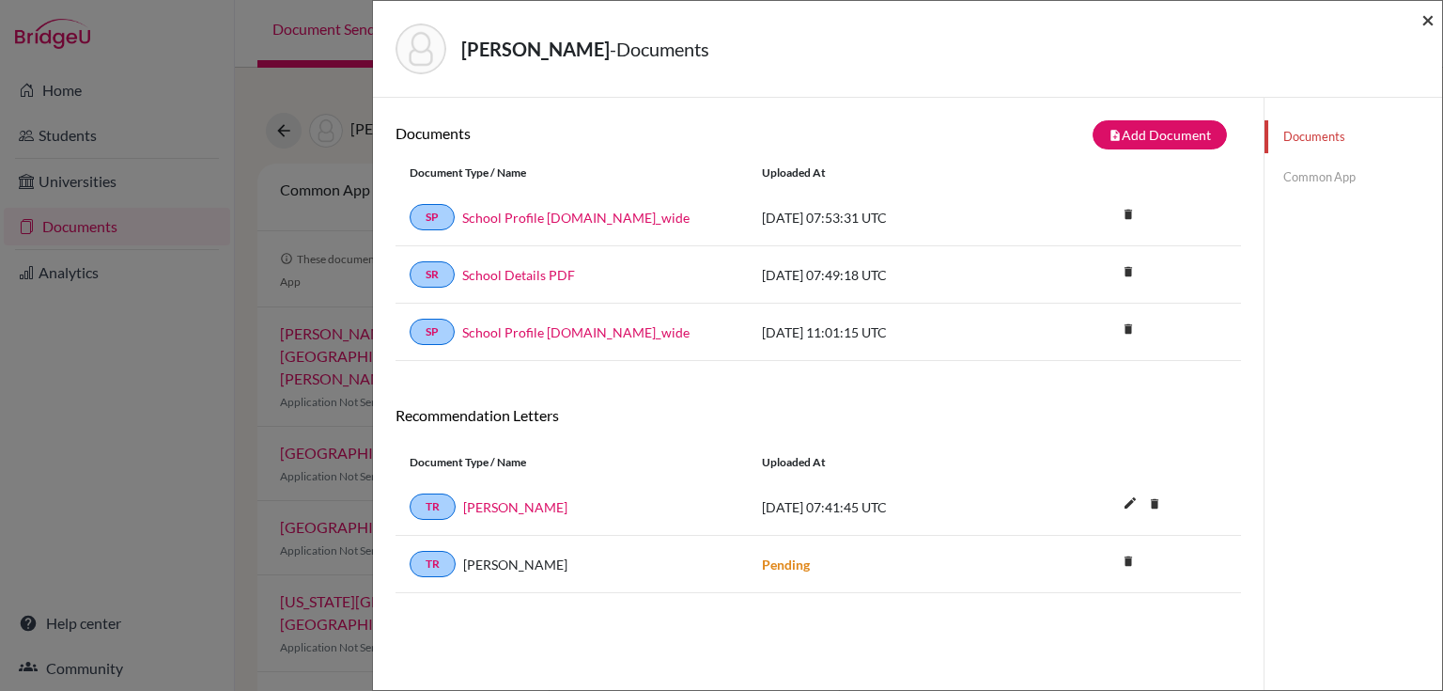
click at [1429, 21] on span "×" at bounding box center [1427, 19] width 13 height 27
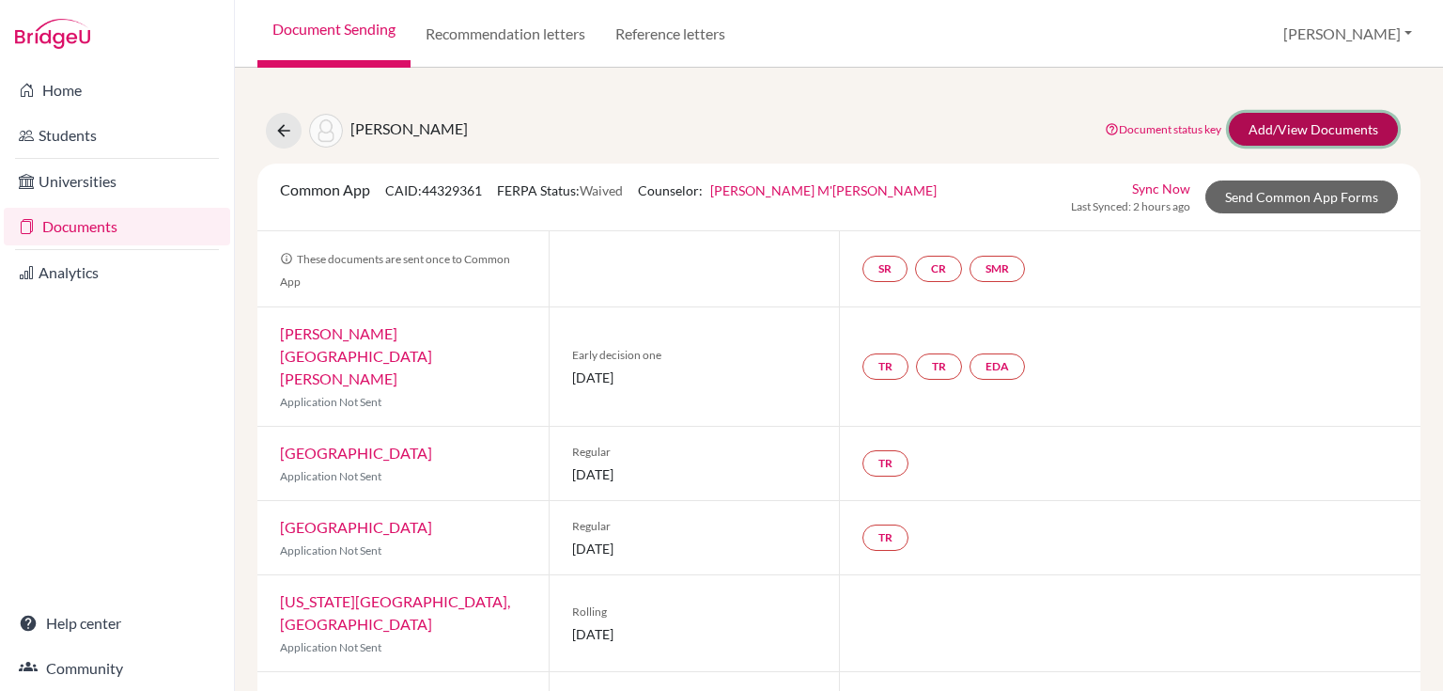
click at [1267, 132] on link "Add/View Documents" at bounding box center [1313, 129] width 169 height 33
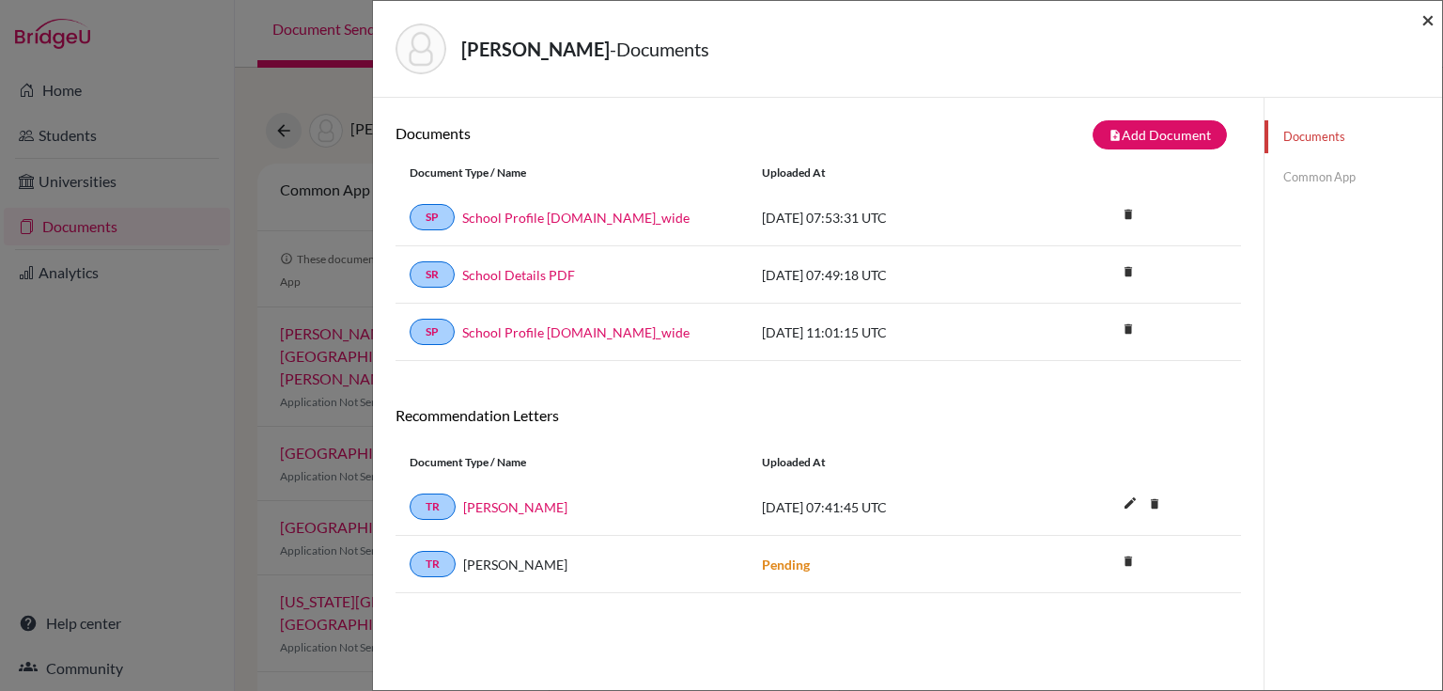
click at [1428, 17] on span "×" at bounding box center [1427, 19] width 13 height 27
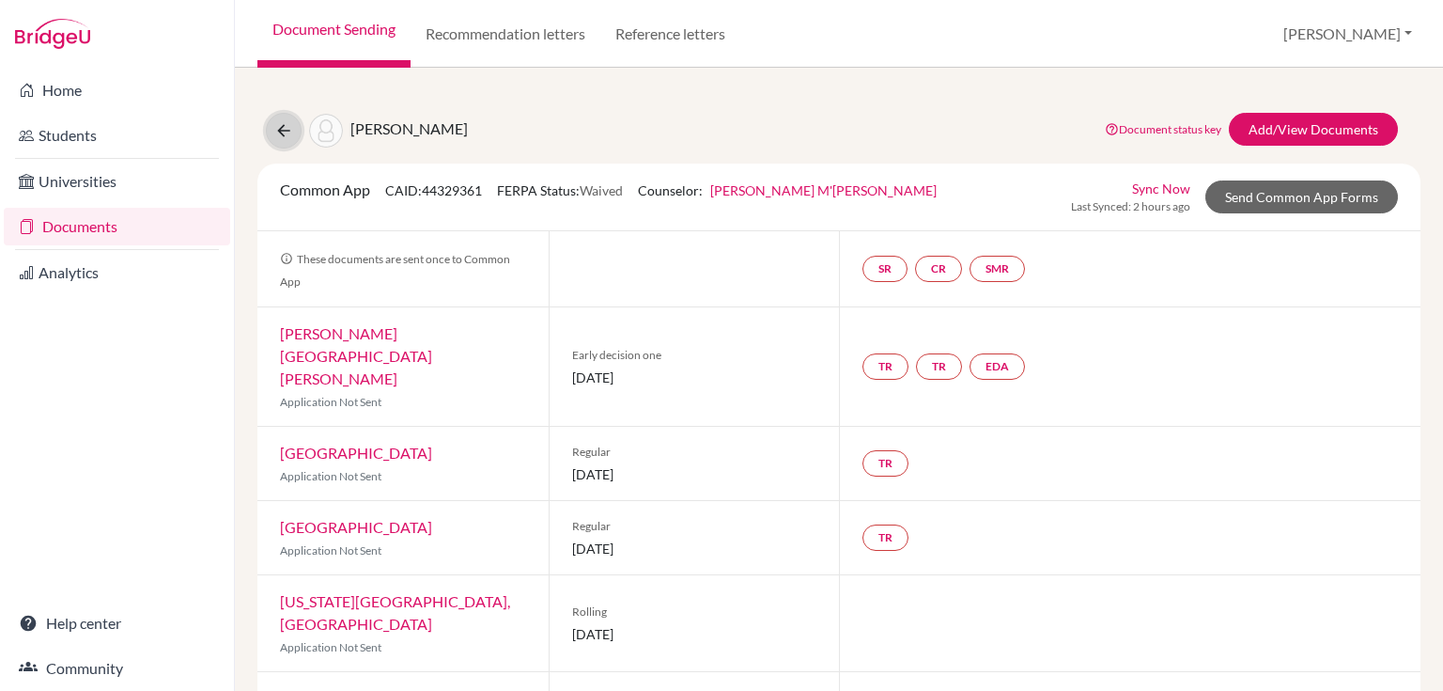
click at [289, 123] on icon at bounding box center [283, 130] width 19 height 19
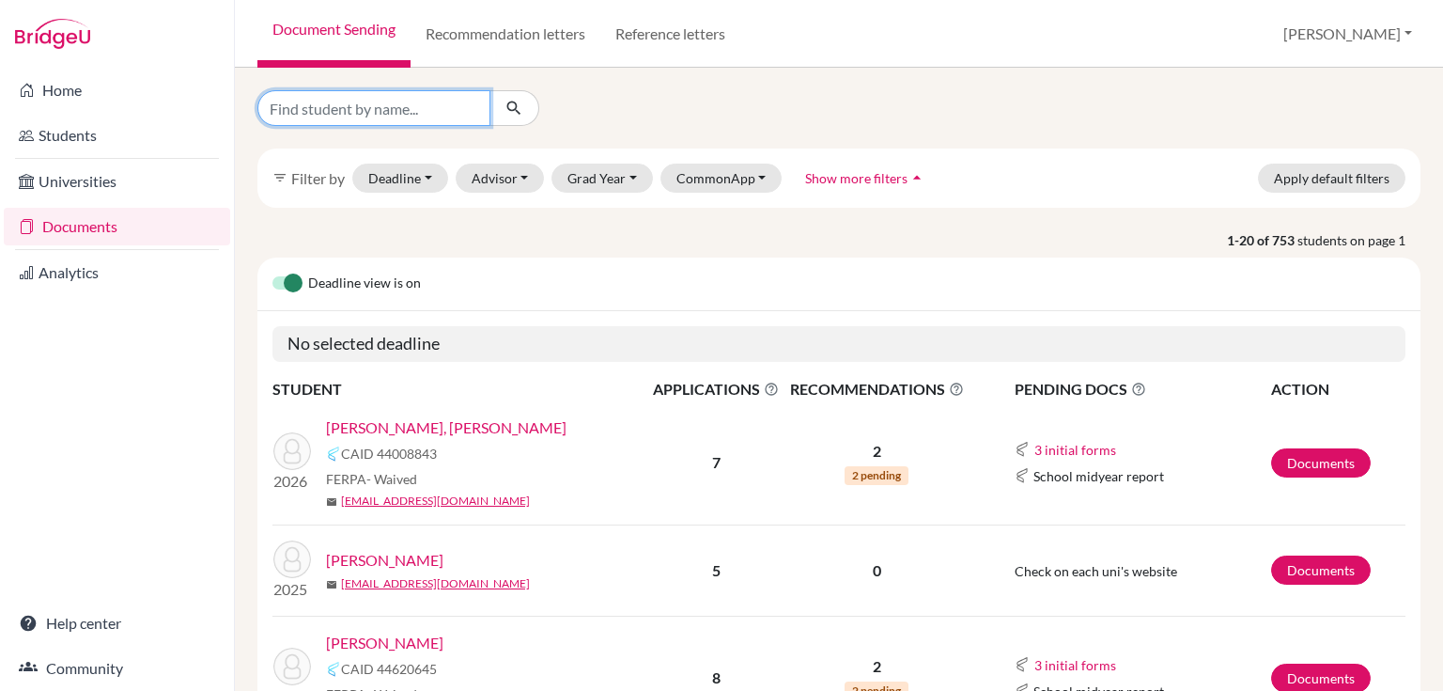
click at [286, 103] on input "Find student by name..." at bounding box center [373, 108] width 233 height 36
click at [853, 174] on span "Show more filters" at bounding box center [856, 178] width 102 height 16
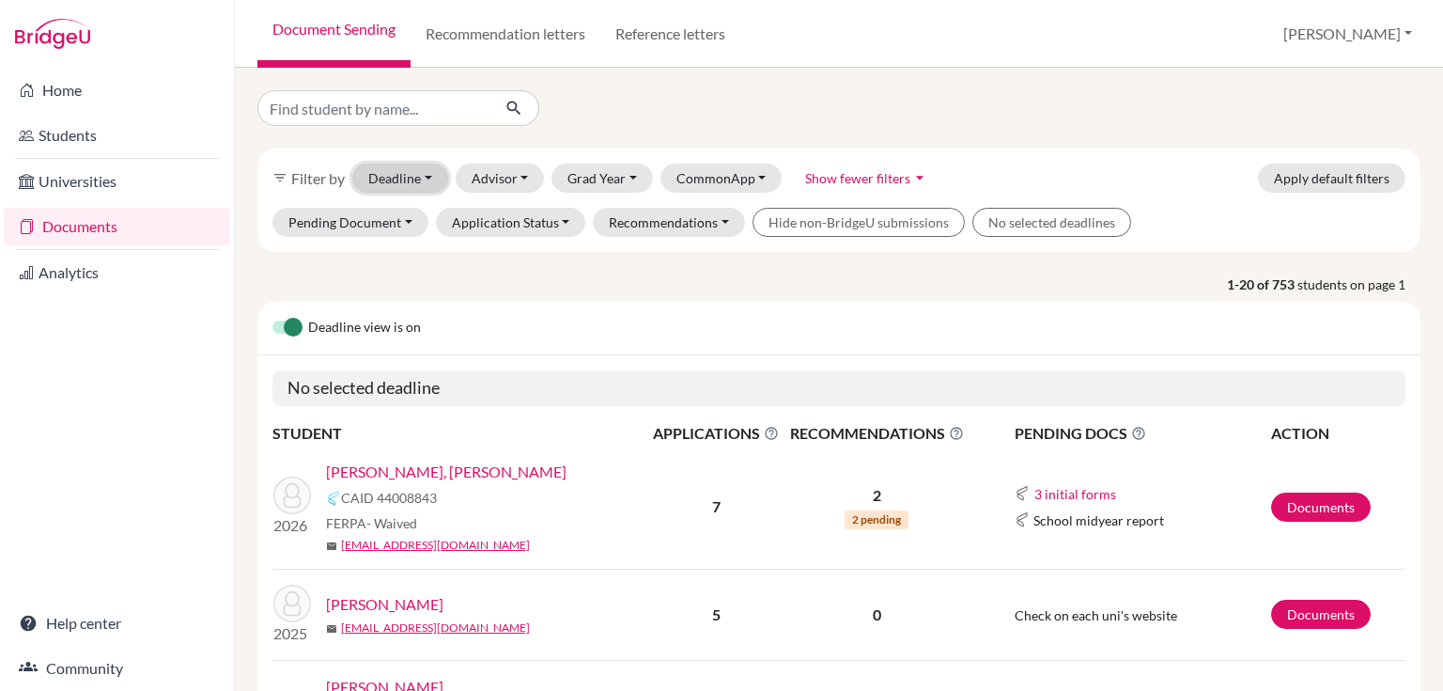
click at [380, 175] on button "Deadline - Select a date range Or double click for a single date selection Toda…" at bounding box center [400, 177] width 96 height 29
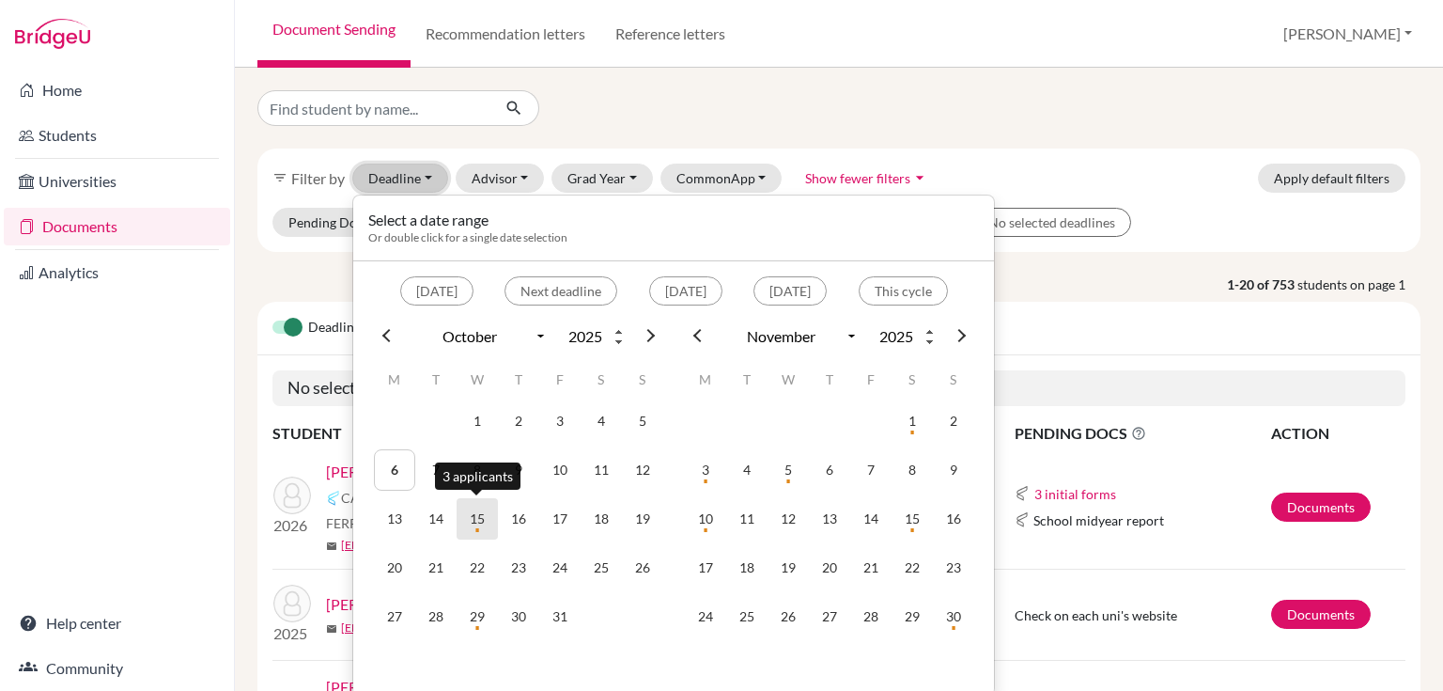
click at [483, 514] on td "15" at bounding box center [477, 518] width 41 height 41
click at [476, 505] on td "15" at bounding box center [477, 518] width 41 height 41
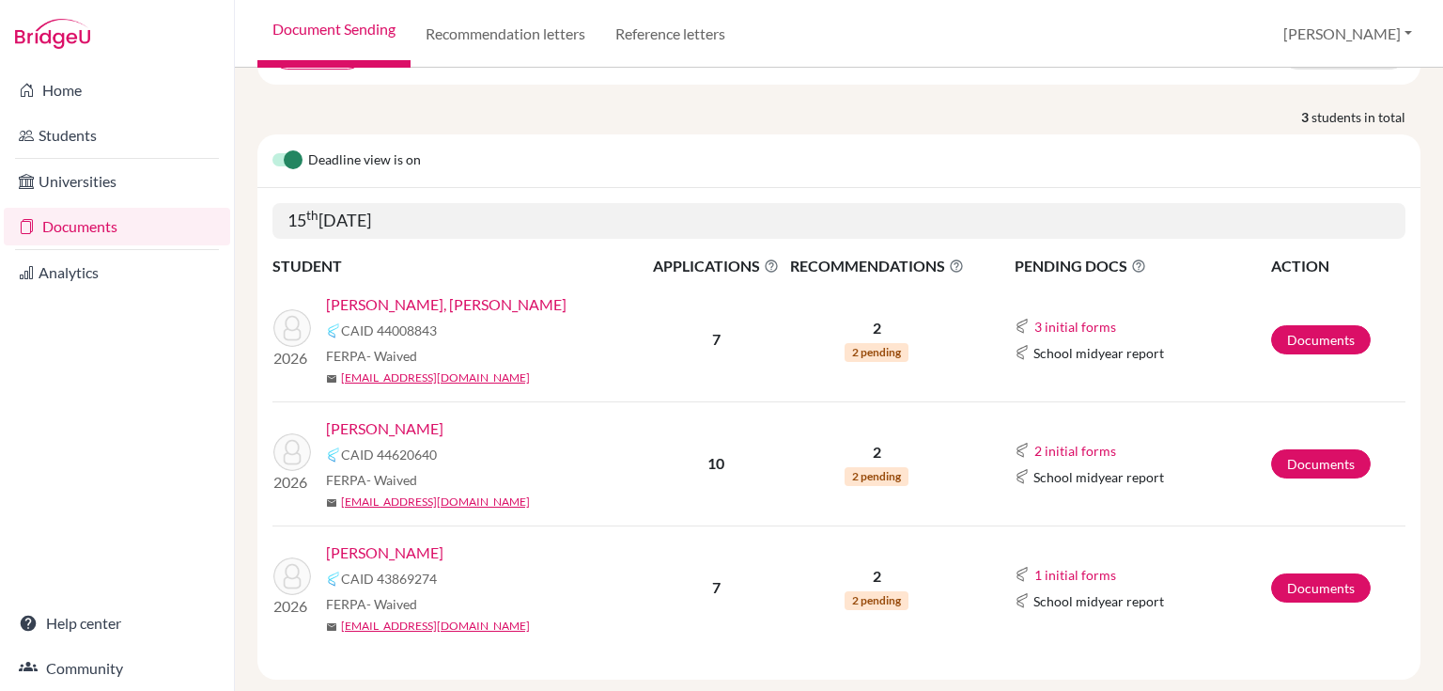
scroll to position [214, 0]
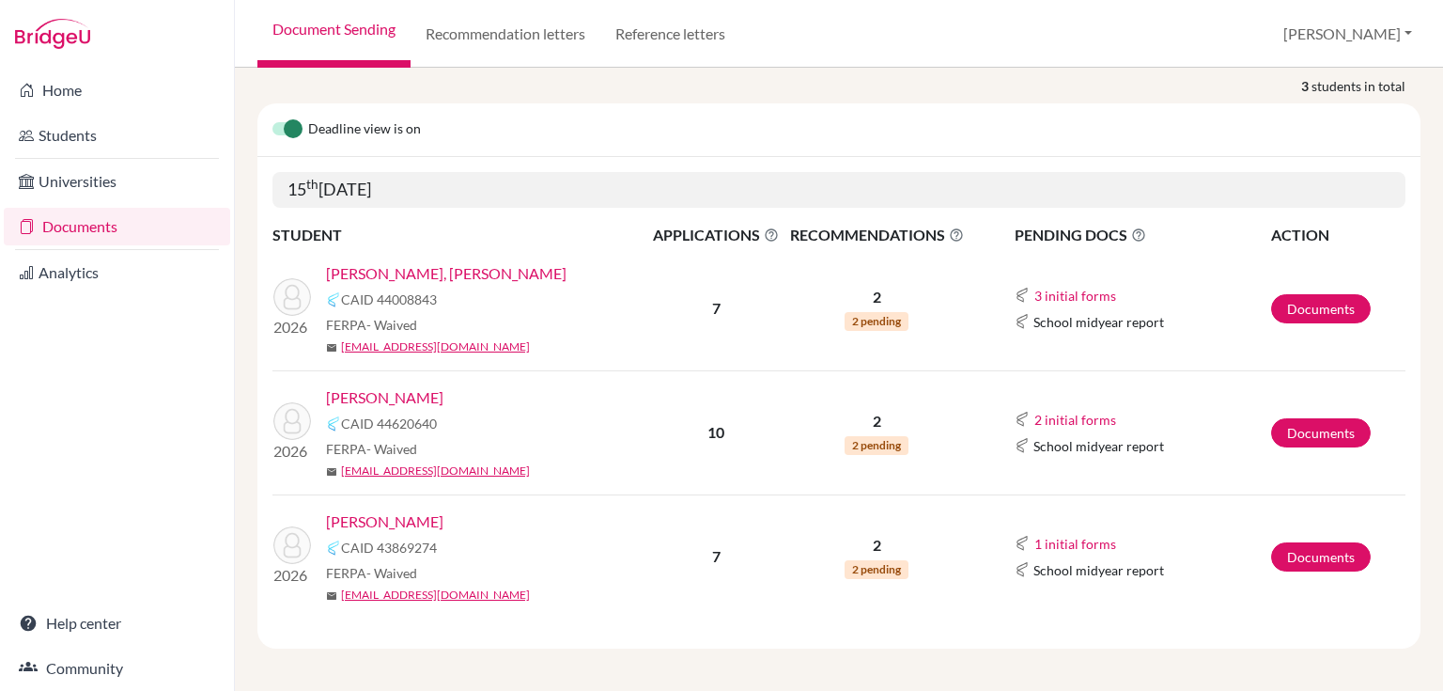
click at [401, 520] on link "Parasramka, Rohan" at bounding box center [384, 521] width 117 height 23
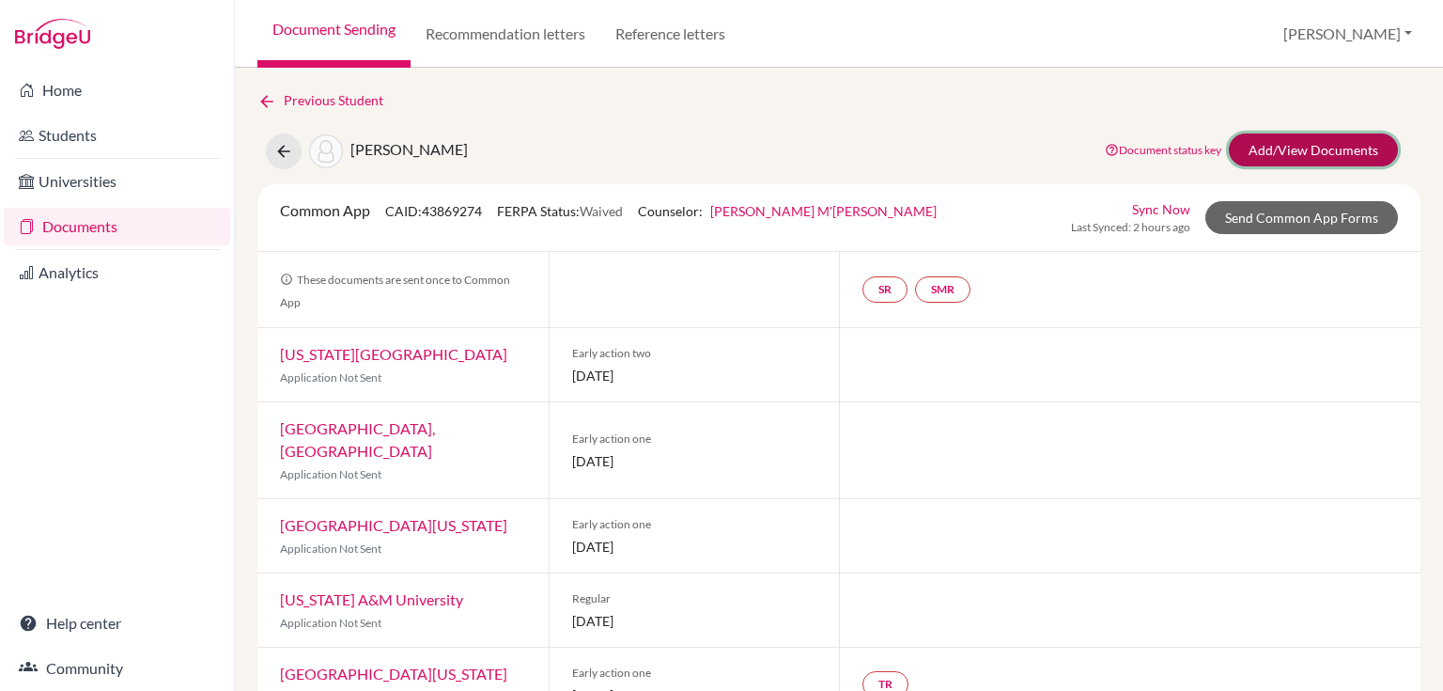
click at [1265, 150] on link "Add/View Documents" at bounding box center [1313, 149] width 169 height 33
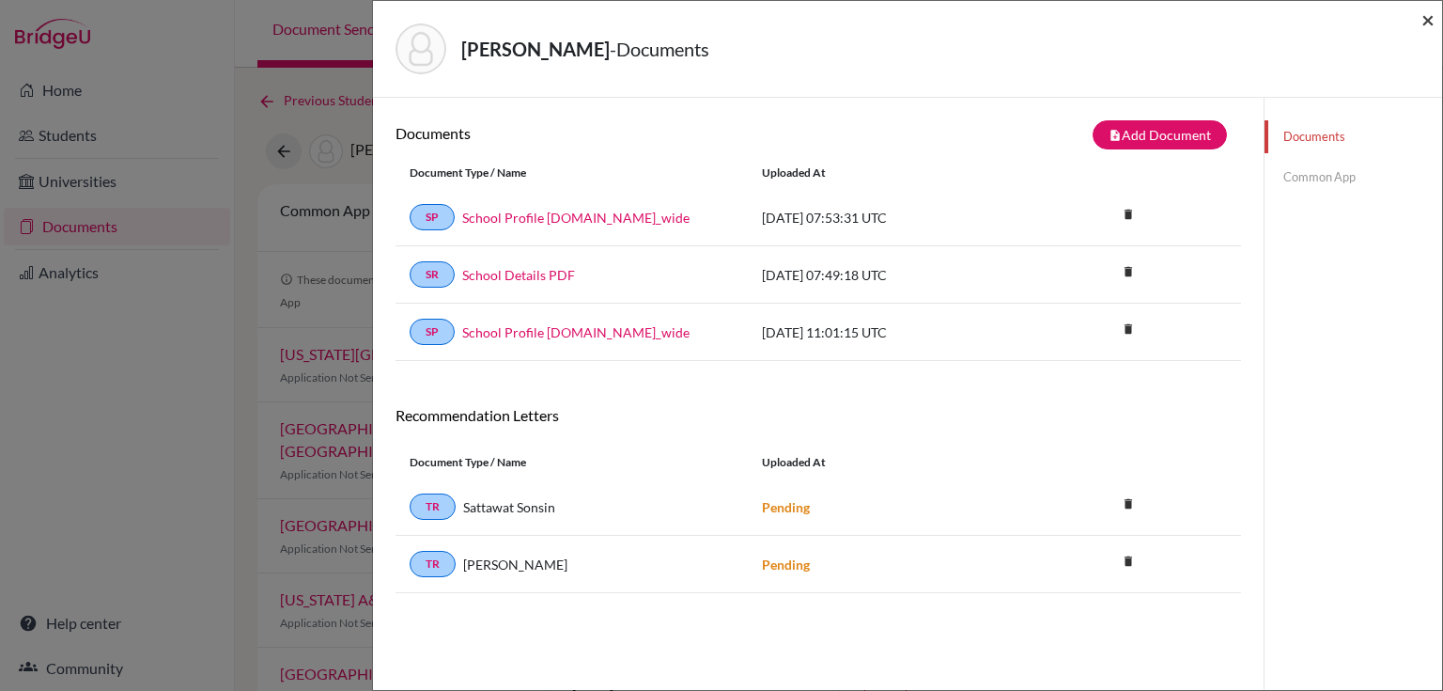
click at [1426, 23] on span "×" at bounding box center [1427, 19] width 13 height 27
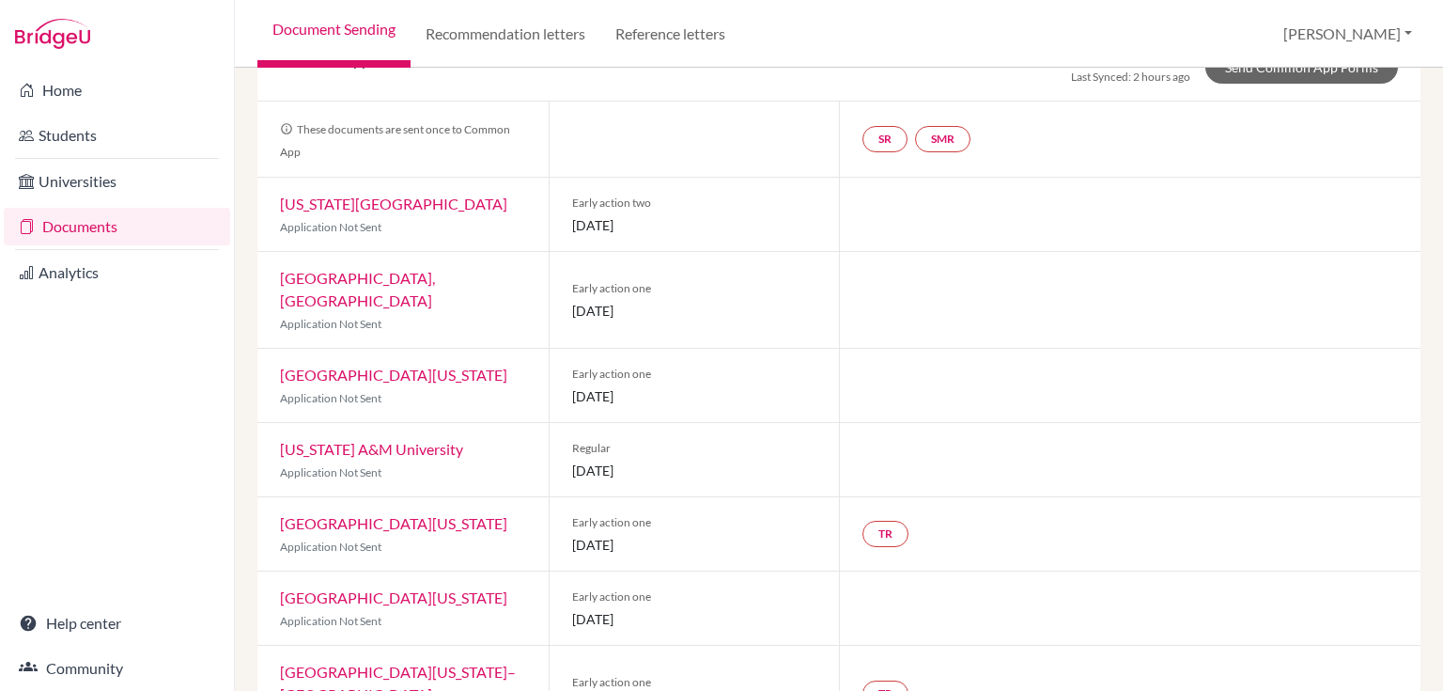
scroll to position [198, 0]
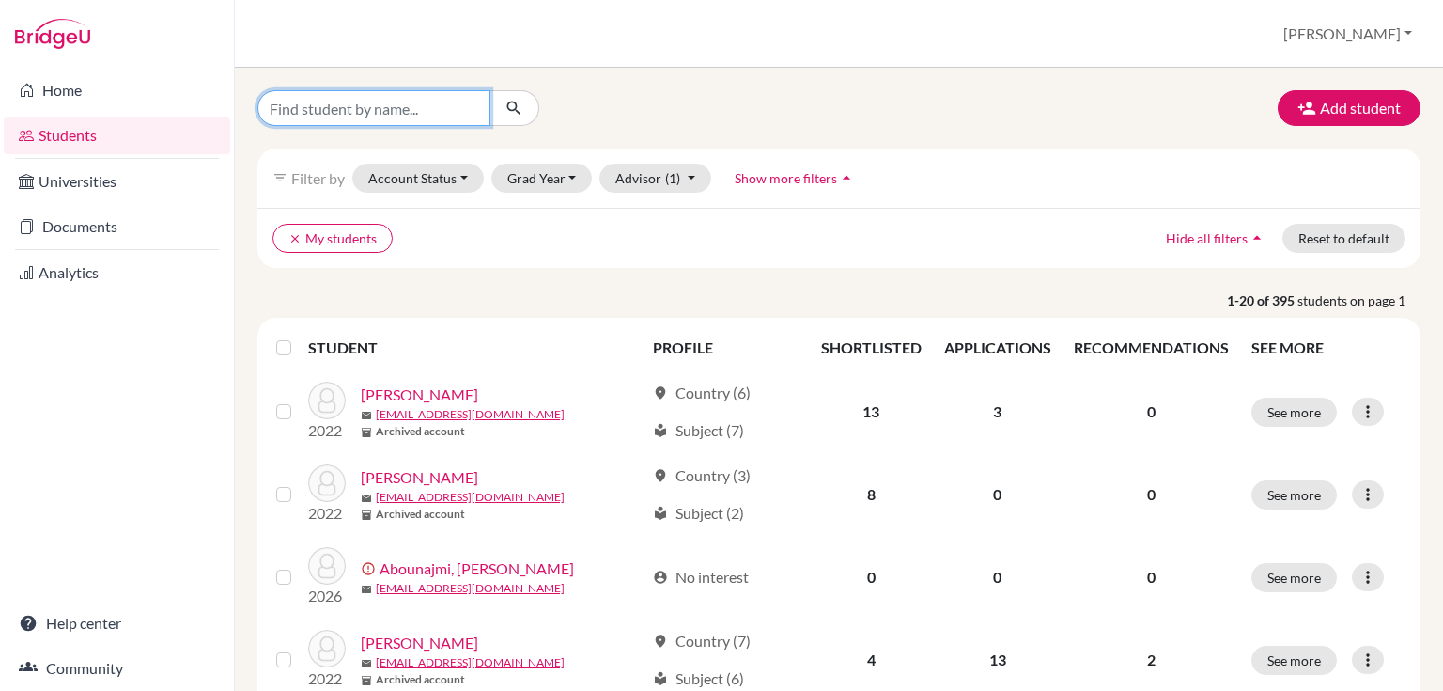
click at [324, 102] on input "Find student by name..." at bounding box center [373, 108] width 233 height 36
type input "[PERSON_NAME]"
click at [510, 109] on icon "submit" at bounding box center [514, 108] width 19 height 19
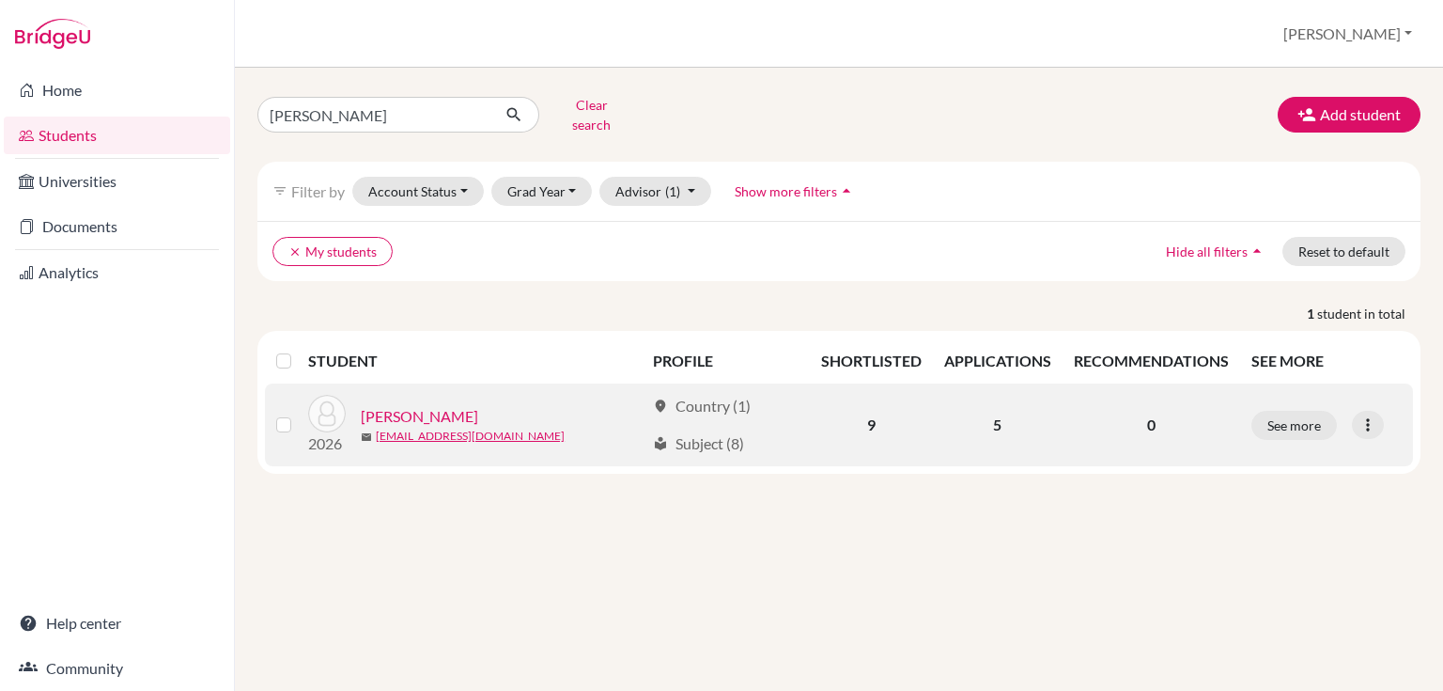
click at [450, 405] on link "[PERSON_NAME]" at bounding box center [419, 416] width 117 height 23
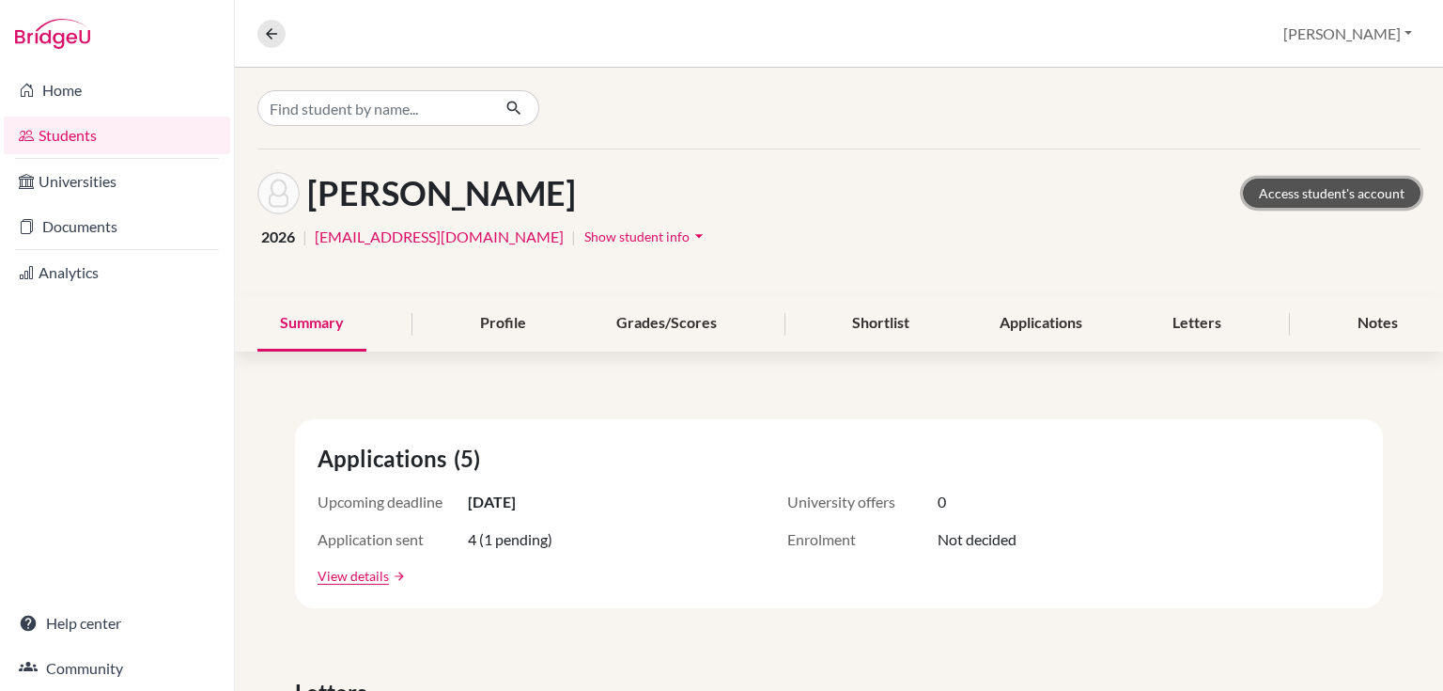
click at [1286, 192] on link "Access student's account" at bounding box center [1332, 193] width 178 height 29
